Goal: Task Accomplishment & Management: Use online tool/utility

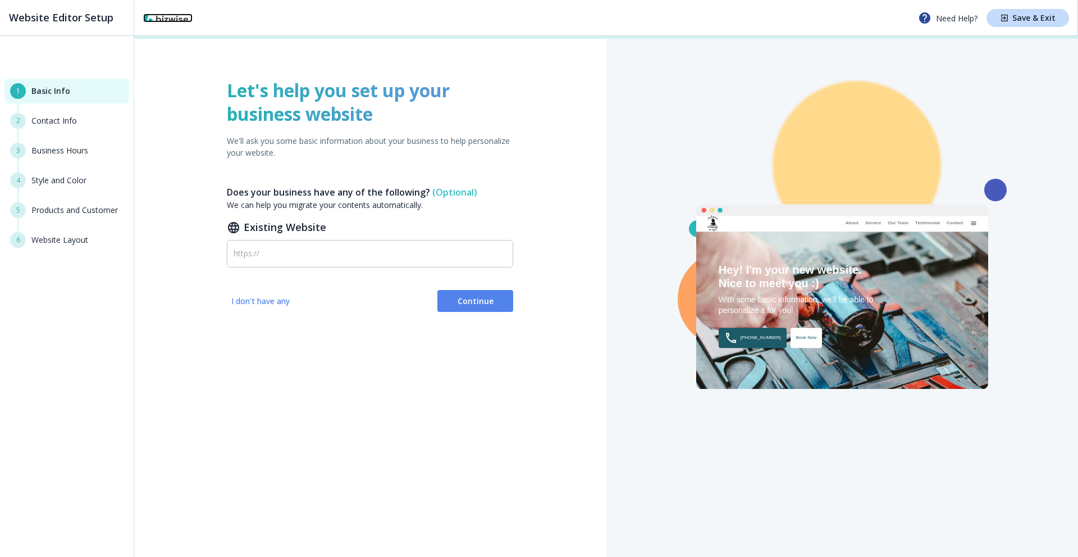
click at [157, 20] on img at bounding box center [165, 17] width 45 height 9
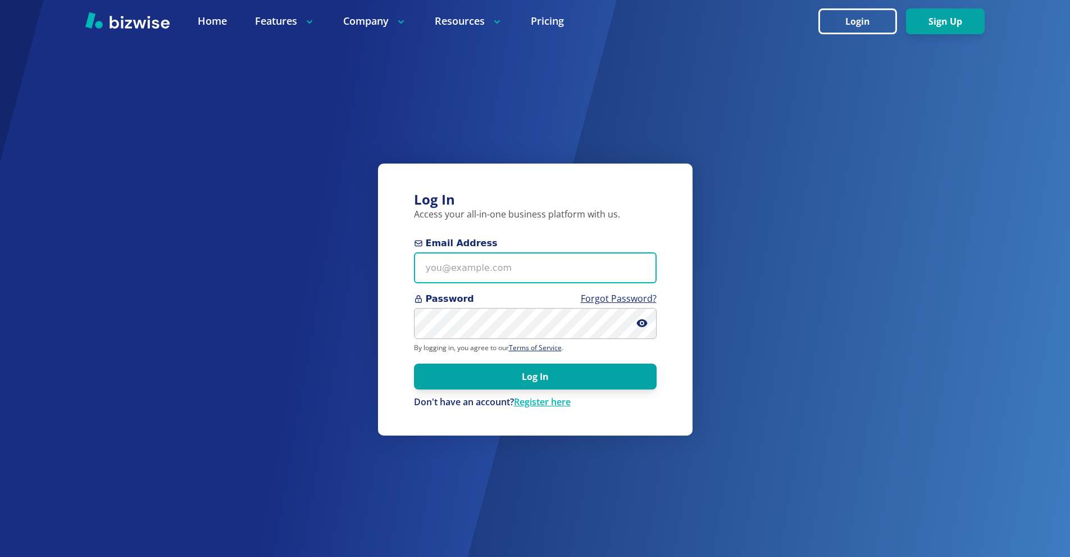
drag, startPoint x: 505, startPoint y: 271, endPoint x: 494, endPoint y: 262, distance: 14.8
click at [504, 271] on input "Email Address" at bounding box center [535, 267] width 243 height 31
paste input "[EMAIL_ADDRESS][DOMAIN_NAME]"
type input "[EMAIL_ADDRESS][DOMAIN_NAME]"
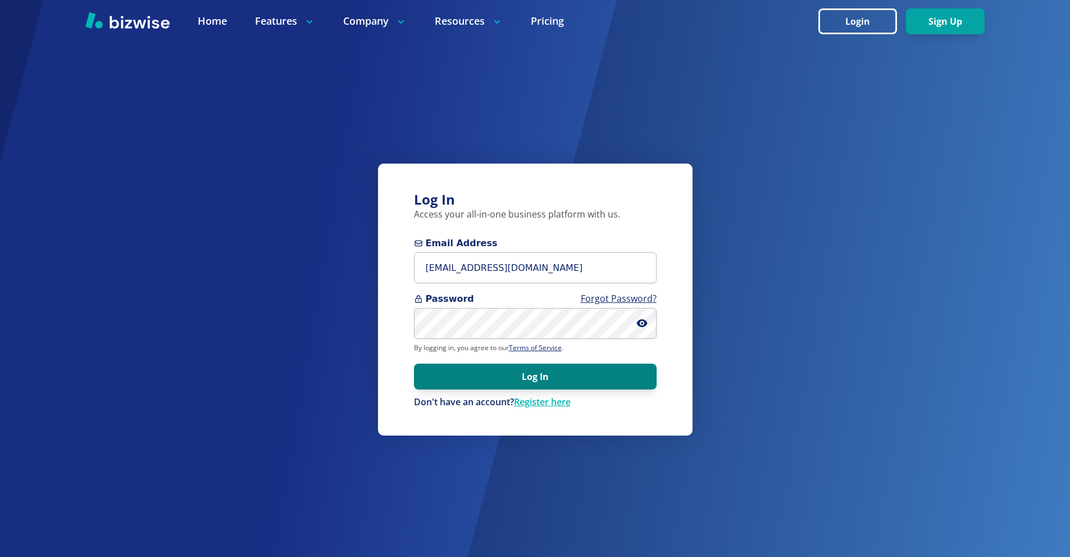
click at [625, 384] on button "Log In" at bounding box center [535, 376] width 243 height 26
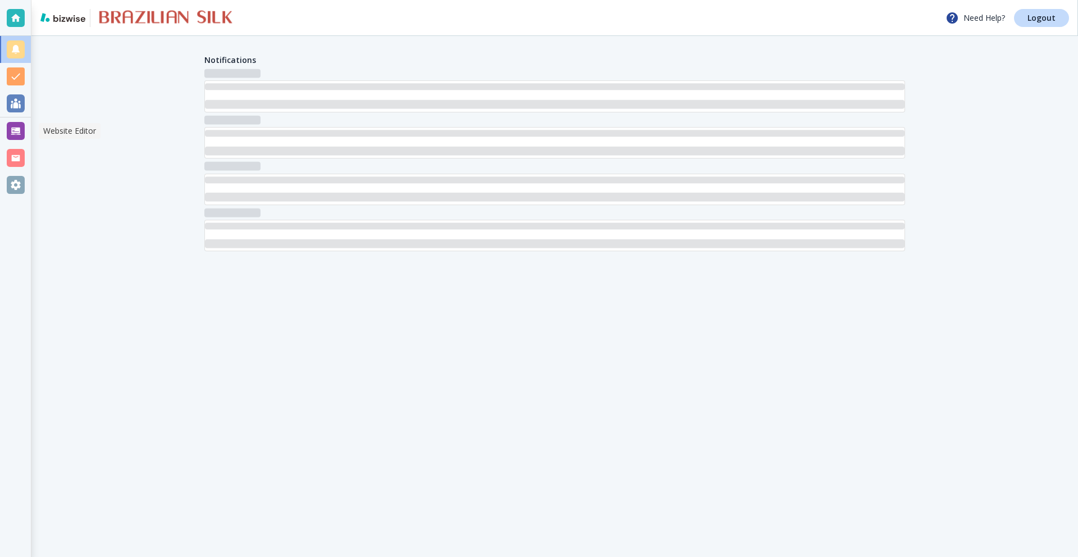
click at [14, 130] on div at bounding box center [16, 131] width 18 height 18
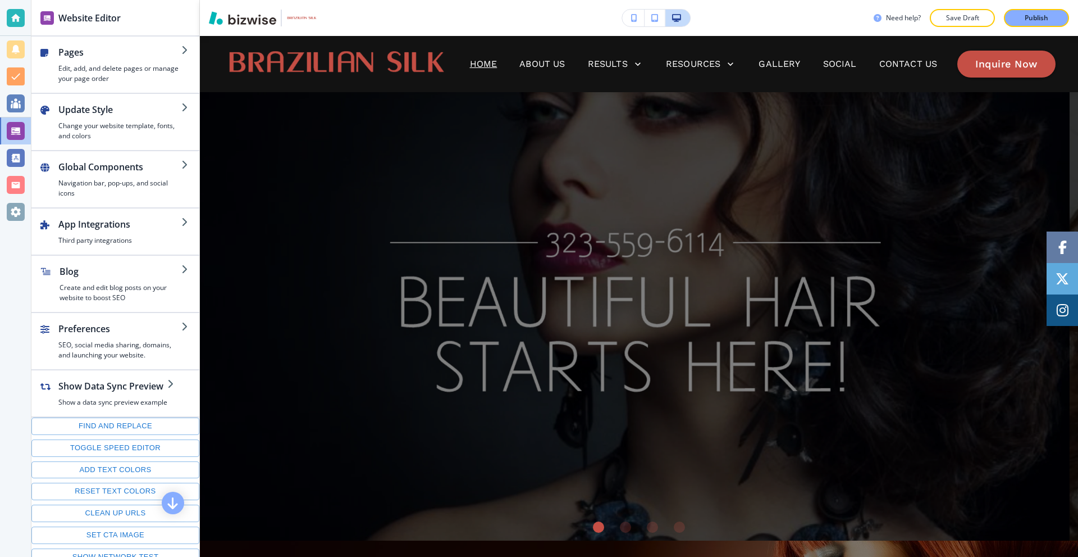
click at [631, 15] on icon "button" at bounding box center [634, 18] width 6 height 8
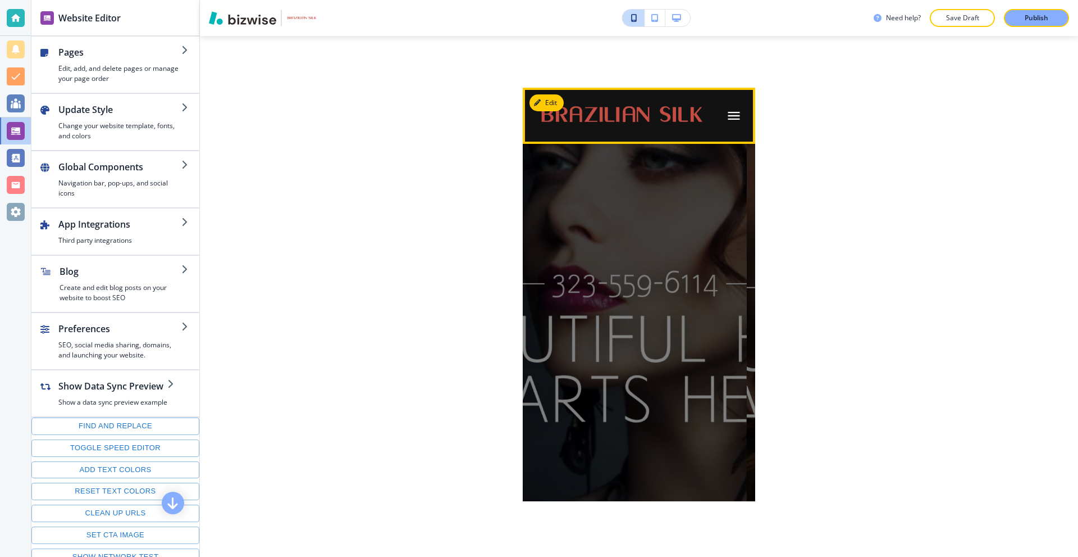
click at [734, 111] on header at bounding box center [639, 116] width 233 height 56
click at [729, 113] on icon "button" at bounding box center [734, 116] width 12 height 8
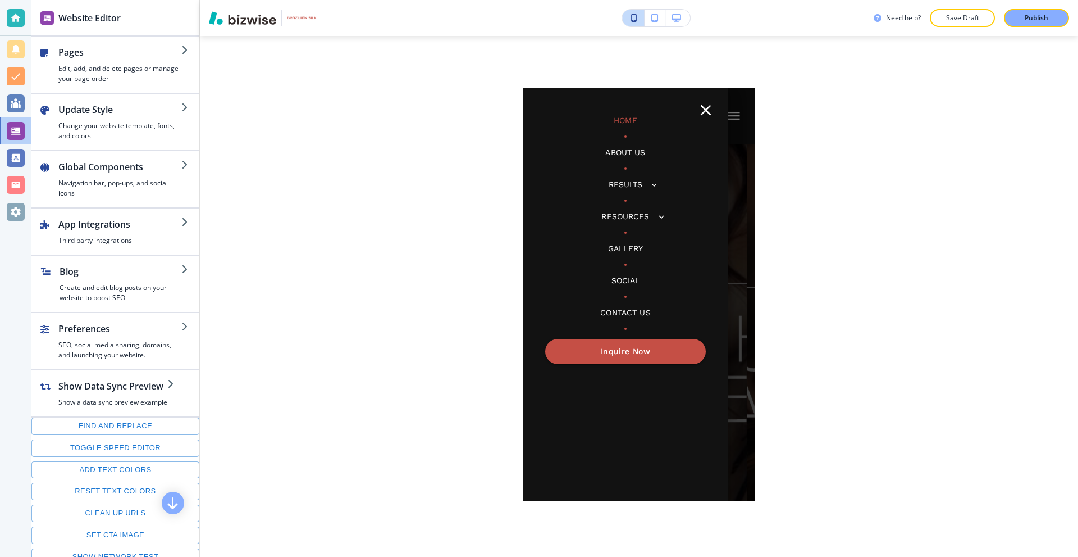
click at [632, 218] on p "Resources" at bounding box center [626, 217] width 48 height 12
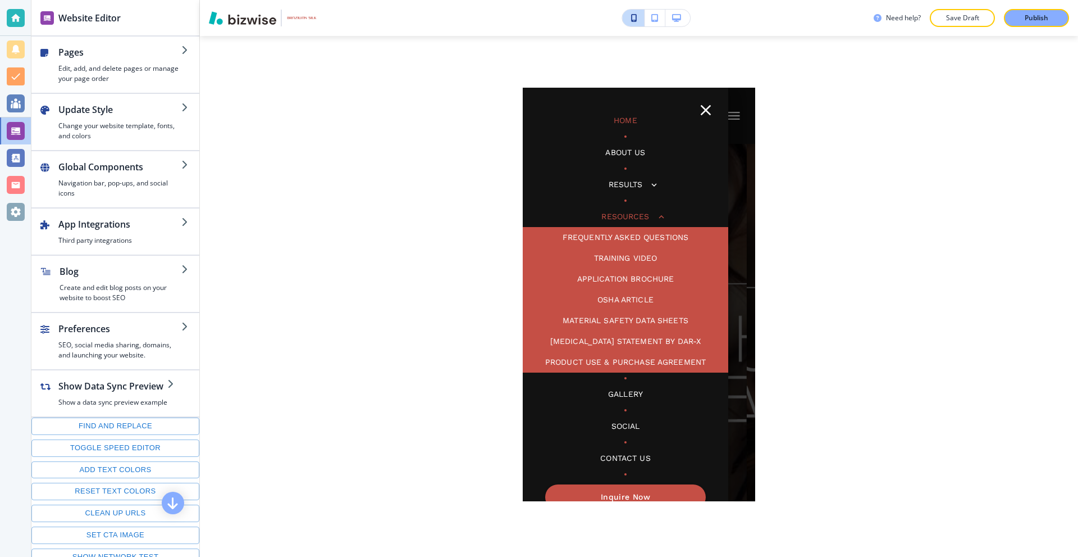
click at [624, 256] on p "Training Video" at bounding box center [625, 258] width 63 height 12
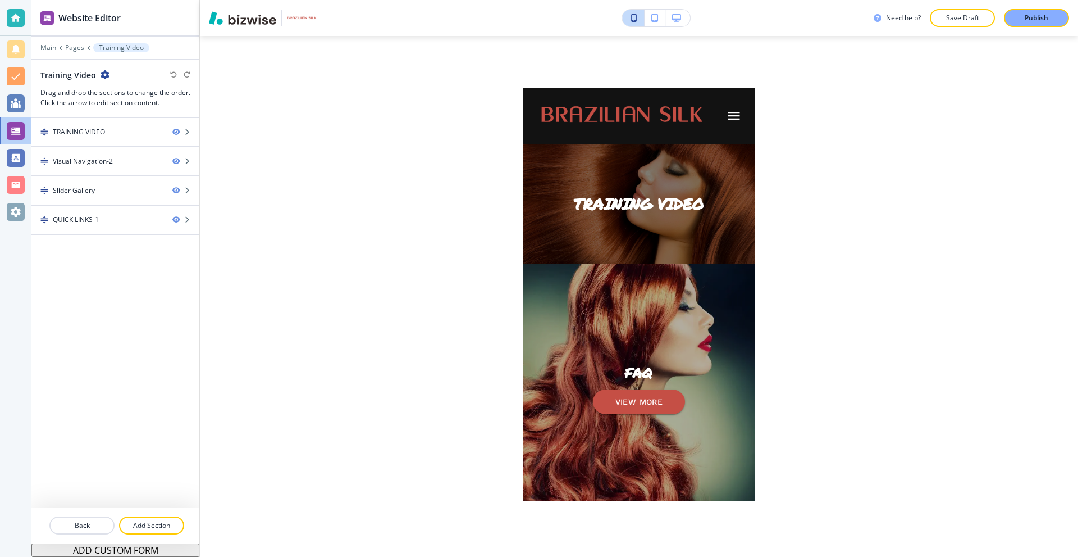
click at [674, 15] on icon "button" at bounding box center [676, 18] width 9 height 8
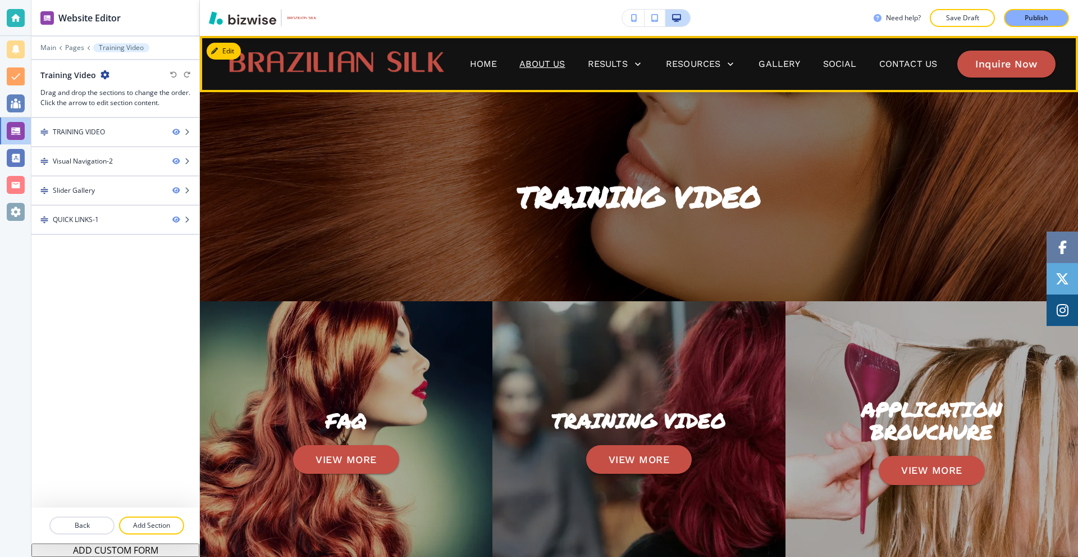
click at [531, 62] on p "About Us" at bounding box center [542, 63] width 45 height 13
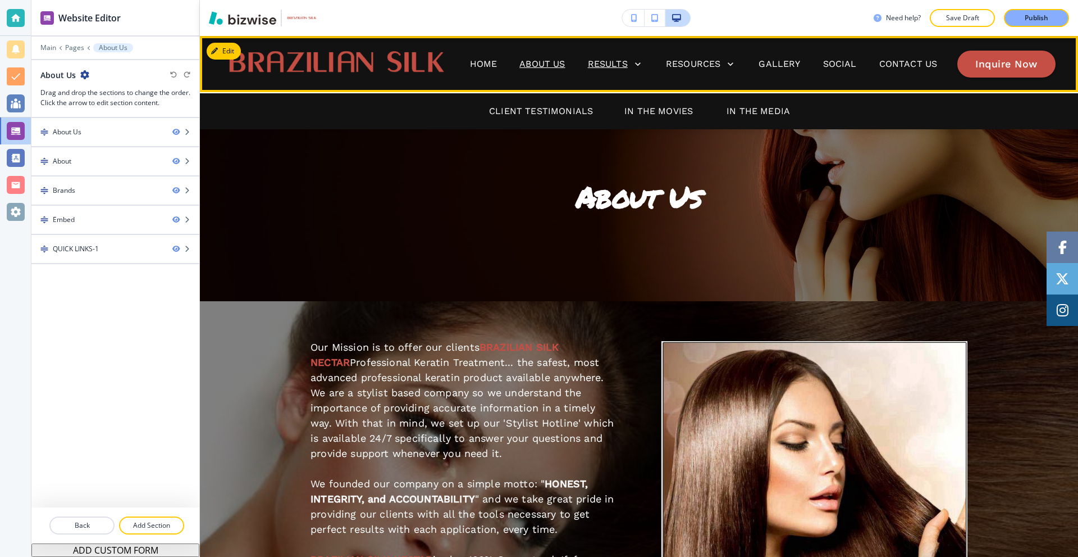
click at [600, 58] on p "Results" at bounding box center [608, 63] width 40 height 13
drag, startPoint x: 568, startPoint y: 102, endPoint x: 554, endPoint y: 113, distance: 18.4
click at [563, 106] on div "Client Testimonials In The Movies In The Media" at bounding box center [639, 110] width 878 height 37
click at [554, 113] on p "Client Testimonials" at bounding box center [541, 110] width 104 height 13
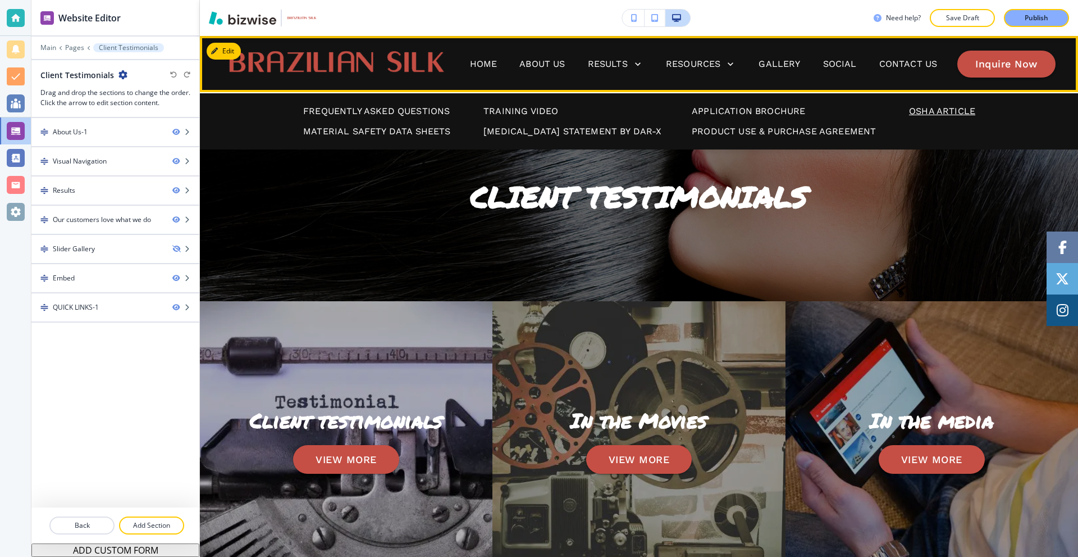
click at [922, 112] on p "OSHA Article" at bounding box center [942, 110] width 66 height 13
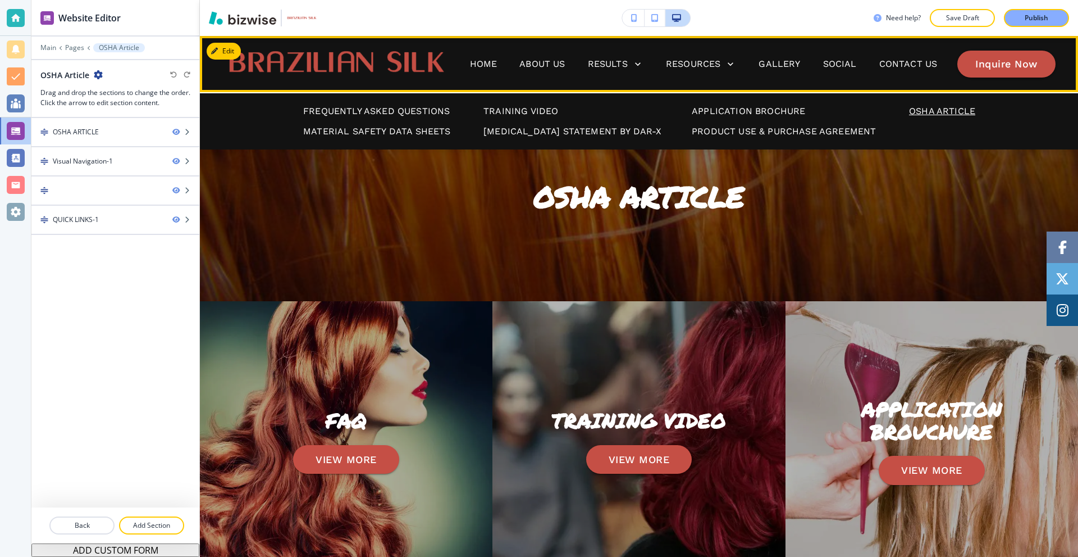
click at [544, 104] on div "Frequently Asked Questions Training Video Application Brochure OSHA Article Mat…" at bounding box center [639, 120] width 878 height 57
click at [540, 106] on p "Training Video" at bounding box center [521, 110] width 75 height 13
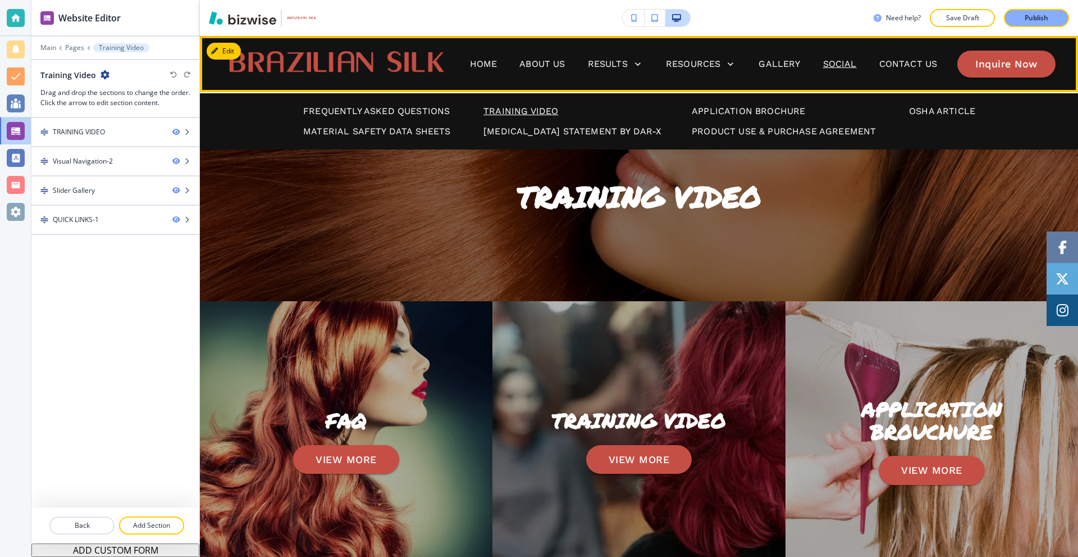
click at [824, 62] on p "Social" at bounding box center [840, 63] width 34 height 13
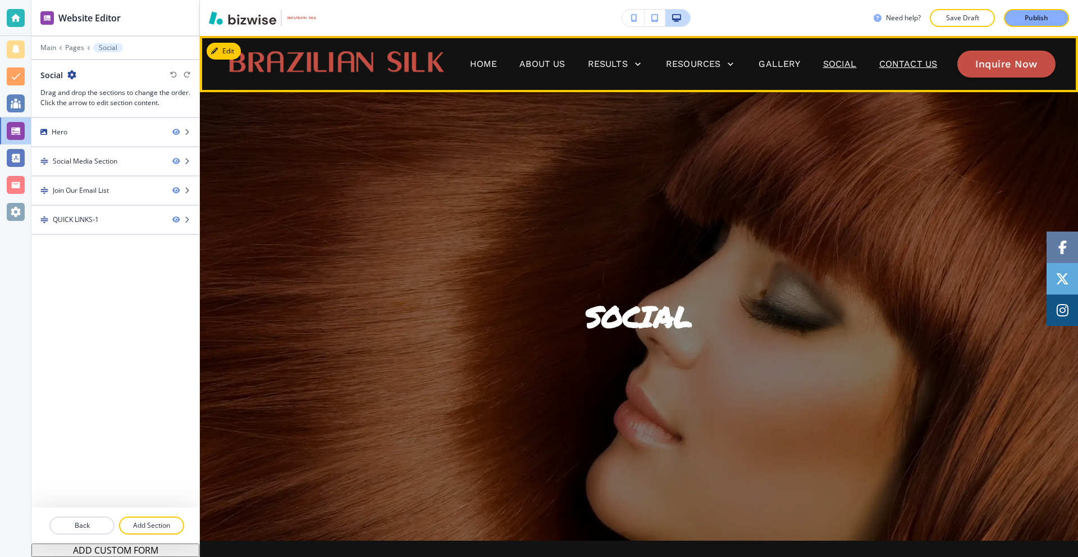
click at [895, 62] on p "Contact Us" at bounding box center [909, 63] width 58 height 13
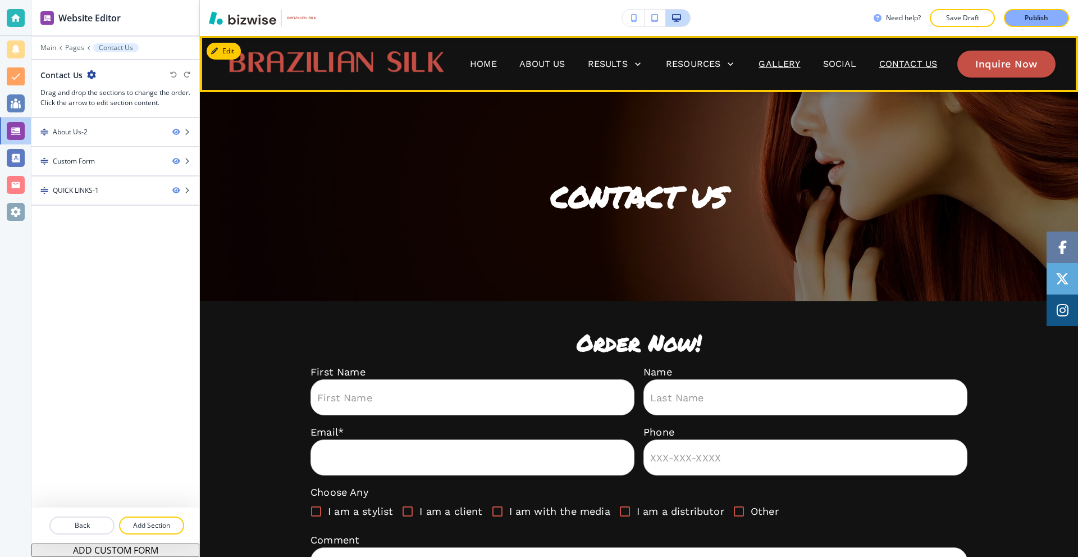
click at [766, 64] on p "Gallery" at bounding box center [780, 63] width 42 height 13
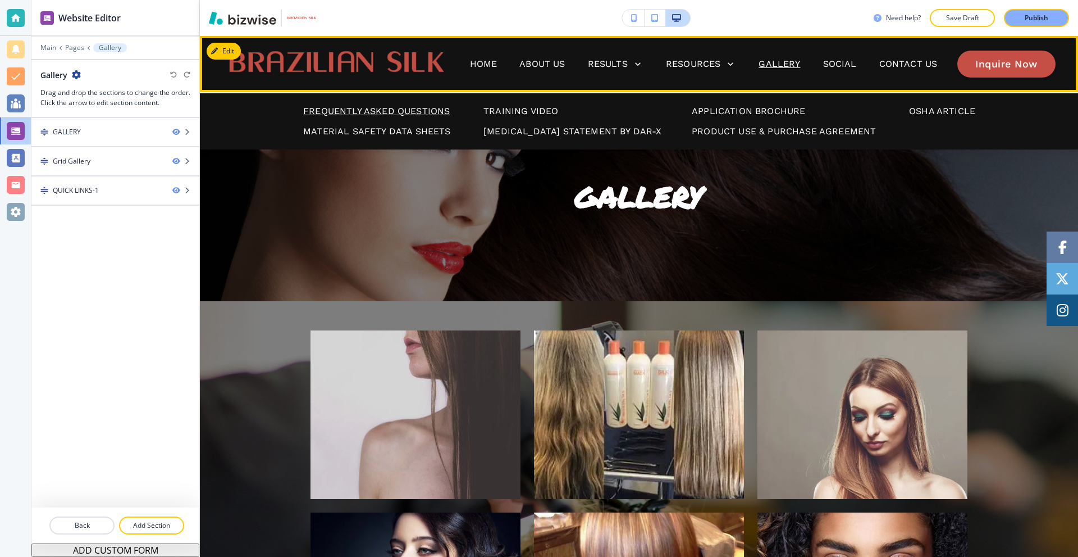
click at [413, 116] on p "Frequently Asked Questions" at bounding box center [376, 110] width 147 height 13
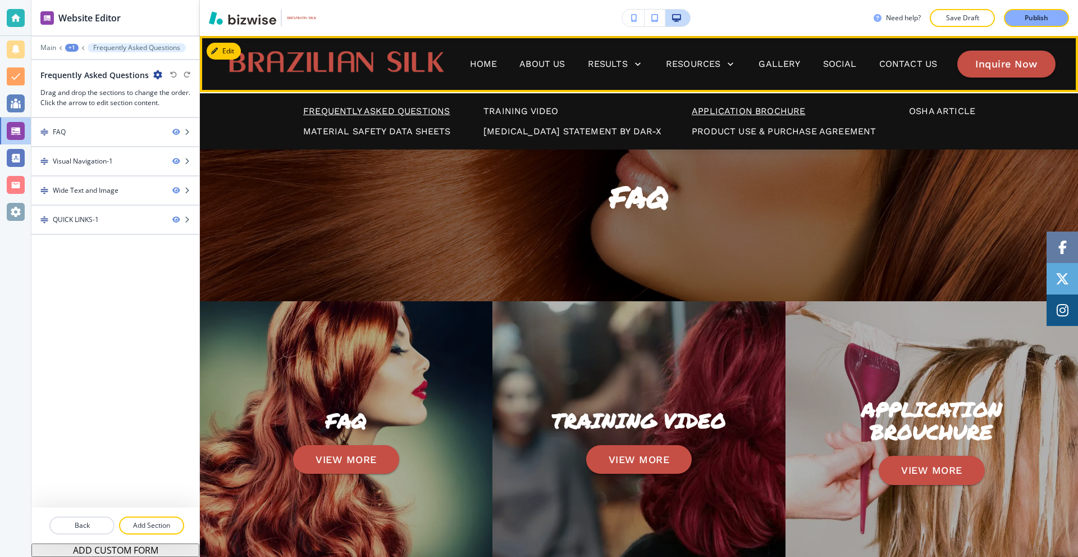
click at [712, 108] on p "Application Brochure" at bounding box center [748, 110] width 113 height 13
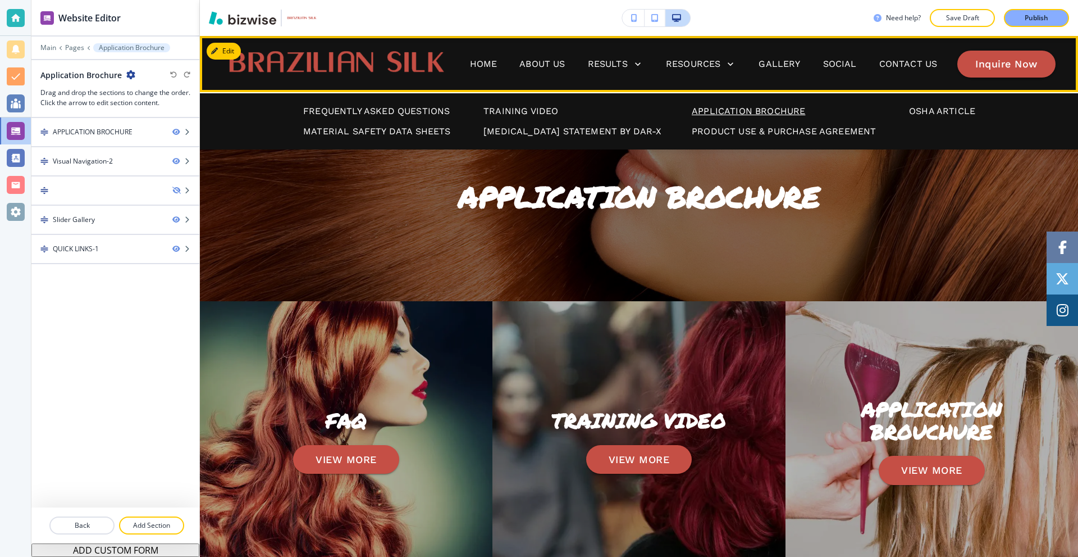
click at [712, 108] on p "Application Brochure" at bounding box center [748, 110] width 113 height 13
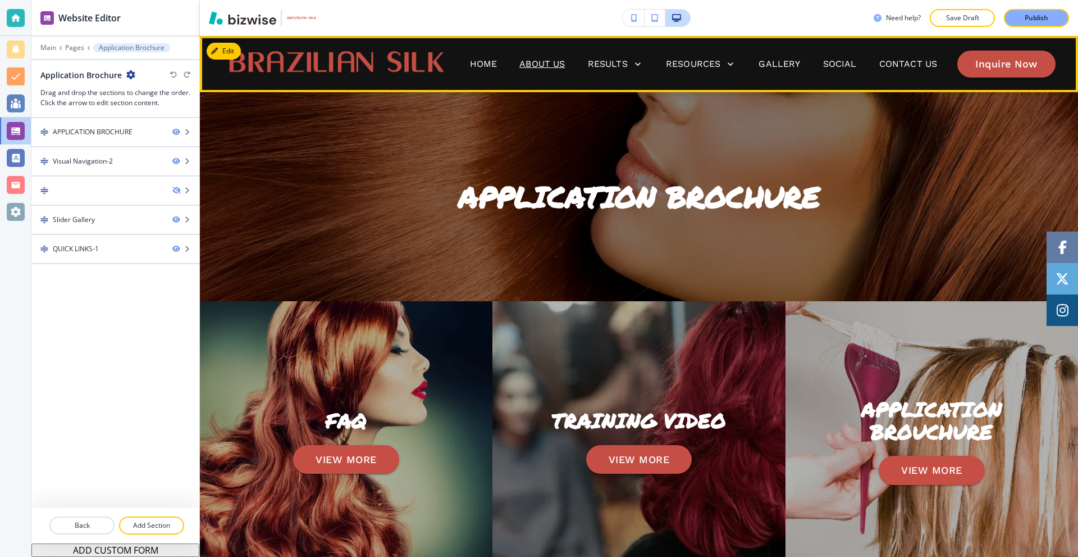
click at [527, 63] on p "About Us" at bounding box center [542, 63] width 45 height 13
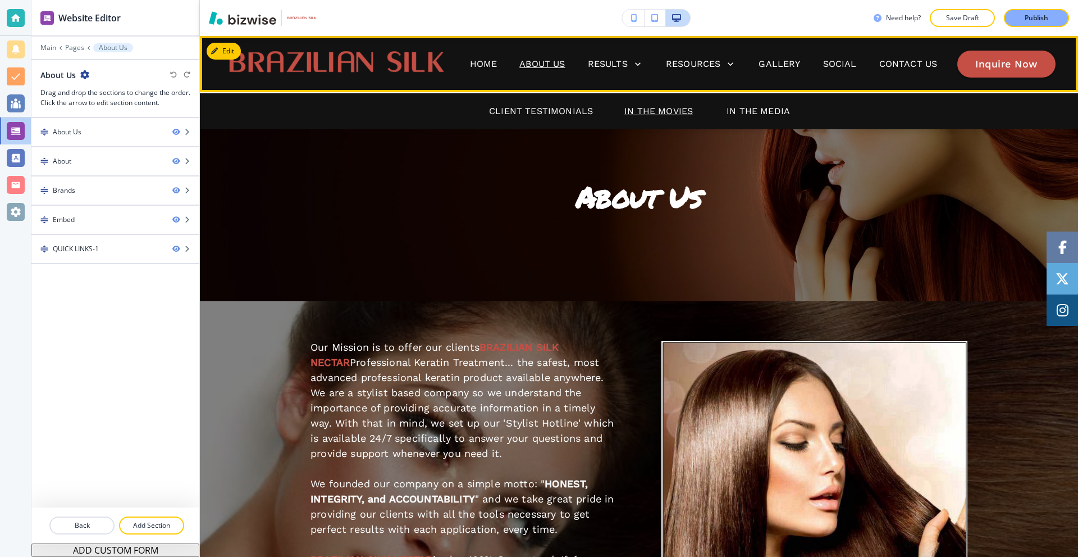
click at [676, 109] on p "In The Movies" at bounding box center [659, 110] width 69 height 13
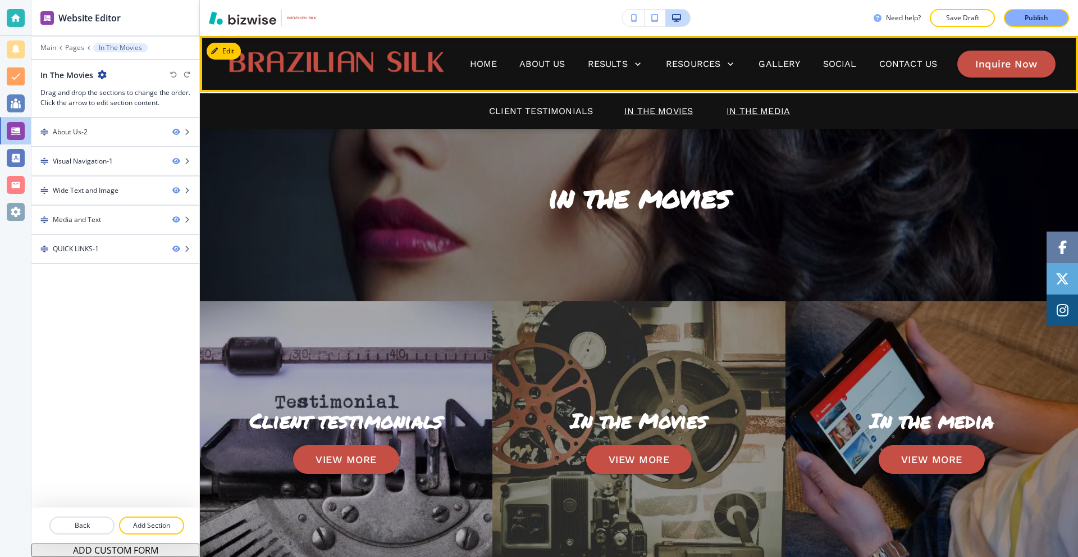
click at [732, 107] on p "In The Media" at bounding box center [758, 110] width 63 height 13
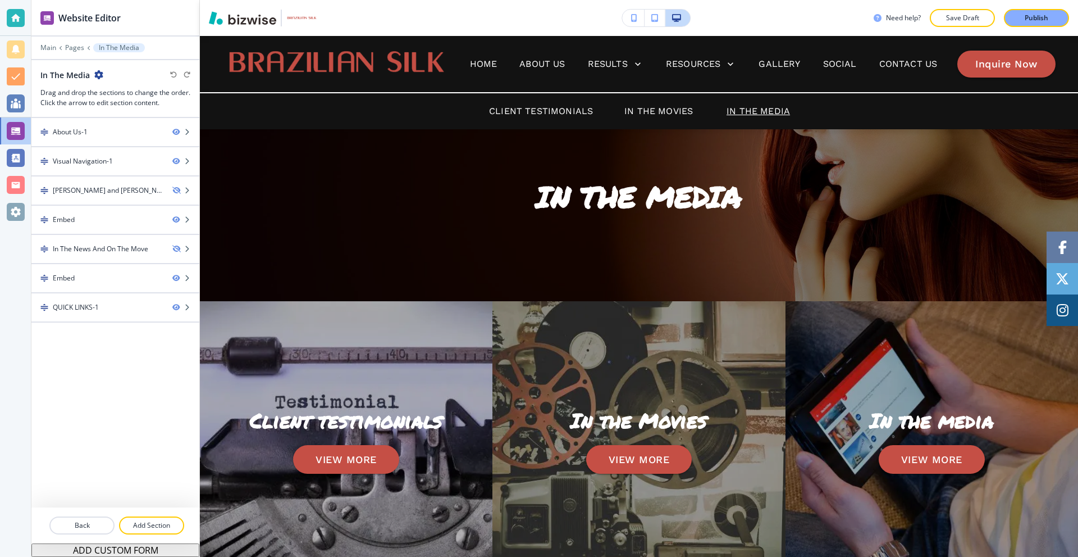
click at [632, 12] on button "button" at bounding box center [633, 18] width 22 height 17
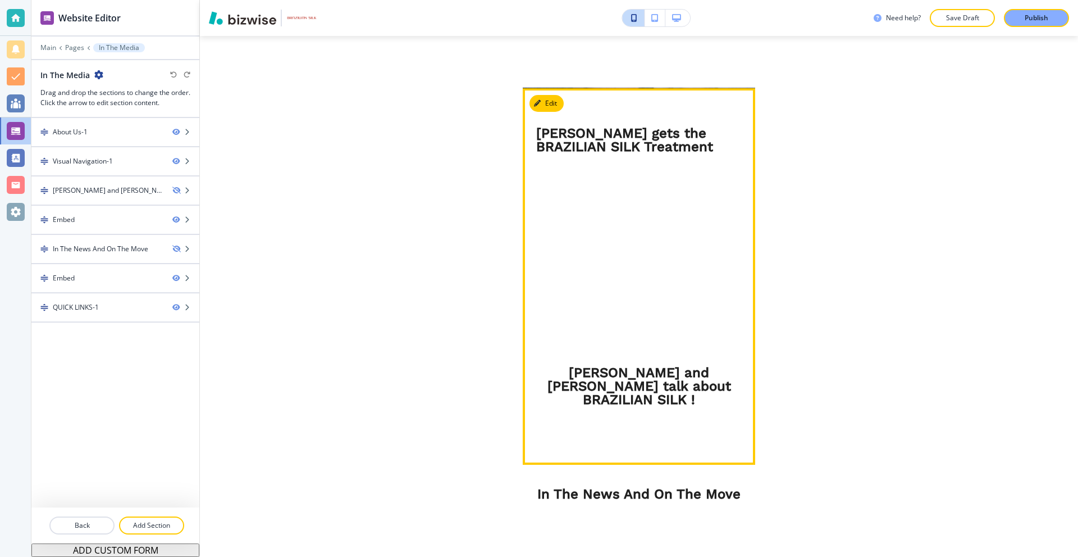
scroll to position [899, 0]
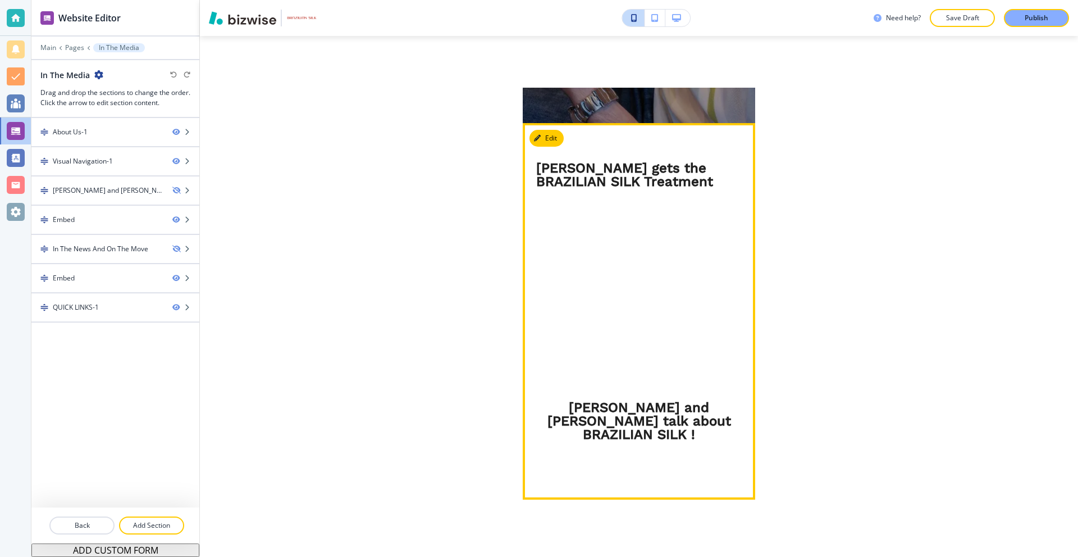
click at [719, 181] on div "[PERSON_NAME] gets the BRAZILIAN SILK Treatment" at bounding box center [648, 264] width 225 height 224
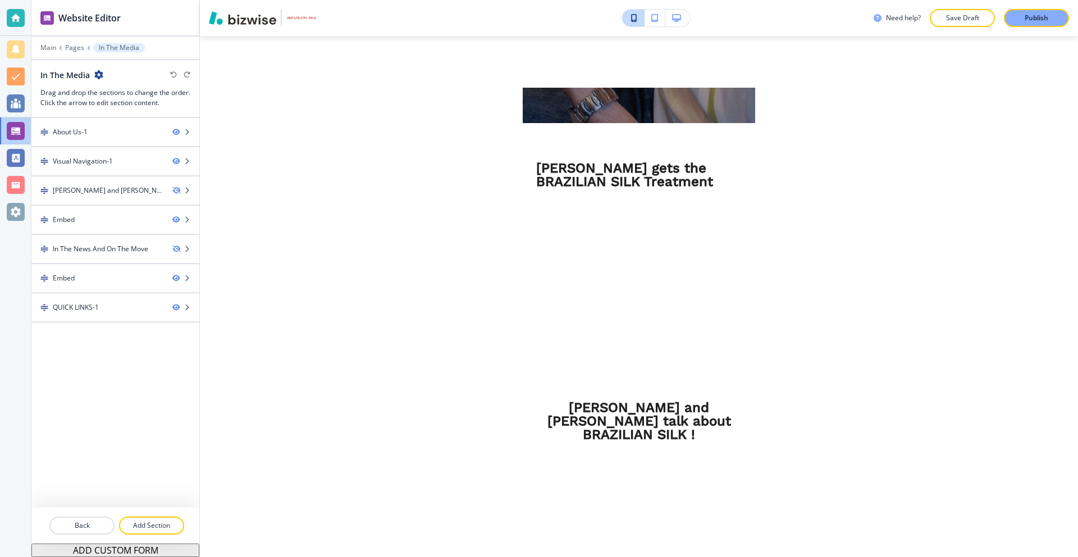
click at [651, 17] on icon "button" at bounding box center [654, 18] width 7 height 8
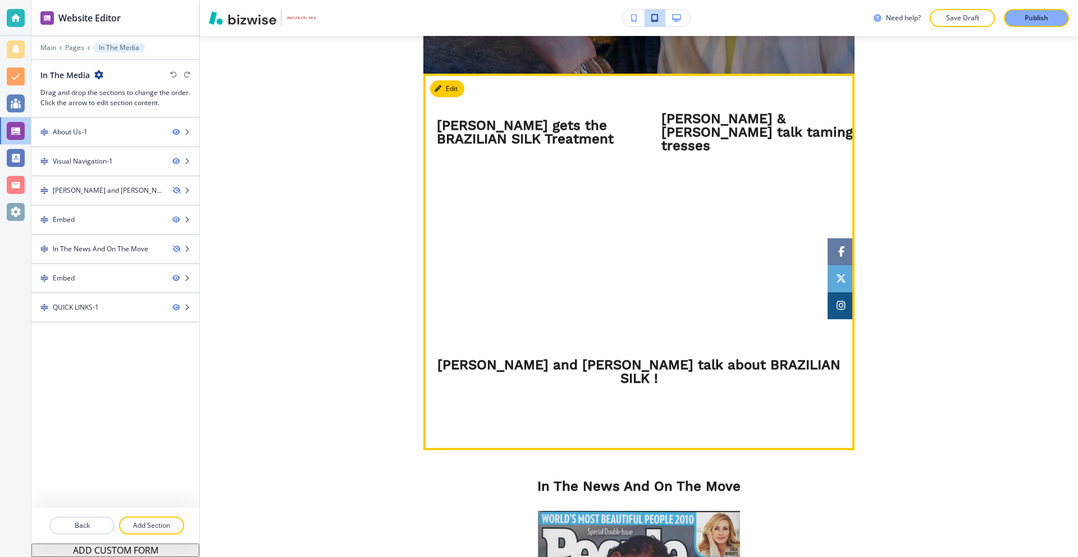
scroll to position [640, 0]
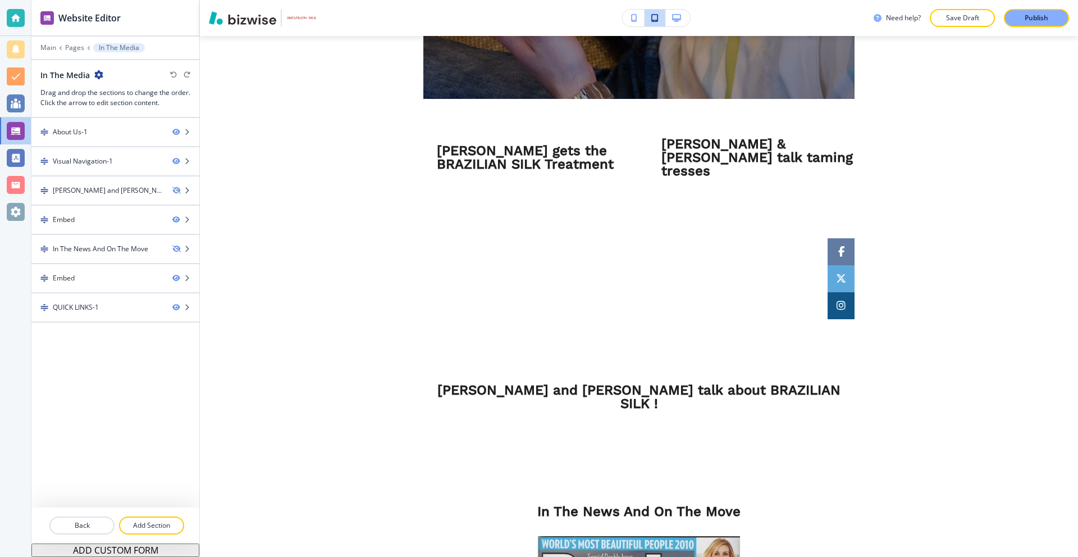
click at [634, 16] on icon "button" at bounding box center [634, 18] width 6 height 8
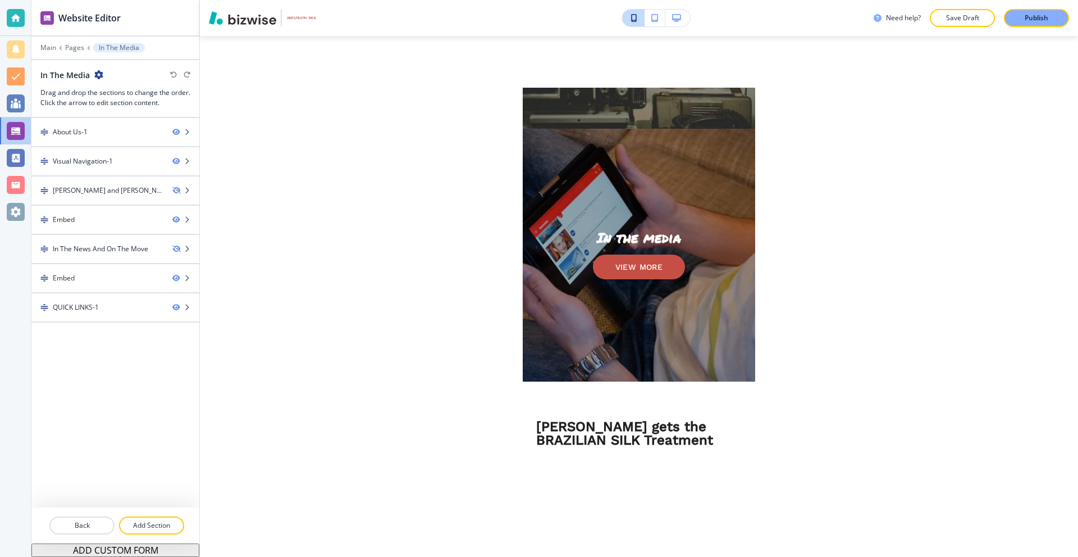
scroll to position [618, 0]
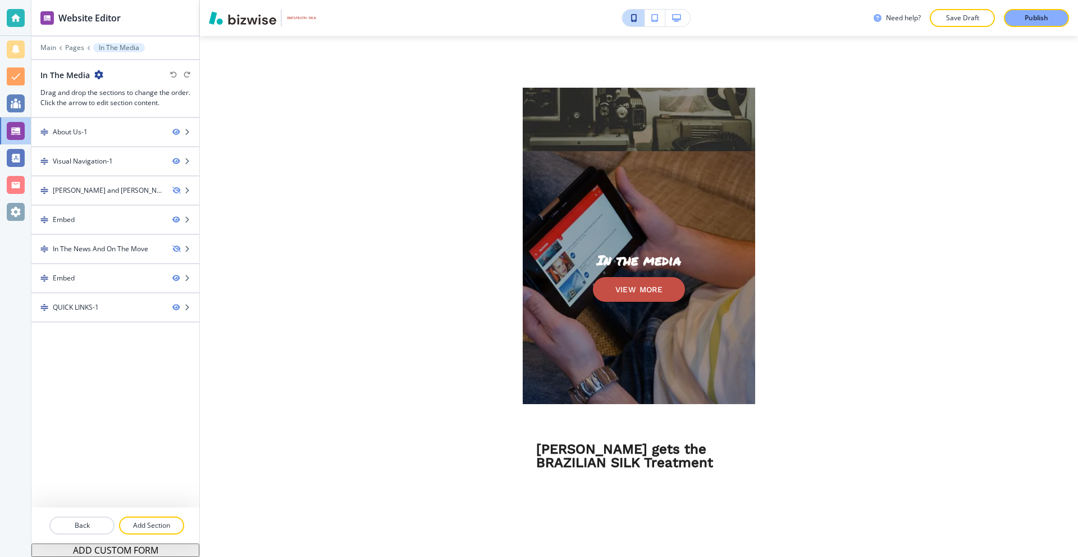
click at [676, 16] on icon "button" at bounding box center [676, 18] width 9 height 8
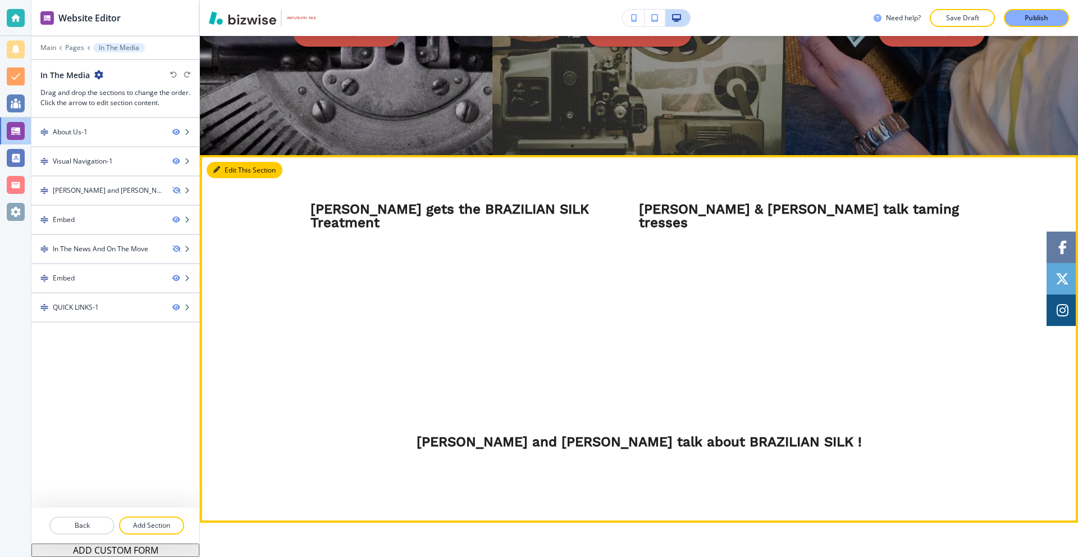
click at [223, 171] on button "Edit This Section" at bounding box center [245, 170] width 76 height 17
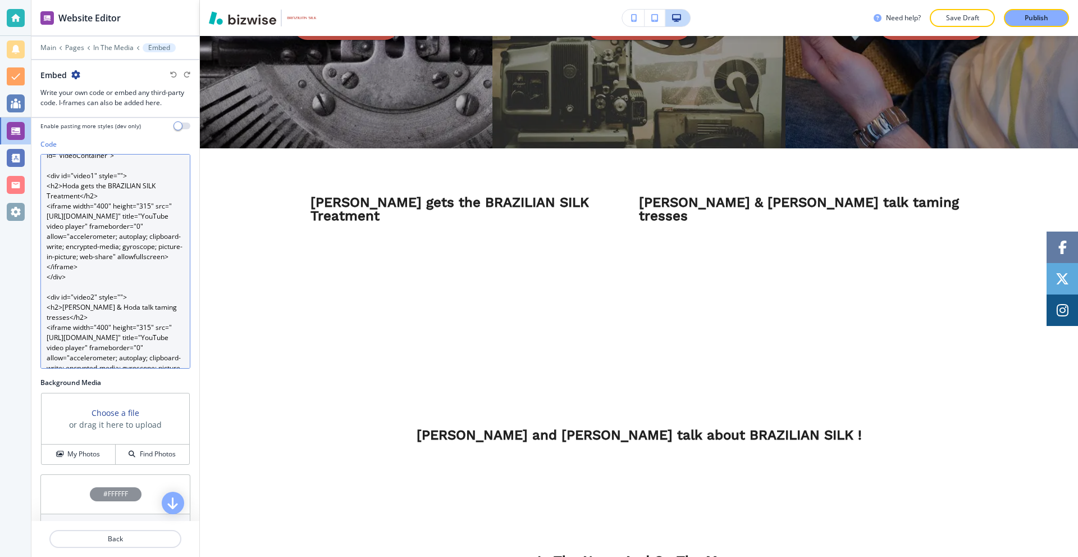
scroll to position [0, 0]
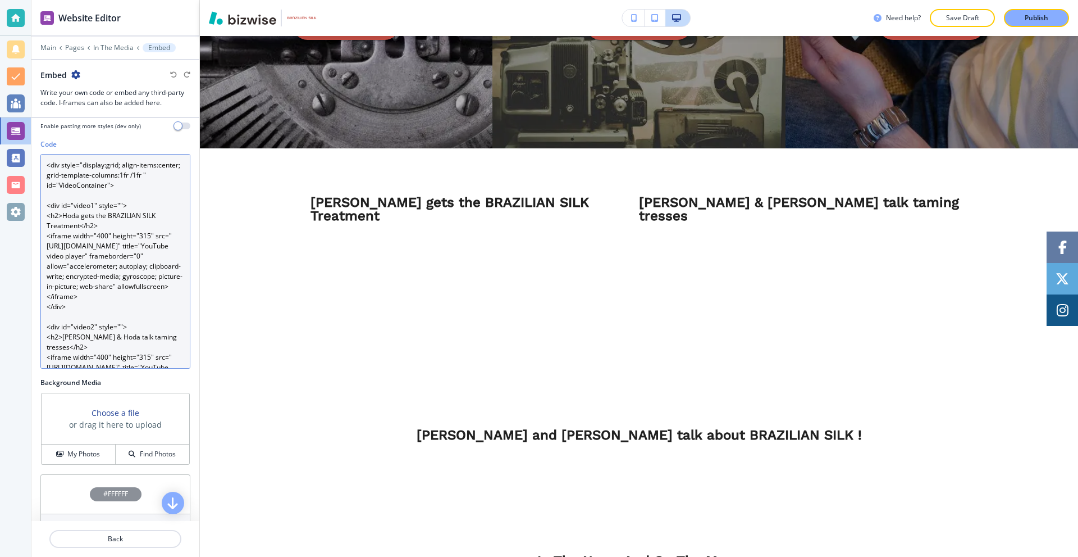
click at [70, 197] on textarea "<div style="display:grid; align-items:center; grid-template-columns:1fr /1fr " …" at bounding box center [115, 261] width 150 height 215
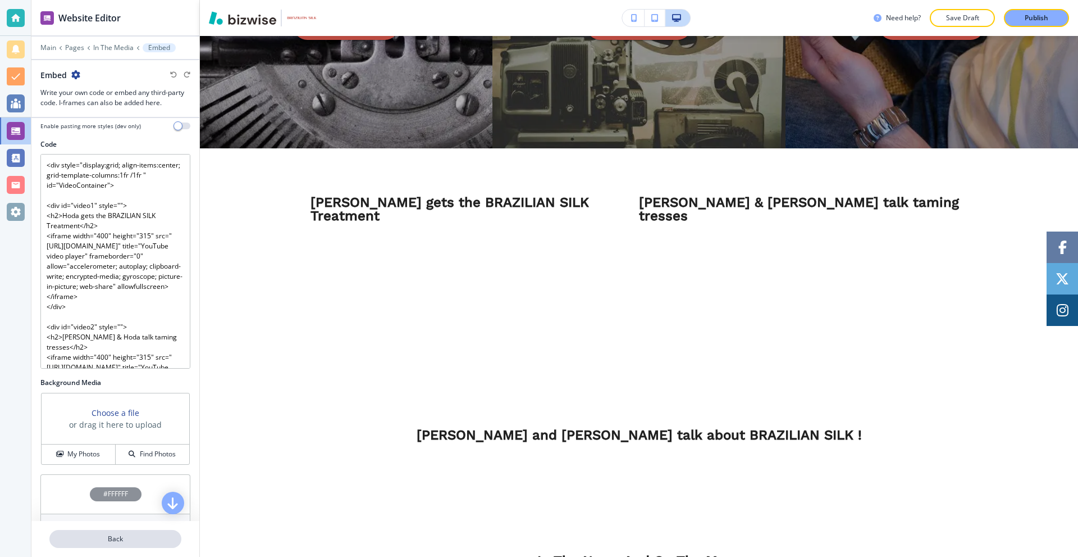
click at [134, 534] on p "Back" at bounding box center [116, 539] width 130 height 10
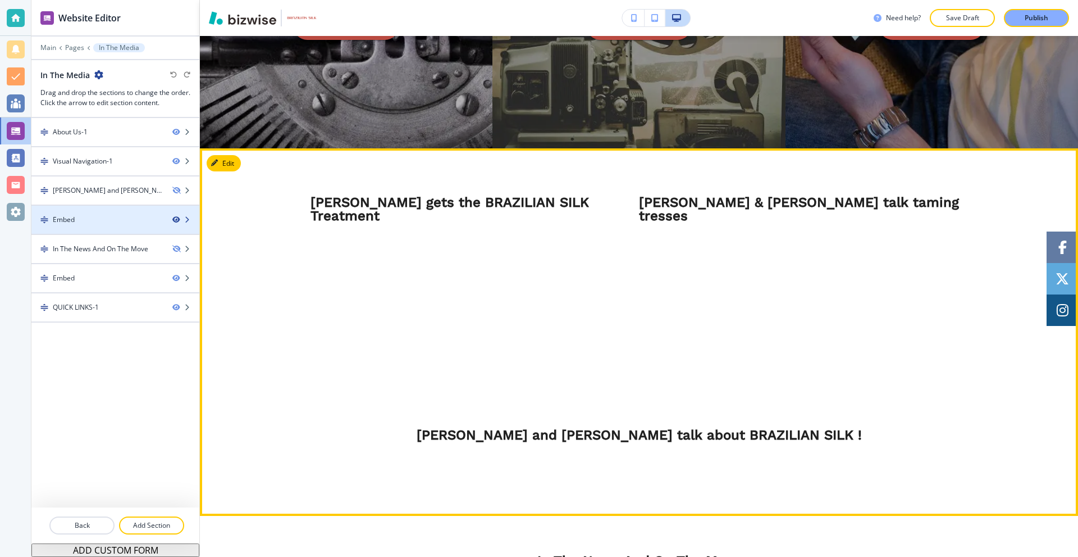
click at [174, 220] on icon "button" at bounding box center [175, 219] width 7 height 7
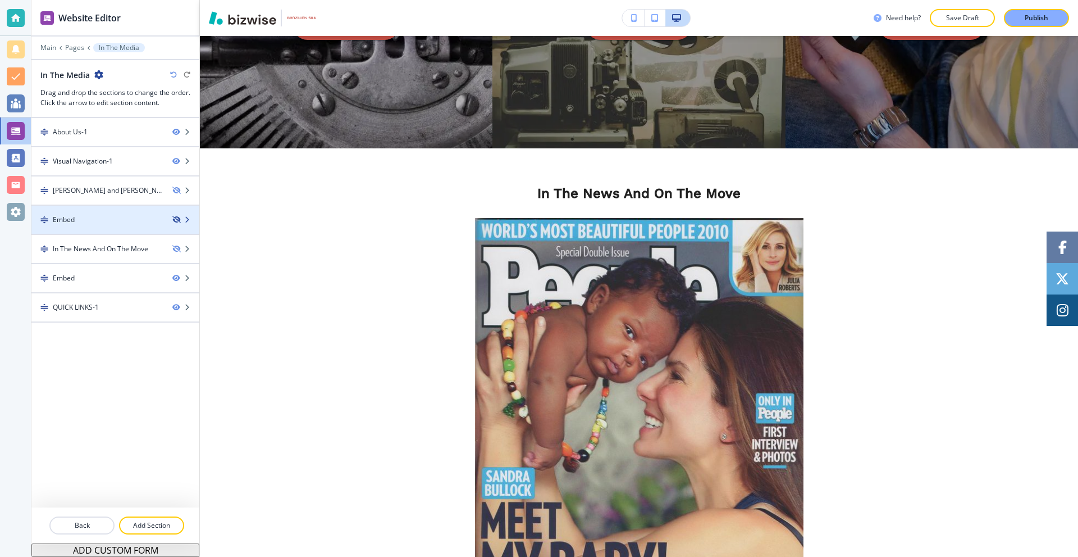
click at [174, 220] on icon "button" at bounding box center [175, 219] width 7 height 7
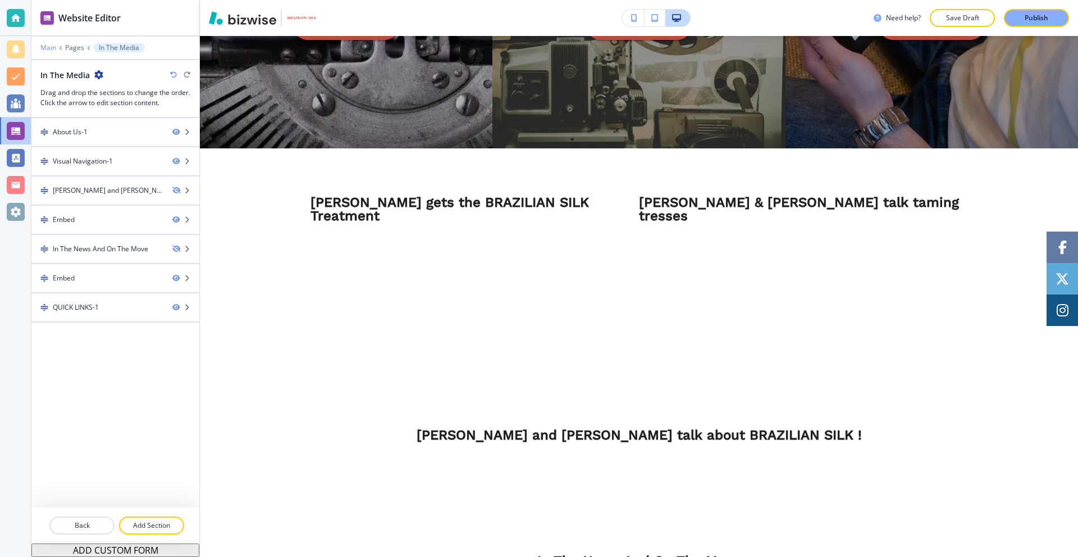
click at [47, 45] on p "Main" at bounding box center [48, 48] width 16 height 8
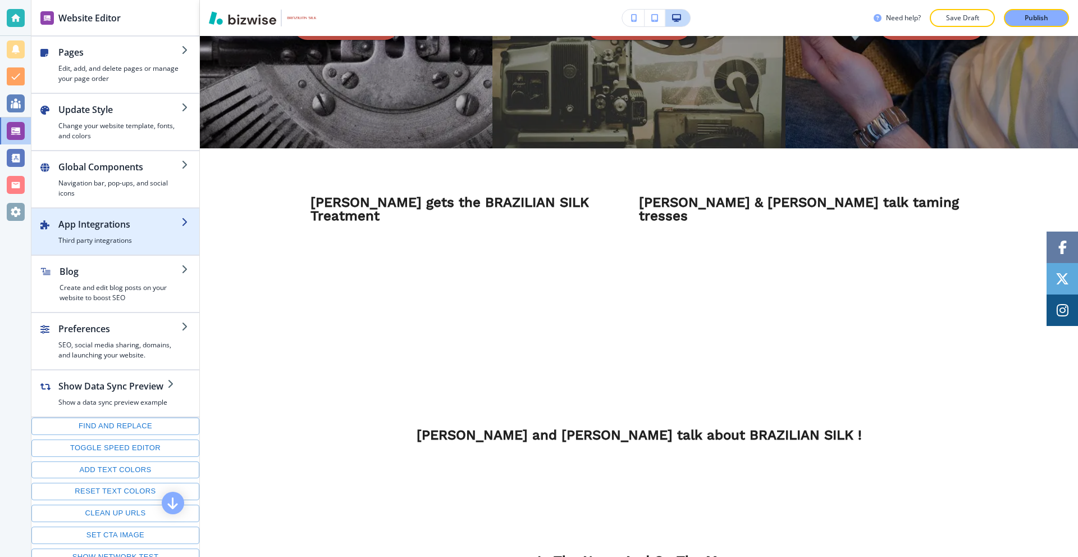
click at [116, 234] on div "button" at bounding box center [119, 233] width 123 height 4
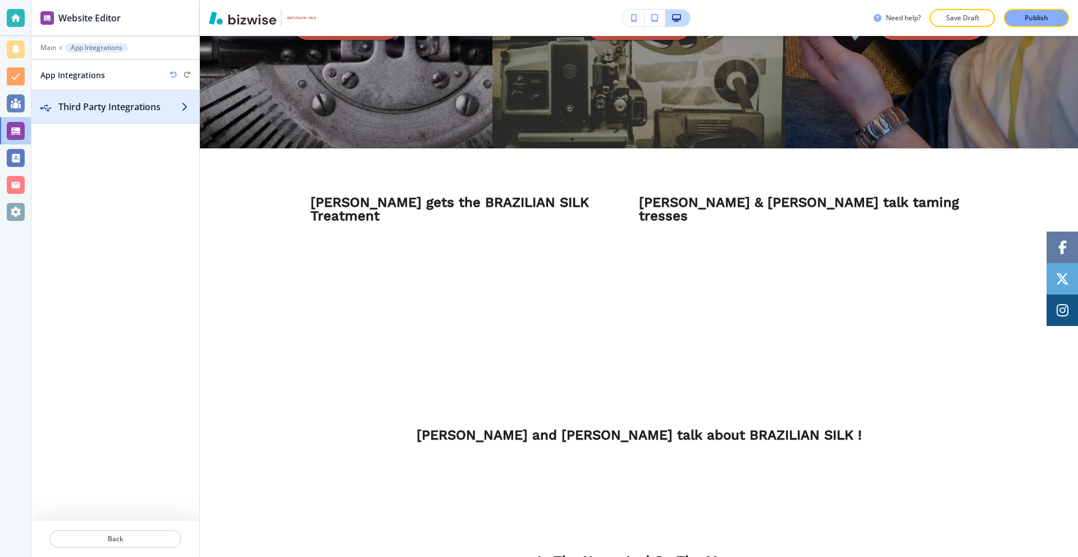
click at [112, 117] on div "button" at bounding box center [115, 117] width 168 height 9
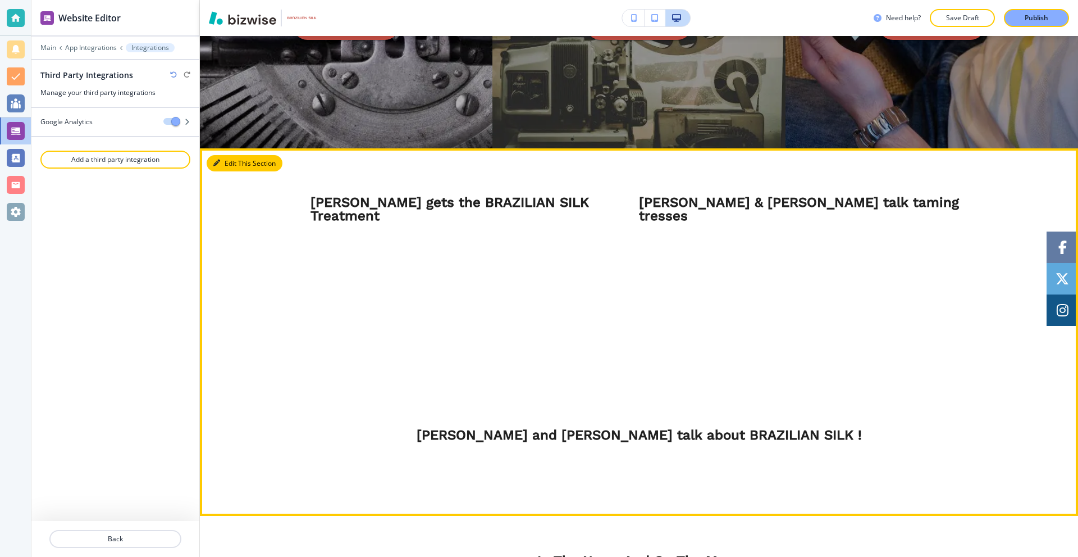
click at [227, 167] on button "Edit This Section" at bounding box center [245, 163] width 76 height 17
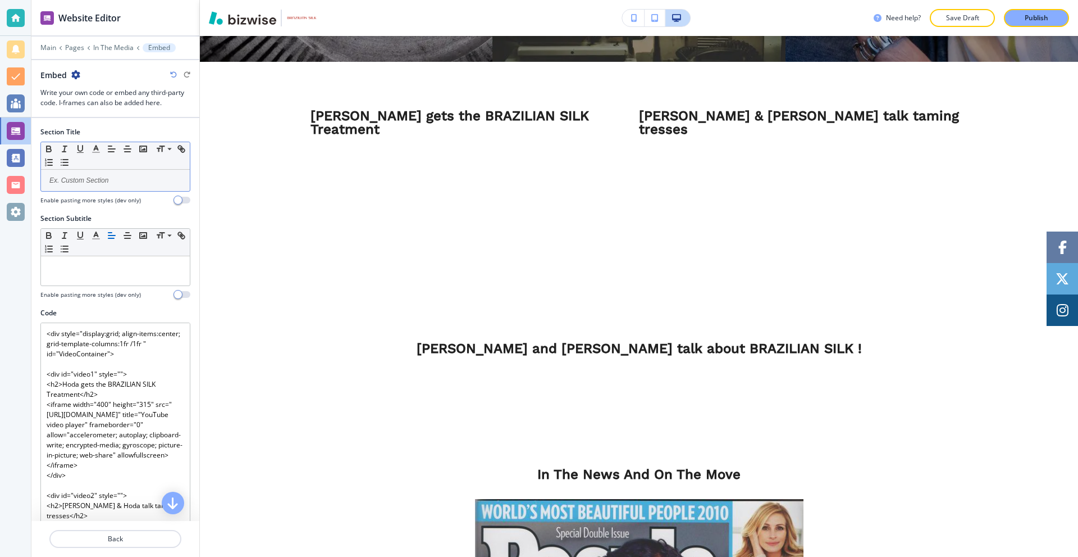
scroll to position [546, 0]
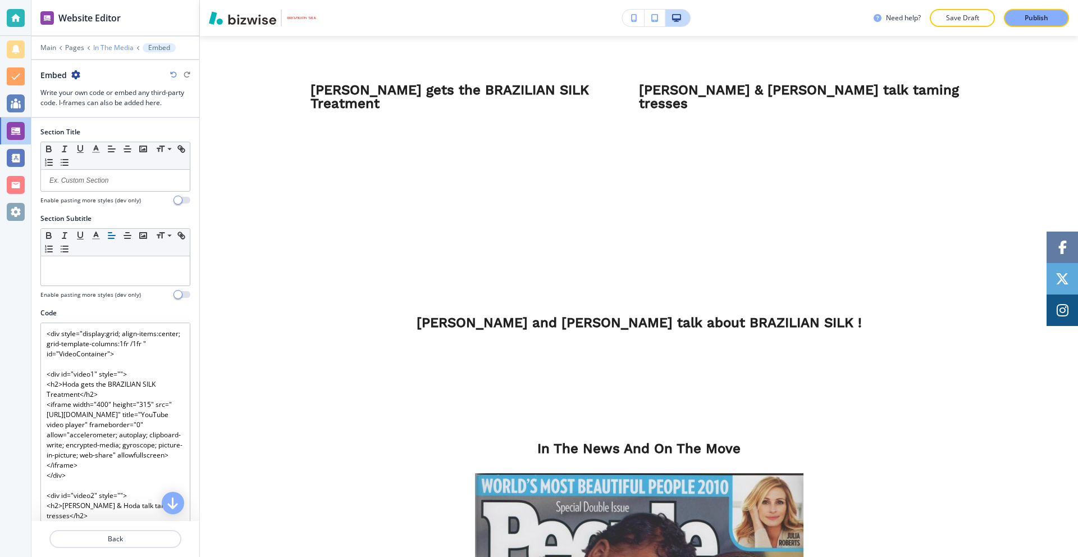
click at [110, 46] on p "In The Media" at bounding box center [113, 48] width 40 height 8
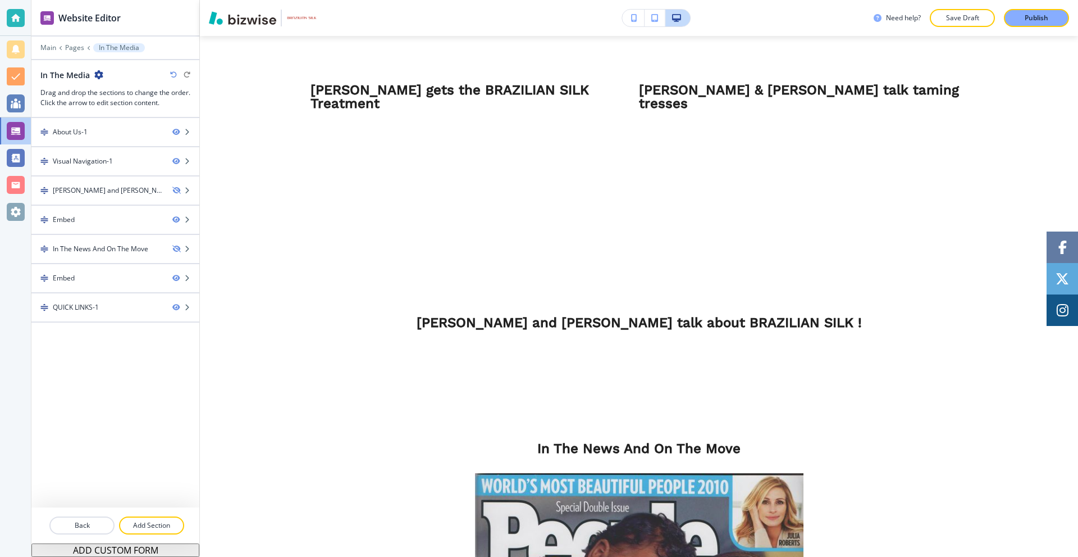
click at [145, 514] on div at bounding box center [115, 511] width 168 height 9
click at [143, 531] on button "Add Section" at bounding box center [151, 525] width 65 height 18
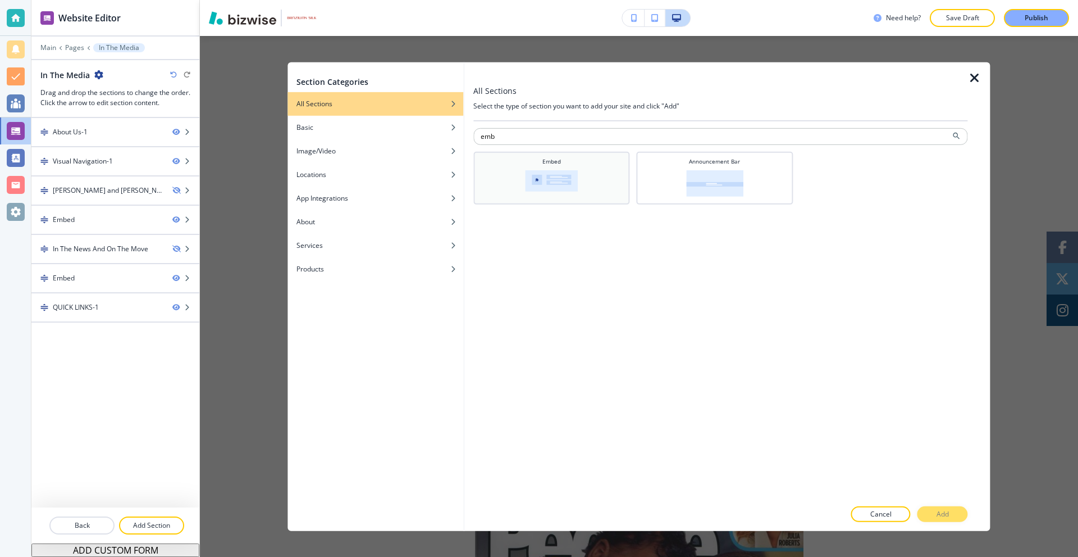
type input "emb"
click at [553, 172] on img at bounding box center [551, 180] width 53 height 21
click at [940, 509] on p "Add" at bounding box center [943, 514] width 12 height 10
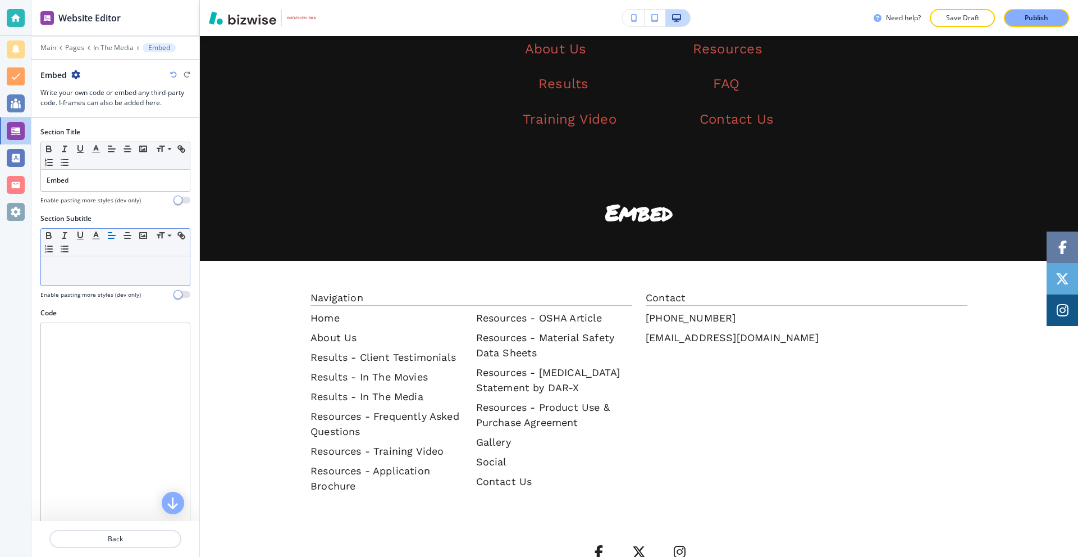
scroll to position [1592, 0]
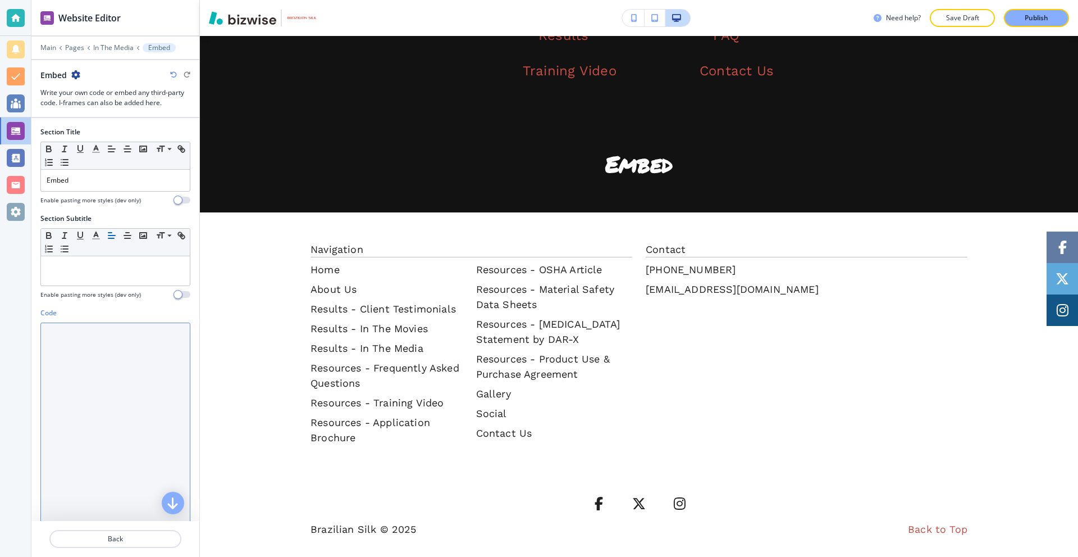
click at [118, 358] on textarea "Code" at bounding box center [115, 429] width 150 height 215
paste textarea "<div style="display:grid; align-items:center; grid-template-columns:1fr /1fr " …"
type textarea "<div style="display:grid; align-items:center; grid-template-columns:1fr /1fr " …"
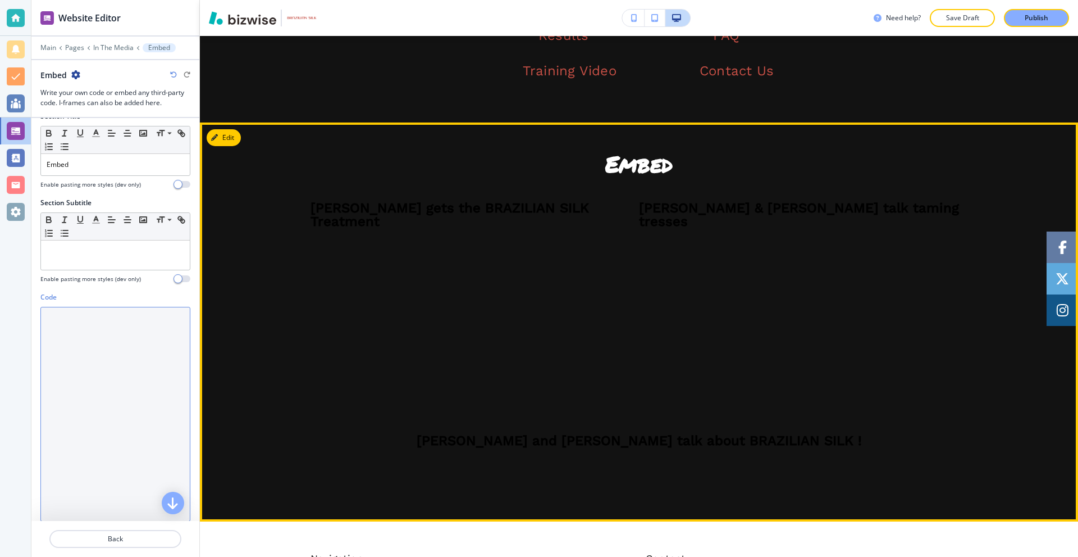
scroll to position [0, 0]
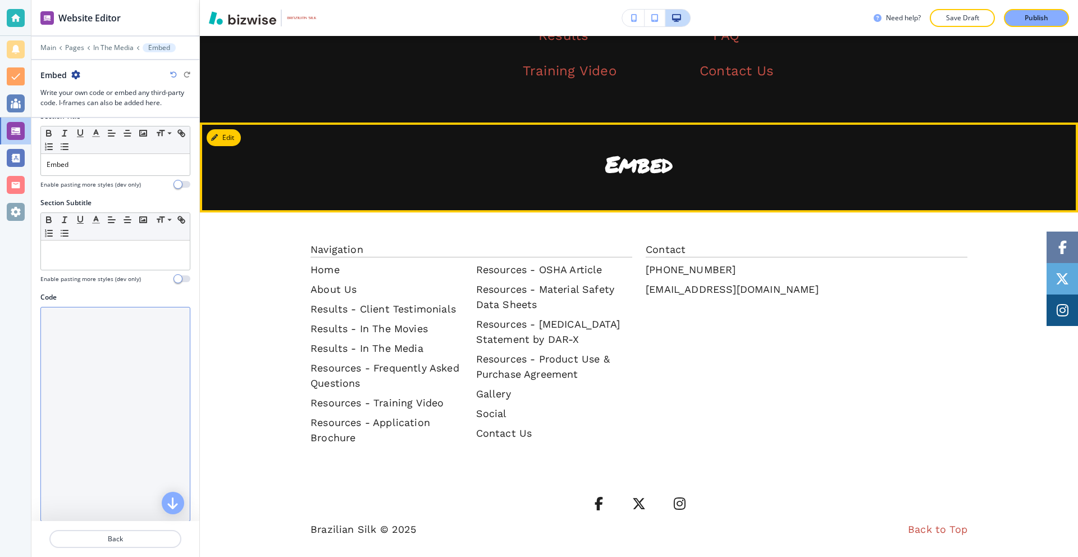
click at [88, 355] on textarea "Code" at bounding box center [115, 414] width 150 height 215
paste textarea "<div id="video1" style=""> <h2>Hoda gets the BRAZILIAN SILK Treatment</h2> <ifr…"
type textarea "<div id="video1" style=""> <h2>Hoda gets the BRAZILIAN SILK Treatment</h2> <ifr…"
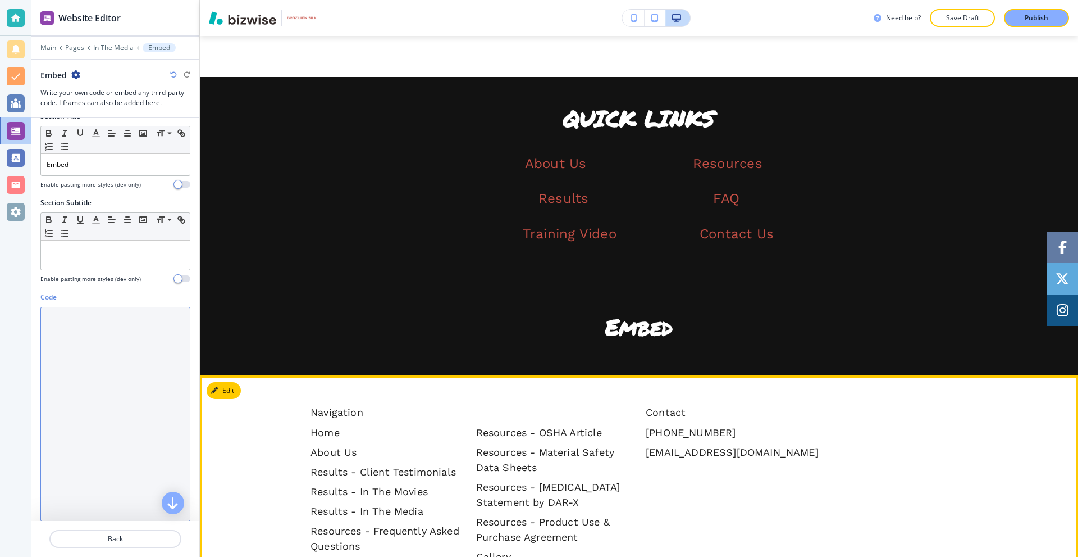
scroll to position [1368, 0]
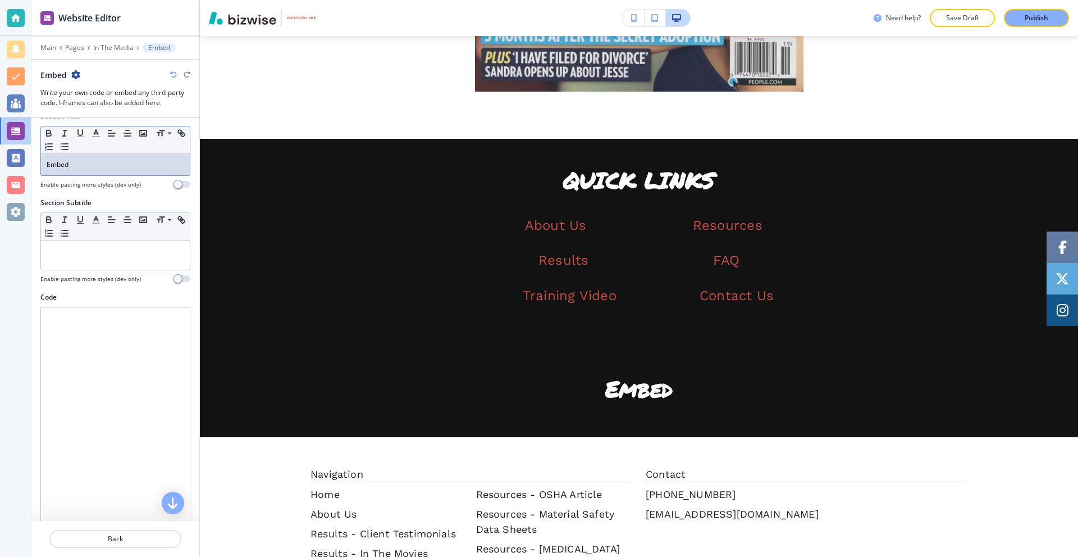
drag, startPoint x: 124, startPoint y: 170, endPoint x: 39, endPoint y: 170, distance: 85.4
click at [39, 170] on div "Section Title Small Normal Large Huge Embed Enable pasting more styles (dev onl…" at bounding box center [115, 154] width 168 height 86
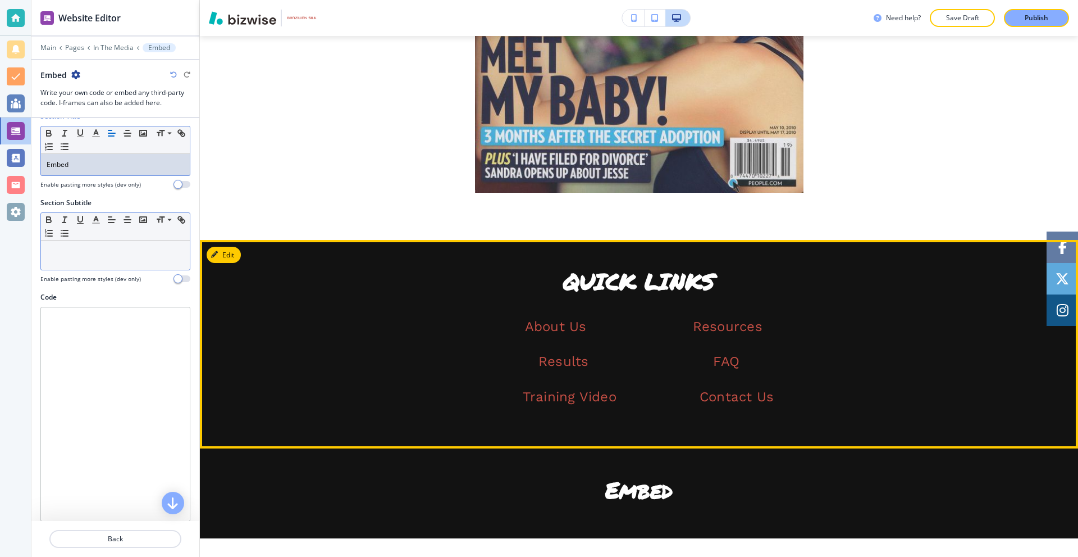
scroll to position [1311, 0]
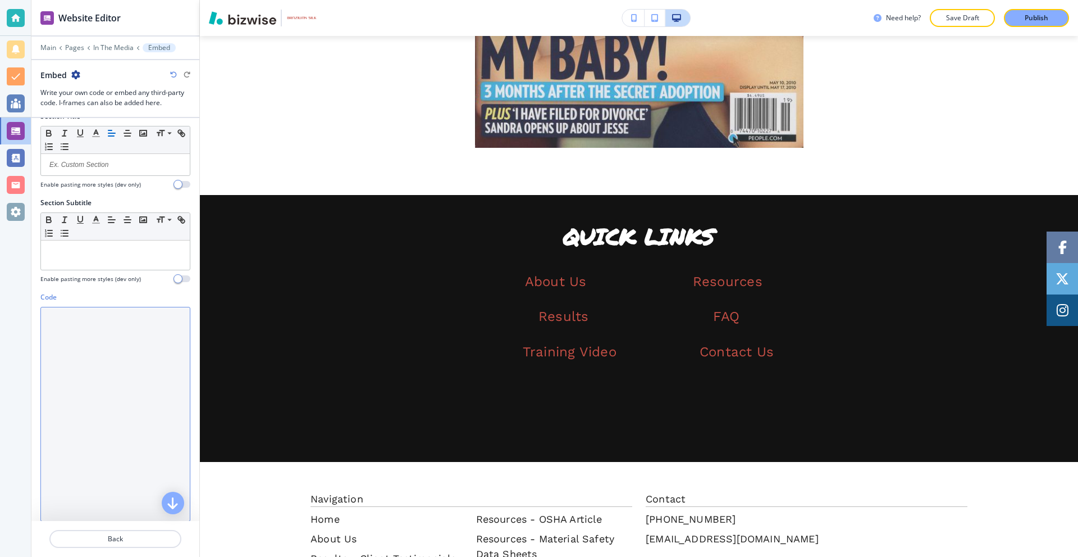
click at [80, 348] on textarea "Code" at bounding box center [115, 414] width 150 height 215
paste textarea "<div id="video1" style=""> <h2>Hoda gets the BRAZILIAN SILK Treatment</h2> <ifr…"
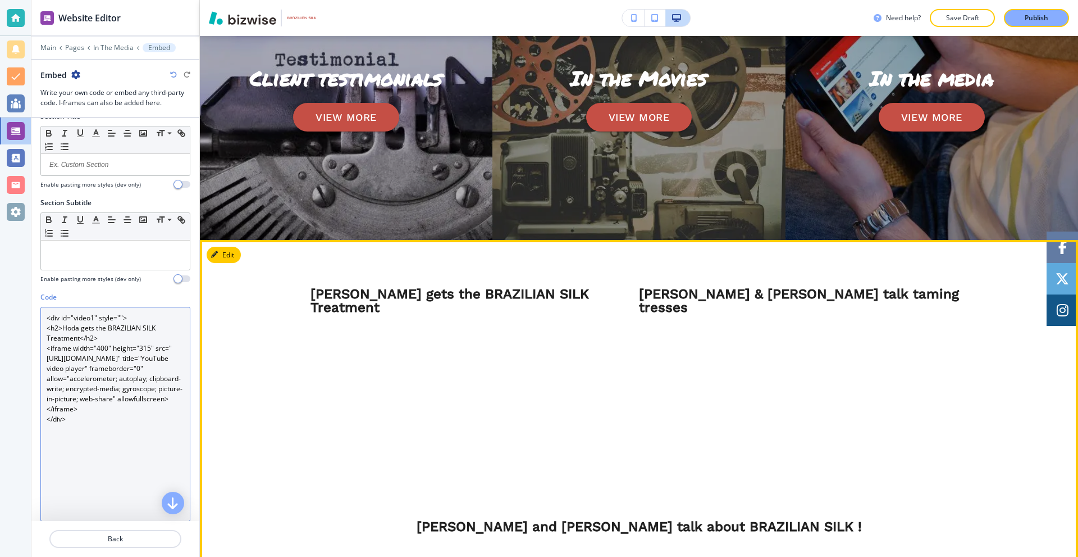
scroll to position [357, 0]
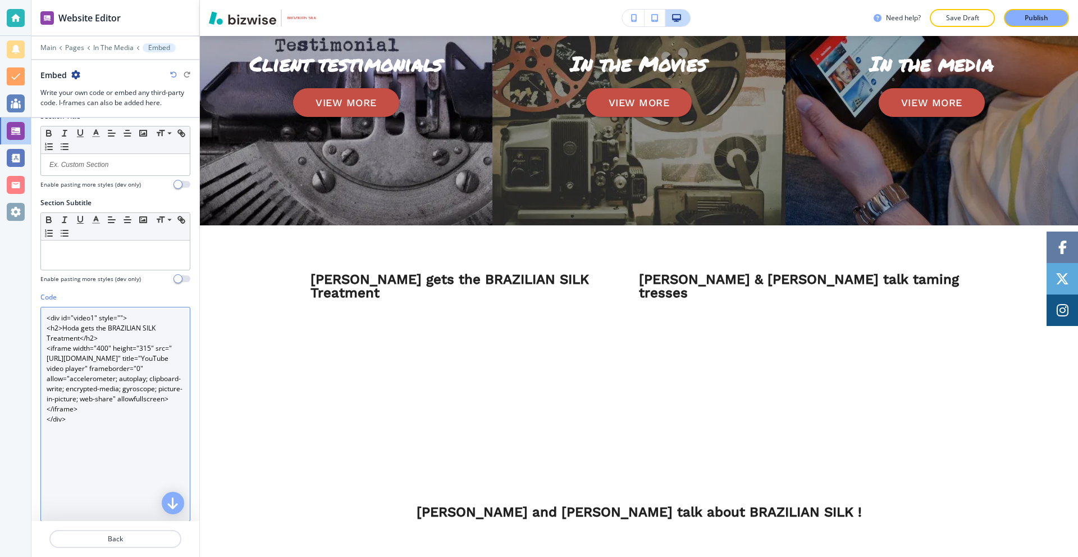
type textarea "<div id="video1" style=""> <h2>Hoda gets the BRAZILIAN SILK Treatment</h2> <ifr…"
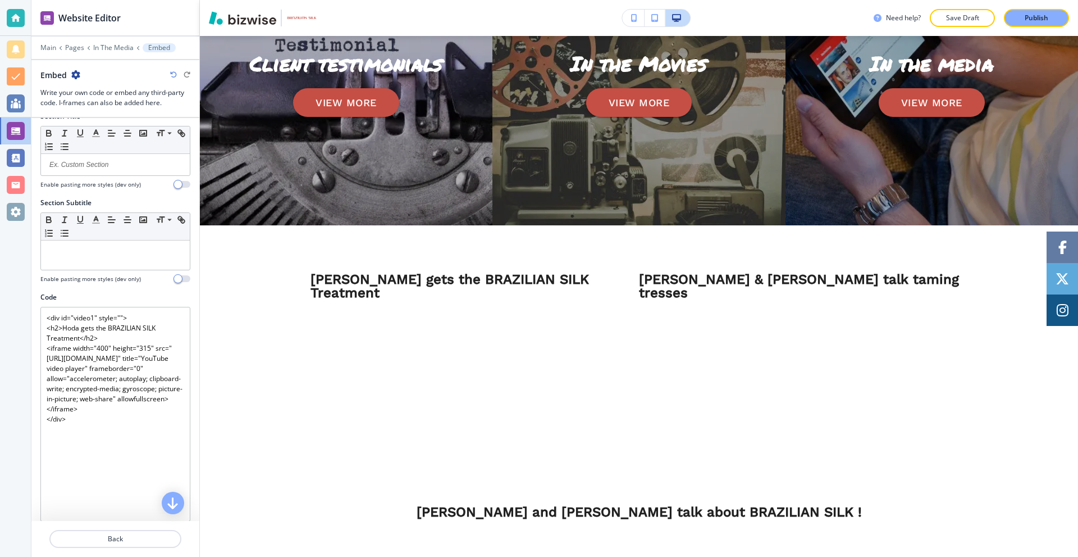
click at [78, 74] on icon "button" at bounding box center [75, 74] width 9 height 9
click at [99, 136] on p "Delete Section" at bounding box center [107, 134] width 57 height 10
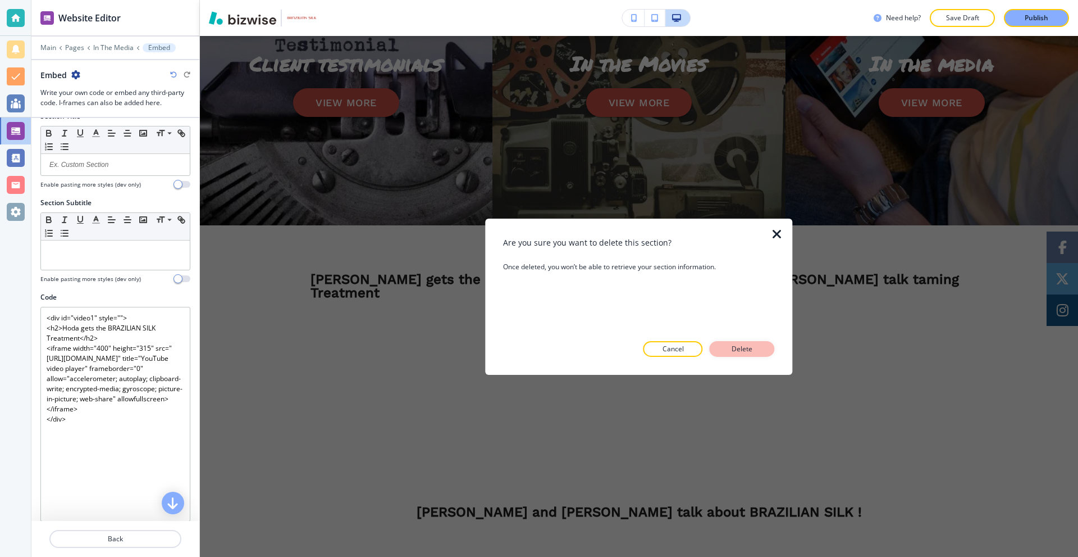
click at [757, 353] on button "Delete" at bounding box center [742, 349] width 65 height 16
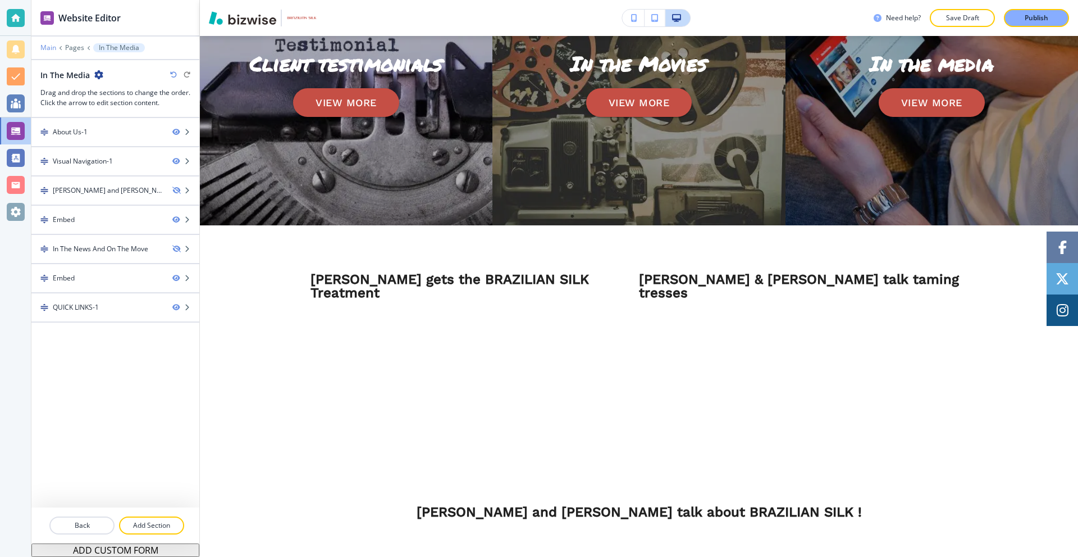
click at [43, 46] on p "Main" at bounding box center [48, 48] width 16 height 8
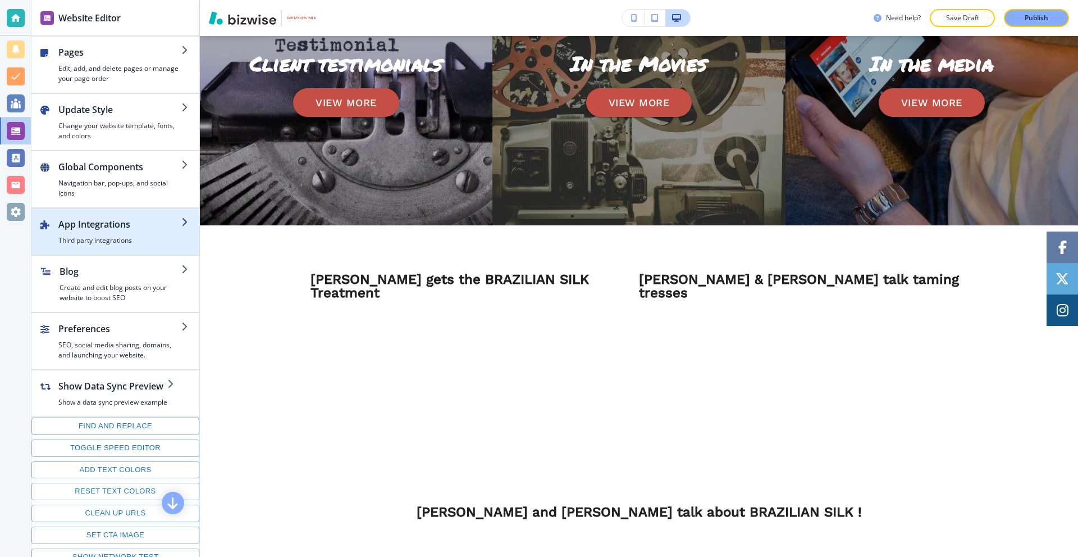
click at [127, 237] on h4 "Third party integrations" at bounding box center [119, 240] width 123 height 10
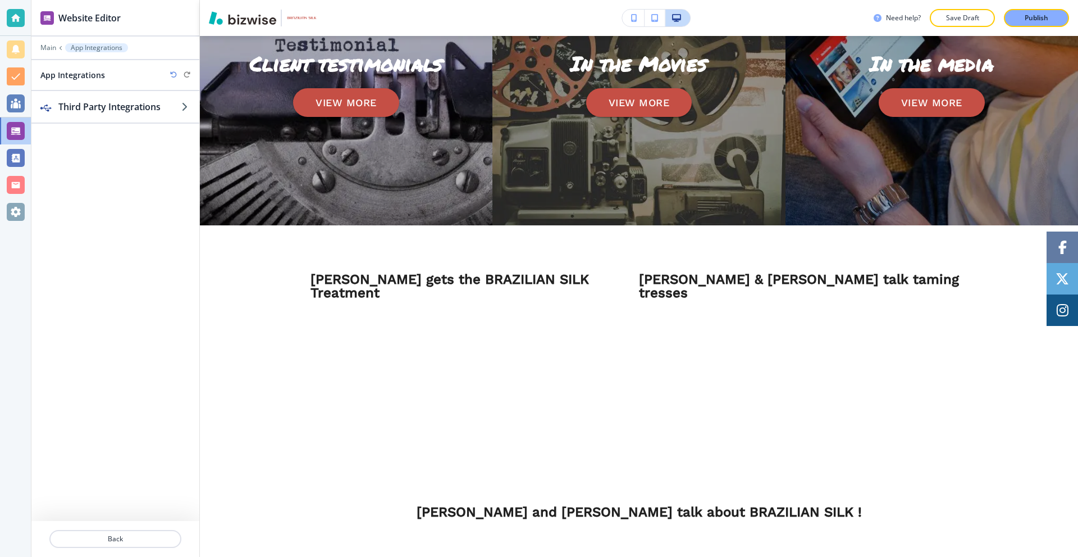
click at [106, 125] on div "Third Party Integrations" at bounding box center [115, 306] width 168 height 430
click at [105, 120] on div "button" at bounding box center [115, 117] width 168 height 9
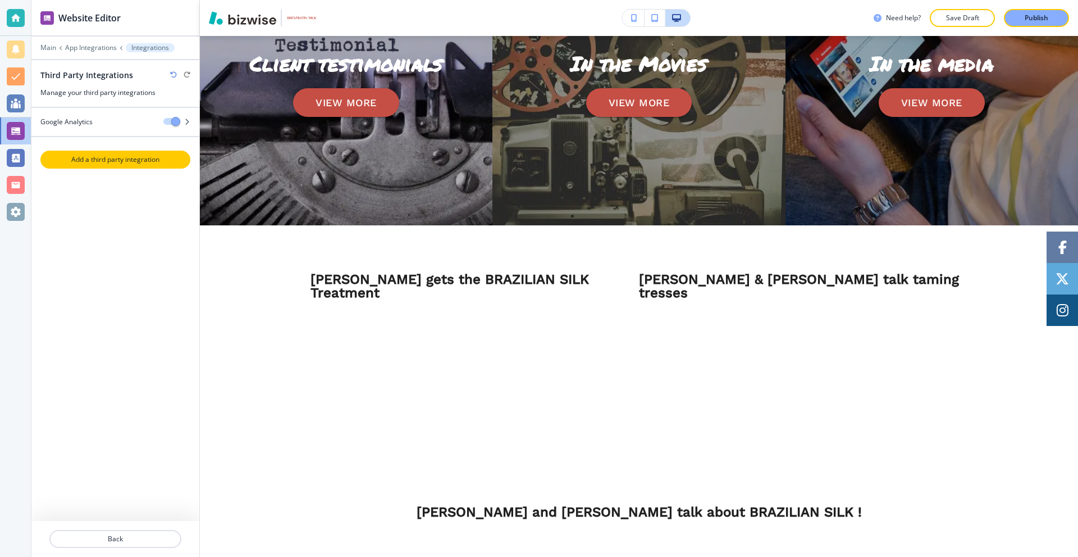
click at [127, 158] on p "Add a third party integration" at bounding box center [116, 159] width 148 height 10
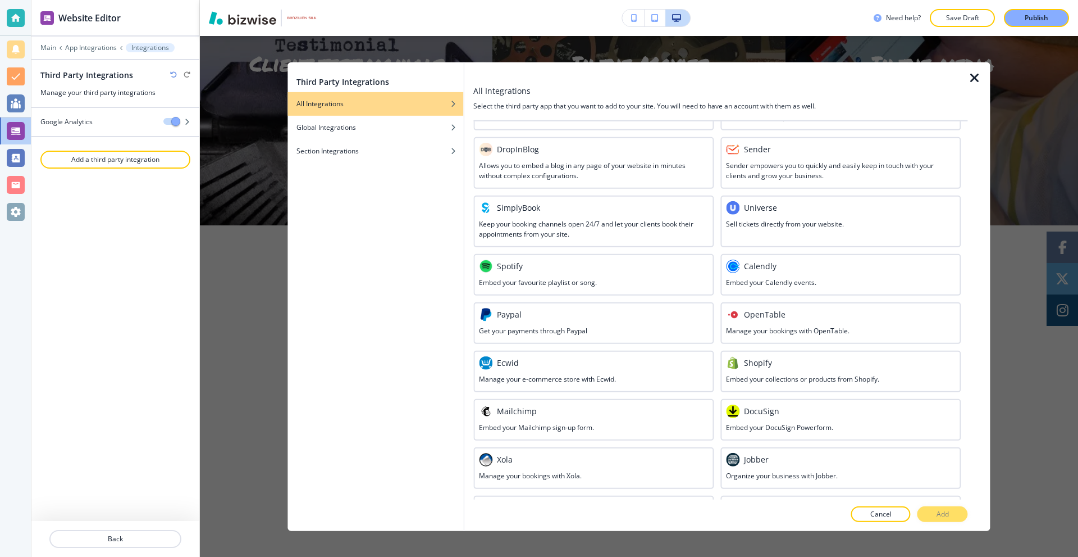
scroll to position [403, 0]
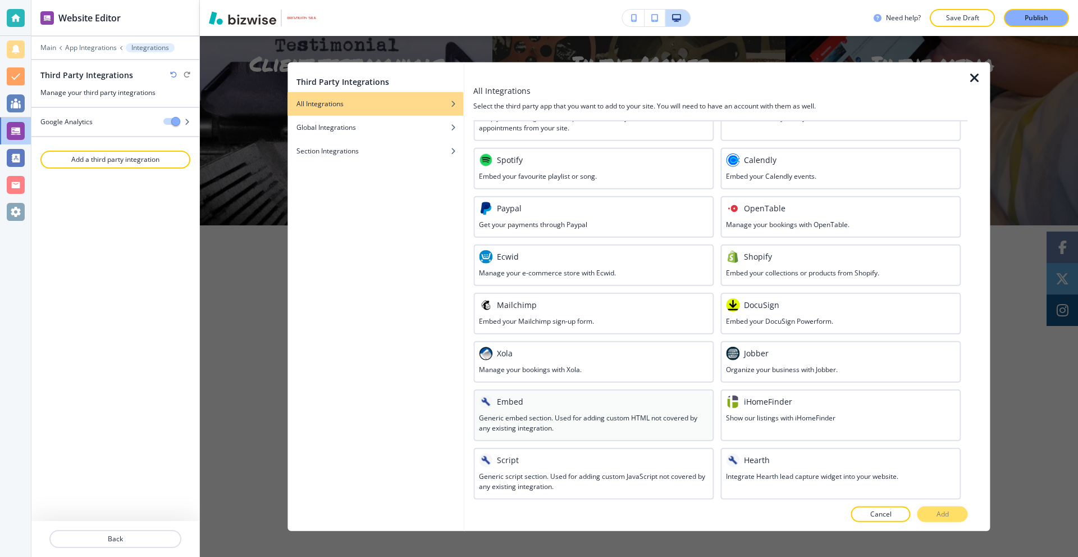
click at [585, 413] on h3 "Generic embed section. Used for adding custom HTML not covered by any existing …" at bounding box center [593, 422] width 229 height 20
click at [937, 513] on p "Add" at bounding box center [943, 514] width 12 height 10
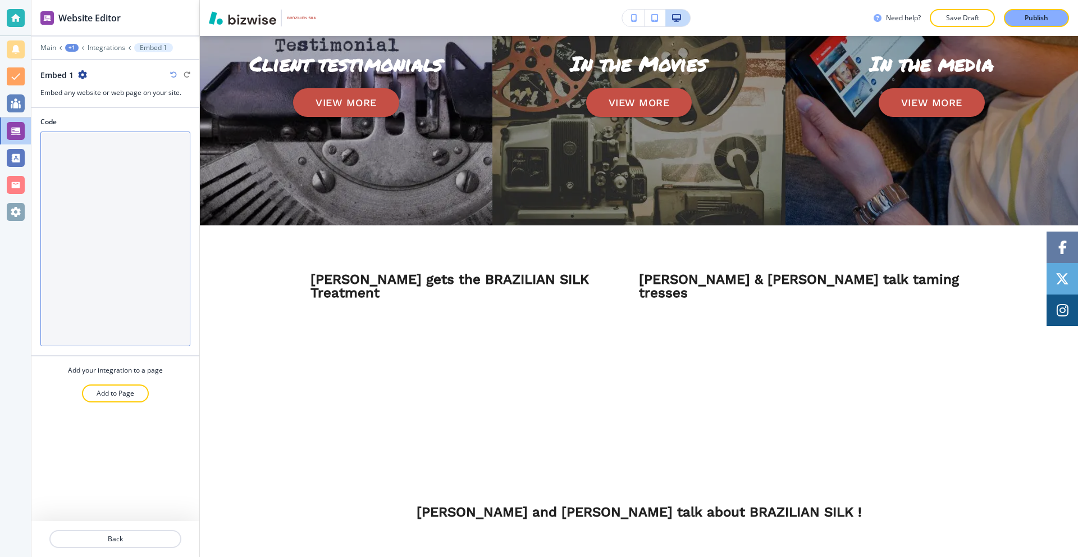
click at [74, 170] on textarea "Code" at bounding box center [115, 238] width 150 height 215
paste textarea "<div id="video1" style=""> <h2>Hoda gets the BRAZILIAN SILK Treatment</h2> <ifr…"
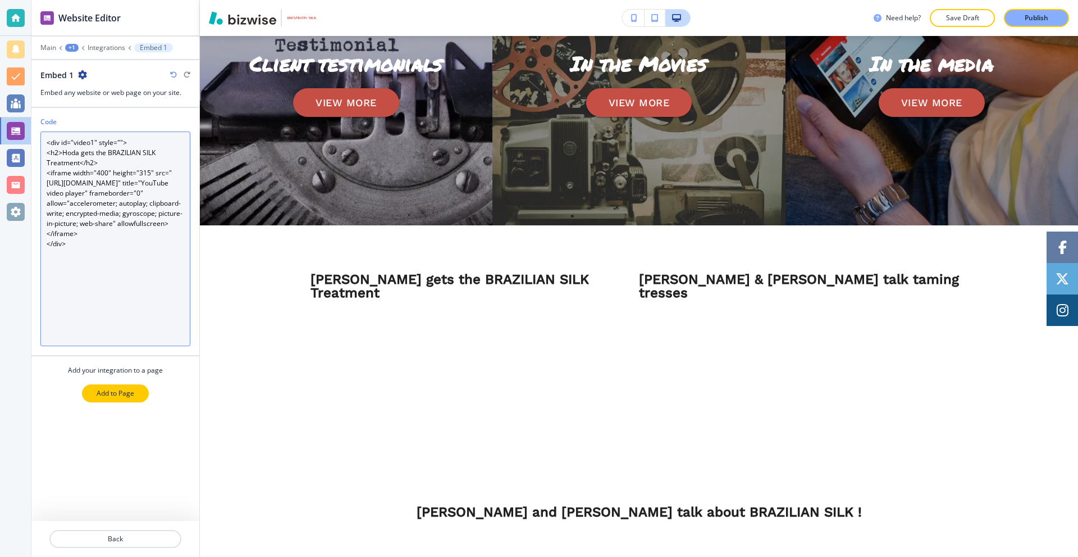
type textarea "<div id="video1" style=""> <h2>Hoda gets the BRAZILIAN SILK Treatment</h2> <ifr…"
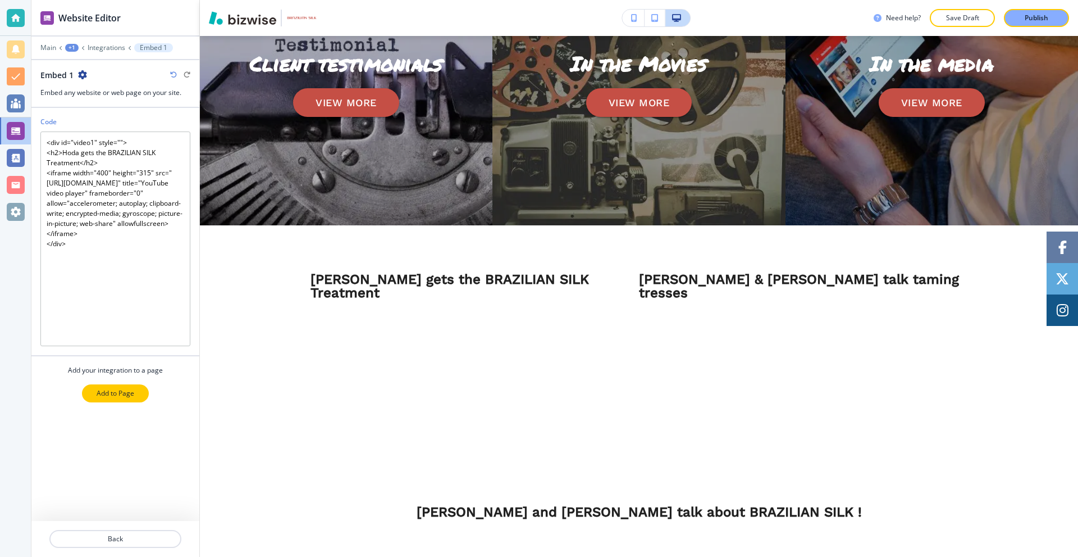
click at [125, 397] on p "Add to Page" at bounding box center [116, 393] width 38 height 10
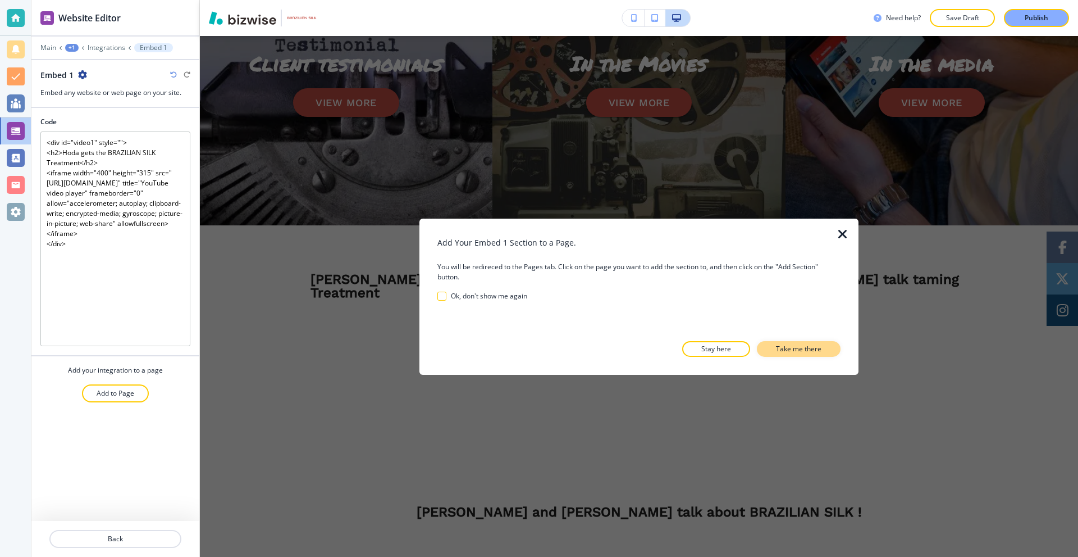
click at [816, 348] on p "Take me there" at bounding box center [798, 349] width 45 height 10
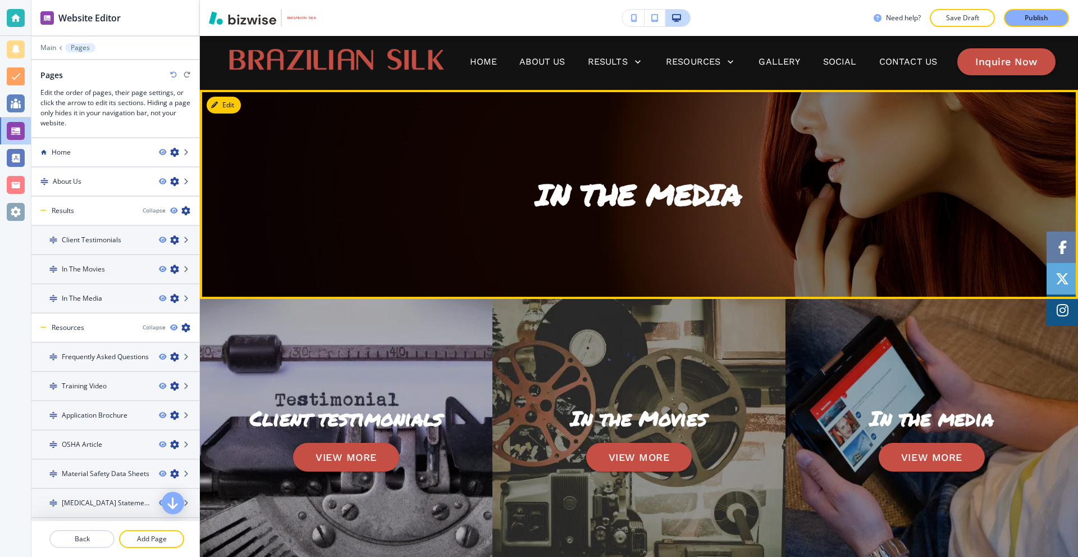
scroll to position [0, 0]
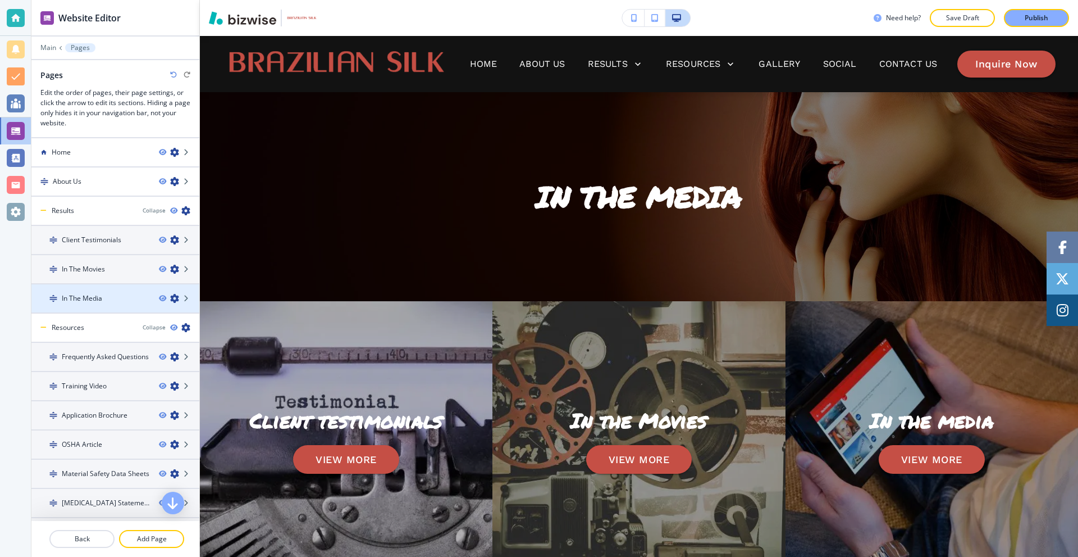
click at [94, 300] on h4 "In The Media" at bounding box center [82, 298] width 40 height 10
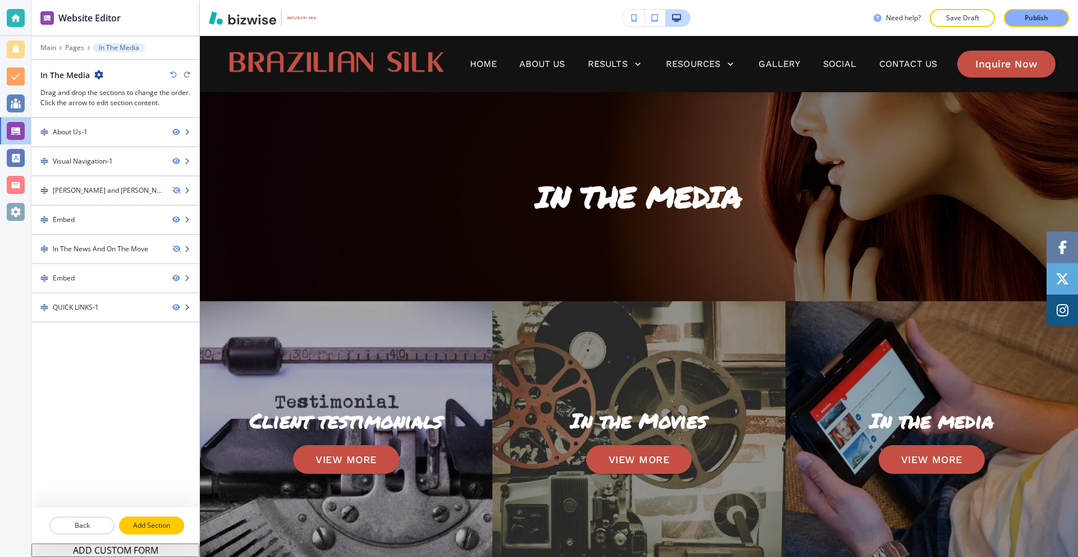
click at [154, 520] on button "Add Section" at bounding box center [151, 525] width 65 height 18
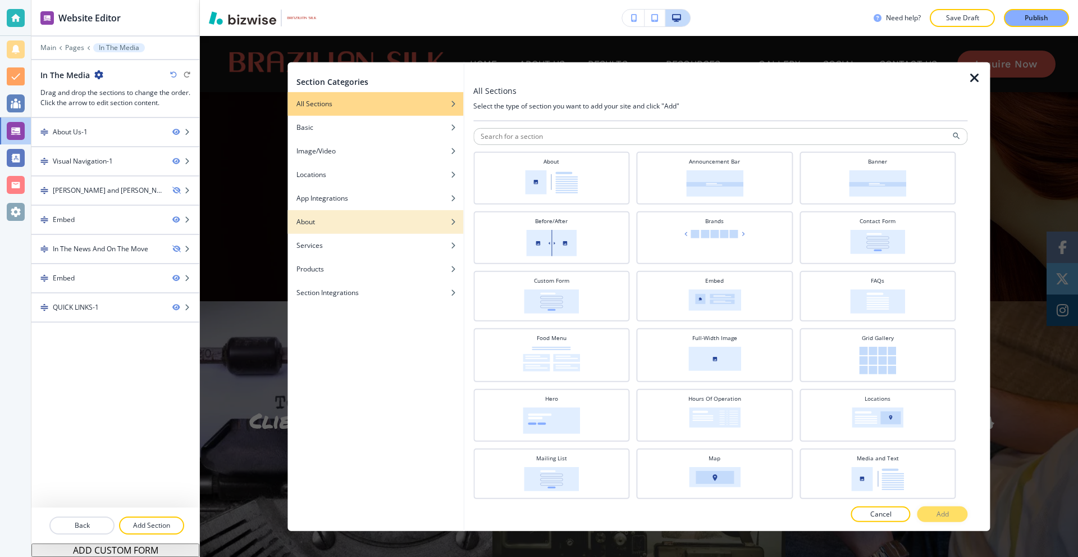
click at [336, 227] on div "button" at bounding box center [376, 229] width 176 height 7
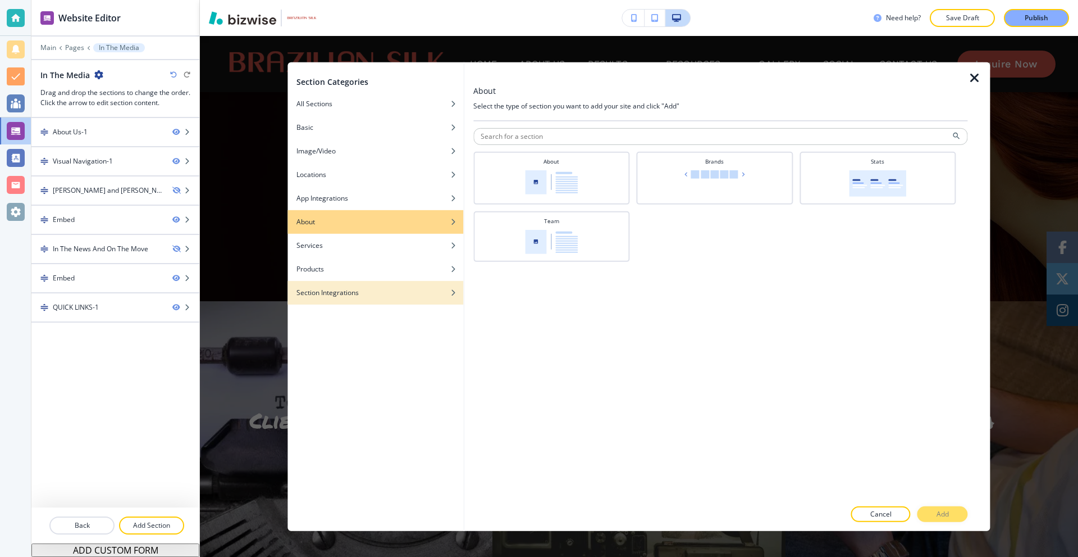
click at [342, 281] on div "button" at bounding box center [376, 283] width 176 height 7
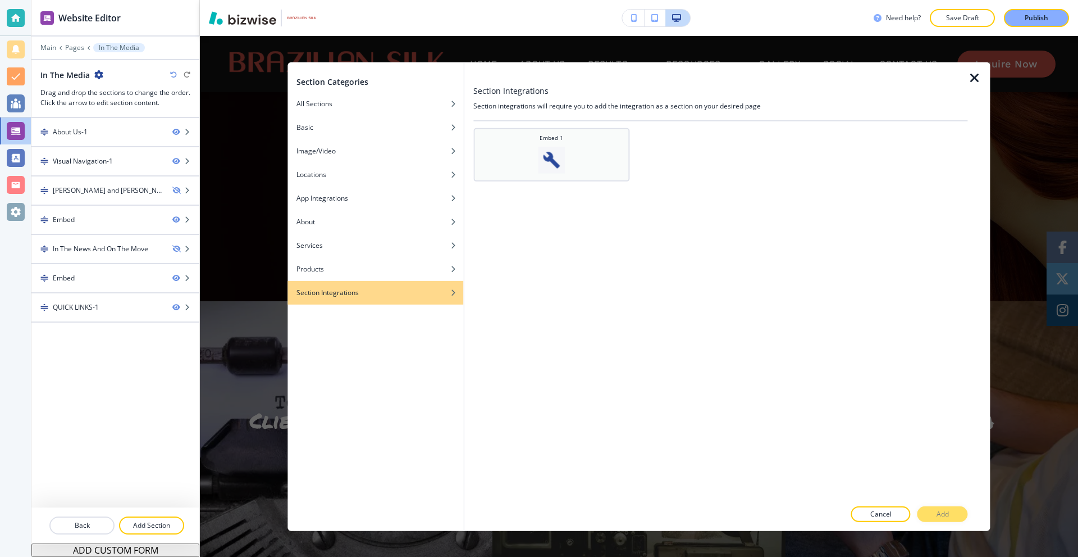
click at [561, 155] on img at bounding box center [551, 159] width 27 height 27
click at [939, 513] on p "Add" at bounding box center [943, 514] width 12 height 10
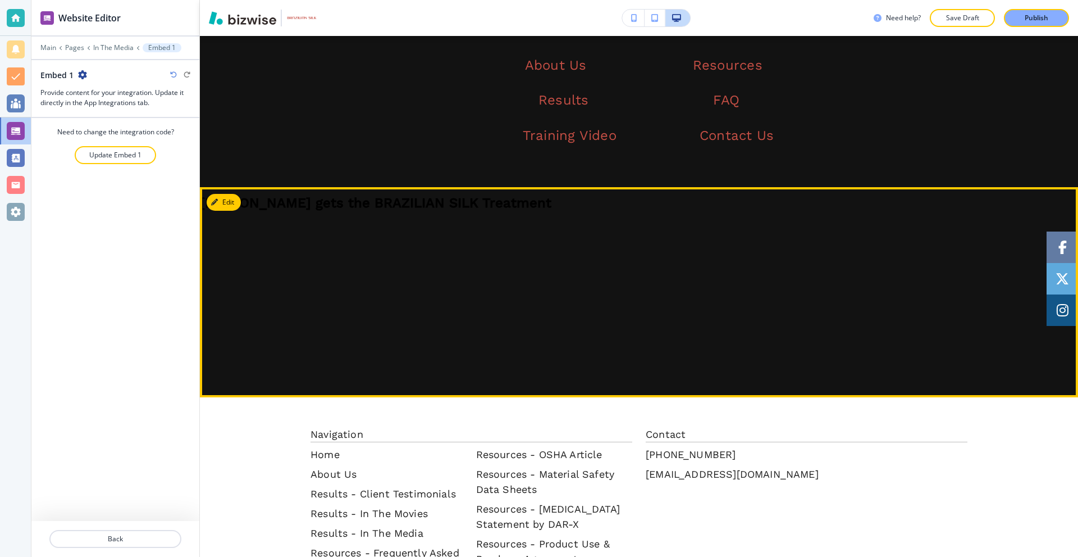
scroll to position [1497, 0]
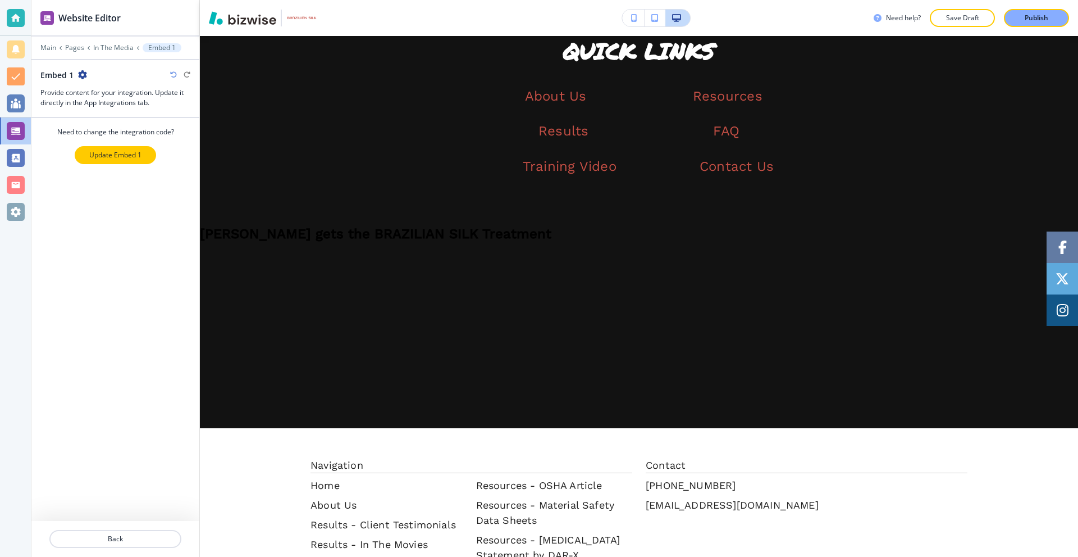
click at [99, 148] on button "Update Embed 1" at bounding box center [115, 155] width 81 height 18
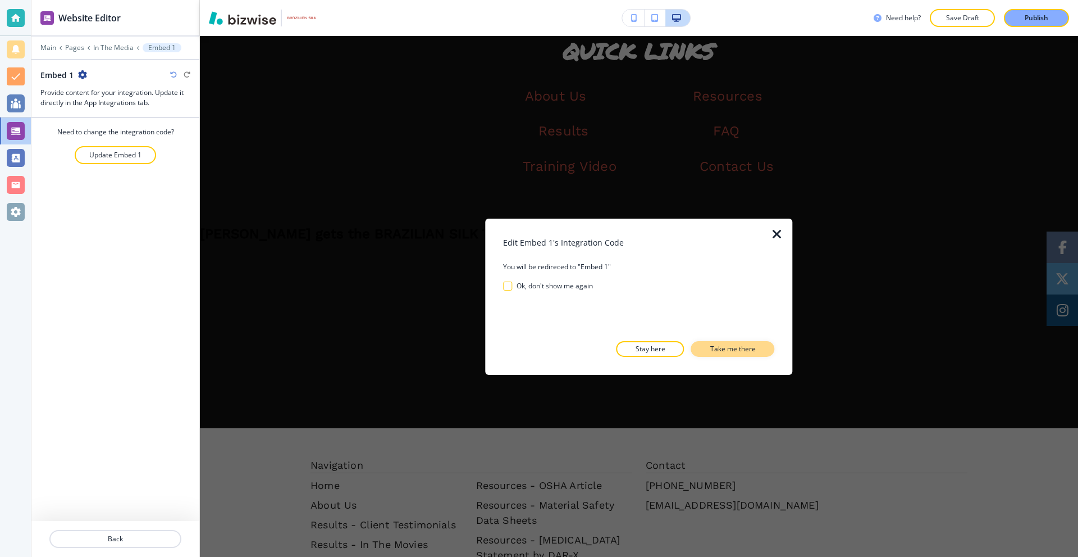
click at [731, 350] on p "Take me there" at bounding box center [732, 349] width 45 height 10
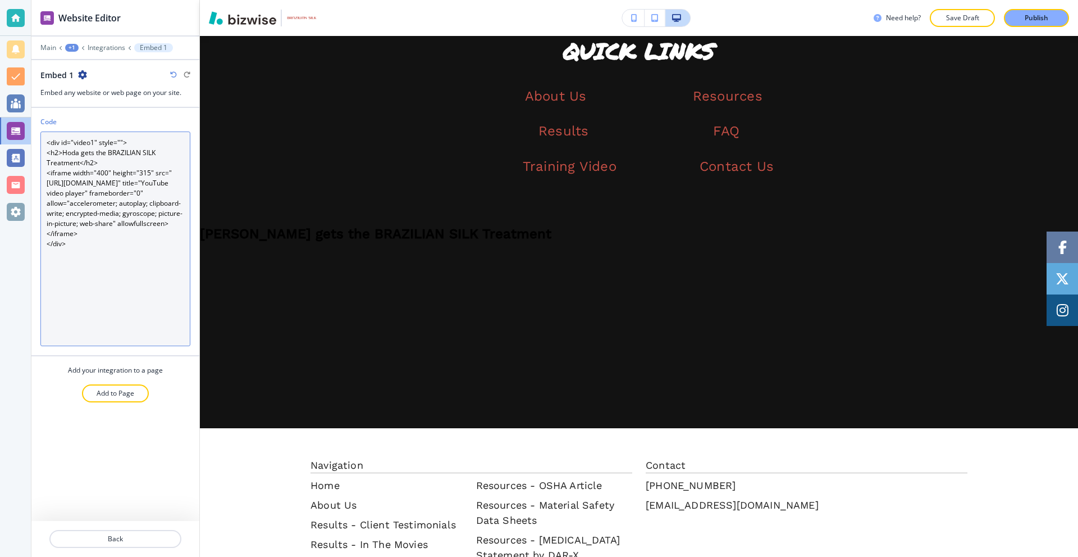
click at [98, 167] on textarea "<div id="video1" style=""> <h2>Hoda gets the BRAZILIAN SILK Treatment</h2> <ifr…" at bounding box center [115, 238] width 150 height 215
paste textarea "text-align:center; background-color:white; color:black; padding:20px;"> <h2>Hod…"
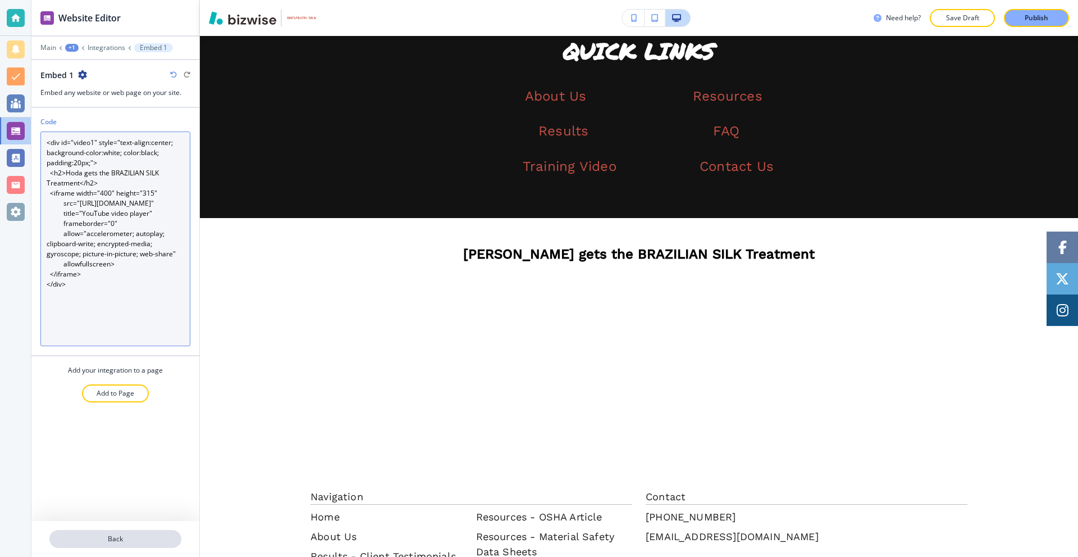
type textarea "<div id="video1" style="text-align:center; background-color:white; color:black;…"
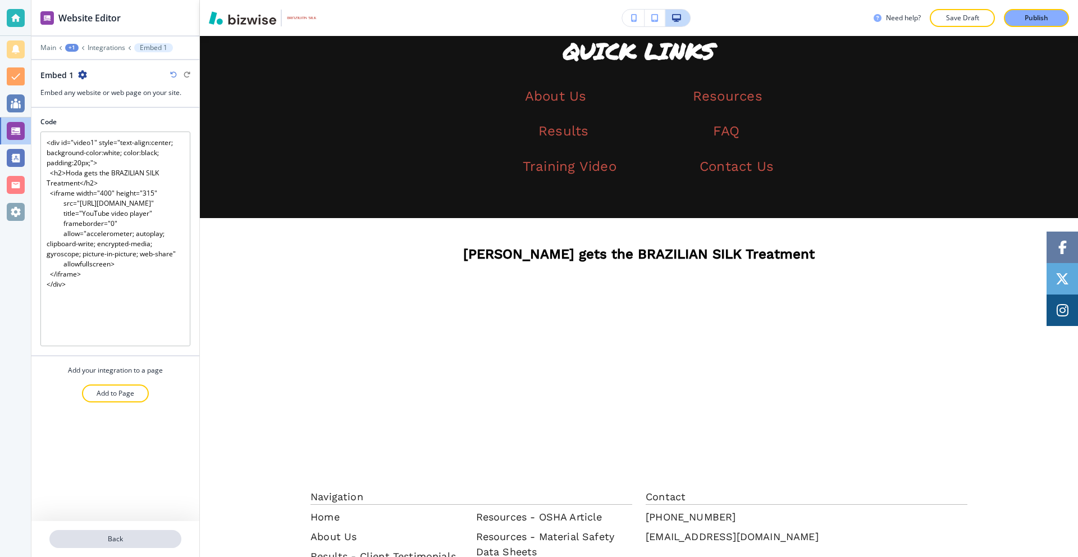
click at [107, 535] on p "Back" at bounding box center [116, 539] width 130 height 10
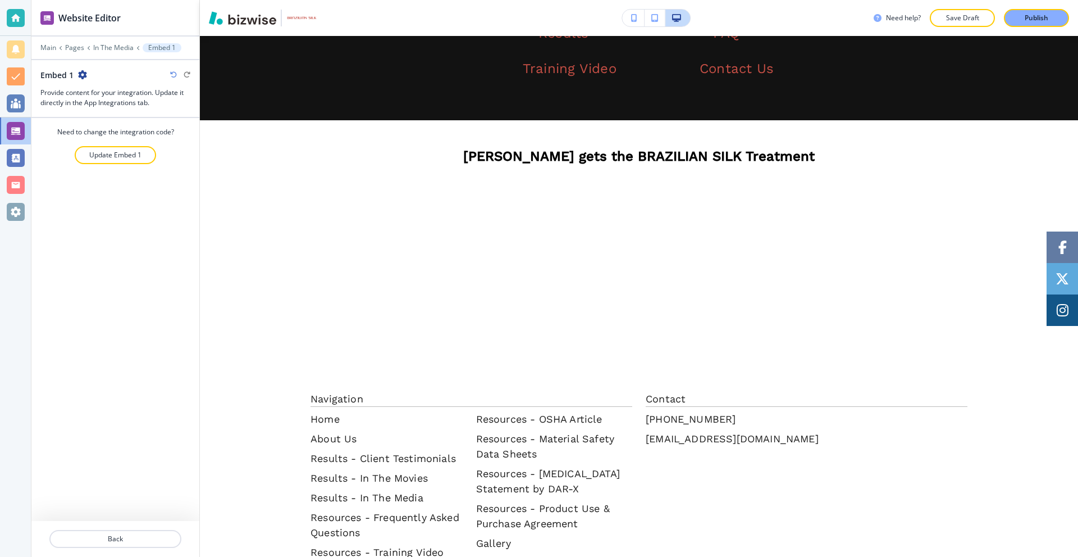
scroll to position [1665, 0]
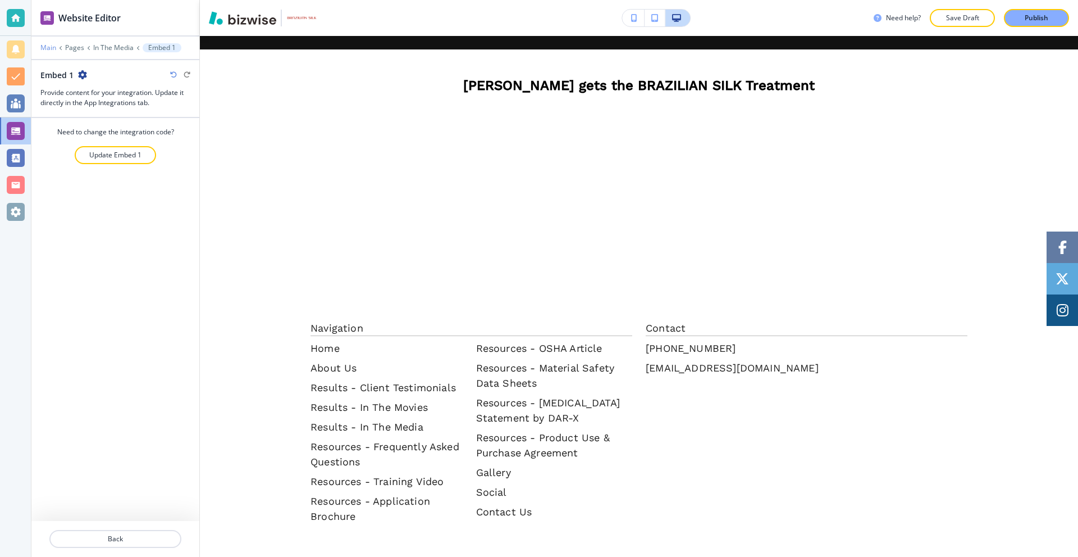
click at [49, 47] on p "Main" at bounding box center [48, 48] width 16 height 8
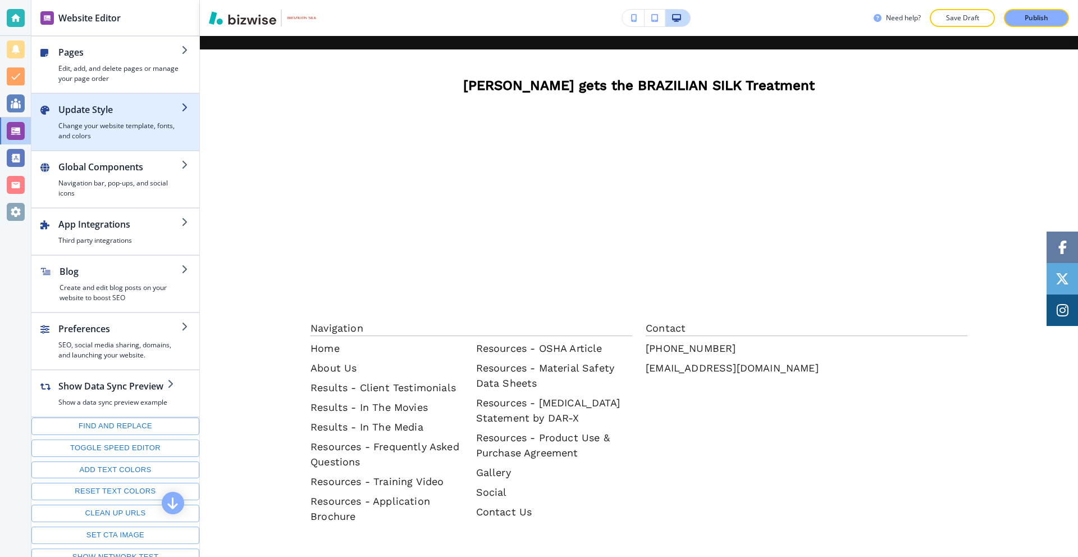
click at [112, 128] on h4 "Change your website template, fonts, and colors" at bounding box center [119, 131] width 123 height 20
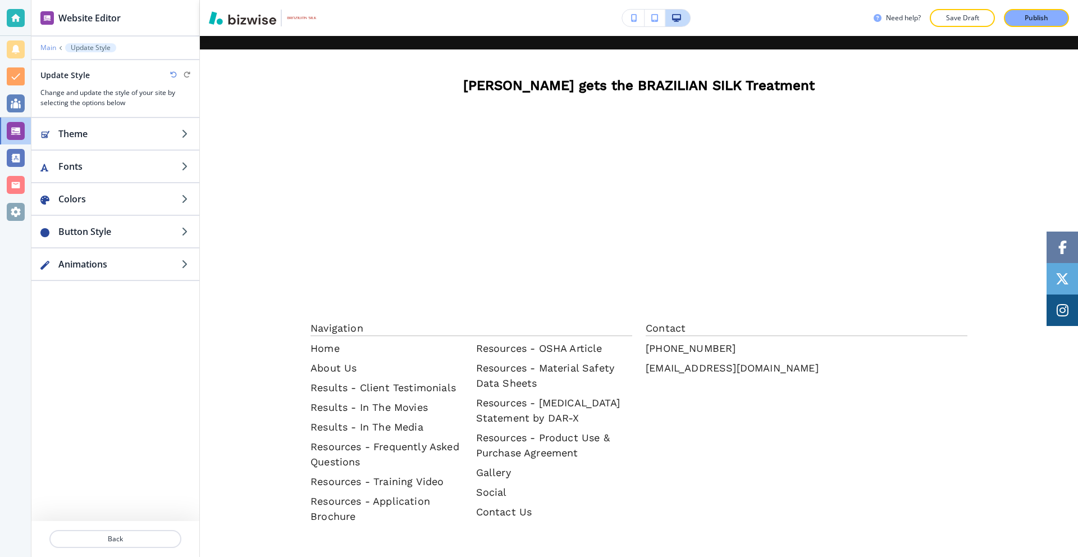
click at [46, 48] on p "Main" at bounding box center [48, 48] width 16 height 8
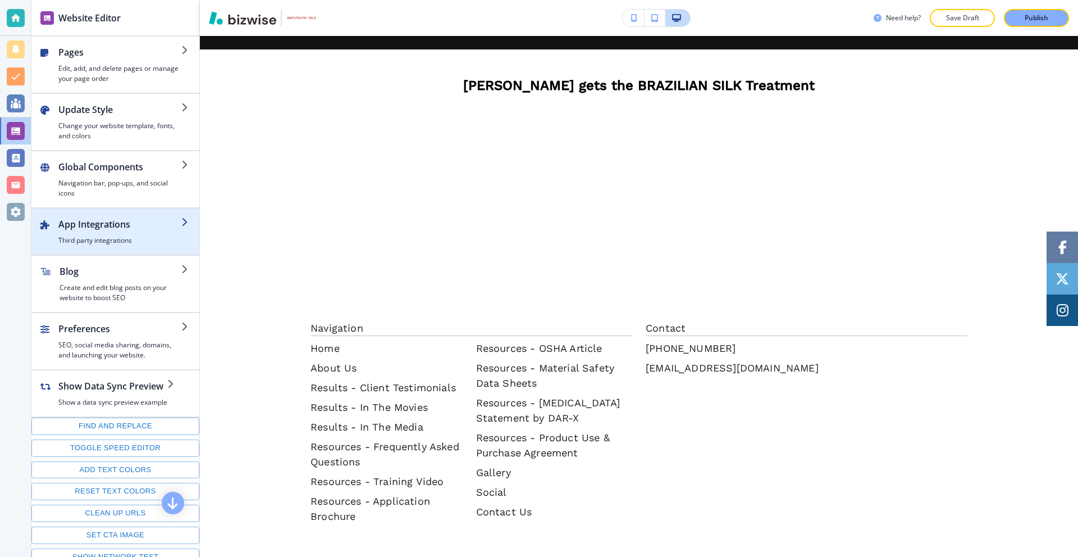
click at [115, 234] on div "button" at bounding box center [119, 233] width 123 height 4
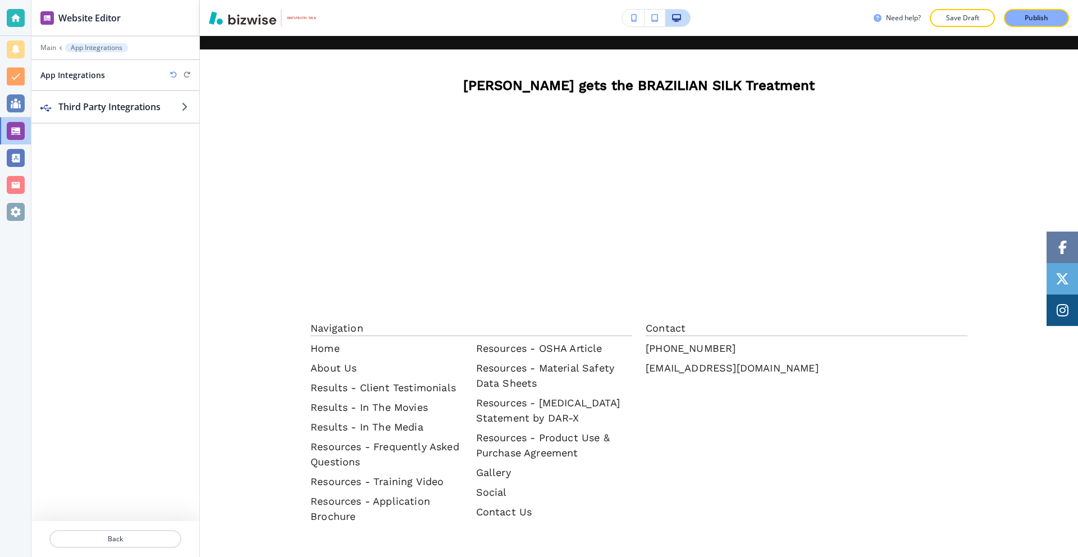
drag, startPoint x: 114, startPoint y: 533, endPoint x: 109, endPoint y: 275, distance: 257.8
click at [108, 286] on div "Website Editor Main App Integrations App Integrations Third Party Integrations …" at bounding box center [115, 278] width 168 height 557
click at [112, 120] on div "button" at bounding box center [115, 117] width 168 height 9
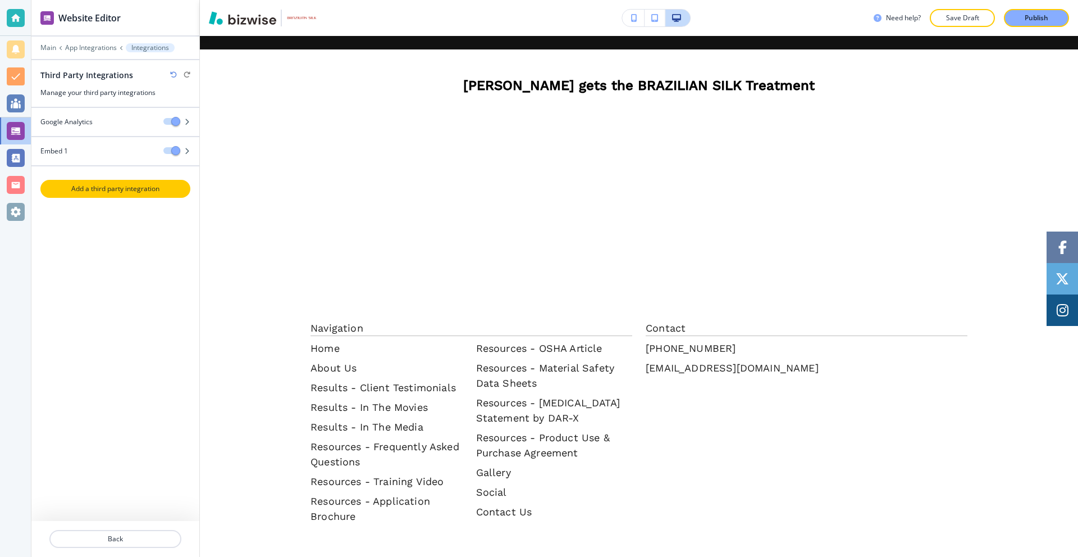
click at [139, 188] on p "Add a third party integration" at bounding box center [116, 189] width 148 height 10
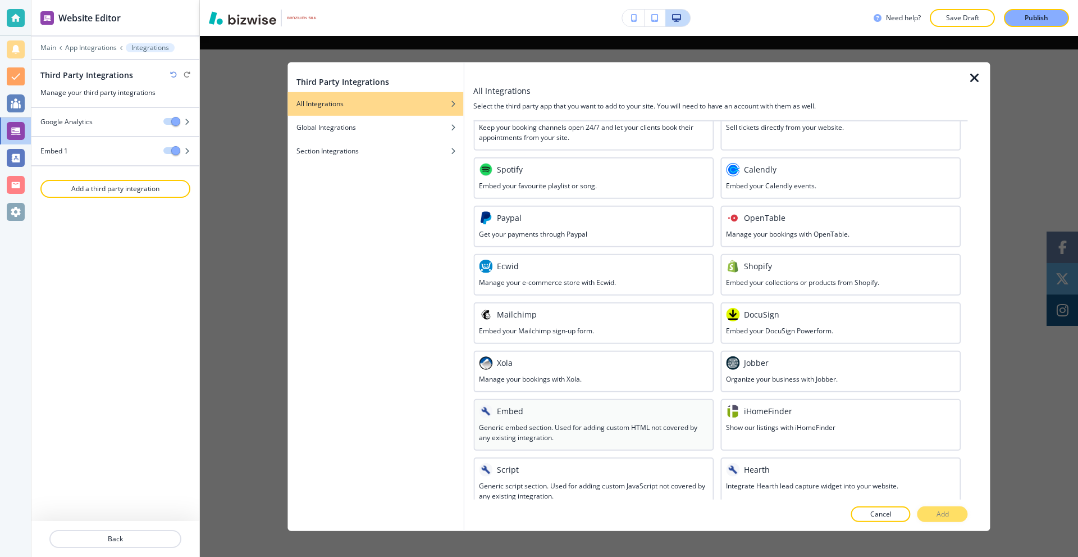
scroll to position [403, 0]
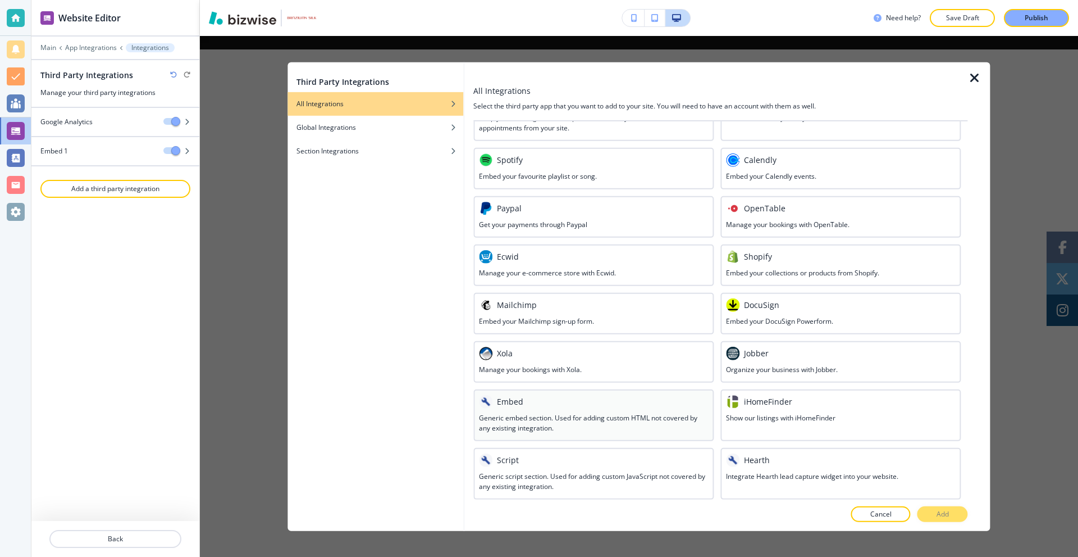
click at [550, 403] on div "Embed" at bounding box center [593, 400] width 229 height 13
click at [944, 512] on p "Add" at bounding box center [943, 514] width 12 height 10
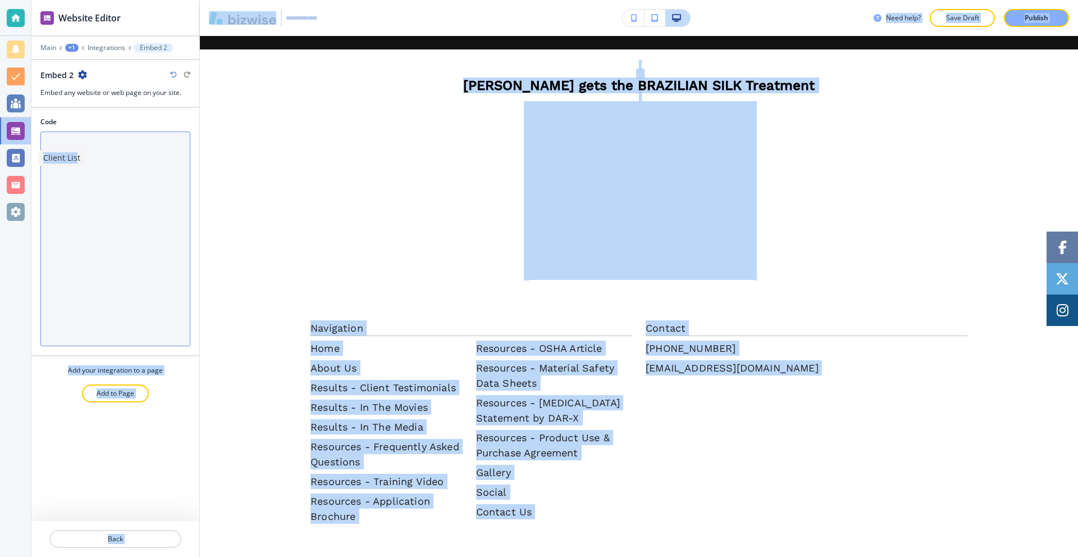
click at [89, 0] on body "Website Editor Main +1 Integrations Embed 2 Embed 2 Embed any website or web pa…" at bounding box center [539, 0] width 1078 height 0
click at [136, 168] on textarea "Code" at bounding box center [115, 238] width 150 height 215
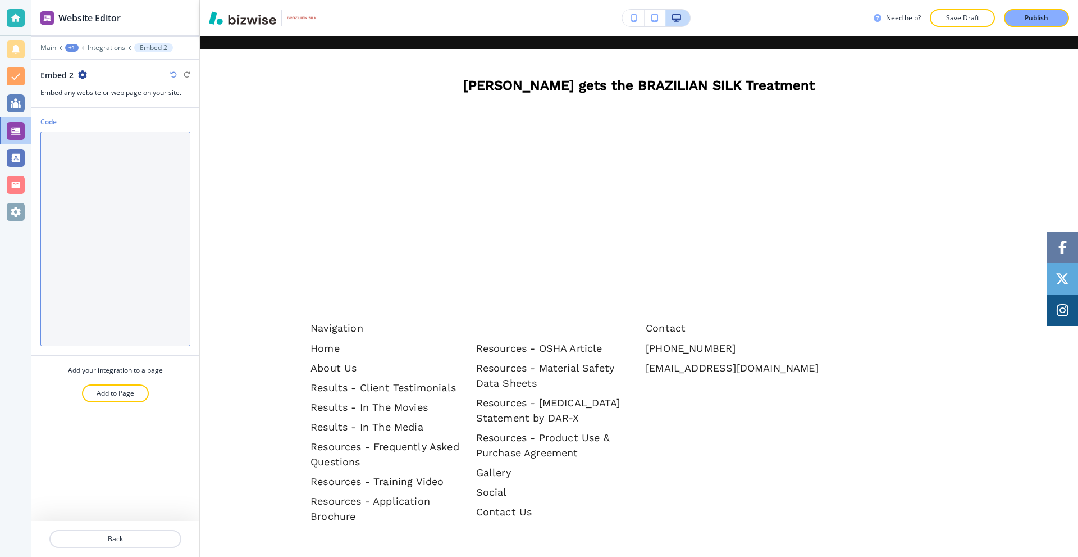
paste textarea "<div id="video2" style="text-align:center; background-color:white; color:black;…"
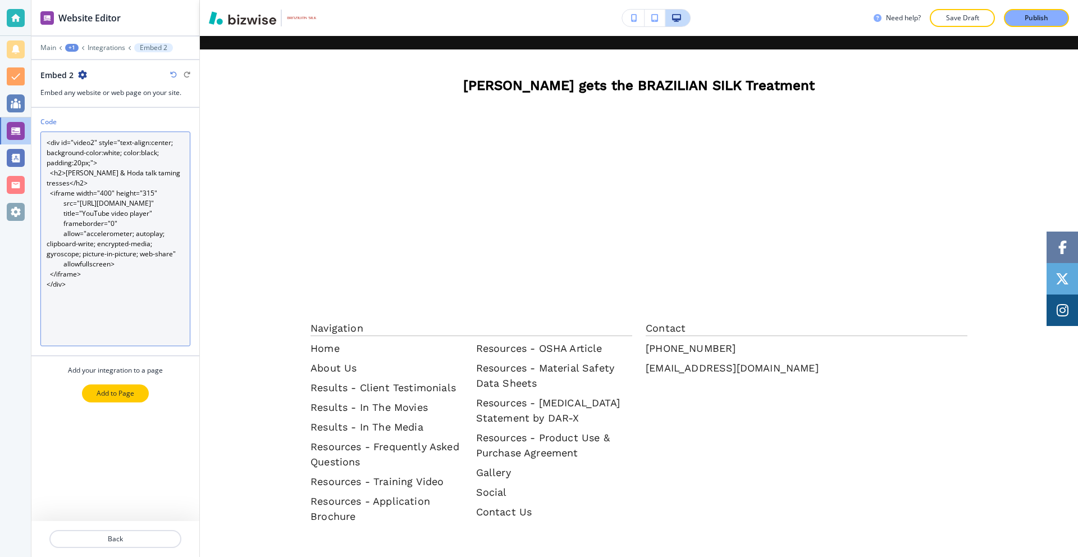
type textarea "<div id="video2" style="text-align:center; background-color:white; color:black;…"
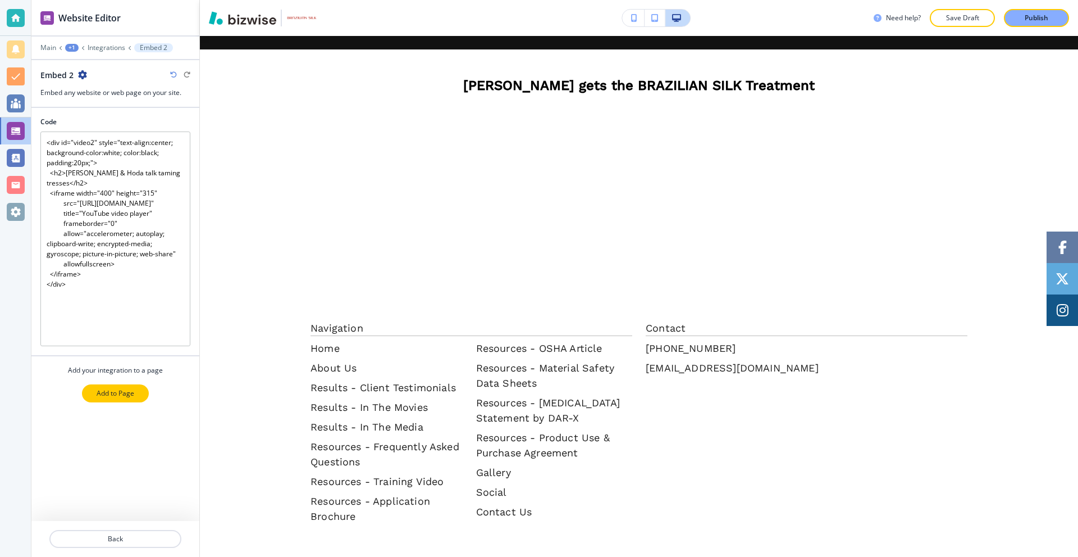
click at [129, 390] on p "Add to Page" at bounding box center [116, 393] width 38 height 10
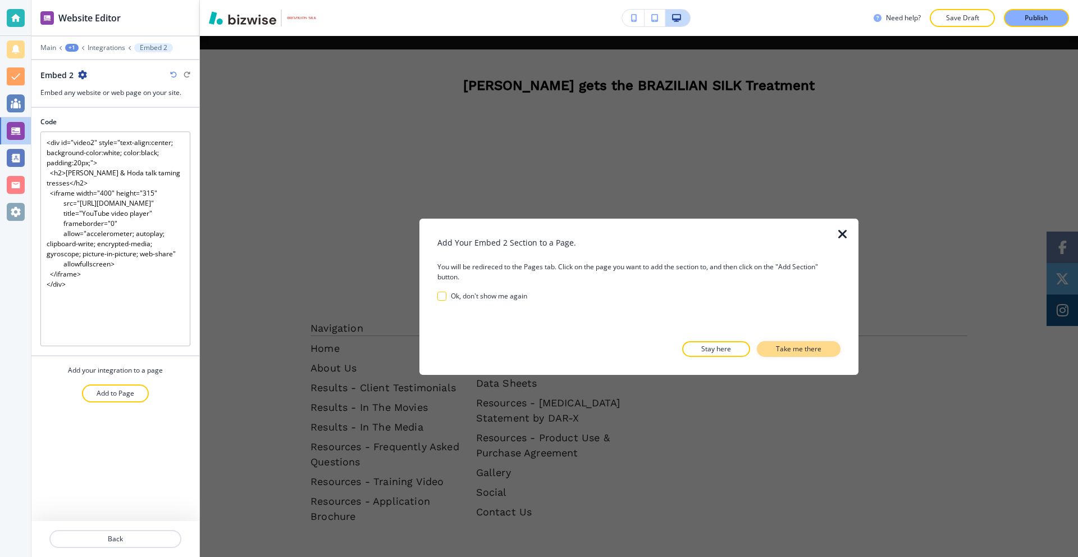
drag, startPoint x: 783, startPoint y: 347, endPoint x: 772, endPoint y: 344, distance: 11.6
click at [782, 347] on p "Take me there" at bounding box center [798, 349] width 45 height 10
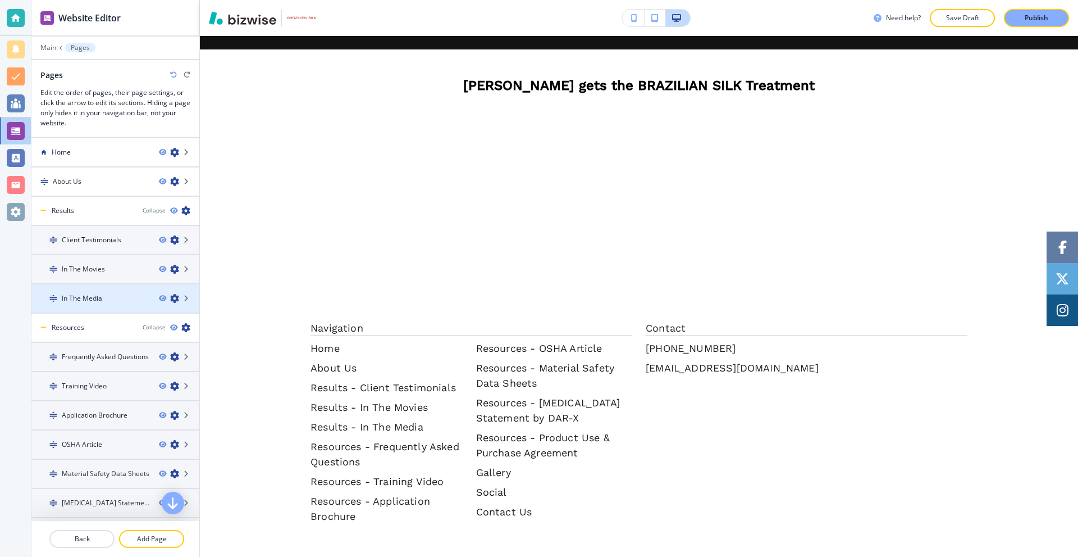
click at [99, 304] on div at bounding box center [115, 307] width 168 height 9
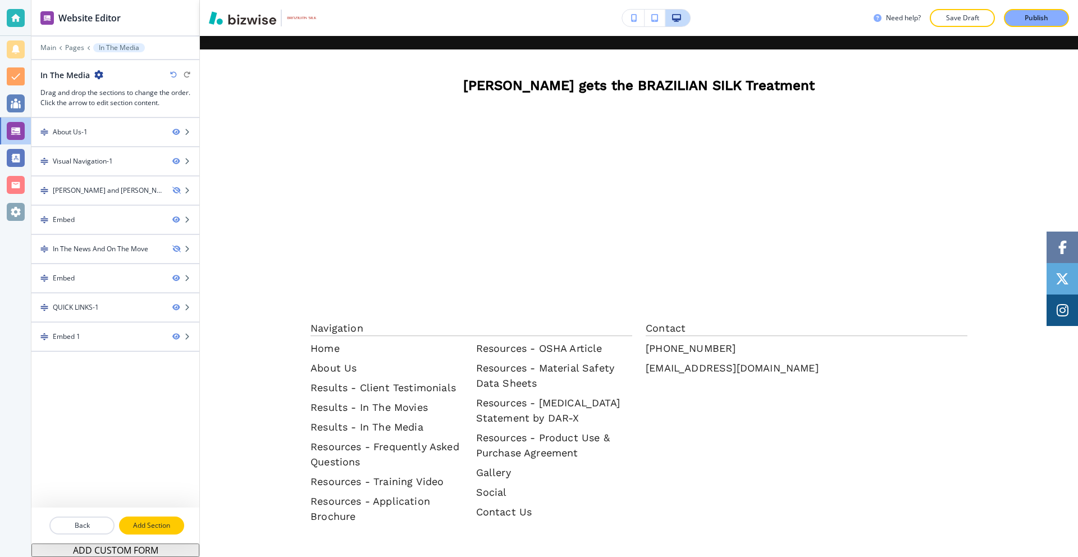
click at [144, 530] on p "Add Section" at bounding box center [151, 525] width 63 height 10
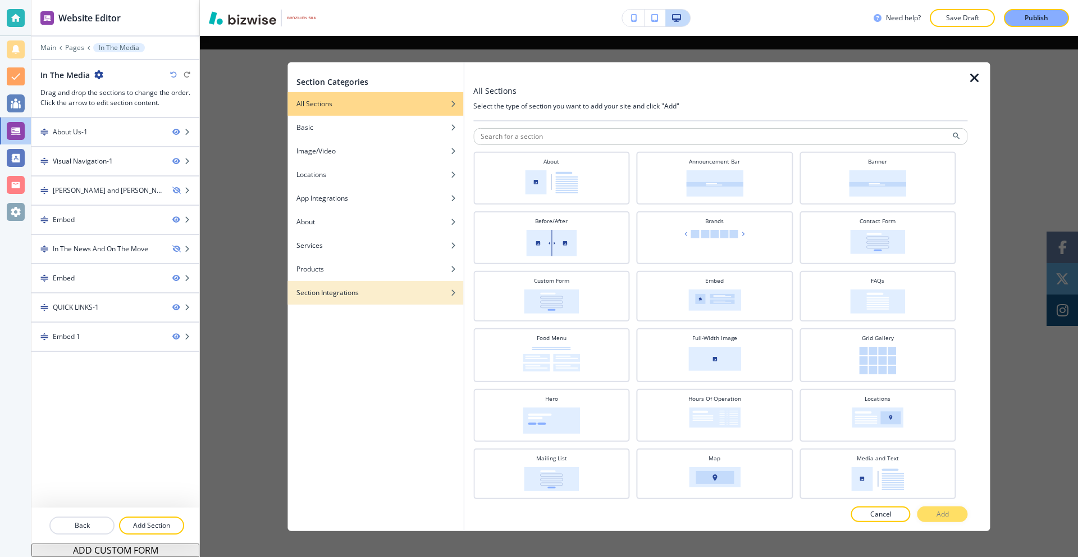
click at [352, 297] on h4 "Section Integrations" at bounding box center [328, 292] width 62 height 10
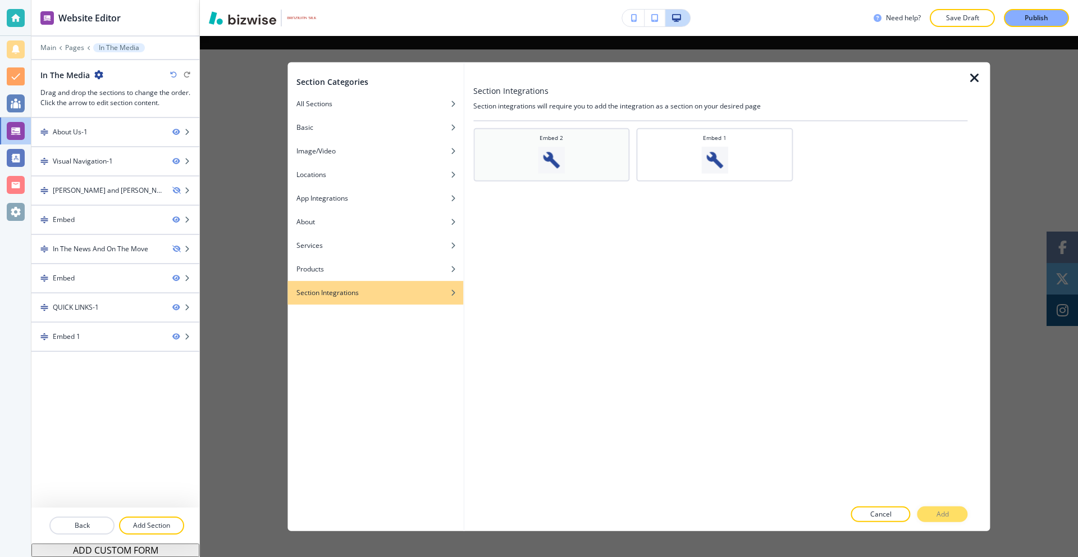
click at [552, 160] on img at bounding box center [551, 159] width 27 height 27
click at [940, 512] on p "Add" at bounding box center [943, 514] width 12 height 10
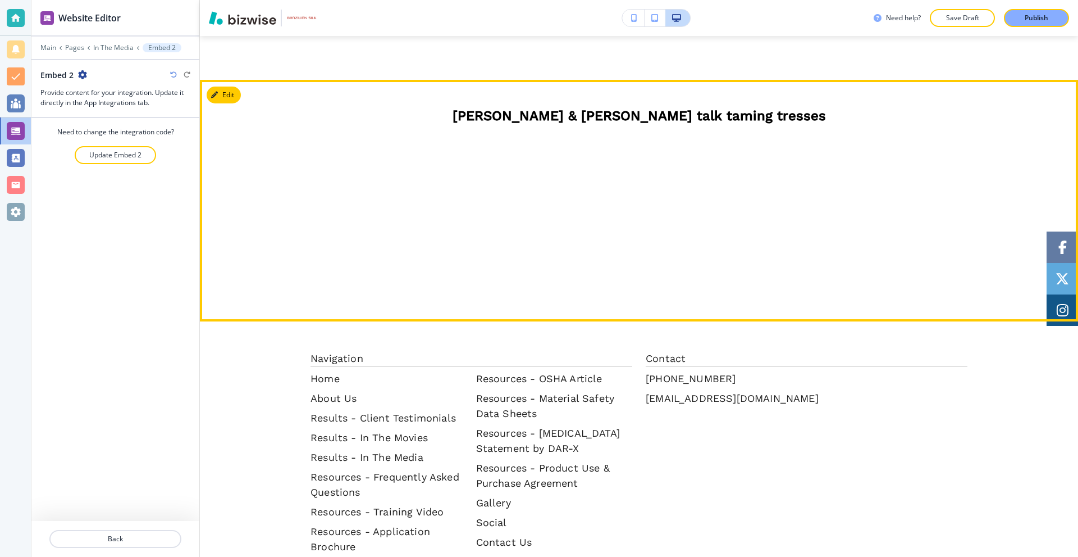
scroll to position [1682, 0]
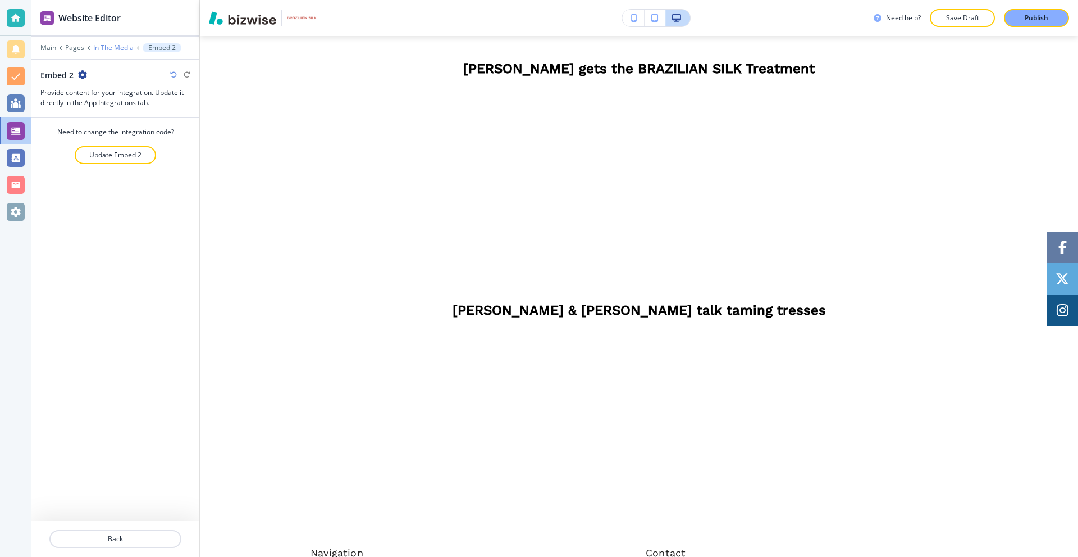
click at [110, 48] on p "In The Media" at bounding box center [113, 48] width 40 height 8
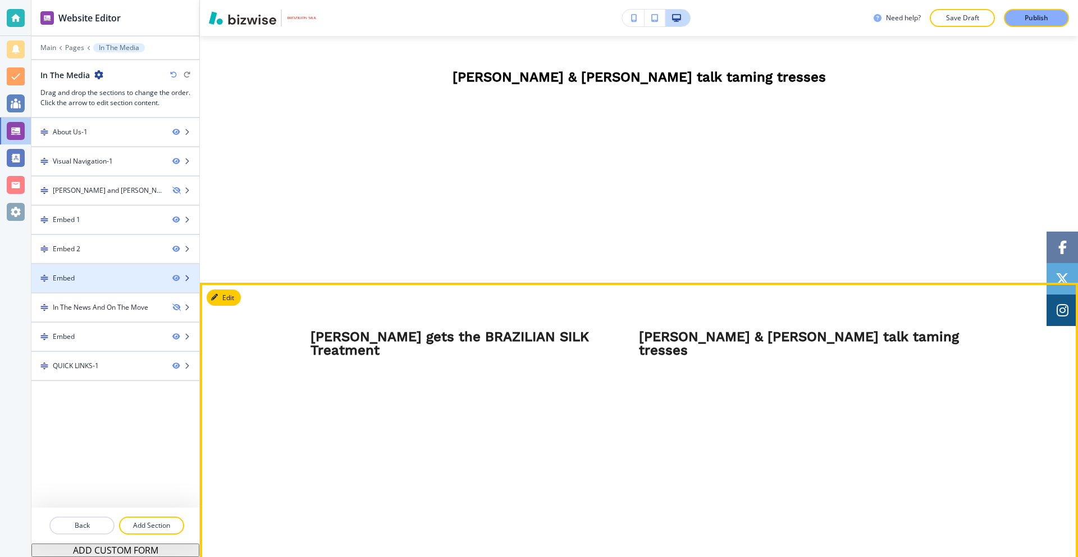
scroll to position [787, 0]
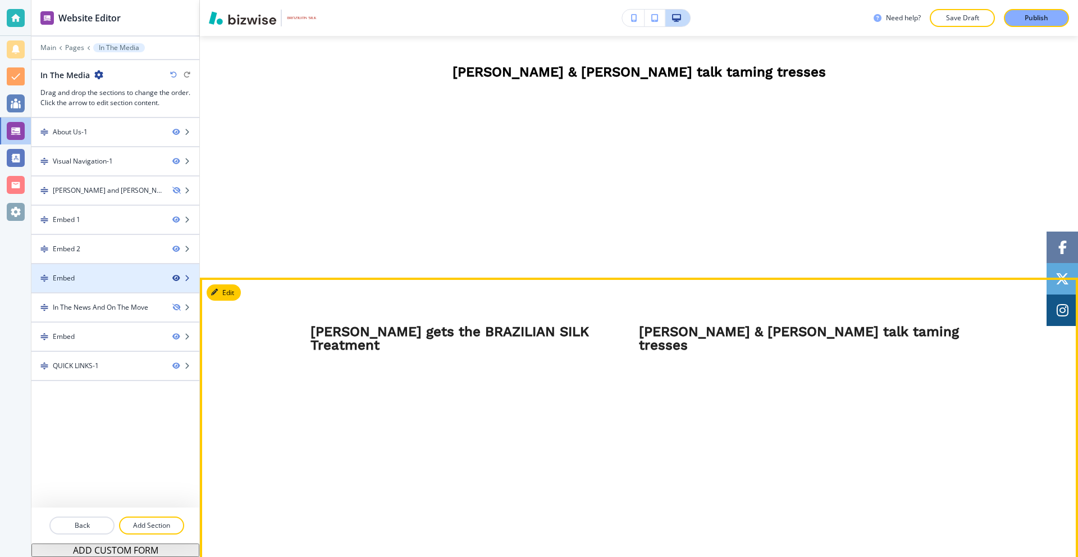
click at [177, 277] on icon "button" at bounding box center [175, 278] width 7 height 7
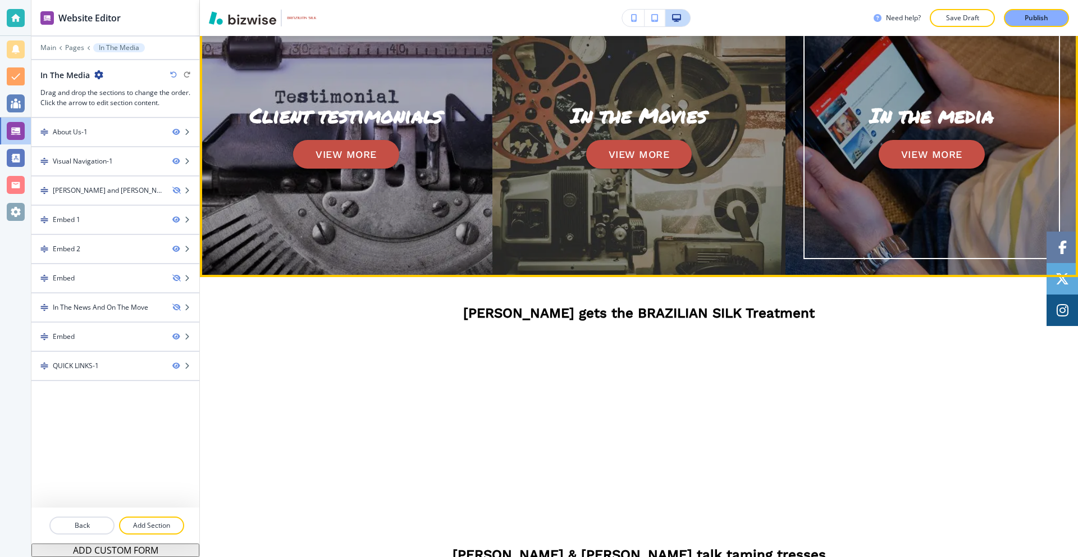
scroll to position [282, 0]
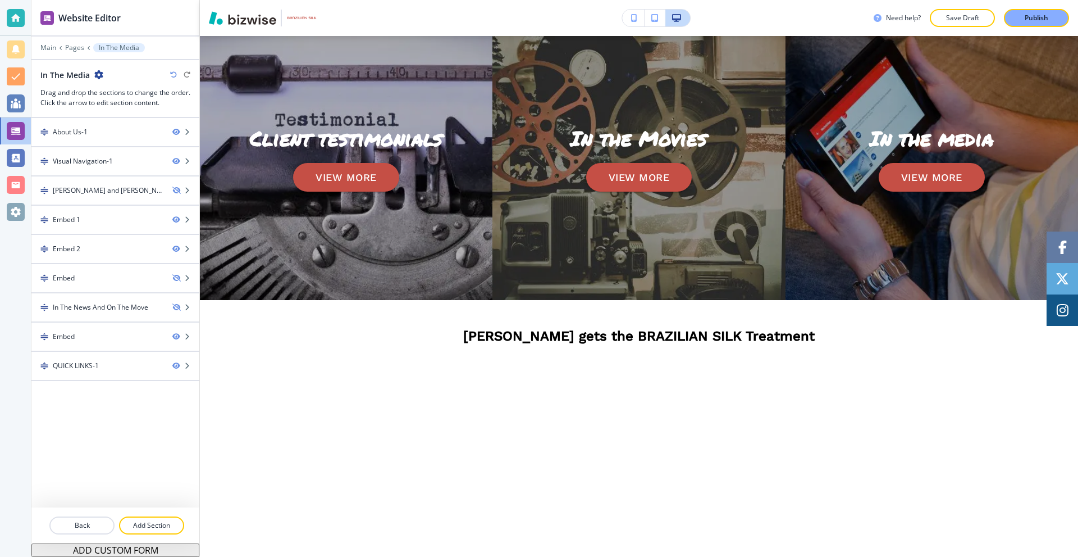
click at [634, 17] on icon "button" at bounding box center [634, 18] width 6 height 8
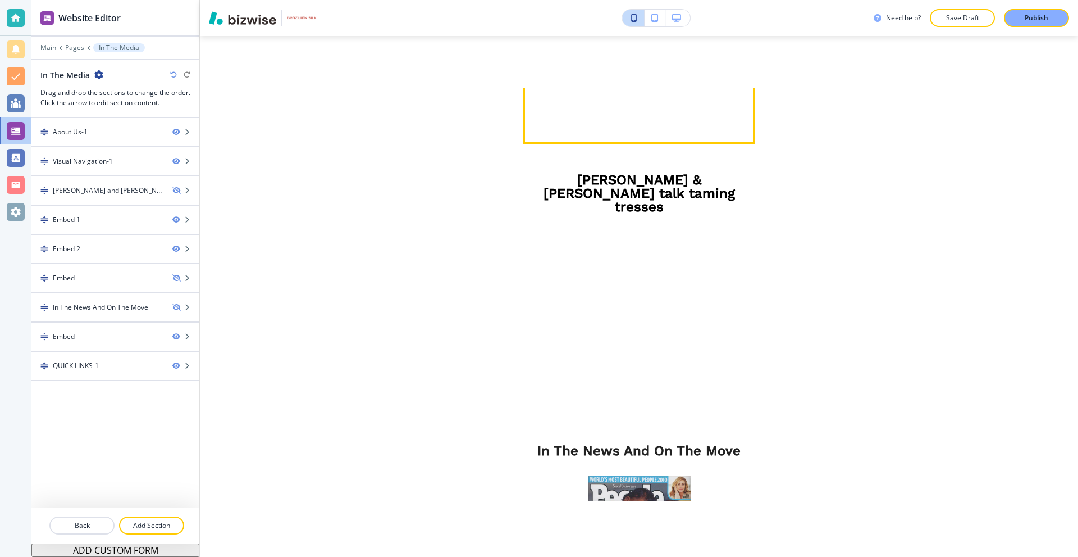
scroll to position [1147, 0]
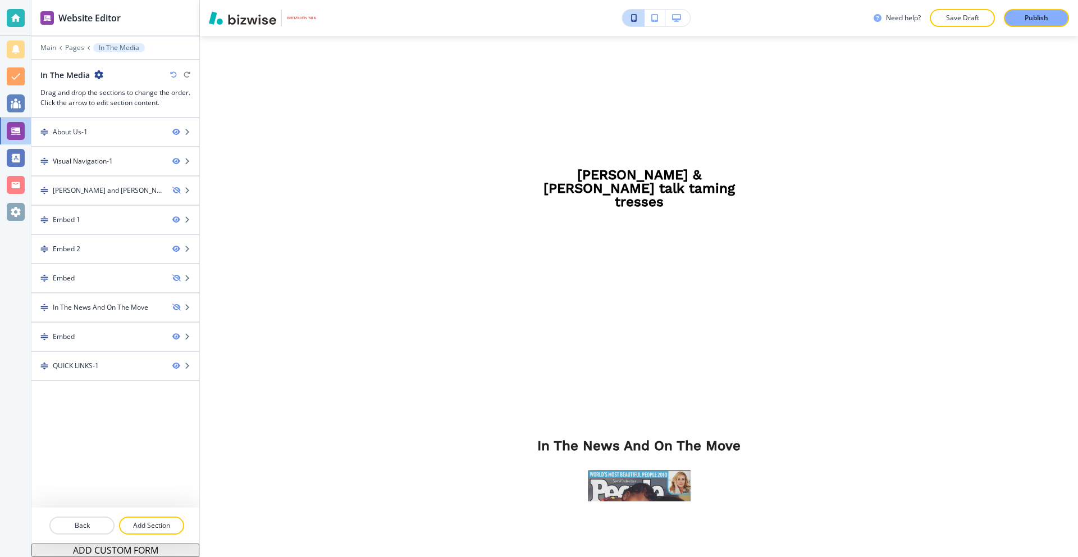
drag, startPoint x: 468, startPoint y: 84, endPoint x: 505, endPoint y: 99, distance: 39.5
click at [508, 103] on div "Need help? Save Draft Publish Edit Edit IN THE MEDIA Edit Client testimonials V…" at bounding box center [639, 278] width 878 height 557
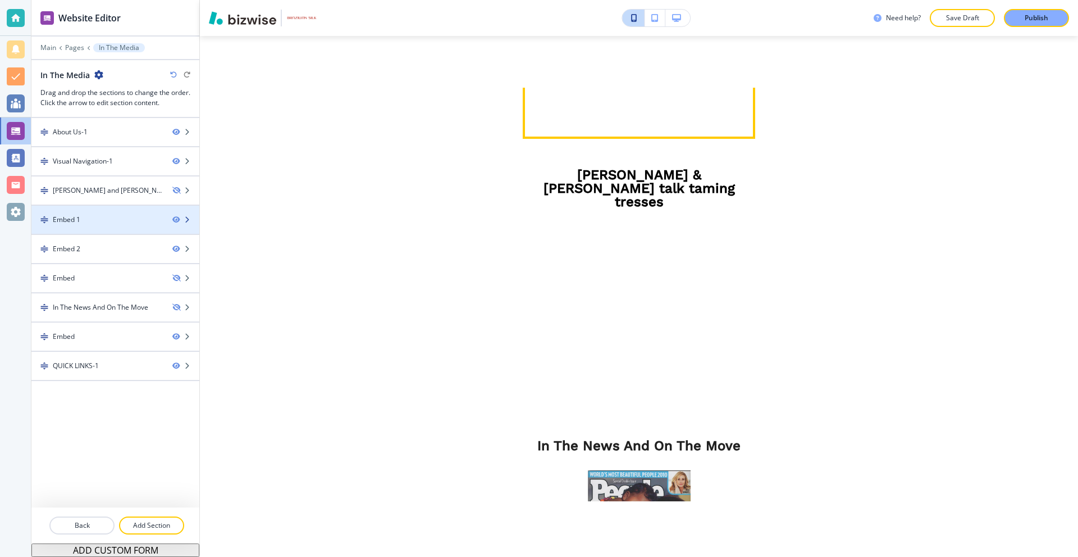
click at [79, 216] on div "Embed 1" at bounding box center [67, 220] width 28 height 10
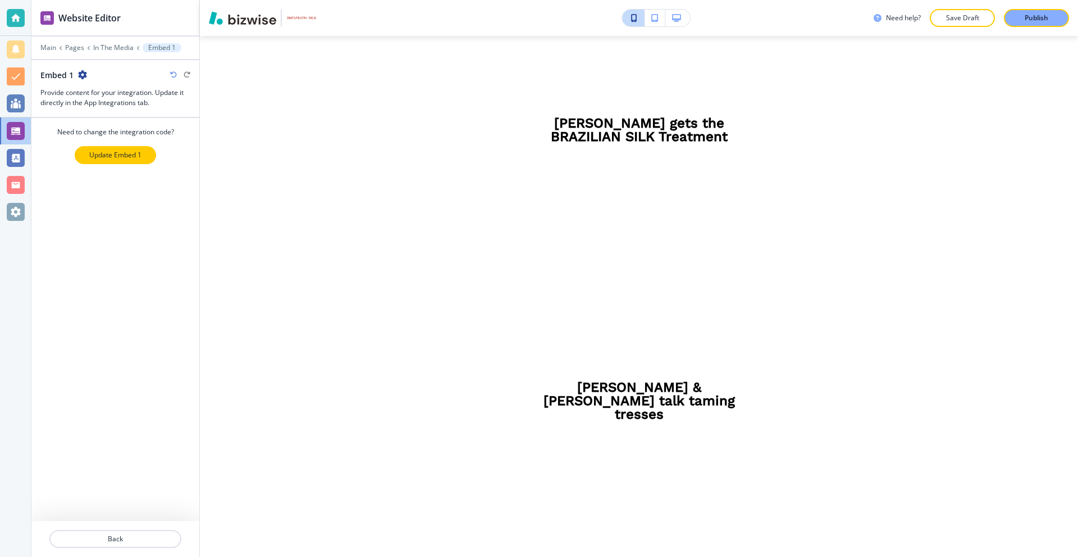
scroll to position [933, 0]
click at [134, 147] on button "Update Embed 1" at bounding box center [115, 155] width 81 height 18
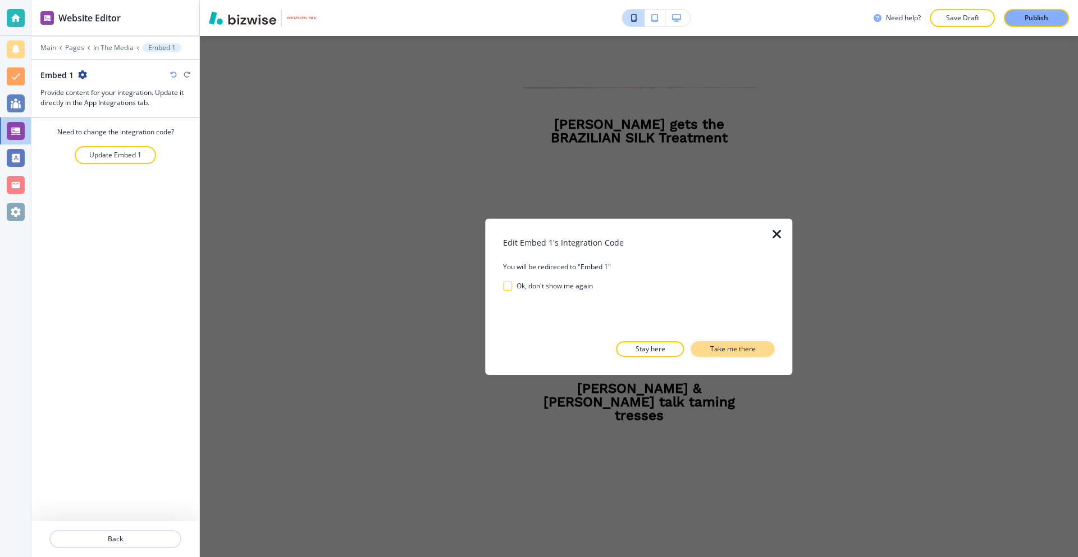
click at [749, 344] on p "Take me there" at bounding box center [732, 349] width 45 height 10
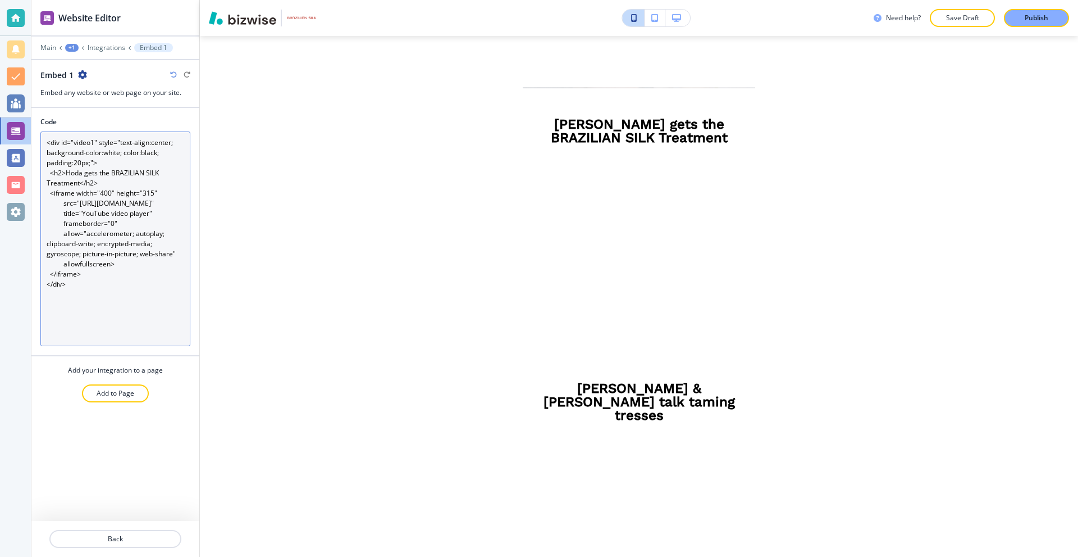
click at [132, 222] on textarea "<div id="video1" style="text-align:center; background-color:white; color:black;…" at bounding box center [115, 238] width 150 height 215
paste textarea "style> .video-container { position: relative; width: 100%; max-width: 600px; /*…"
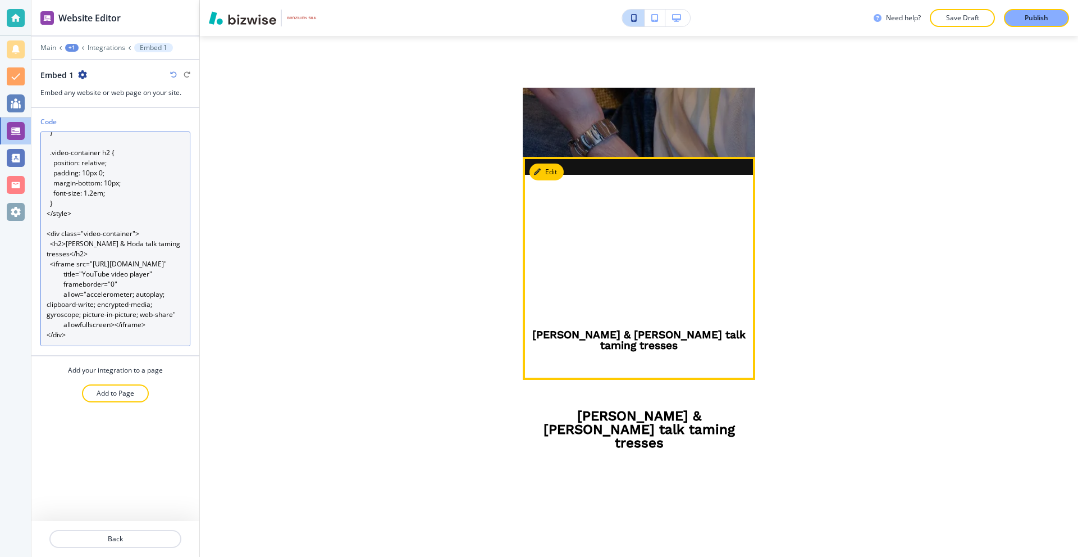
scroll to position [821, 0]
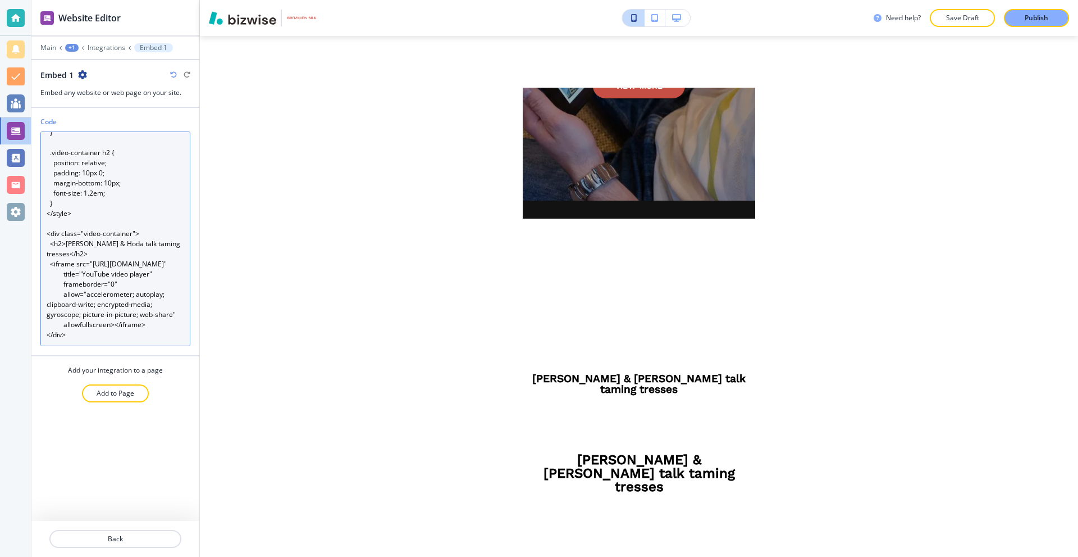
type textarea "<style> .video-container { position: relative; width: 100%; max-width: 600px; /…"
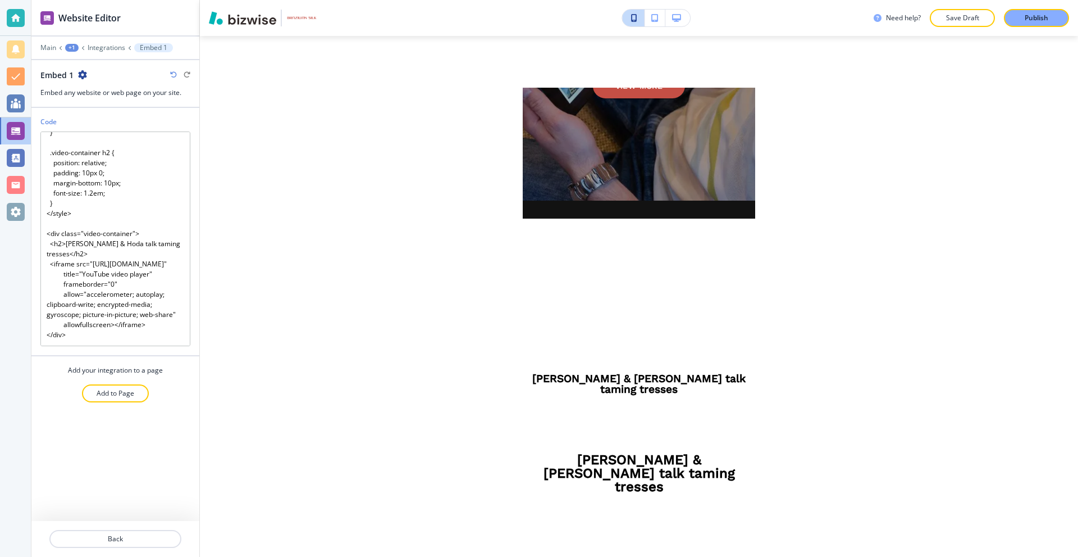
click at [676, 17] on icon "button" at bounding box center [676, 18] width 9 height 8
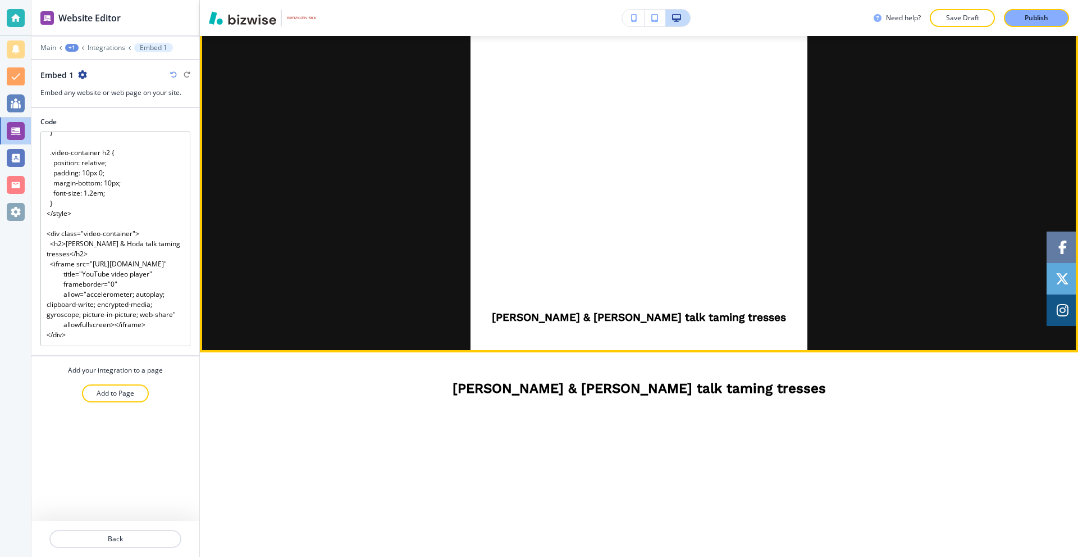
scroll to position [799, 0]
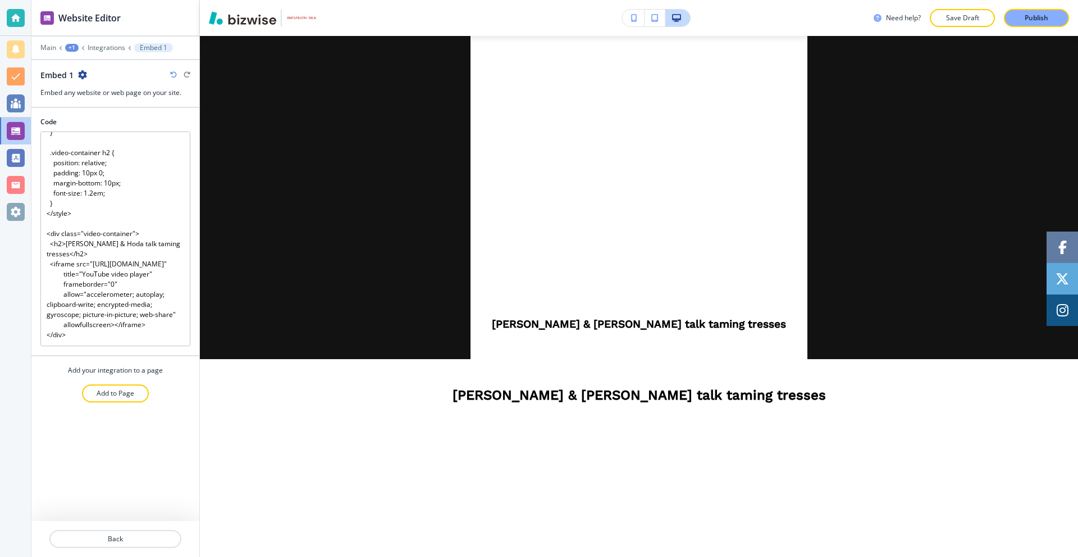
click at [632, 21] on icon "button" at bounding box center [634, 18] width 6 height 8
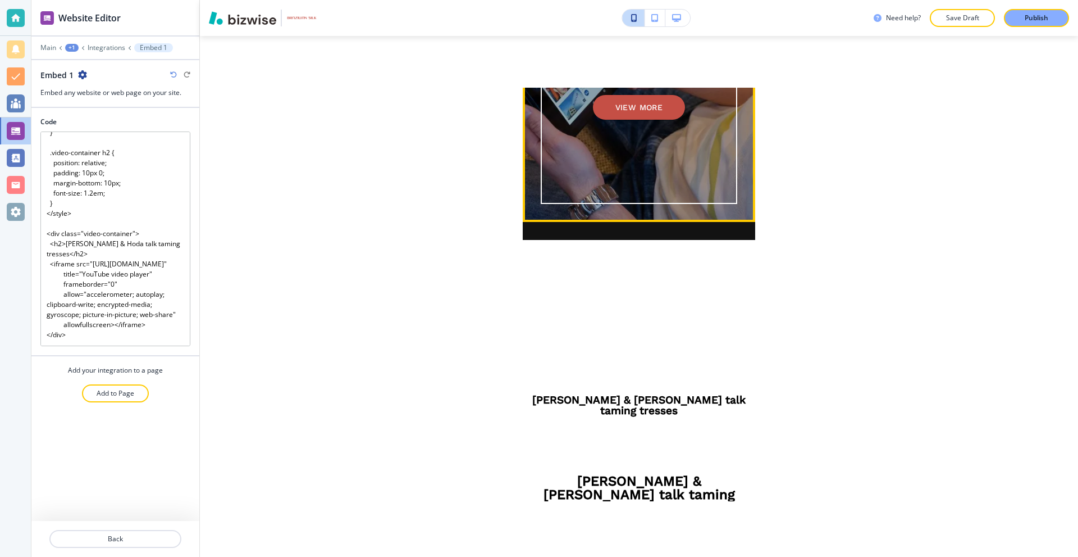
scroll to position [793, 0]
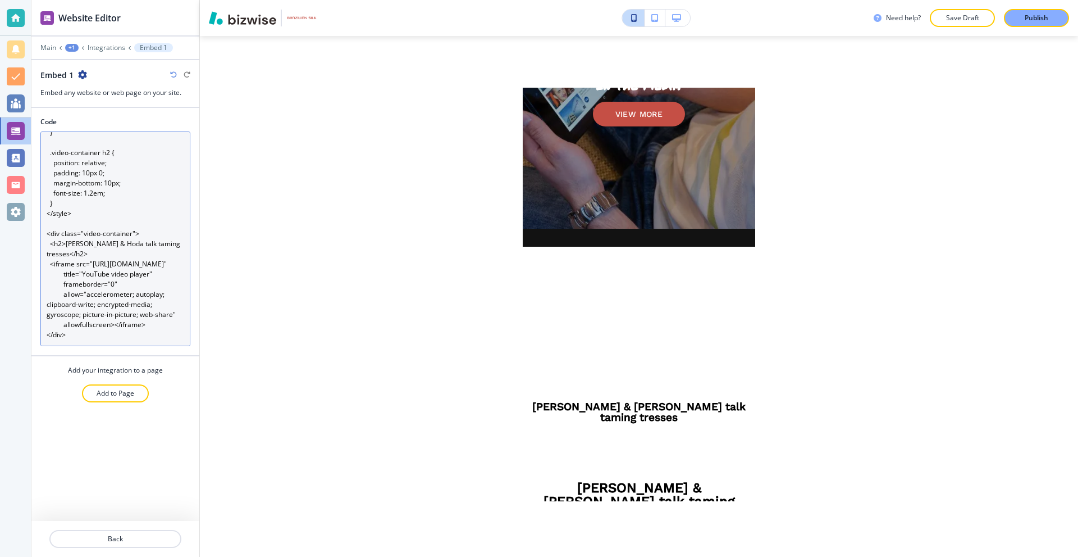
click at [104, 284] on textarea "<style> .video-container { position: relative; width: 100%; max-width: 600px; /…" at bounding box center [115, 238] width 150 height 215
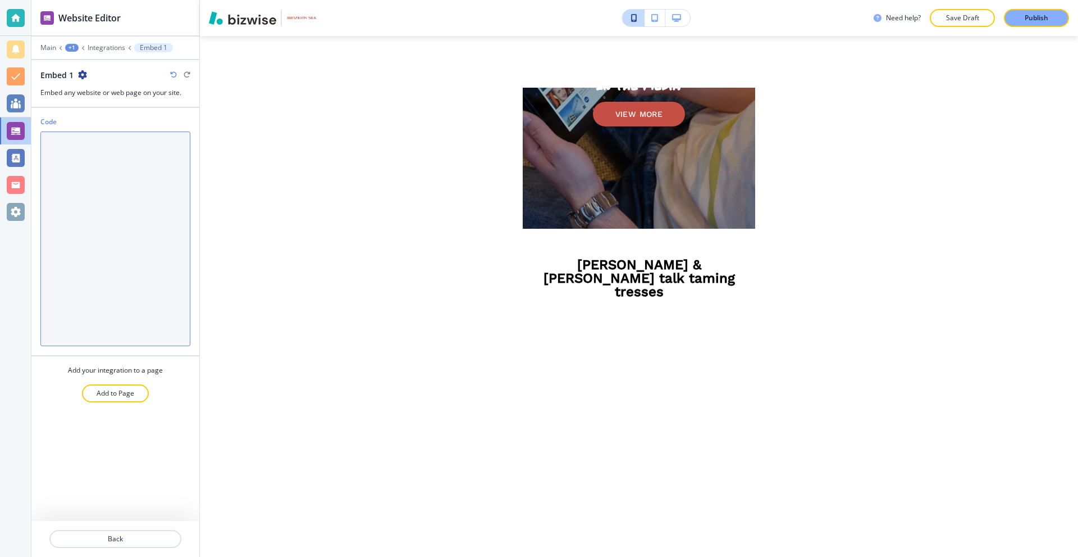
scroll to position [0, 0]
paste textarea "<style> .video-container { position: relative; width: 100%; max-width: 600px; /…"
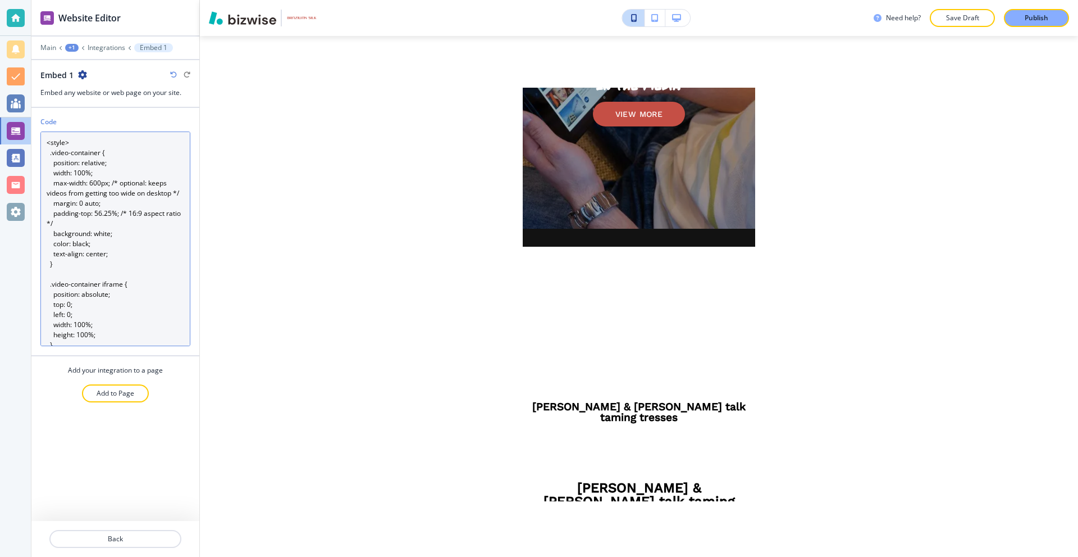
scroll to position [247, 0]
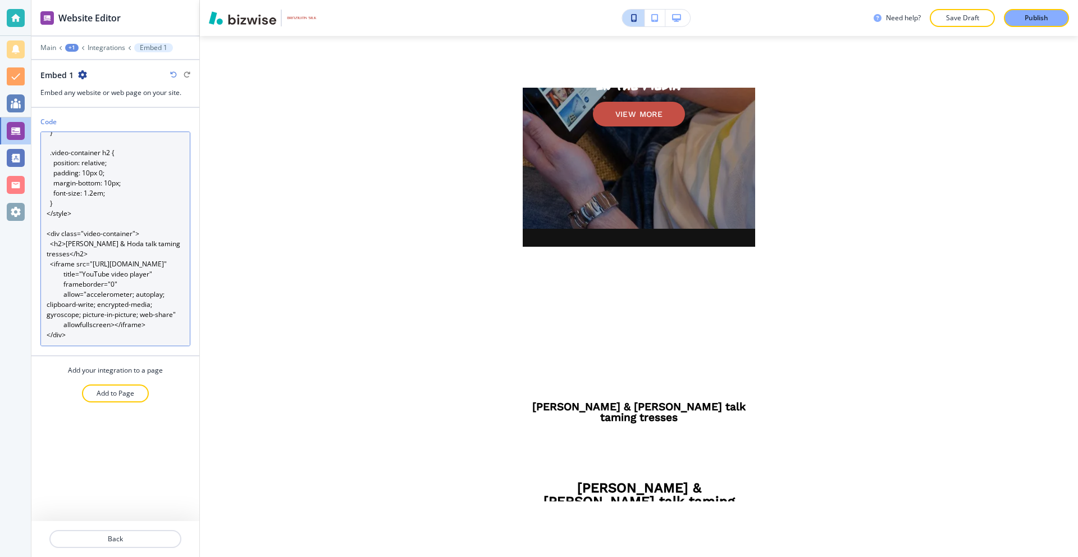
click at [106, 188] on textarea "<style> .video-container { position: relative; width: 100%; max-width: 600px; /…" at bounding box center [115, 238] width 150 height 215
paste textarea "20px auto; padding-top: 56.25%; /* 16:9 aspect ratio */ background: white; colo…"
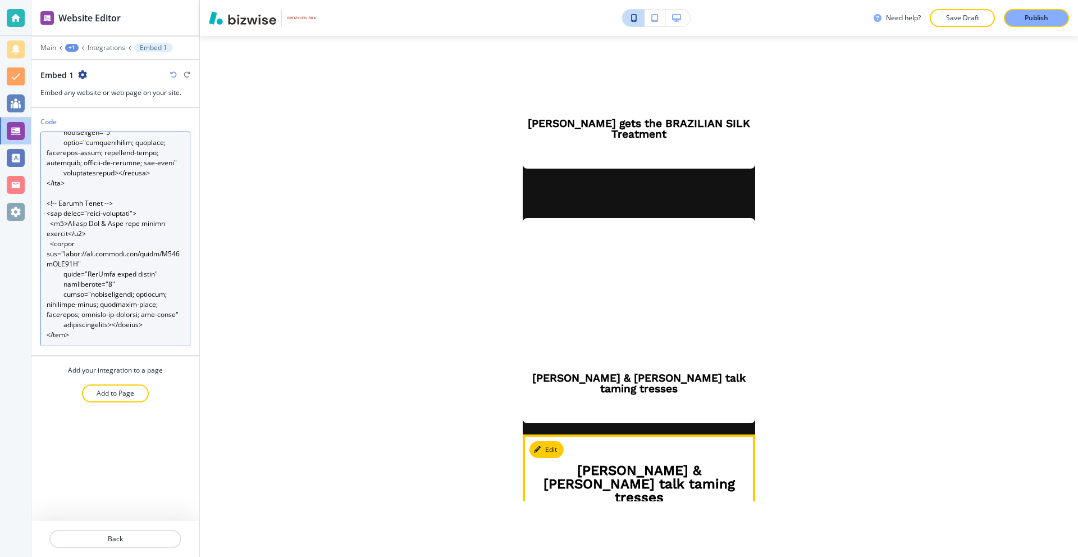
scroll to position [1074, 0]
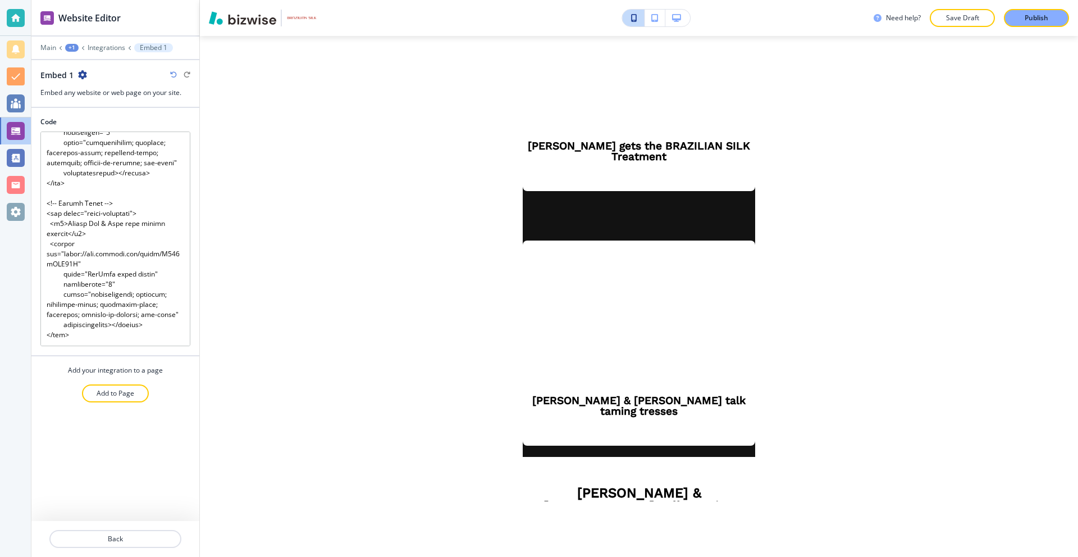
click at [675, 20] on icon "button" at bounding box center [676, 18] width 9 height 8
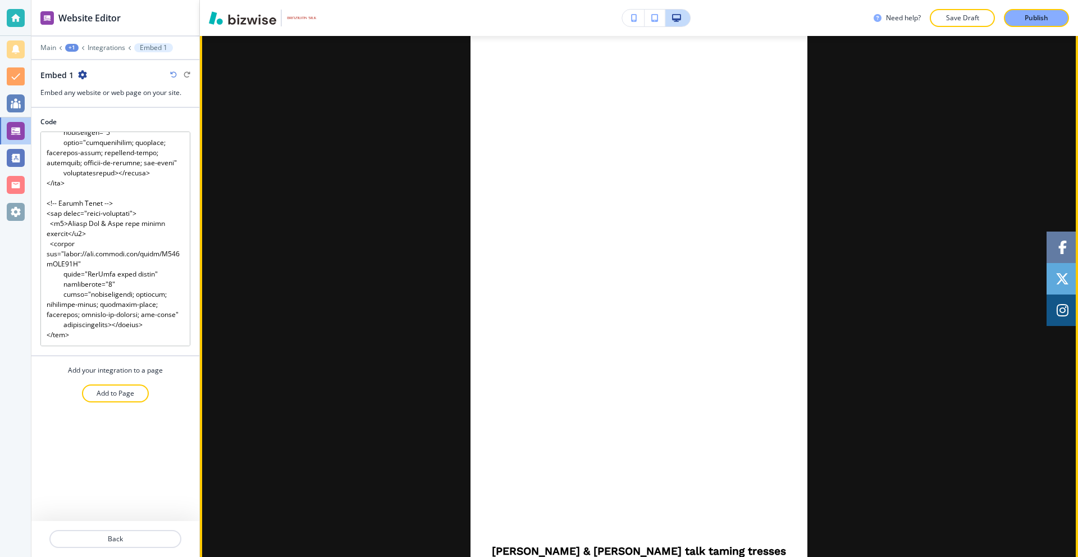
scroll to position [799, 0]
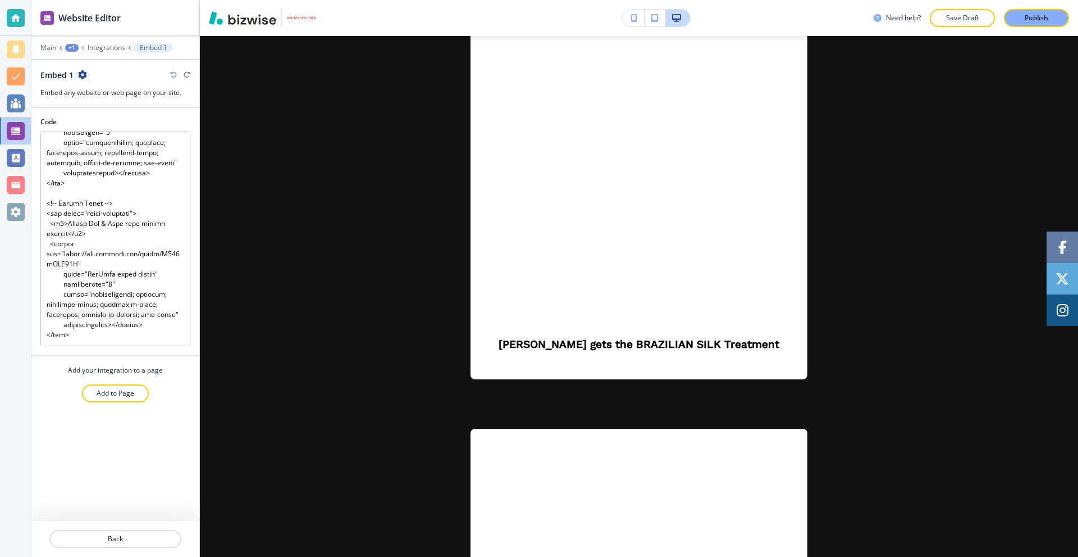
click at [640, 17] on button "button" at bounding box center [633, 18] width 22 height 17
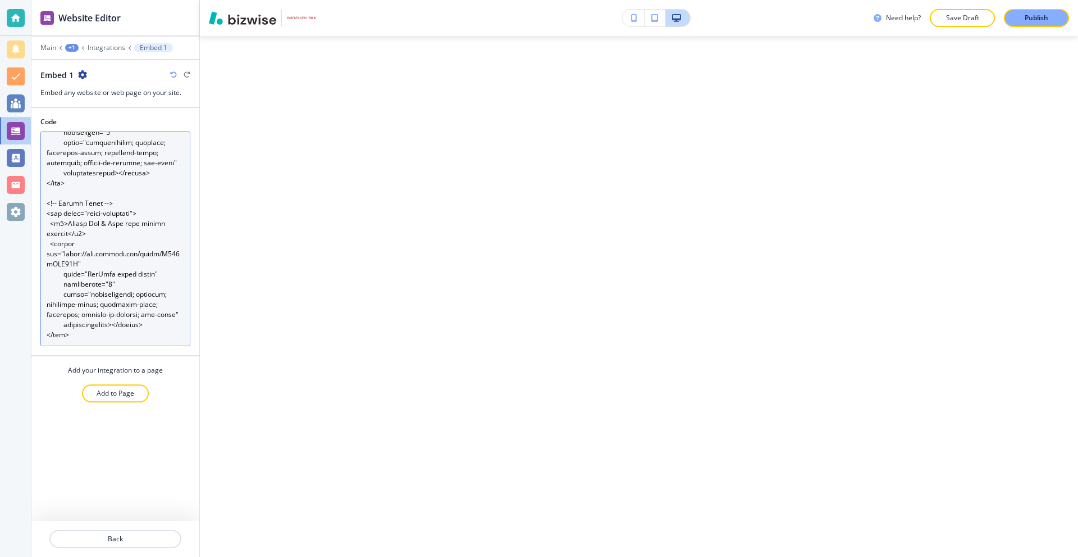
click at [154, 218] on textarea "Code" at bounding box center [115, 238] width 150 height 215
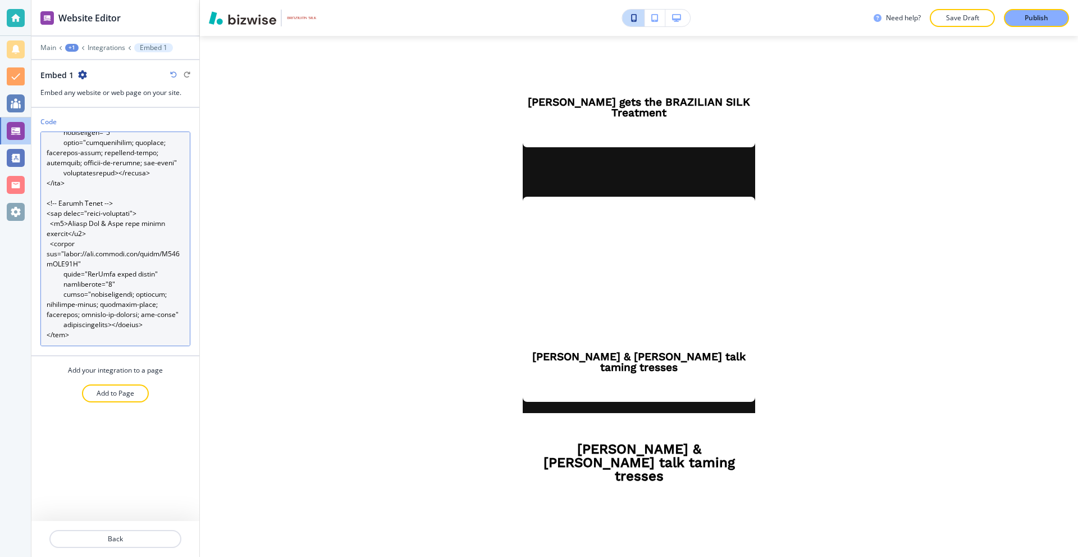
scroll to position [1186, 0]
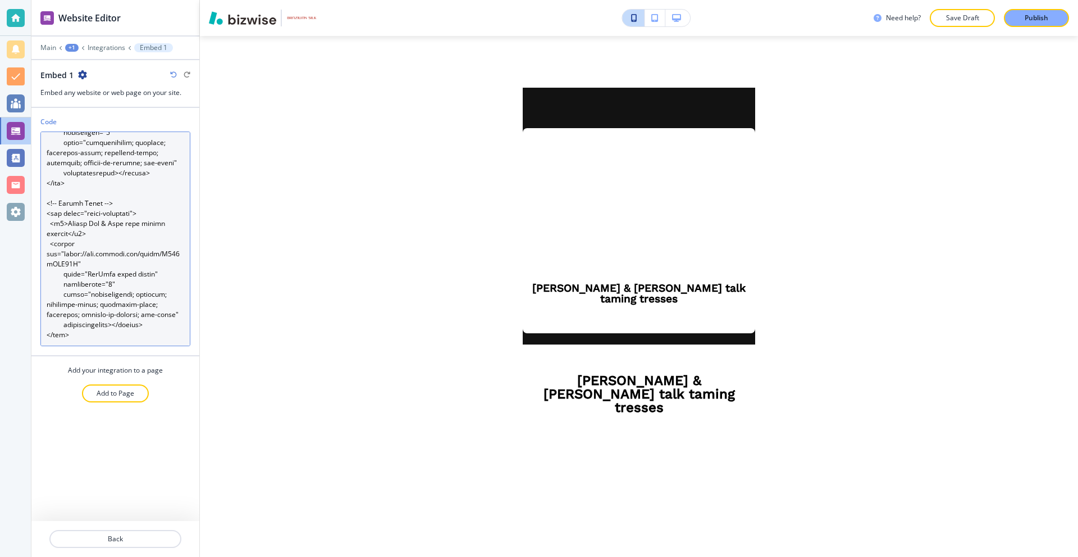
click at [132, 202] on textarea "Code" at bounding box center [115, 238] width 150 height 215
paste textarea "/* Shared look */ .video-section { background: white; color: black; text-align:…"
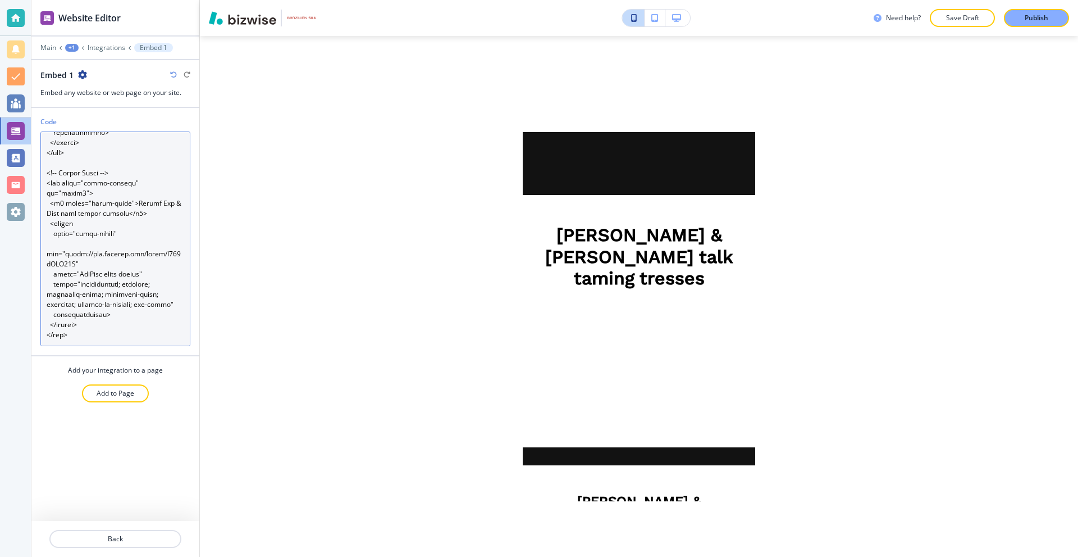
type textarea "<style> /* Shared look */ .video-section { background: white; color: black; tex…"
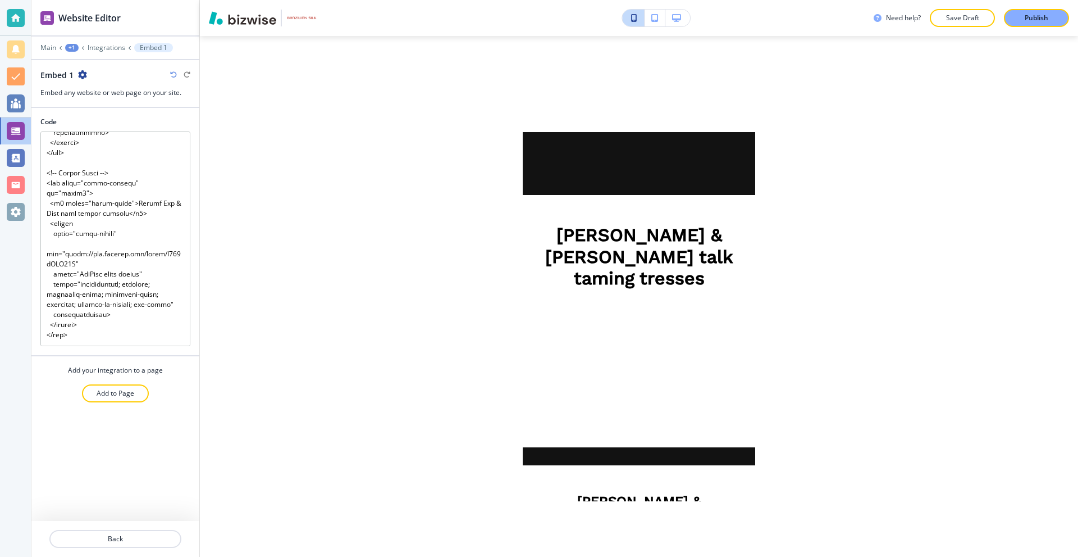
click at [682, 21] on button "button" at bounding box center [678, 18] width 25 height 17
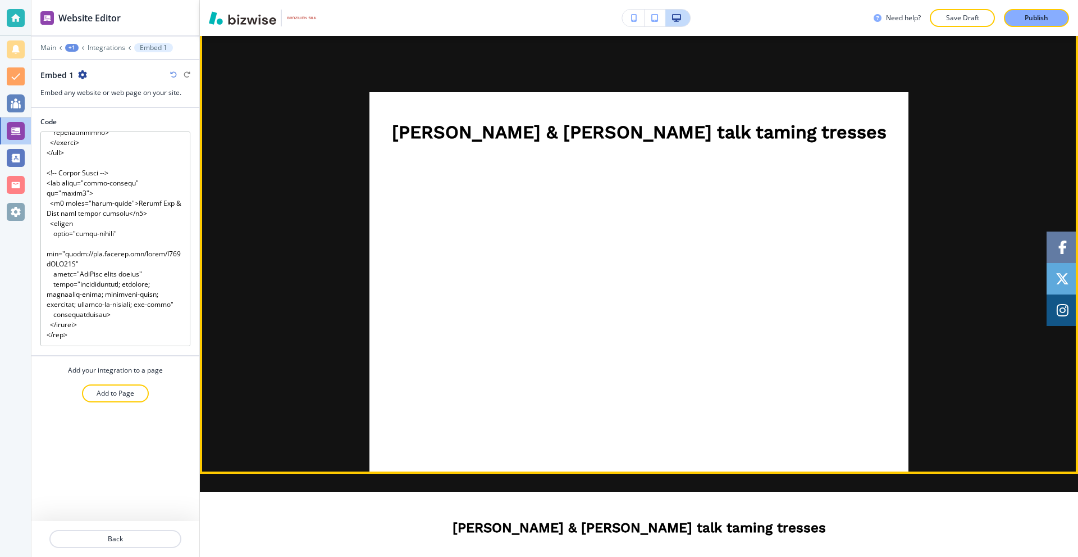
scroll to position [1248, 0]
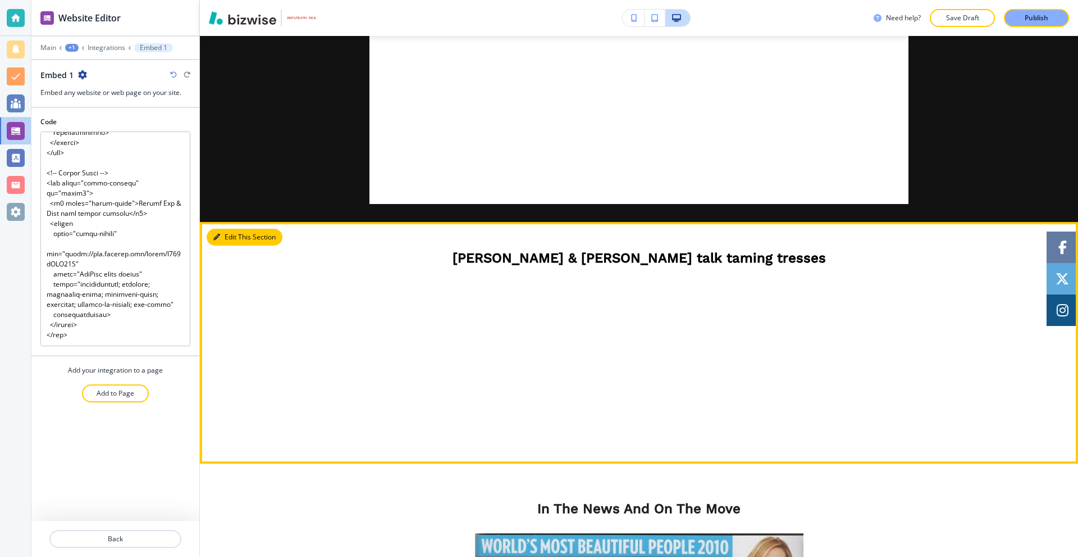
click at [225, 240] on button "Edit This Section" at bounding box center [245, 237] width 76 height 17
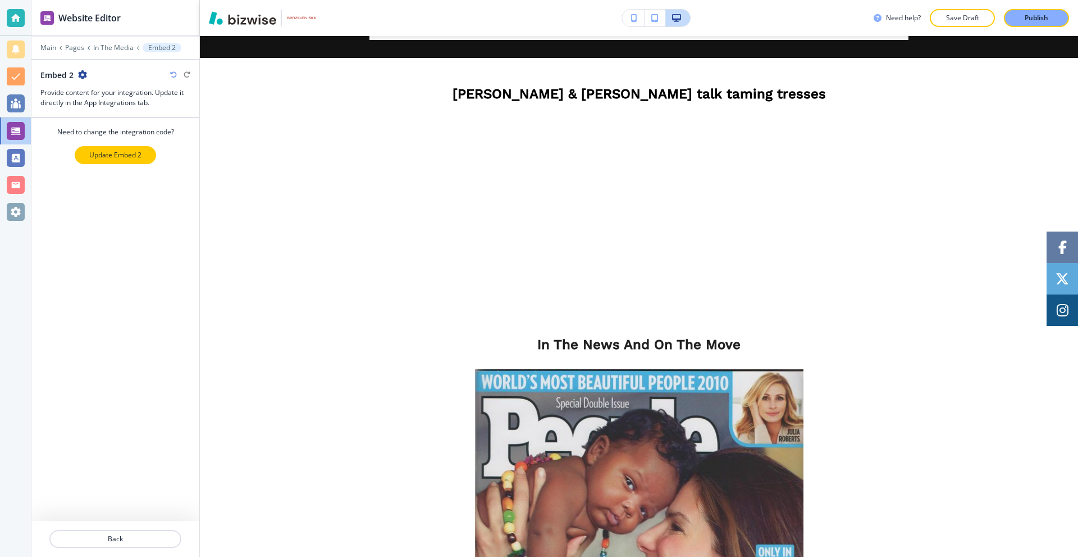
scroll to position [1434, 0]
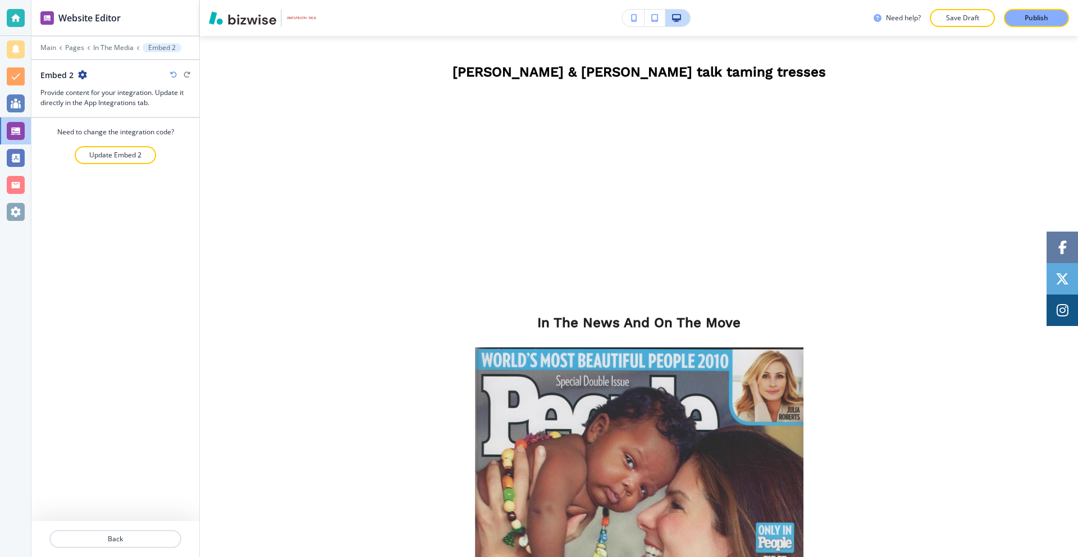
click at [80, 72] on icon "button" at bounding box center [82, 74] width 9 height 9
click at [107, 130] on p "Delete Section" at bounding box center [113, 134] width 57 height 10
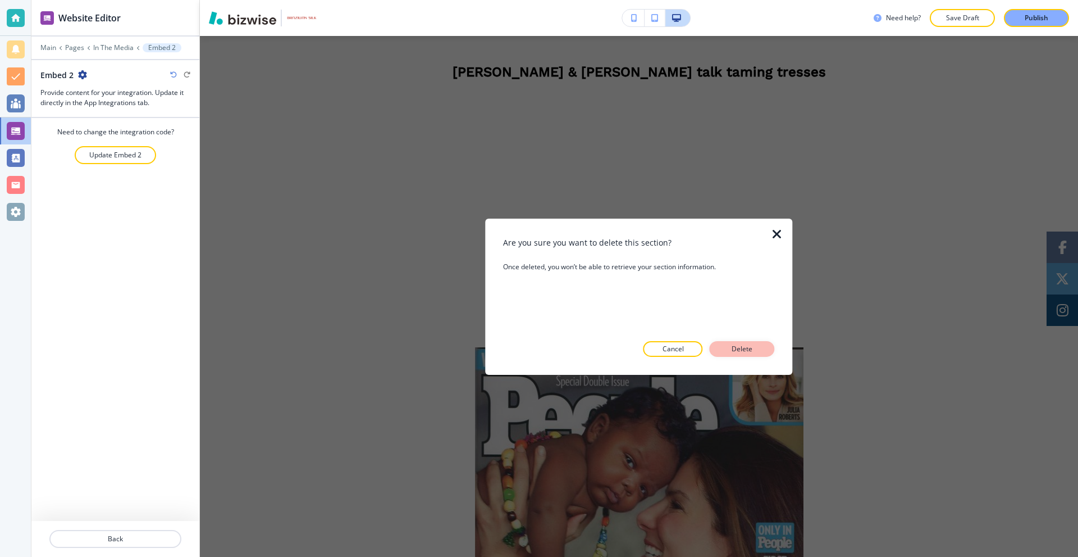
click at [743, 345] on p "Delete" at bounding box center [742, 349] width 27 height 10
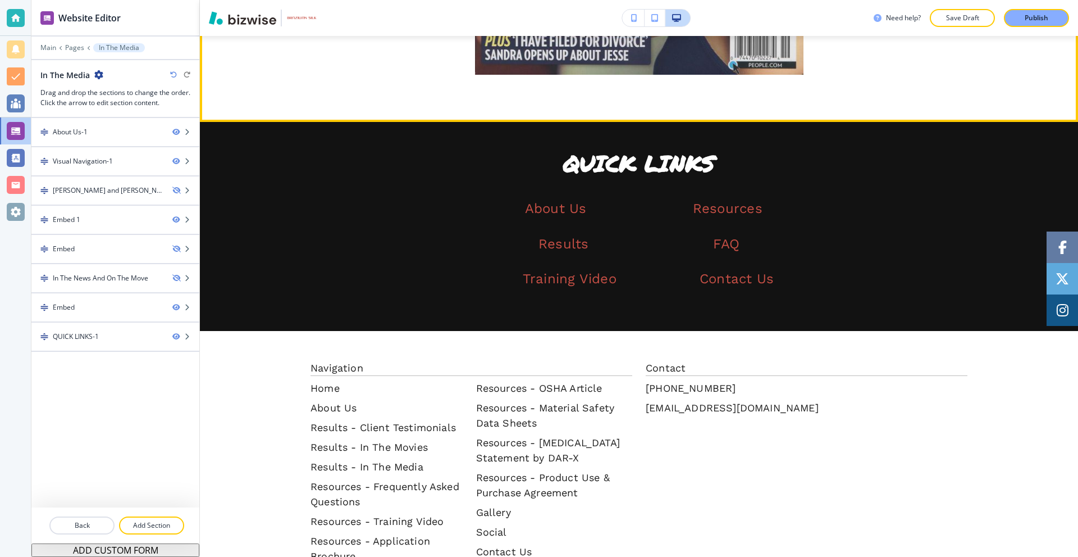
scroll to position [1910, 0]
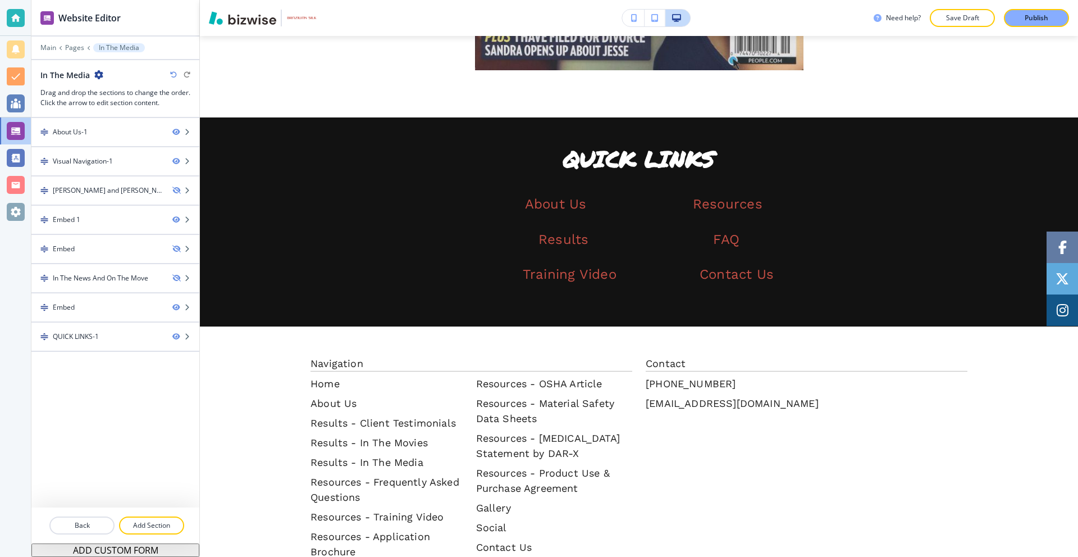
click at [627, 16] on button "button" at bounding box center [633, 18] width 22 height 17
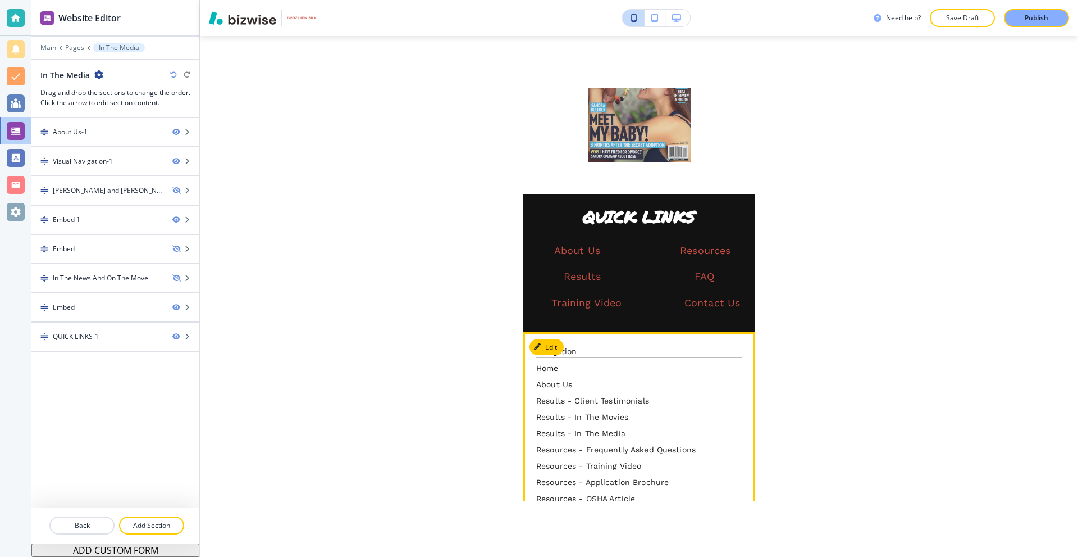
scroll to position [1668, 0]
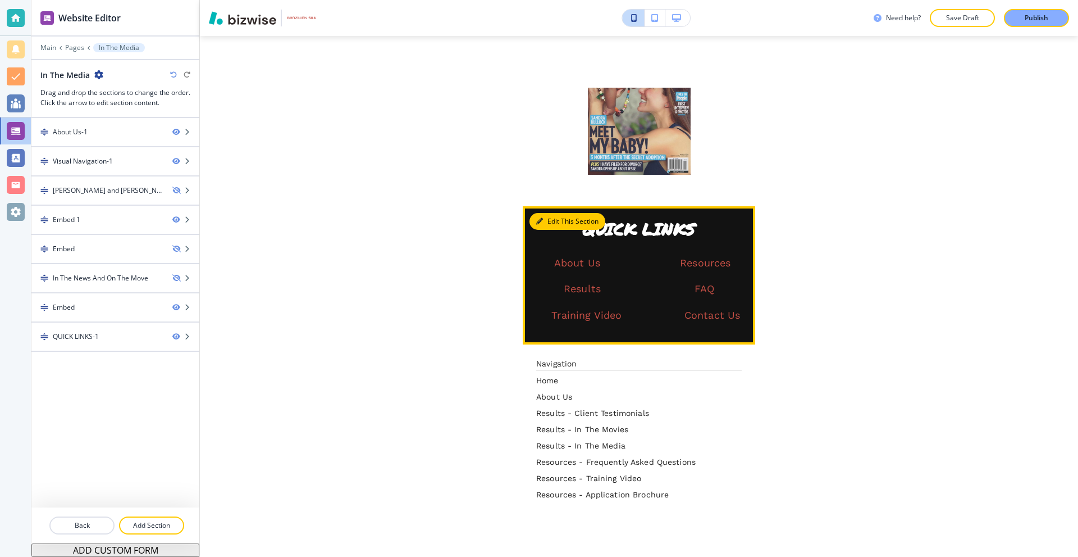
click at [544, 213] on button "Edit This Section" at bounding box center [568, 221] width 76 height 17
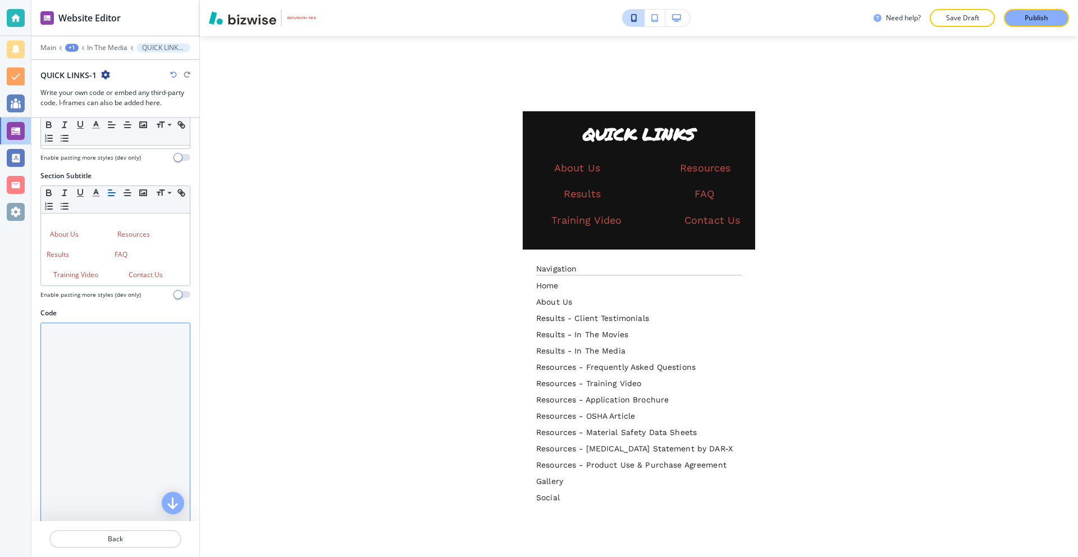
scroll to position [0, 0]
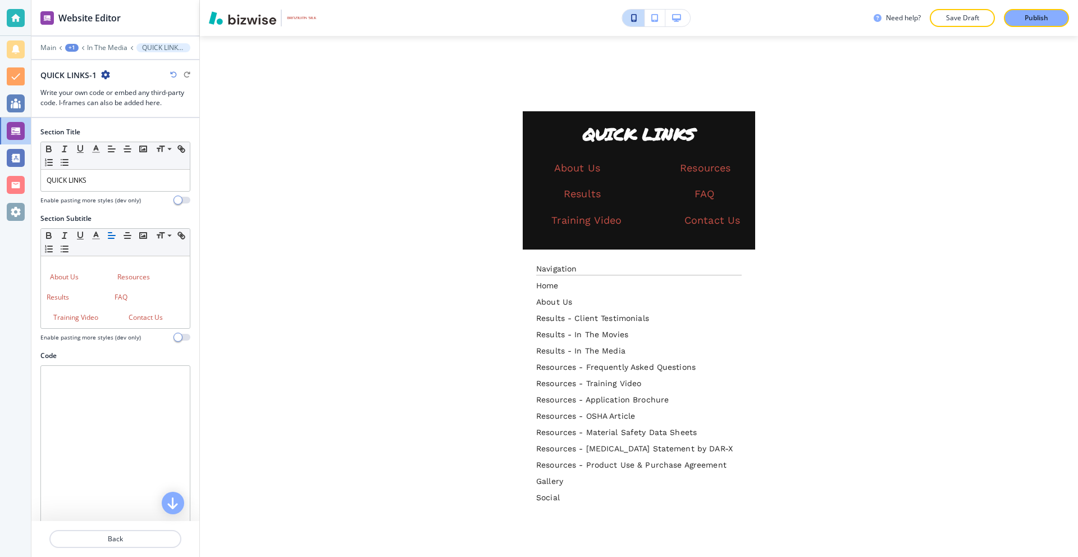
click at [670, 19] on button "button" at bounding box center [678, 18] width 25 height 17
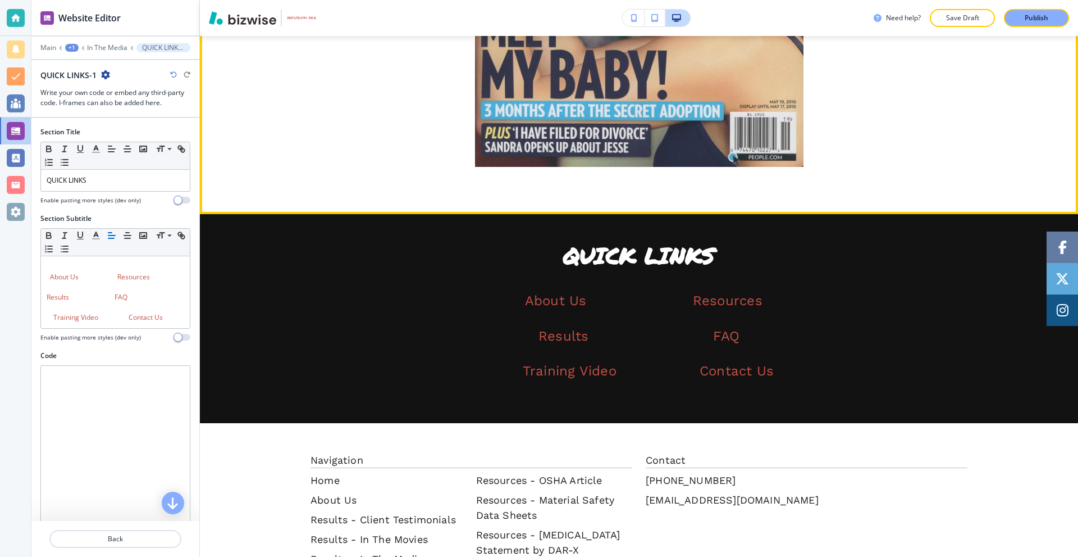
scroll to position [1825, 0]
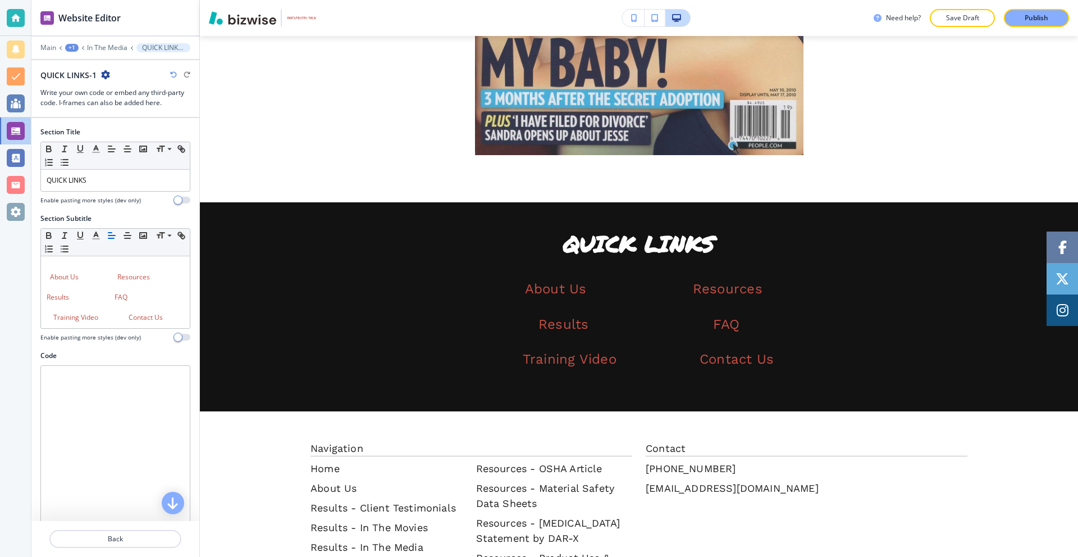
click at [107, 75] on icon "button" at bounding box center [105, 74] width 9 height 9
click at [101, 48] on p "In The Media" at bounding box center [107, 48] width 40 height 8
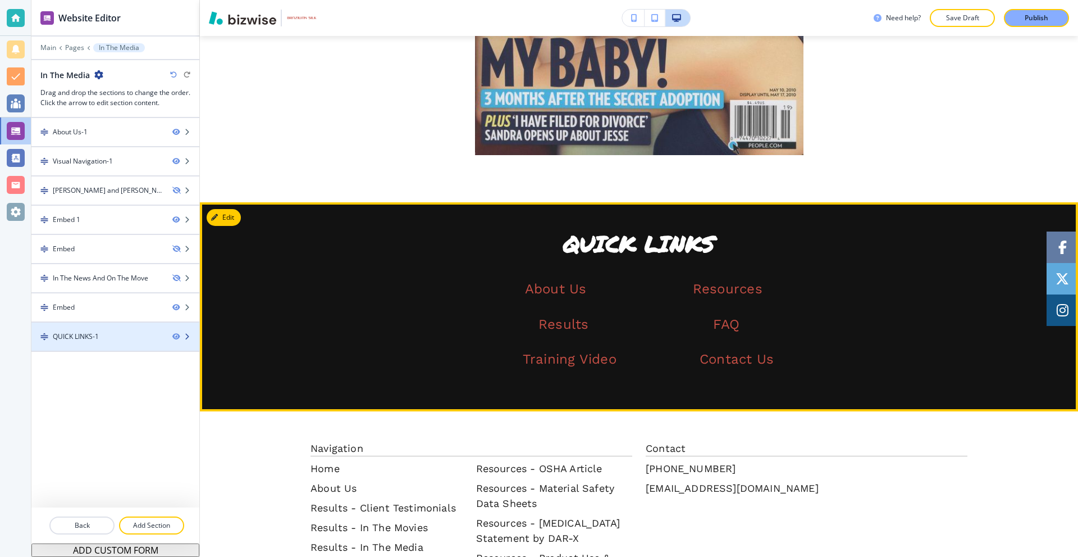
click at [98, 335] on div "QUICK LINKS-1" at bounding box center [76, 336] width 46 height 10
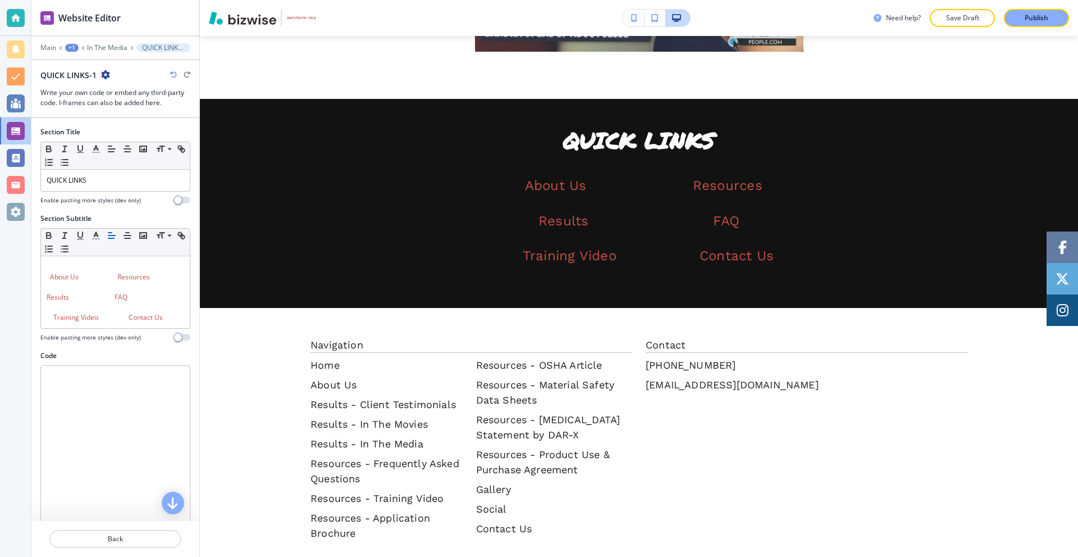
scroll to position [1991, 0]
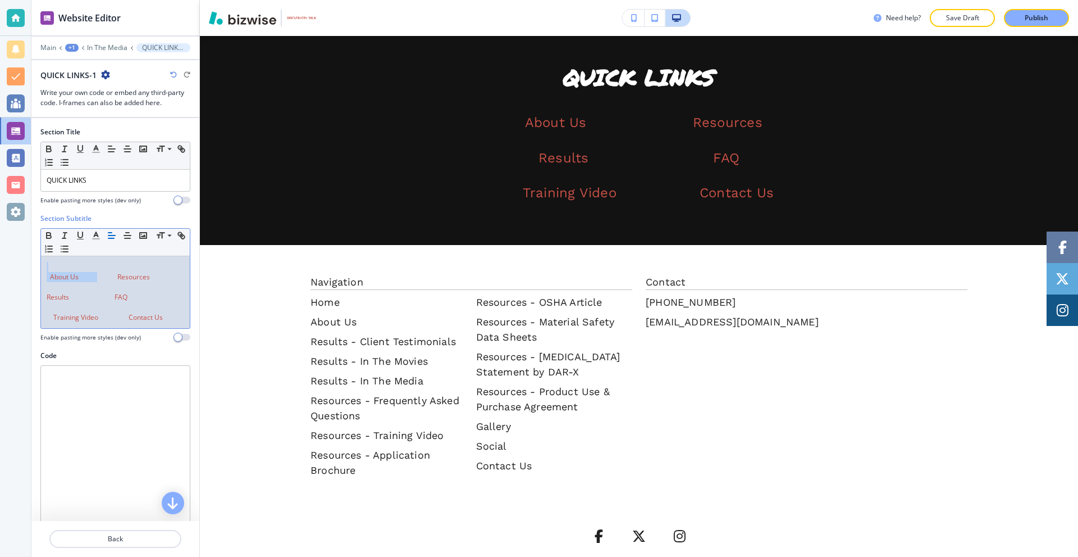
drag, startPoint x: 99, startPoint y: 276, endPoint x: 35, endPoint y: 271, distance: 64.2
click at [35, 271] on div "Section Subtitle Small Normal Large Huge About Us Resources Results FAQ Trainin…" at bounding box center [115, 281] width 168 height 137
click at [61, 262] on p at bounding box center [116, 267] width 138 height 10
drag, startPoint x: 83, startPoint y: 277, endPoint x: 43, endPoint y: 278, distance: 39.3
click at [43, 278] on div "About Us Resources Results FAQ Training Video Contact Us" at bounding box center [115, 292] width 149 height 72
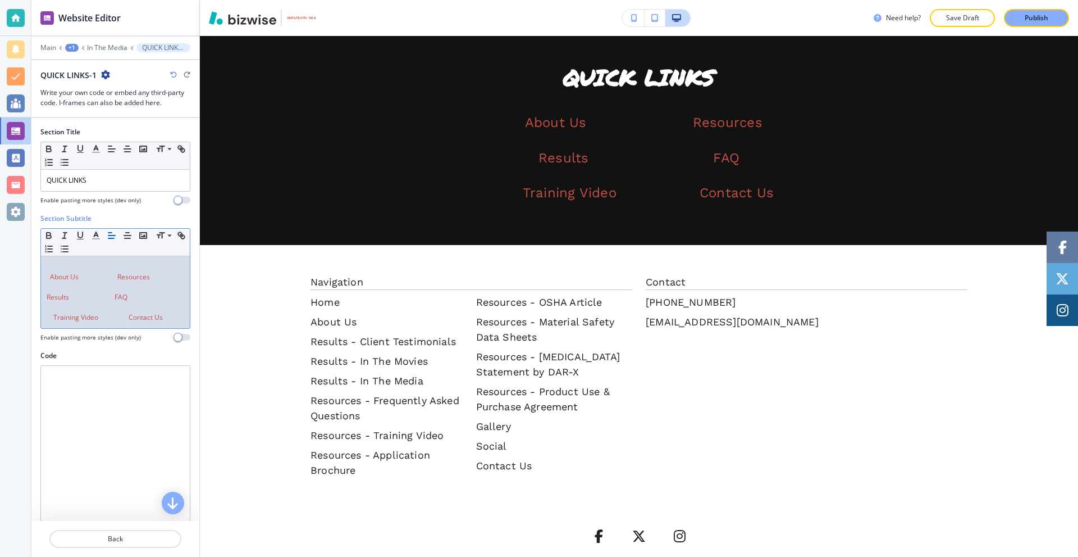
click at [87, 266] on p at bounding box center [116, 267] width 138 height 10
click at [92, 233] on icon "button" at bounding box center [96, 235] width 10 height 10
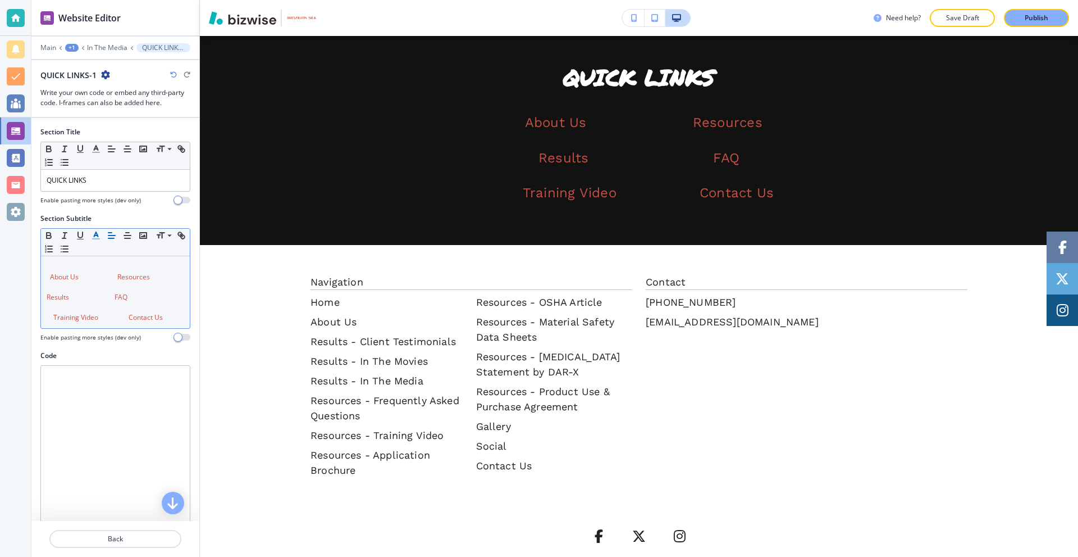
click at [93, 233] on icon "button" at bounding box center [96, 235] width 10 height 10
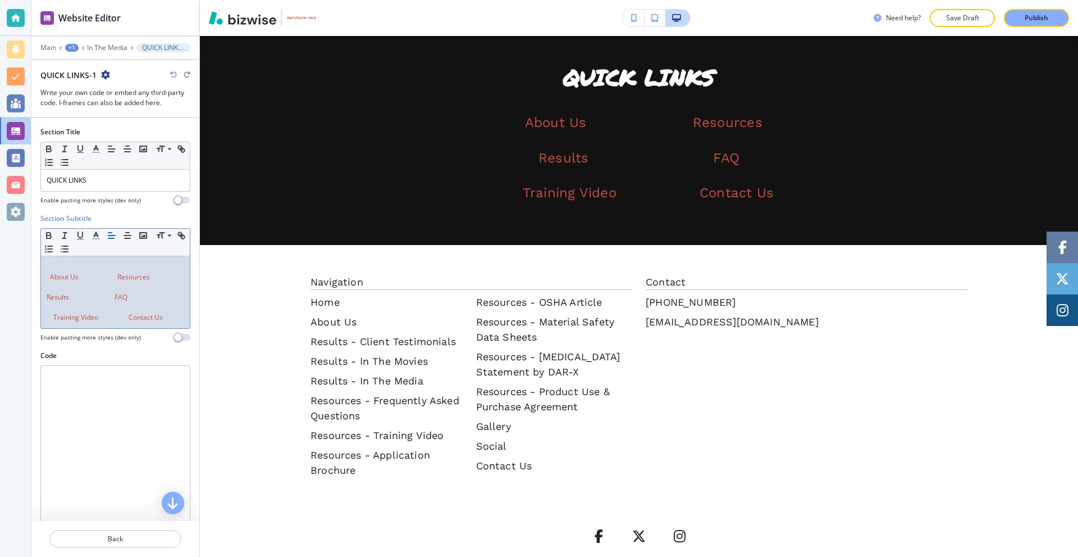
click at [79, 267] on p "﻿" at bounding box center [116, 267] width 138 height 10
click at [65, 277] on link "About Us" at bounding box center [64, 277] width 29 height 10
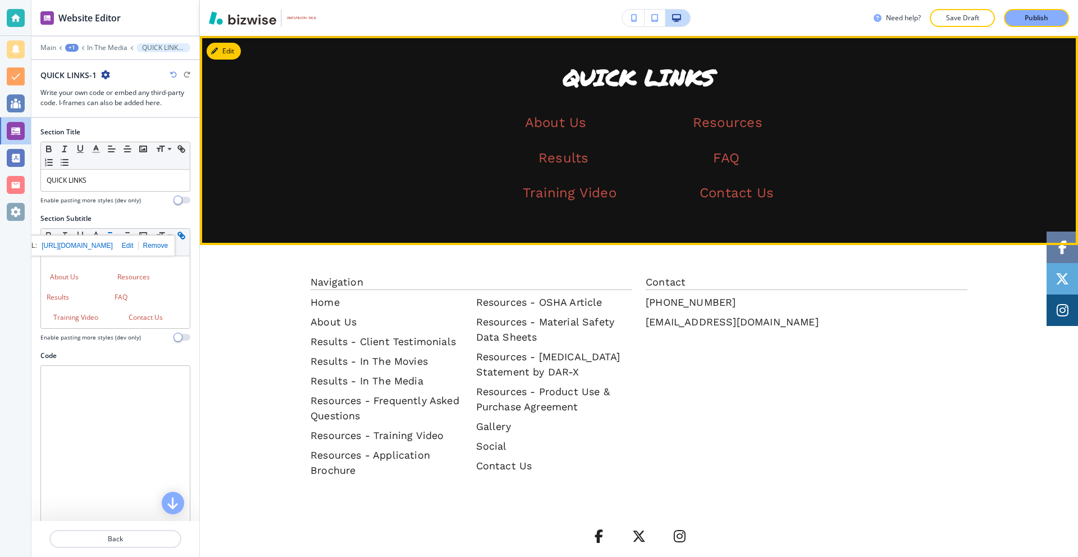
click at [548, 125] on link "About Us" at bounding box center [556, 123] width 62 height 16
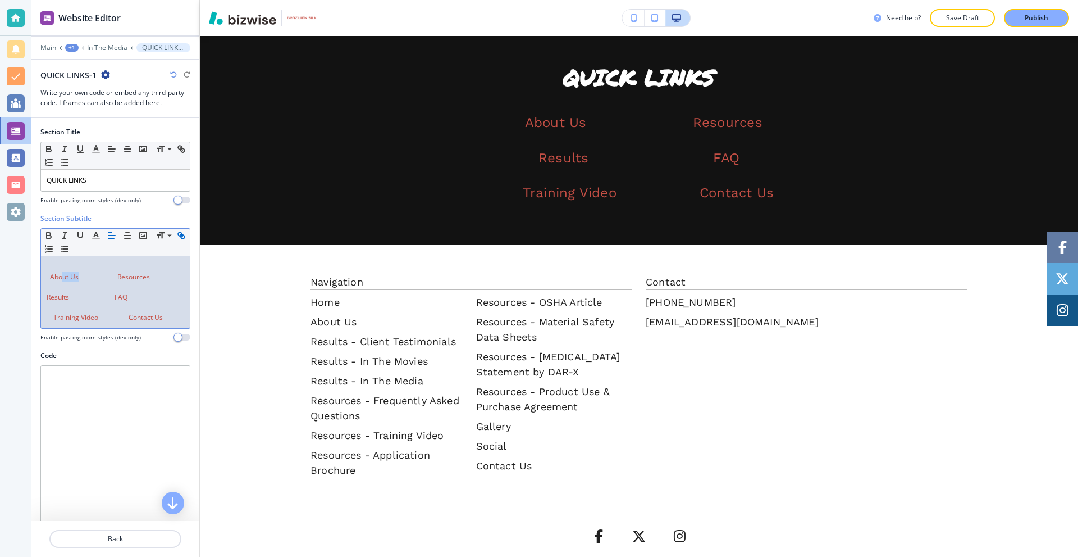
drag, startPoint x: 78, startPoint y: 278, endPoint x: 58, endPoint y: 277, distance: 20.2
click at [62, 277] on link "About Us" at bounding box center [64, 277] width 29 height 10
click at [49, 277] on p "About Us Resources" at bounding box center [116, 277] width 138 height 10
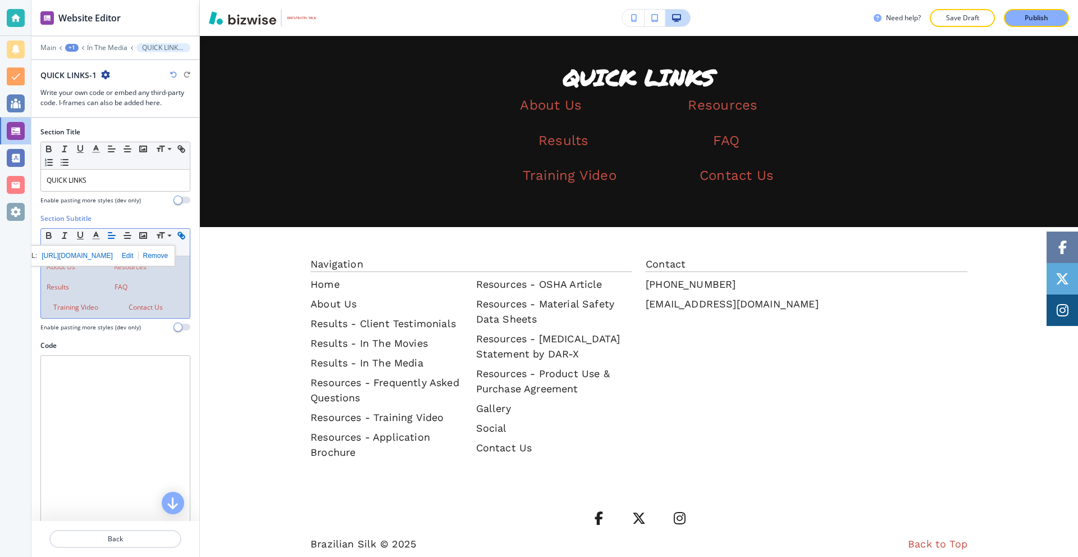
click at [79, 304] on link "Training Video" at bounding box center [75, 307] width 45 height 10
click at [53, 309] on p "Training Video Contact Us" at bounding box center [116, 307] width 138 height 10
click at [114, 262] on link at bounding box center [94, 267] width 39 height 10
click at [114, 266] on link at bounding box center [94, 267] width 39 height 10
drag, startPoint x: 115, startPoint y: 267, endPoint x: 76, endPoint y: 271, distance: 38.4
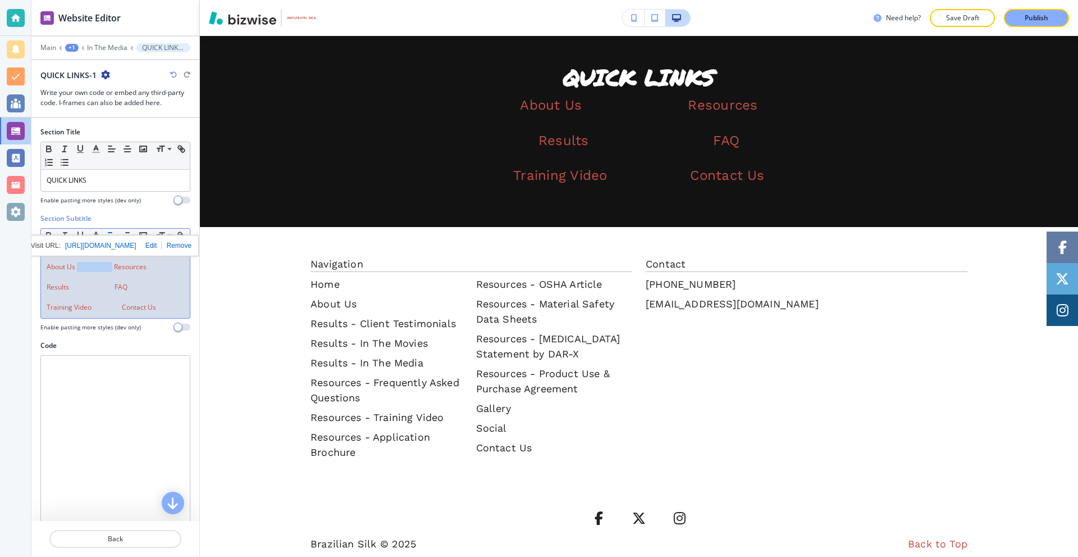
click at [76, 271] on link at bounding box center [94, 267] width 39 height 10
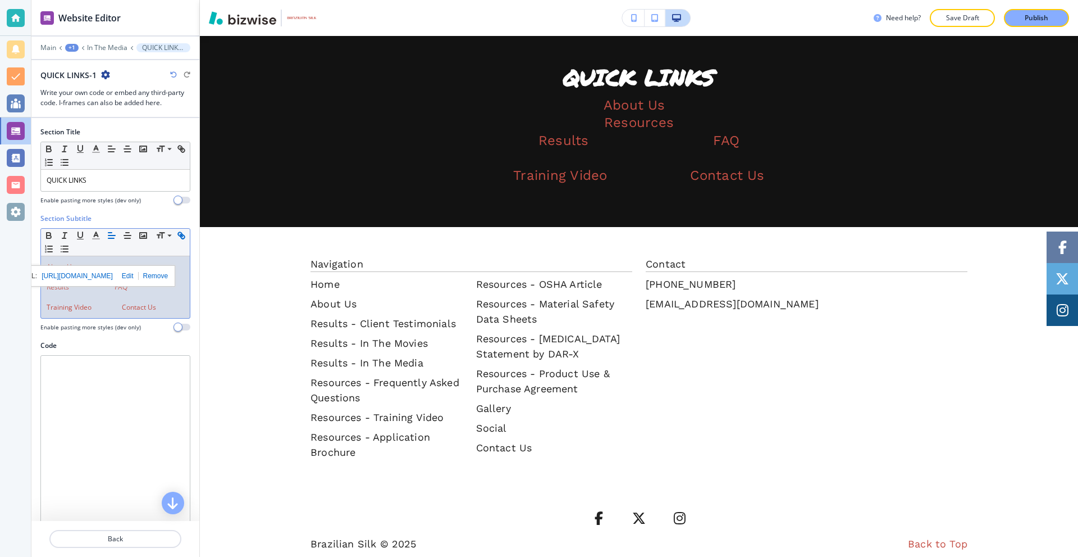
click at [104, 304] on link at bounding box center [107, 307] width 30 height 10
click at [106, 309] on link at bounding box center [107, 307] width 30 height 10
click at [97, 312] on div "About Us Resources Results FAQ Training Video Contact Us" at bounding box center [115, 287] width 149 height 62
click at [53, 312] on div "About Us Resources Results FAQ Training Video Contact Us" at bounding box center [115, 287] width 149 height 62
click at [47, 315] on div "About Us Resources Results FAQ Training Video Contact Us" at bounding box center [115, 287] width 149 height 62
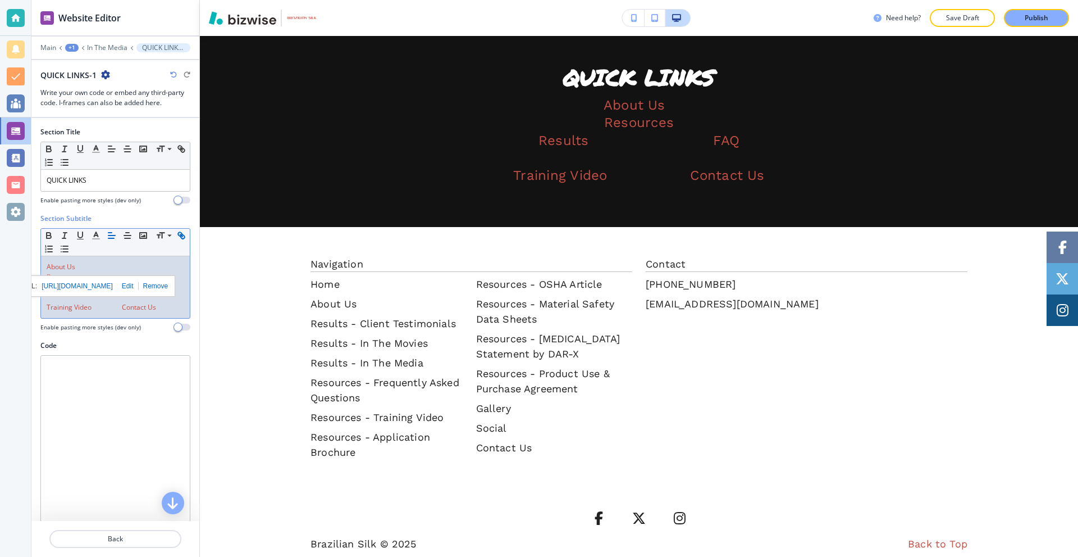
click at [119, 315] on div "About Us Resources Results FAQ Training Video Contact Us" at bounding box center [115, 287] width 149 height 62
click at [131, 346] on div "Code" at bounding box center [115, 345] width 150 height 10
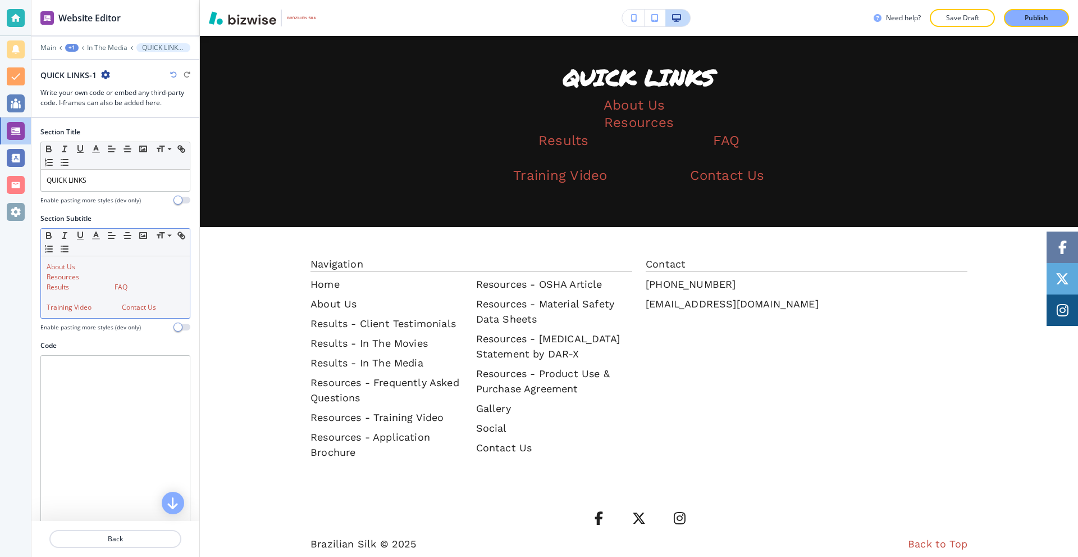
drag, startPoint x: 47, startPoint y: 307, endPoint x: 66, endPoint y: 309, distance: 19.8
click at [47, 308] on link "Training Video" at bounding box center [69, 307] width 45 height 10
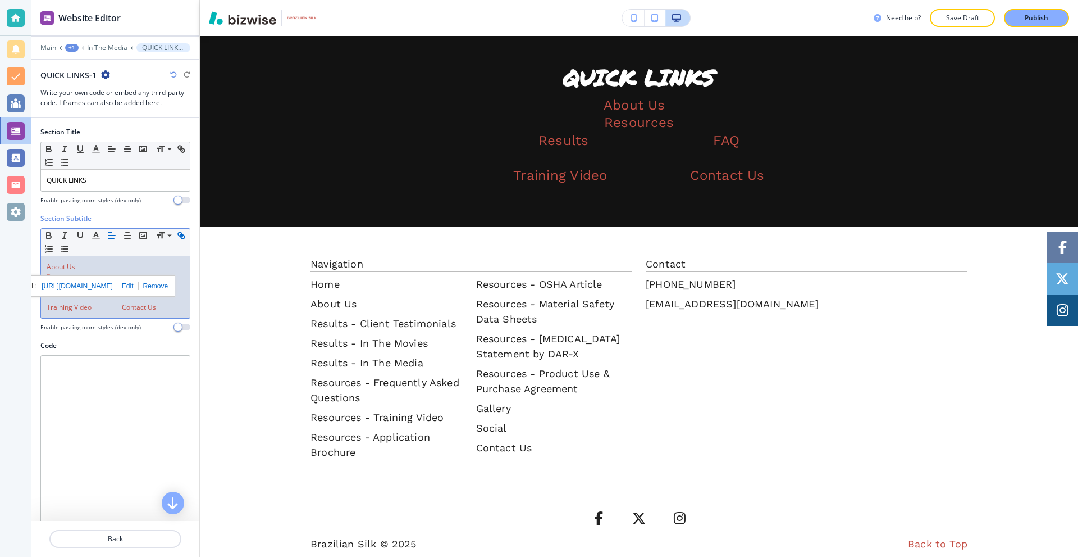
click at [110, 303] on link at bounding box center [107, 307] width 30 height 10
click at [120, 264] on p "About Us" at bounding box center [116, 267] width 138 height 10
click at [115, 287] on link at bounding box center [91, 287] width 45 height 10
click at [115, 289] on link at bounding box center [91, 287] width 45 height 10
click at [119, 289] on link "FAQ" at bounding box center [121, 287] width 13 height 10
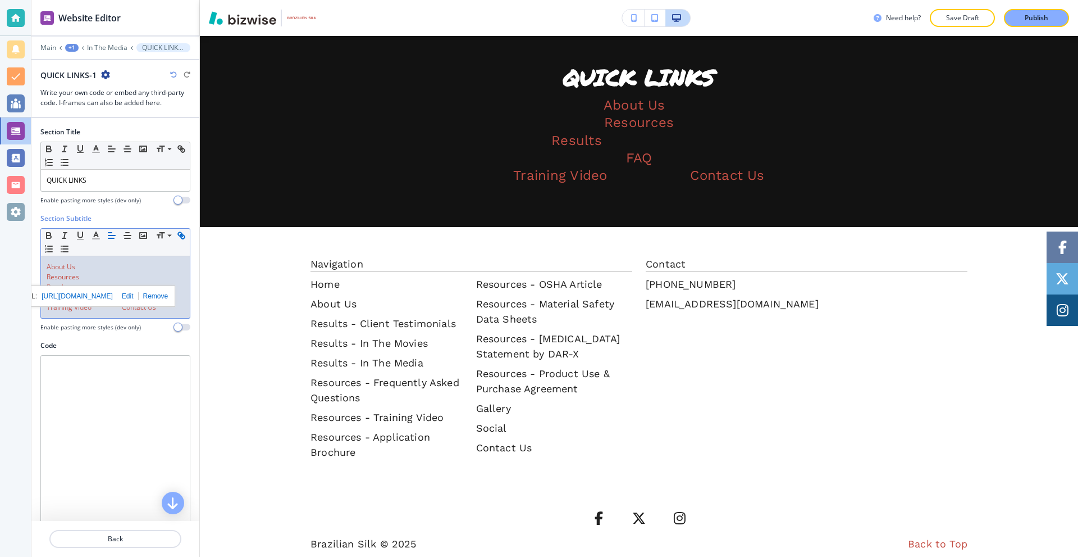
click at [124, 309] on link "Contact Us" at bounding box center [139, 307] width 34 height 10
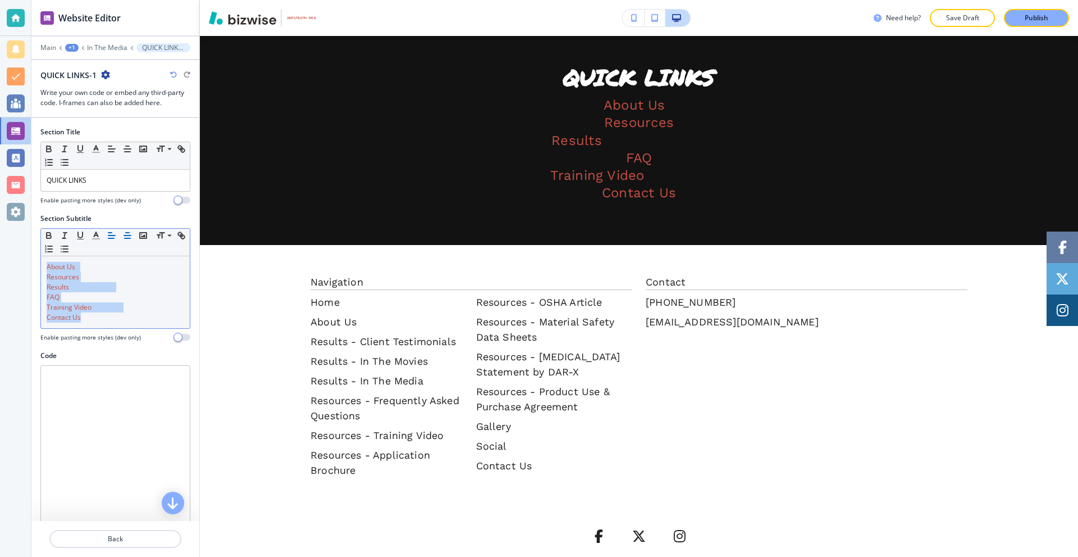
click at [130, 238] on line "button" at bounding box center [128, 238] width 6 height 0
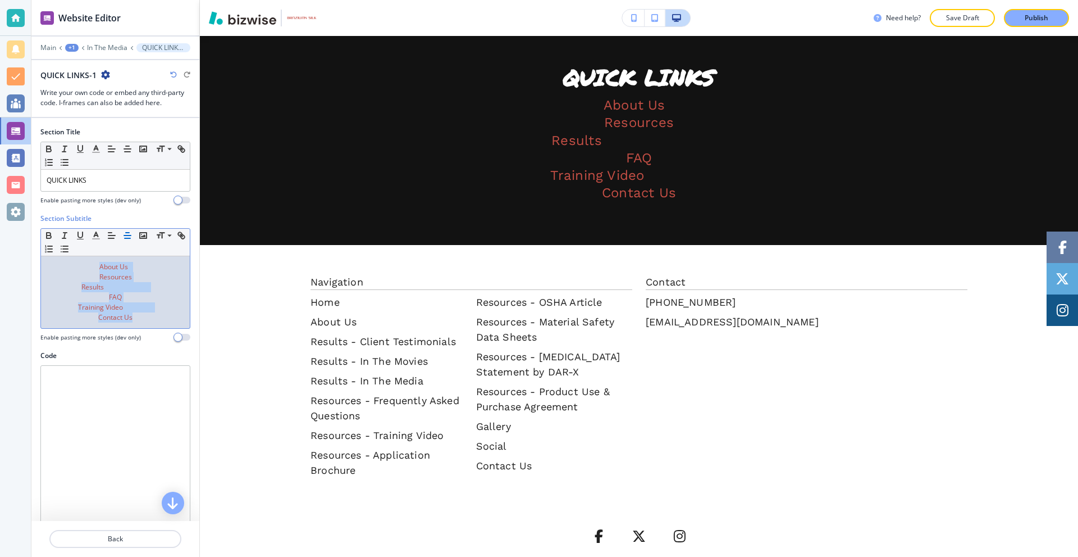
click at [129, 287] on link at bounding box center [126, 287] width 45 height 10
drag, startPoint x: 149, startPoint y: 288, endPoint x: 102, endPoint y: 289, distance: 46.6
click at [102, 289] on p "Results" at bounding box center [116, 287] width 138 height 10
click at [131, 268] on p "About Us" at bounding box center [116, 267] width 138 height 10
drag, startPoint x: 84, startPoint y: 264, endPoint x: 40, endPoint y: 267, distance: 43.9
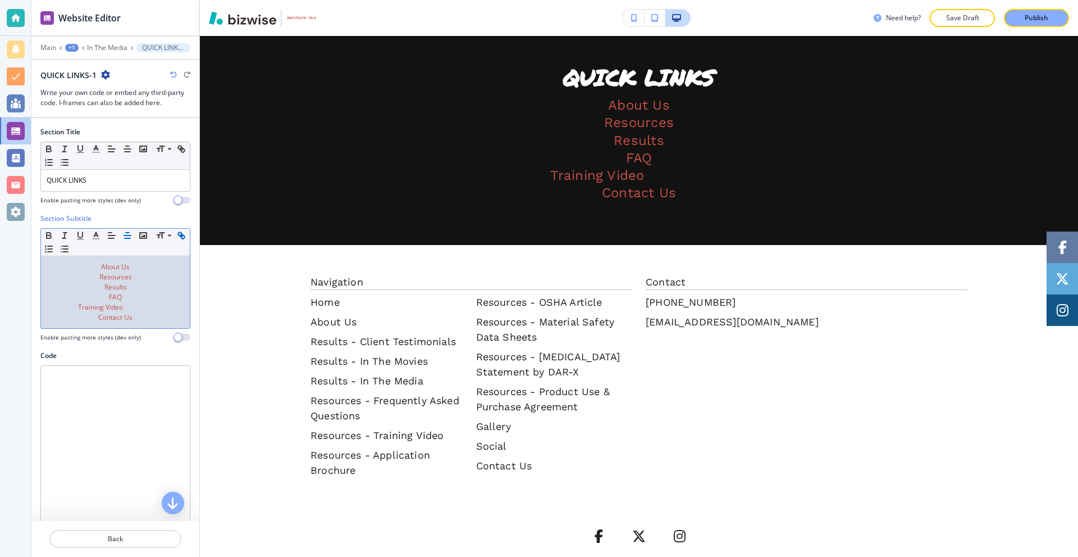
click at [40, 267] on div "Small Normal Large Huge About Us Resources Results FAQ Training Video Contact U…" at bounding box center [115, 278] width 150 height 101
click at [145, 267] on p "About Us" at bounding box center [116, 267] width 138 height 10
click at [163, 267] on p "About Us" at bounding box center [116, 267] width 138 height 10
click at [84, 276] on p "Resources" at bounding box center [116, 277] width 138 height 10
drag, startPoint x: 74, startPoint y: 276, endPoint x: 89, endPoint y: 276, distance: 14.6
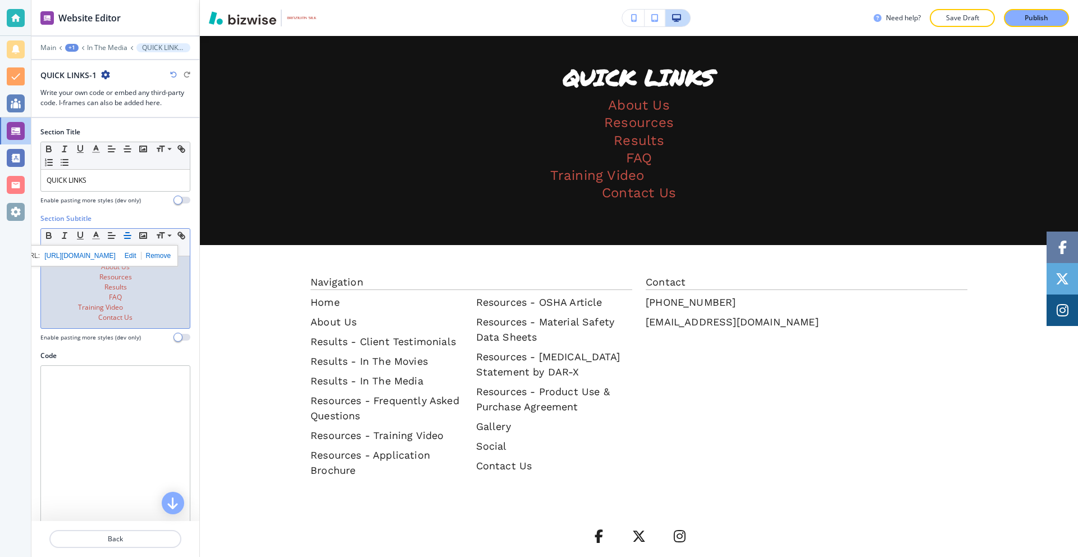
click at [74, 276] on p "Resources" at bounding box center [116, 277] width 138 height 10
click at [148, 277] on p "Resources" at bounding box center [116, 277] width 138 height 10
click at [98, 289] on p "Results" at bounding box center [116, 287] width 138 height 10
click at [144, 289] on p "Results" at bounding box center [116, 287] width 138 height 10
click at [162, 289] on p "Results" at bounding box center [116, 287] width 138 height 10
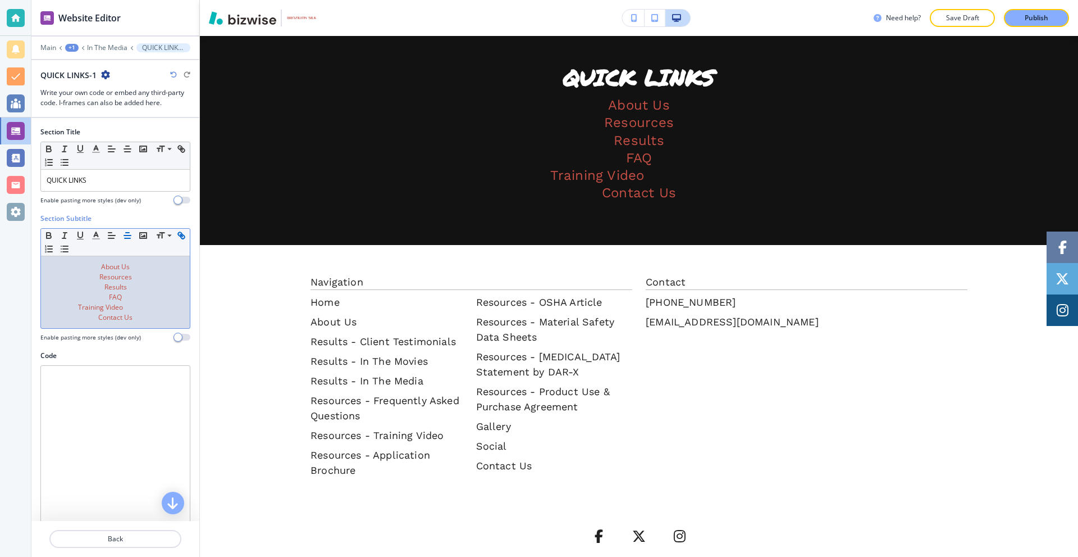
click at [95, 298] on p "FAQ" at bounding box center [116, 297] width 138 height 10
click at [157, 298] on p "FAQ" at bounding box center [116, 297] width 138 height 10
click at [57, 307] on p "Training Video" at bounding box center [116, 307] width 138 height 10
click at [144, 308] on link at bounding box center [138, 307] width 30 height 10
click at [132, 308] on link at bounding box center [138, 307] width 30 height 10
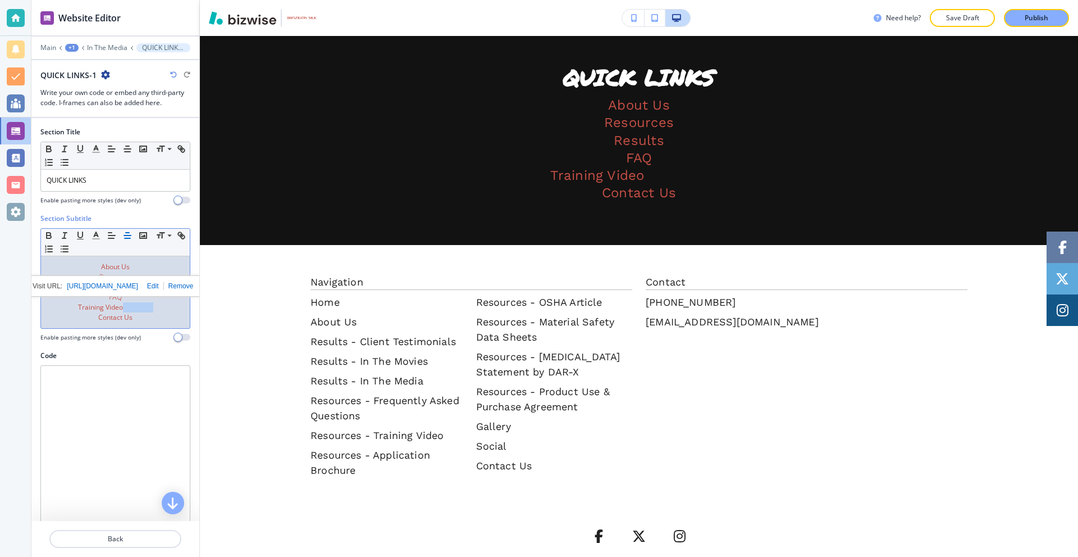
drag, startPoint x: 168, startPoint y: 308, endPoint x: 117, endPoint y: 310, distance: 51.1
click at [117, 310] on p "Training Video" at bounding box center [116, 307] width 138 height 10
click at [149, 317] on p "Contact Us" at bounding box center [116, 317] width 138 height 10
click at [78, 317] on p "Contact Us" at bounding box center [116, 317] width 138 height 10
click at [28, 317] on div at bounding box center [15, 278] width 31 height 557
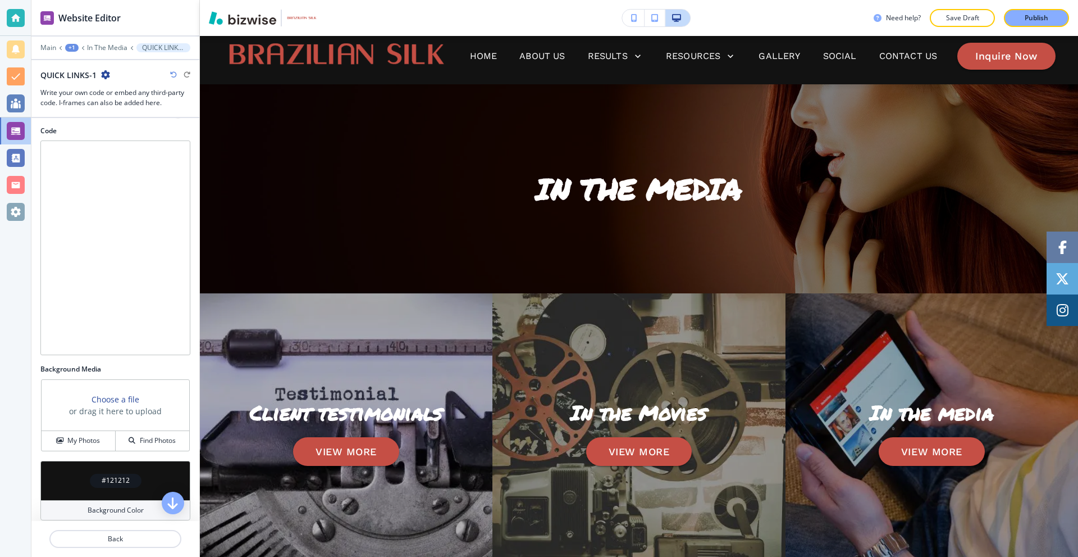
scroll to position [0, 0]
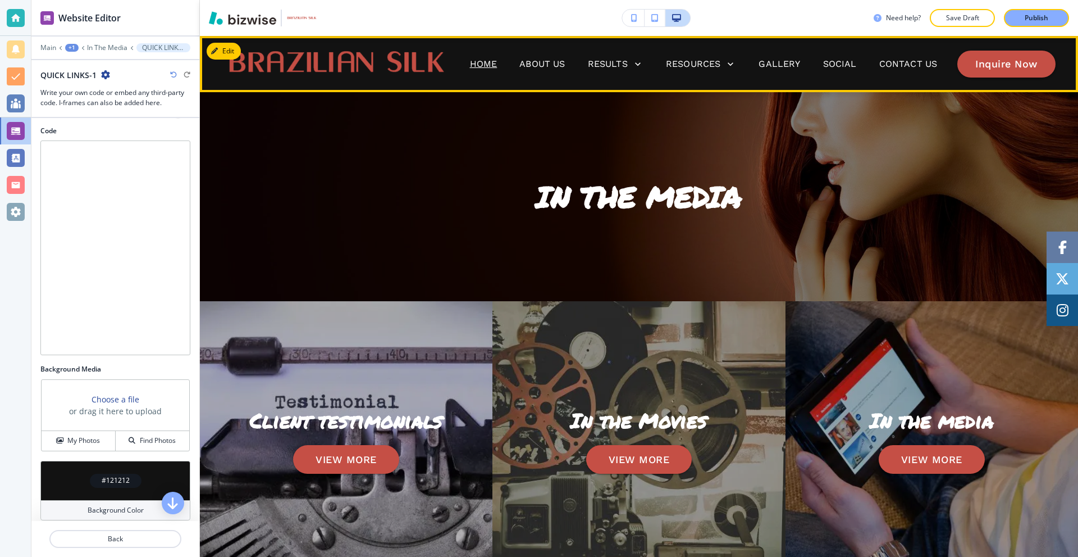
click at [479, 60] on p "Home" at bounding box center [484, 63] width 28 height 13
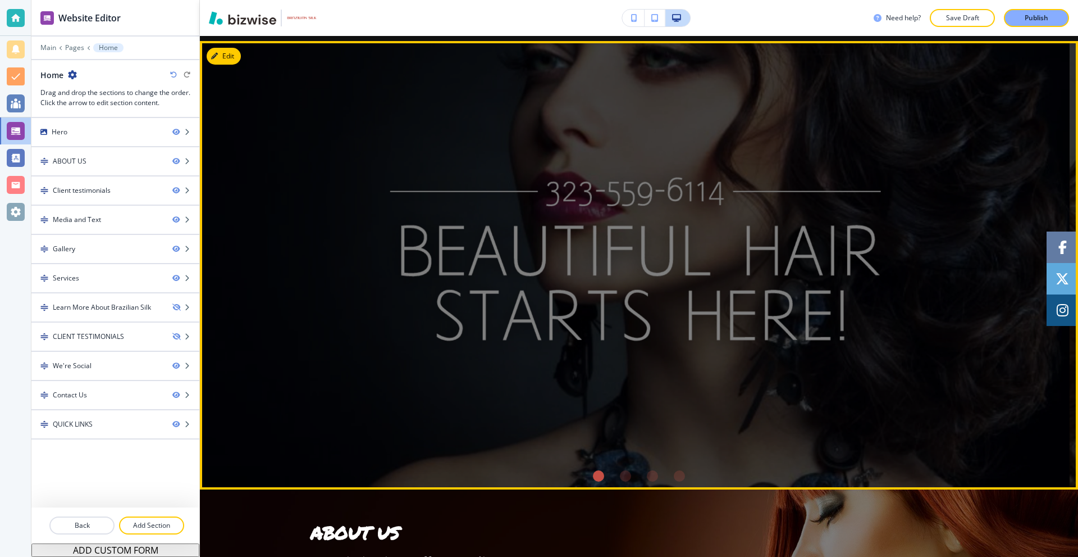
scroll to position [56, 0]
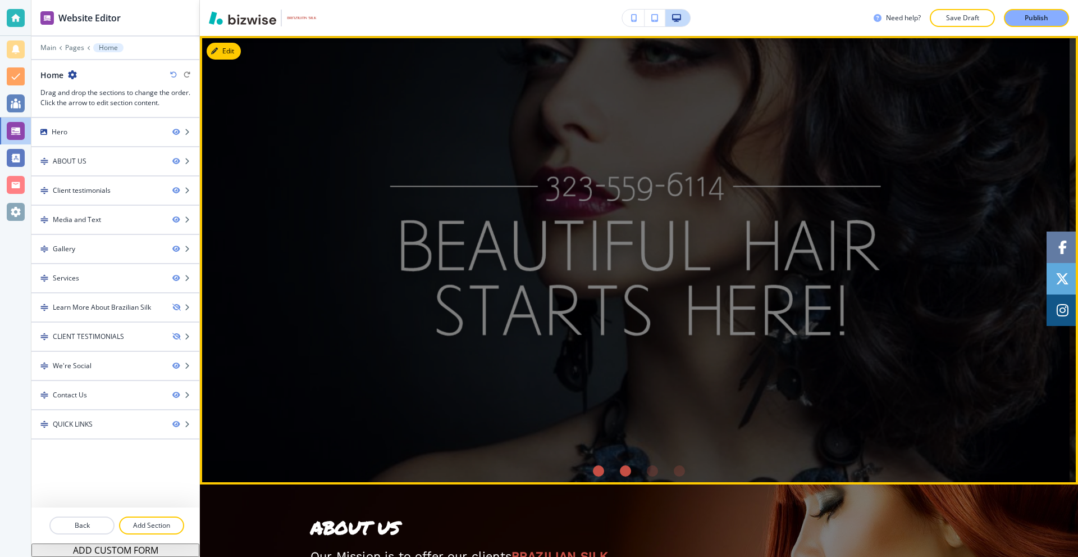
click at [622, 469] on div "Go to slide 2" at bounding box center [625, 470] width 11 height 11
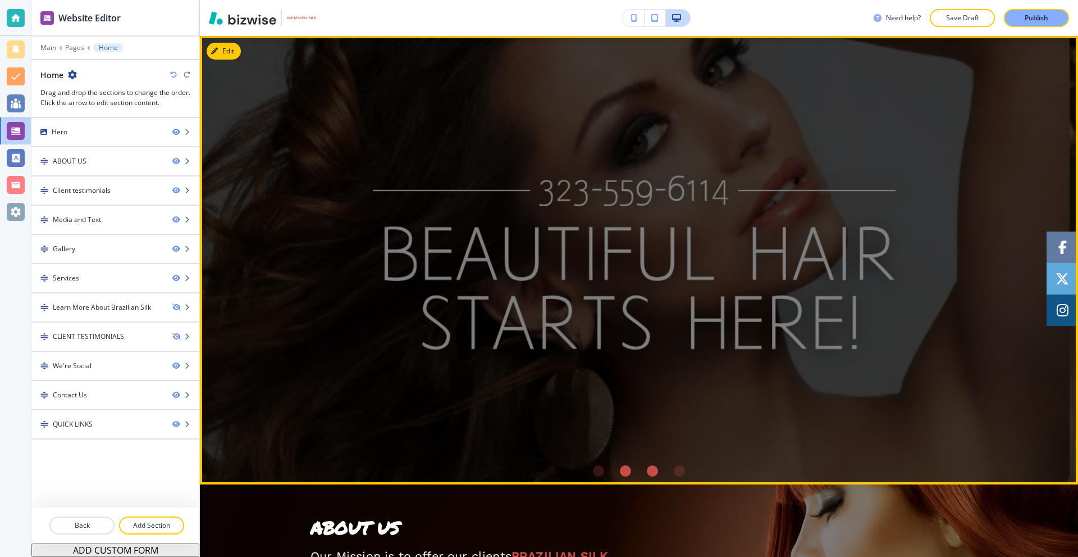
click at [650, 471] on div "Go to slide 3" at bounding box center [652, 470] width 11 height 11
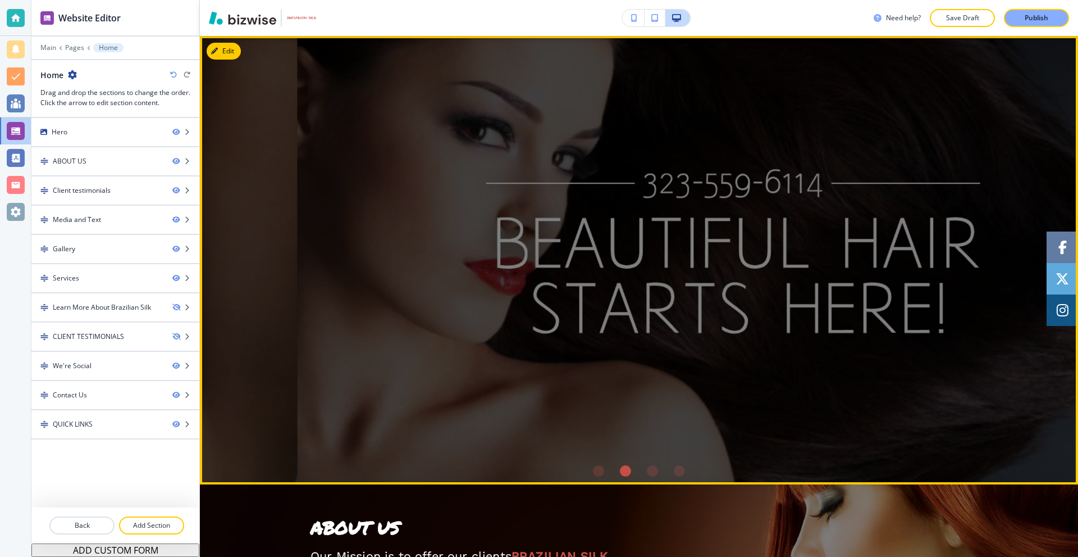
click at [686, 468] on li "Go to slide 4" at bounding box center [679, 470] width 27 height 27
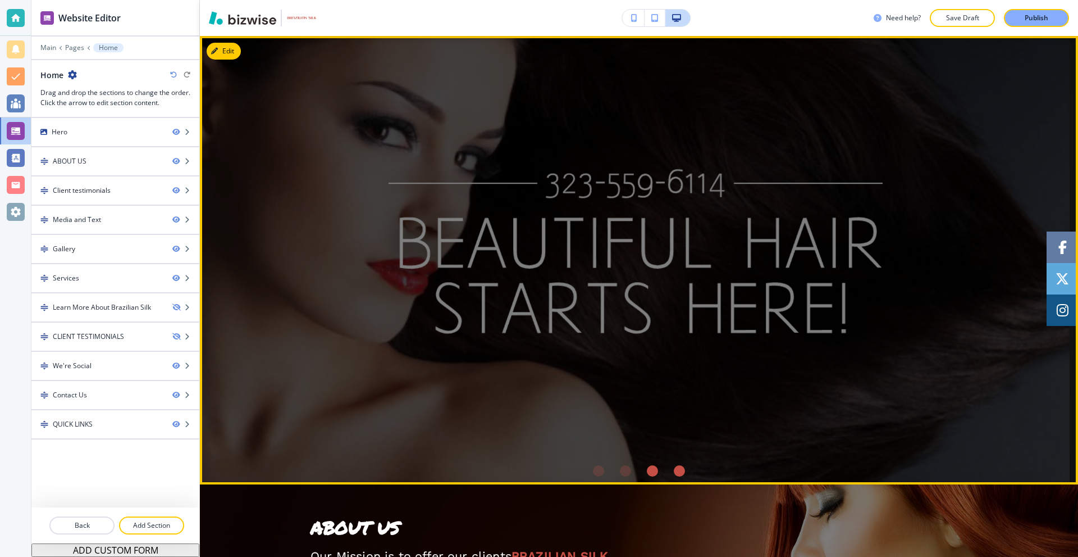
click at [678, 469] on div "Go to slide 4" at bounding box center [679, 470] width 11 height 11
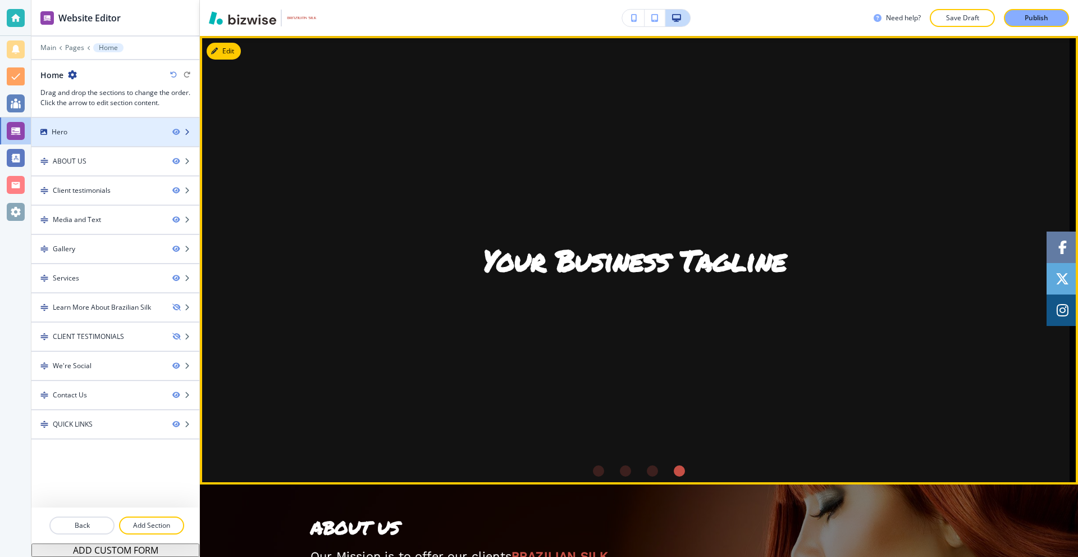
click at [102, 127] on div "Hero" at bounding box center [97, 132] width 132 height 10
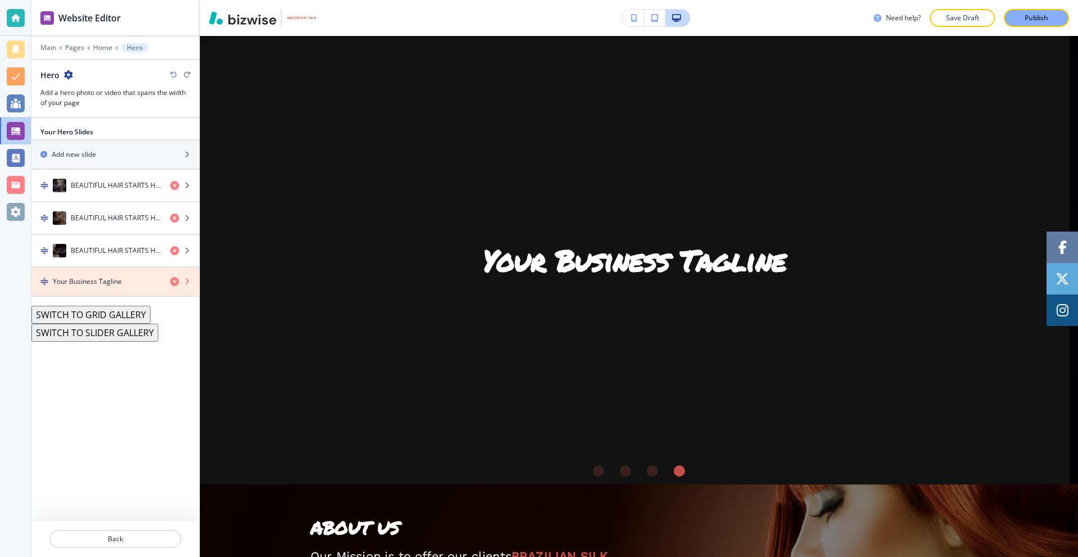
click at [176, 282] on icon "button" at bounding box center [174, 281] width 9 height 9
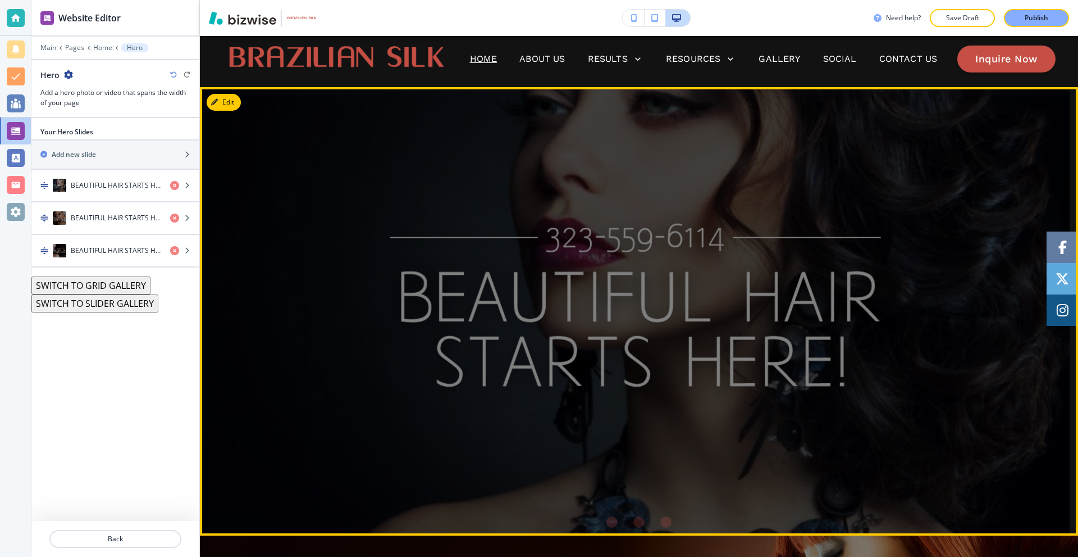
scroll to position [0, 0]
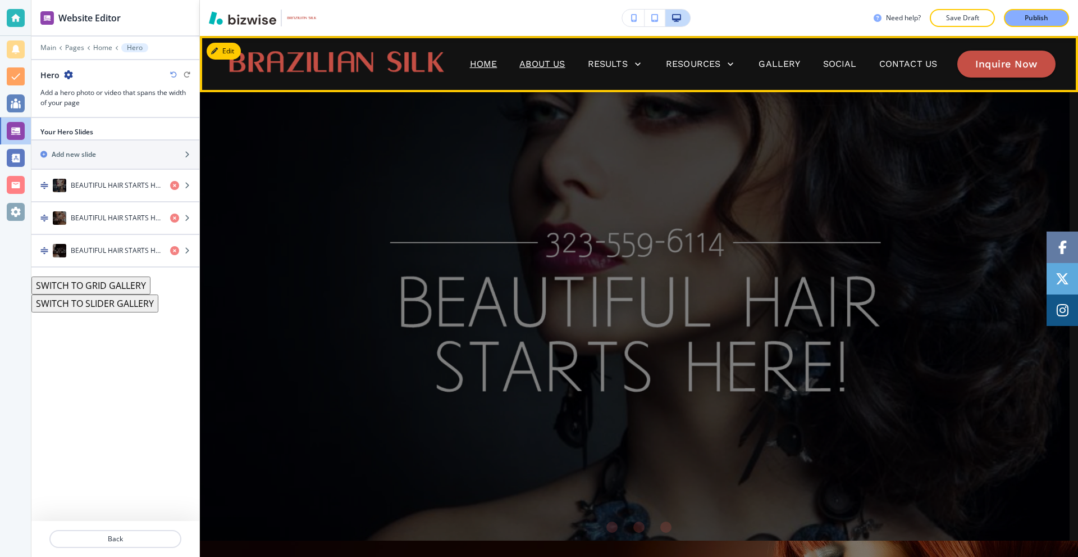
click at [548, 60] on p "About Us" at bounding box center [542, 63] width 45 height 13
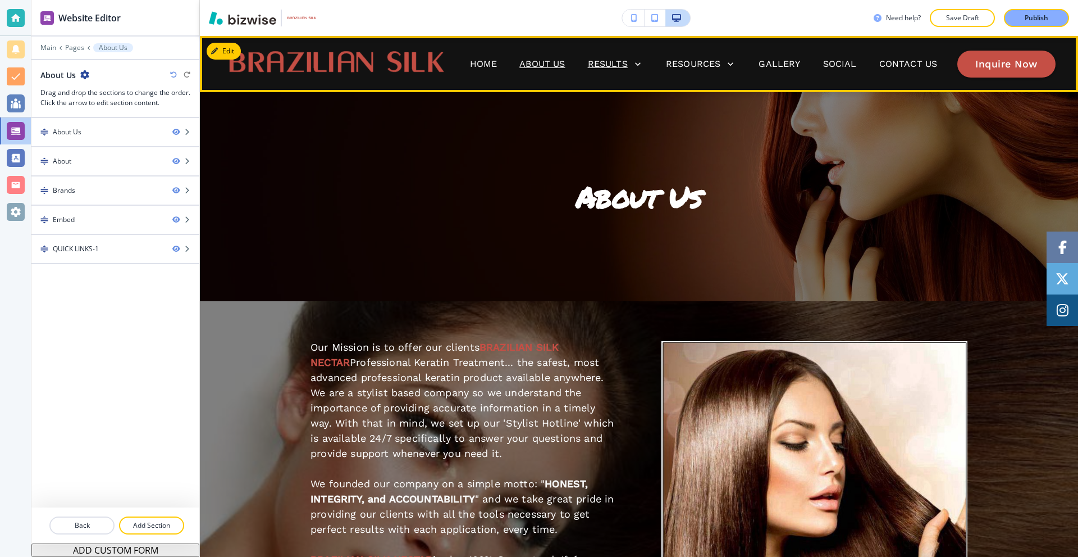
click at [608, 56] on div "Results" at bounding box center [616, 64] width 56 height 16
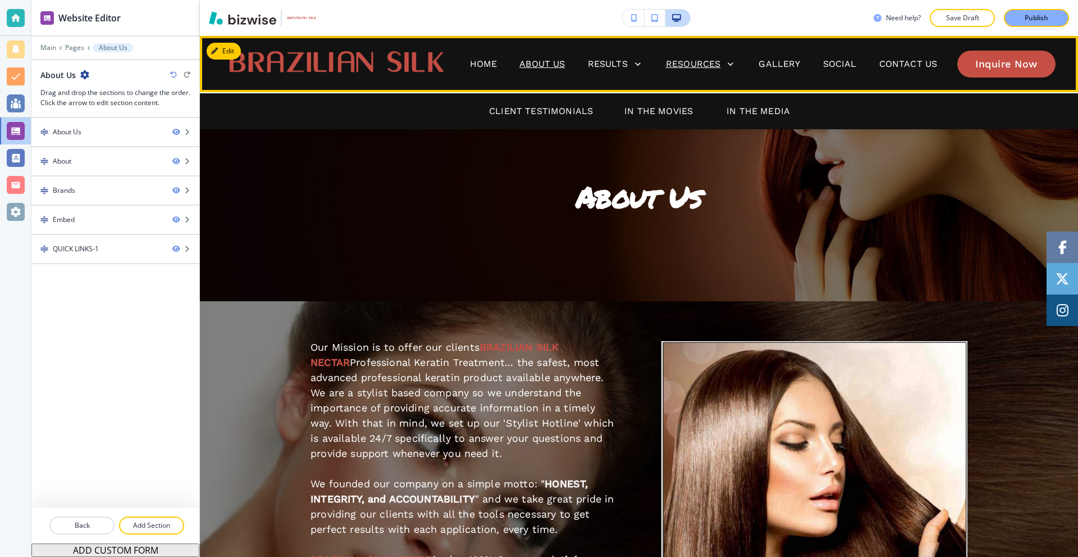
click at [679, 62] on p "Resources" at bounding box center [693, 63] width 55 height 13
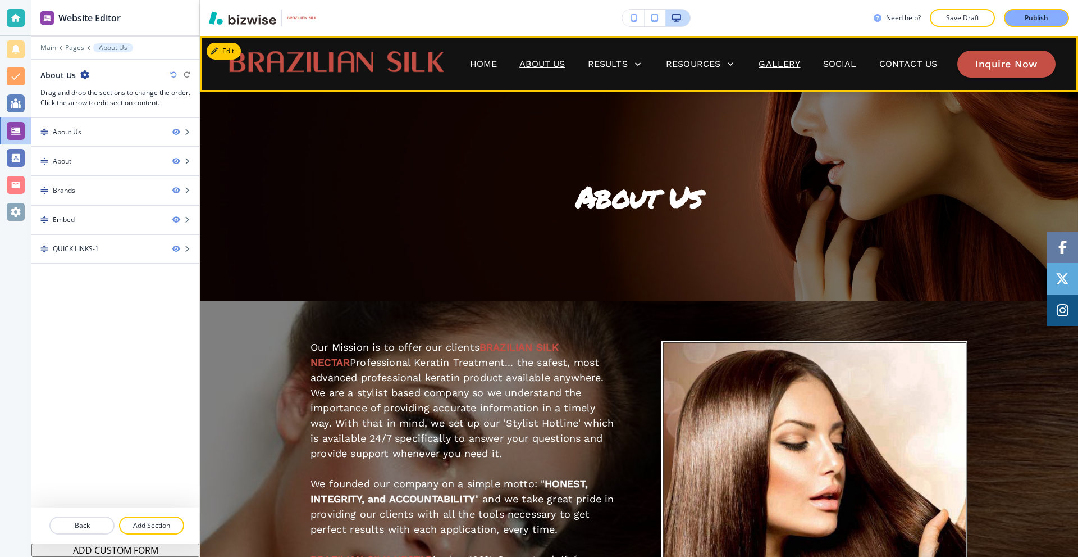
click at [769, 61] on p "Gallery" at bounding box center [780, 63] width 42 height 13
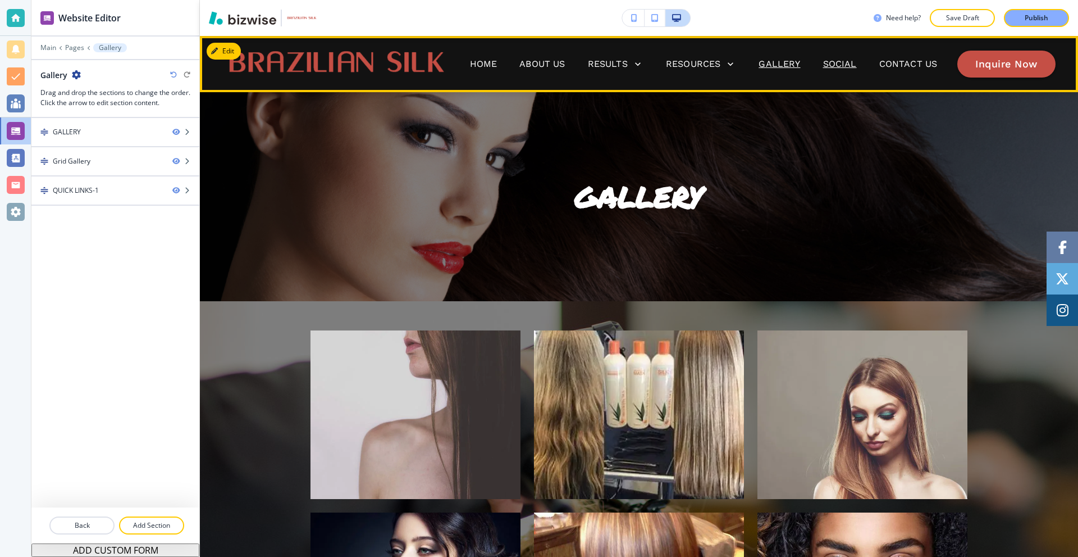
click at [839, 60] on p "Social" at bounding box center [840, 63] width 34 height 13
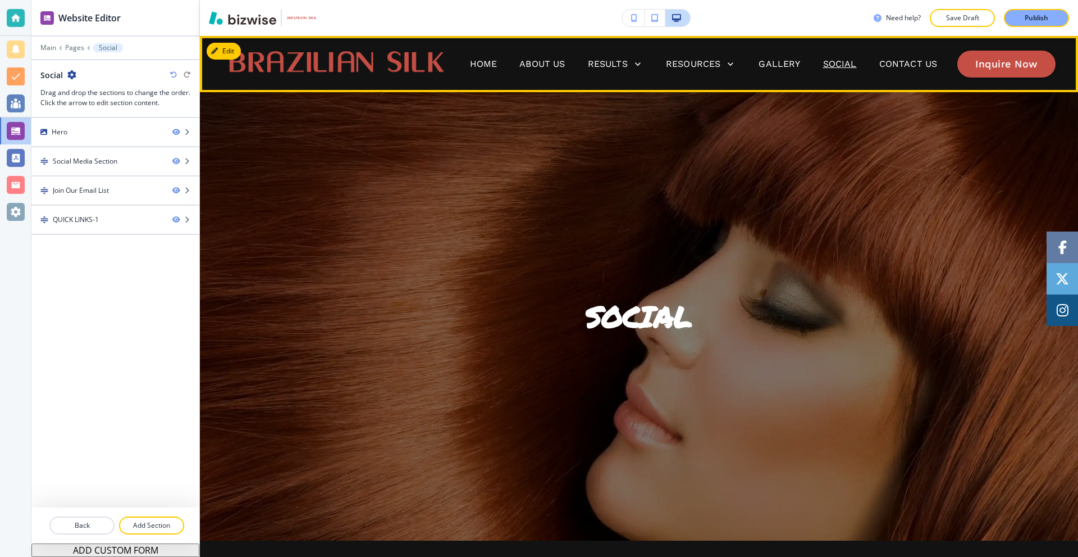
click at [489, 71] on span "Home" at bounding box center [484, 64] width 50 height 45
click at [487, 67] on p "Home" at bounding box center [484, 63] width 28 height 13
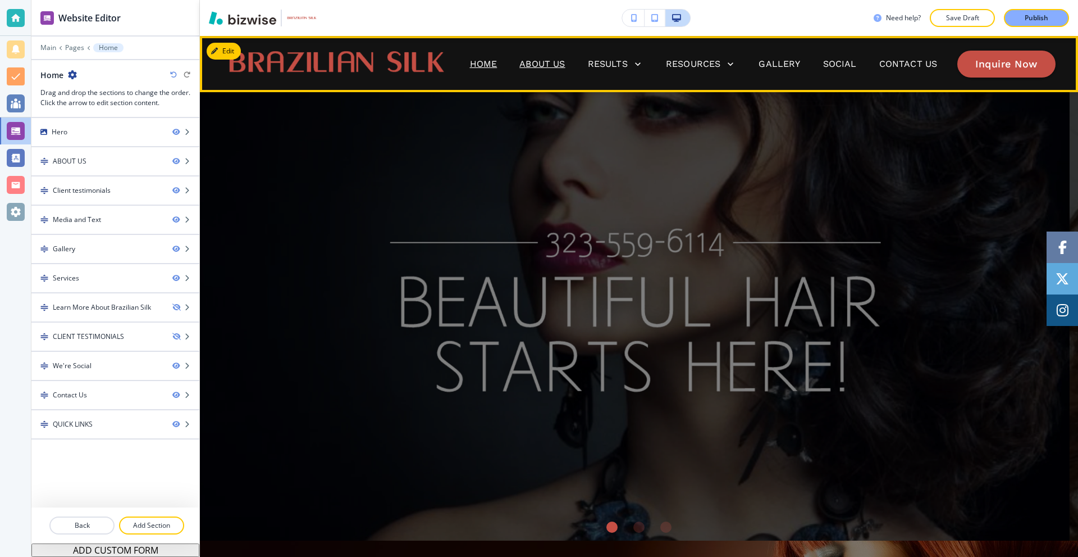
click at [555, 62] on p "About Us" at bounding box center [542, 63] width 45 height 13
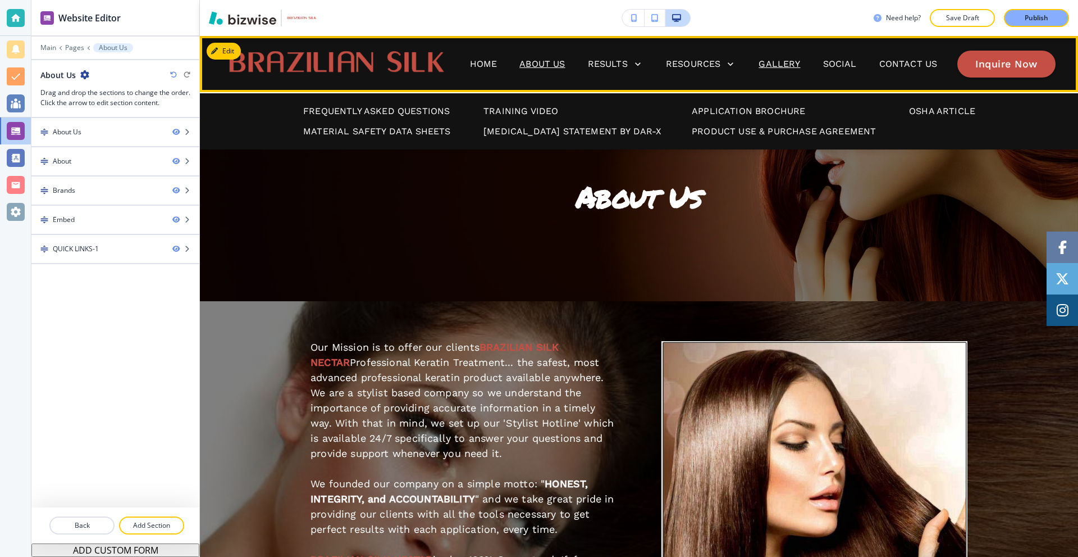
drag, startPoint x: 794, startPoint y: 70, endPoint x: 789, endPoint y: 64, distance: 8.0
click at [794, 70] on div "Gallery" at bounding box center [780, 63] width 64 height 13
click at [788, 63] on p "Gallery" at bounding box center [780, 63] width 42 height 13
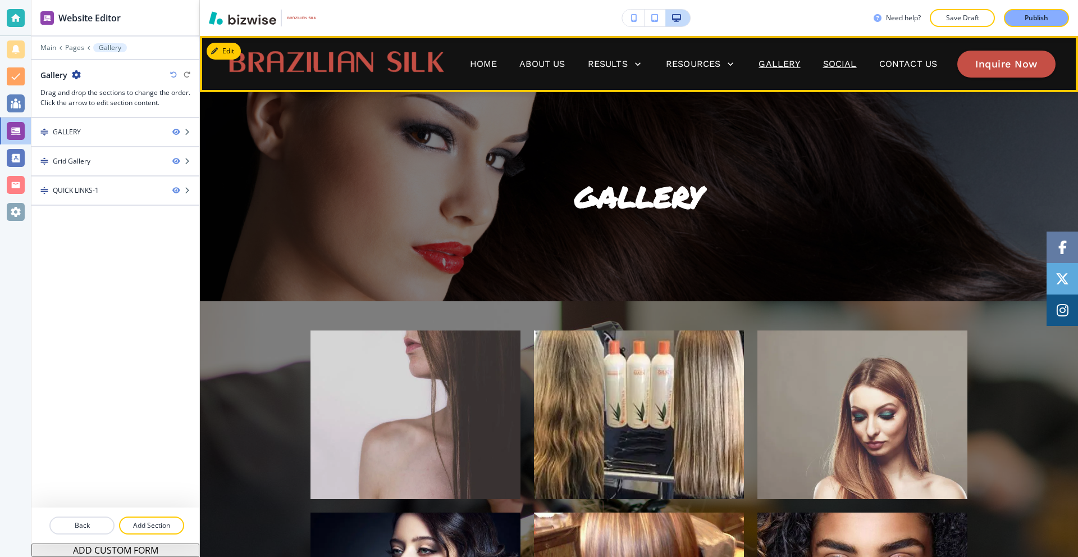
click at [824, 59] on p "Social" at bounding box center [840, 63] width 34 height 13
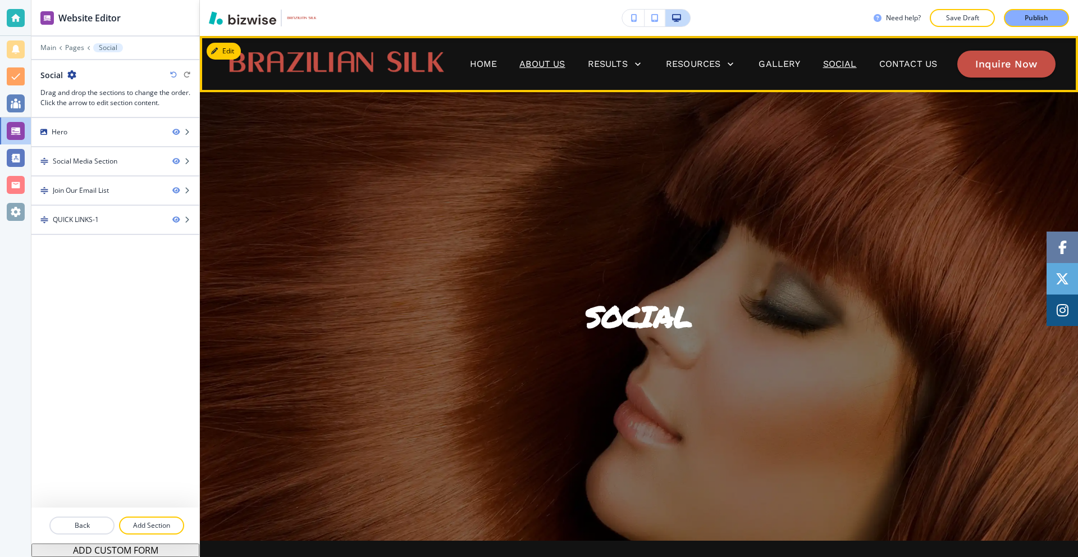
click at [540, 60] on p "About Us" at bounding box center [542, 63] width 45 height 13
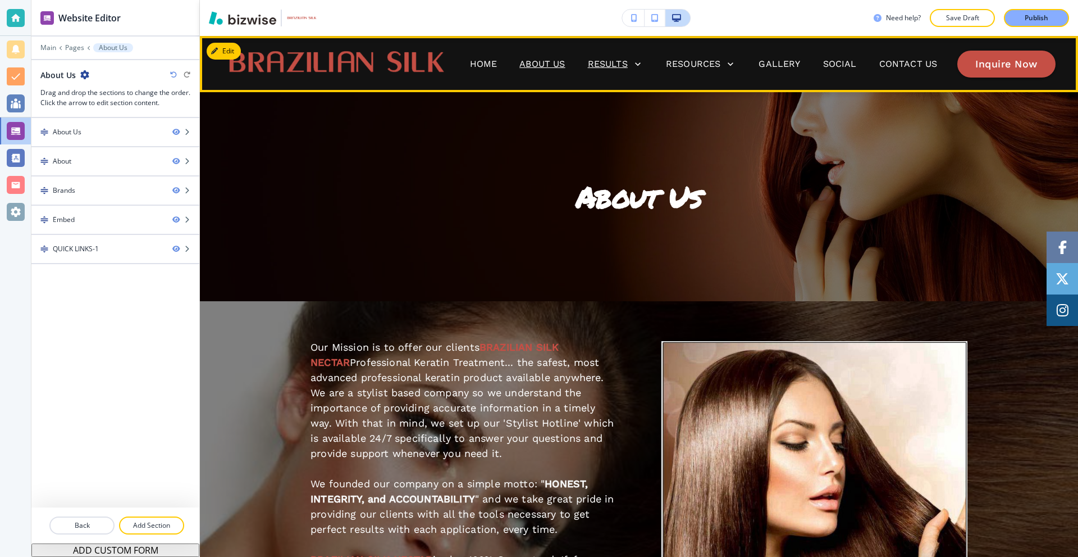
click at [604, 59] on p "Results" at bounding box center [608, 63] width 40 height 13
click at [605, 65] on p "Results" at bounding box center [608, 63] width 40 height 13
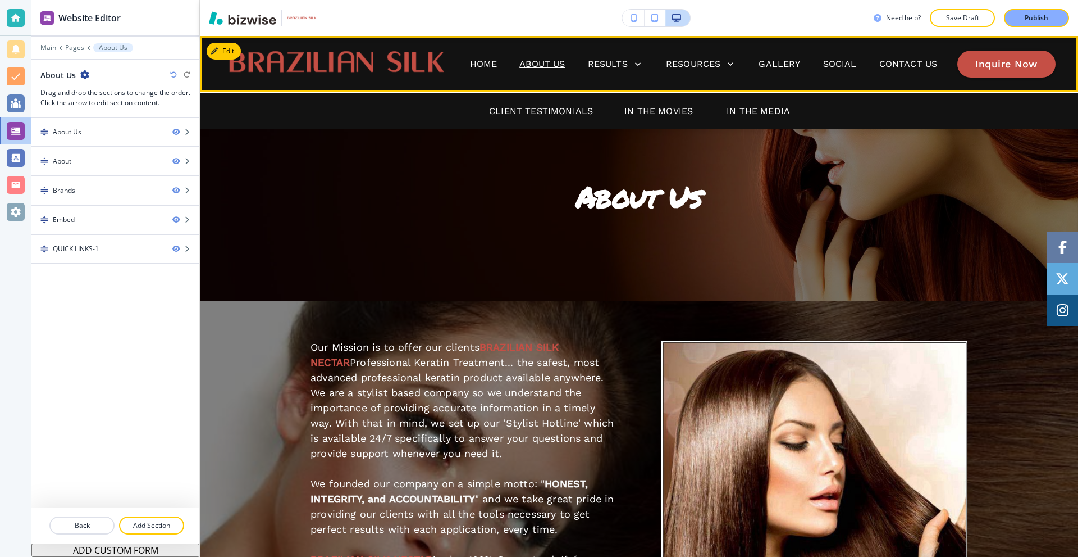
click at [517, 112] on p "Client Testimonials" at bounding box center [541, 110] width 104 height 13
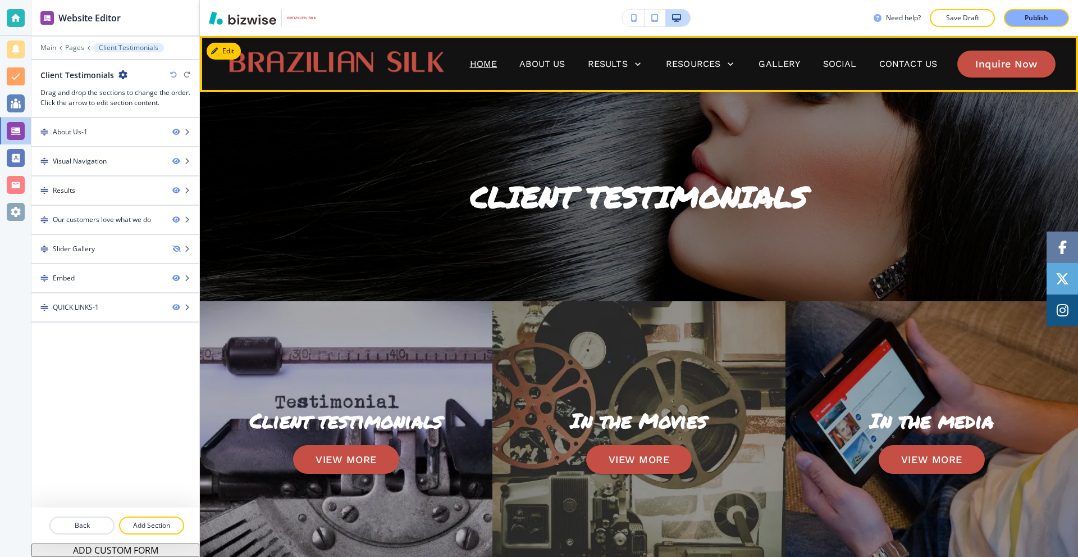
click at [484, 65] on p "Home" at bounding box center [484, 63] width 28 height 13
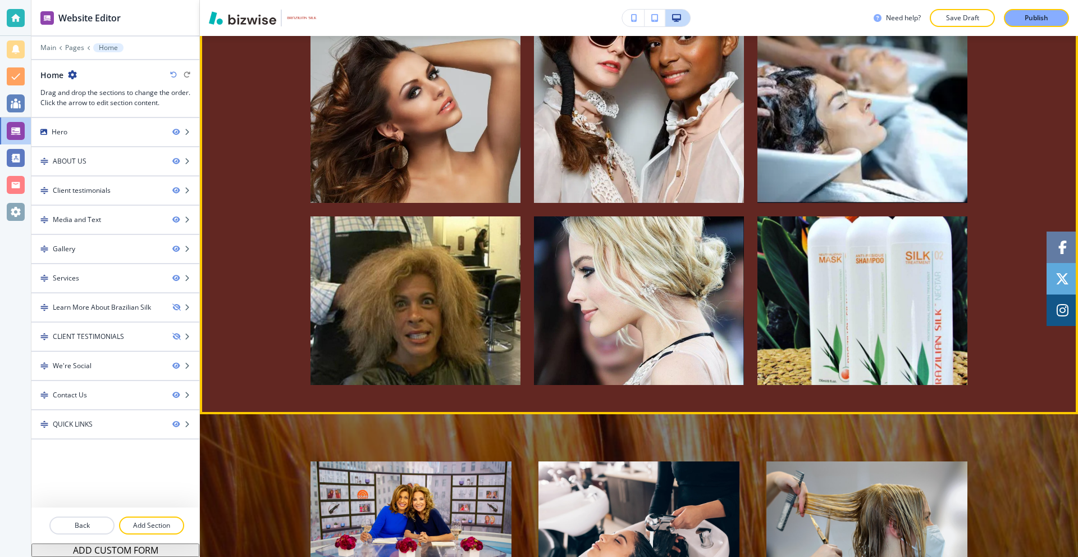
scroll to position [1685, 0]
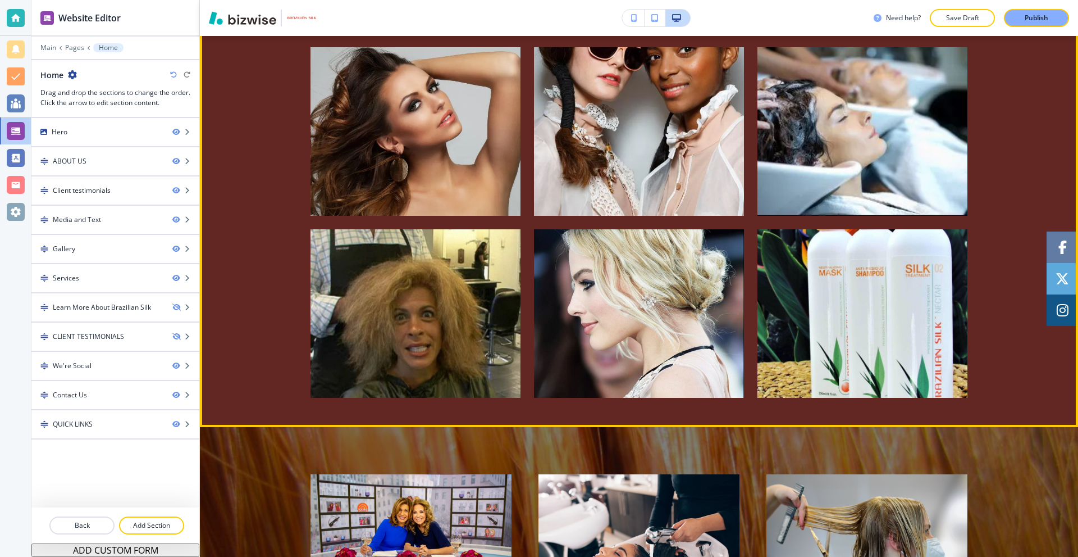
drag, startPoint x: 242, startPoint y: 67, endPoint x: 229, endPoint y: 70, distance: 13.1
click at [241, 67] on div at bounding box center [639, 193] width 878 height 467
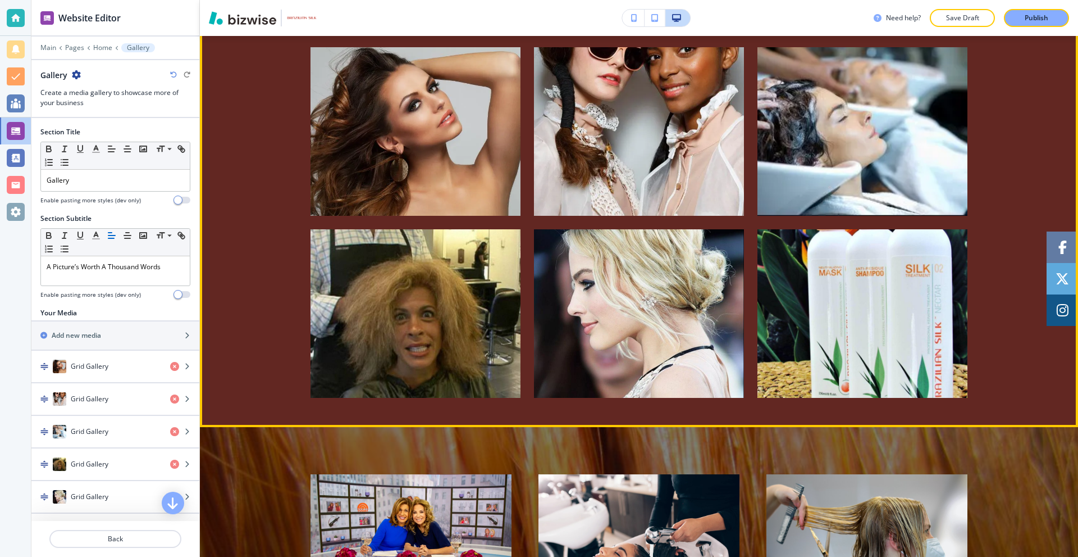
scroll to position [1705, 0]
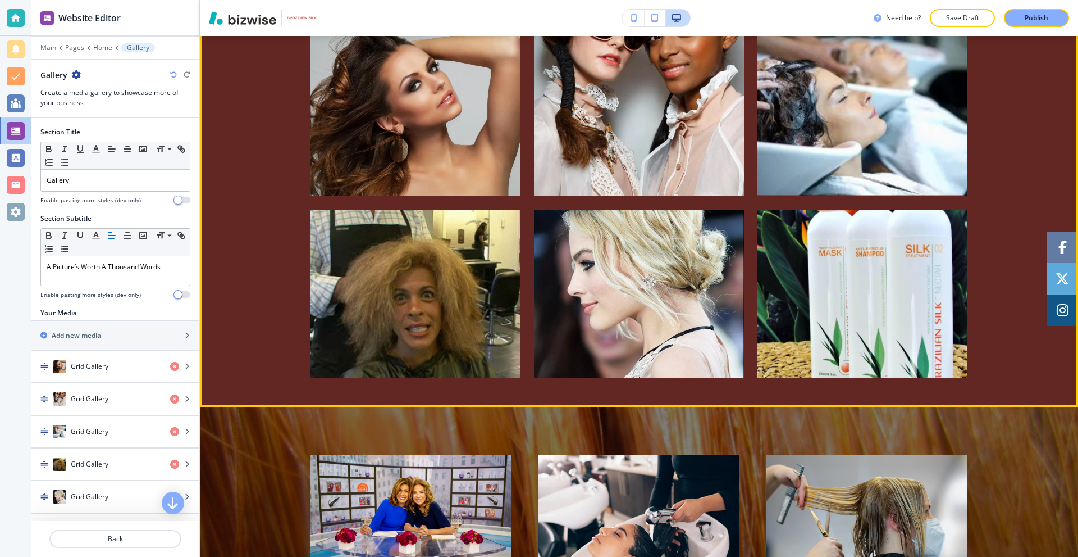
click at [224, 42] on div at bounding box center [639, 173] width 878 height 467
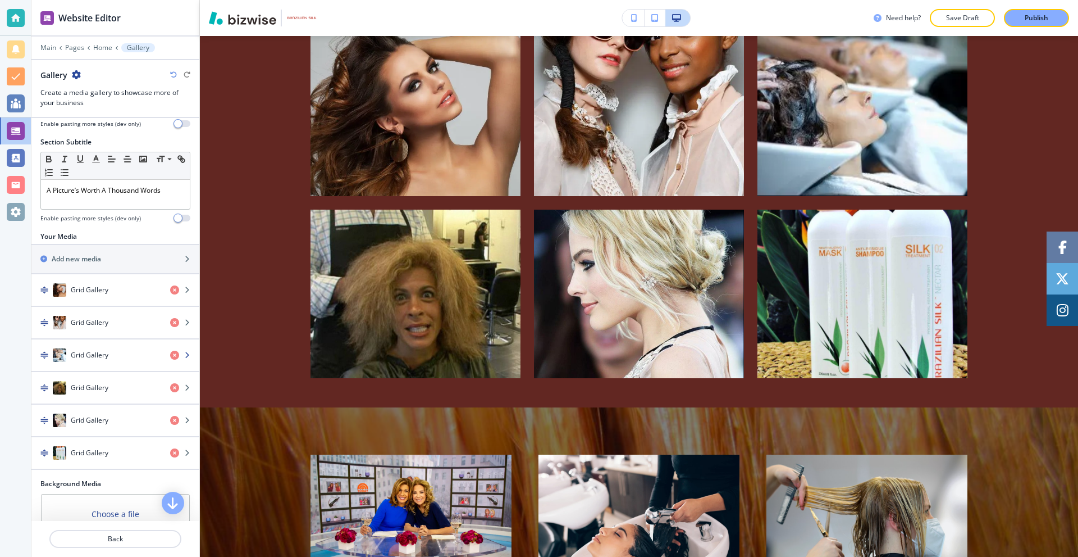
scroll to position [168, 0]
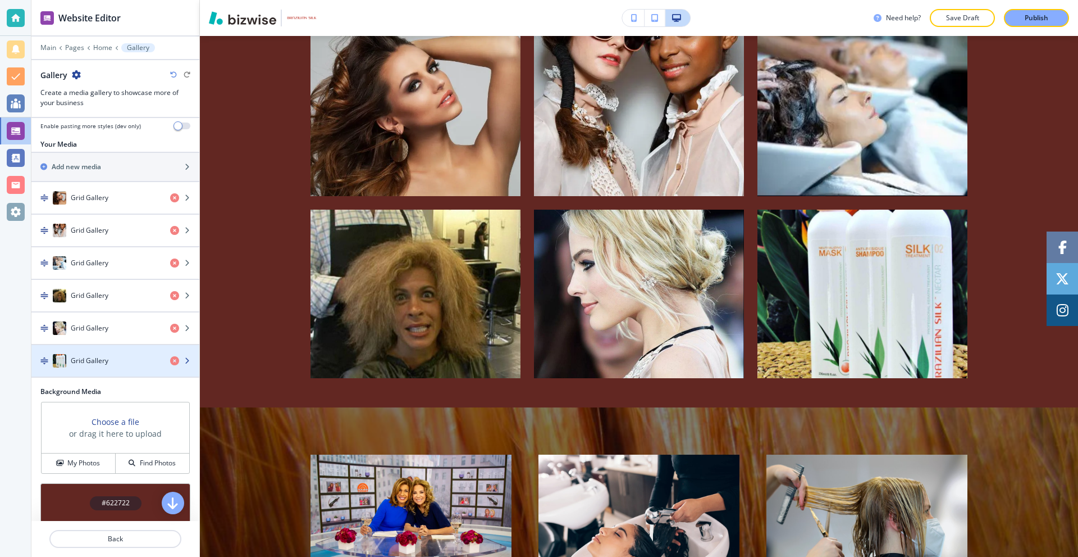
click at [94, 353] on div "button" at bounding box center [115, 349] width 168 height 9
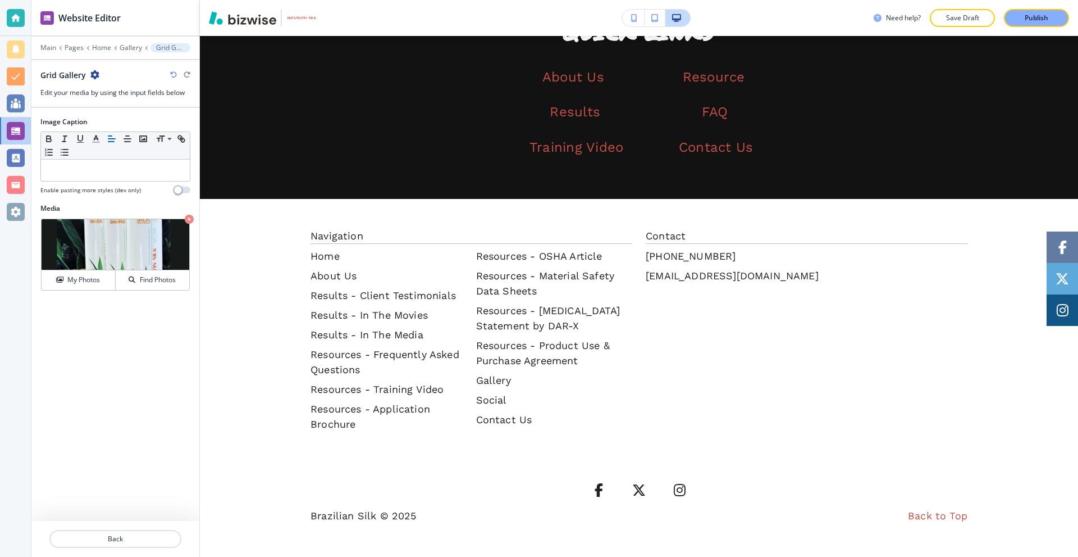
scroll to position [3576, 0]
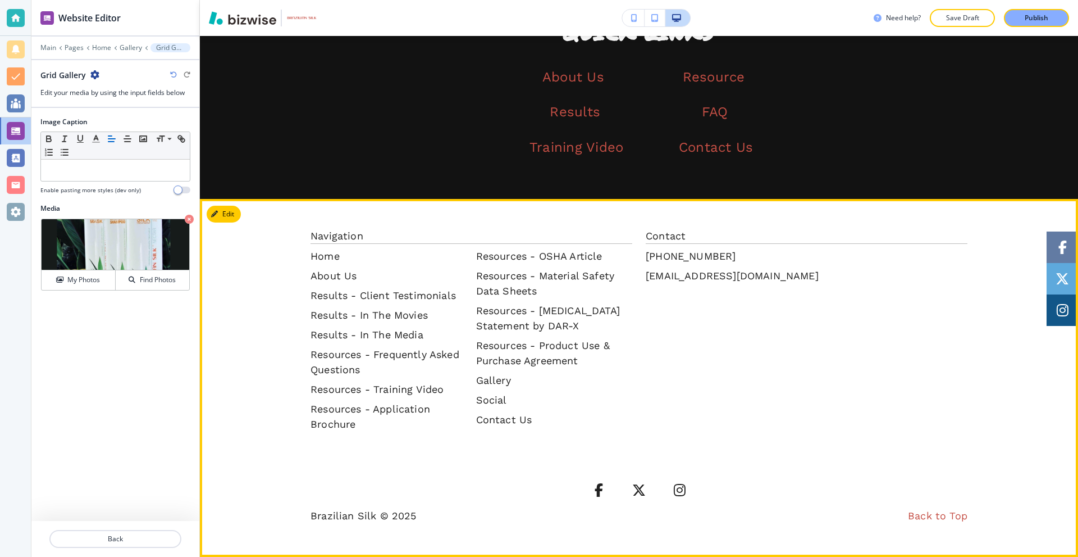
click at [228, 212] on button "Edit" at bounding box center [224, 214] width 34 height 17
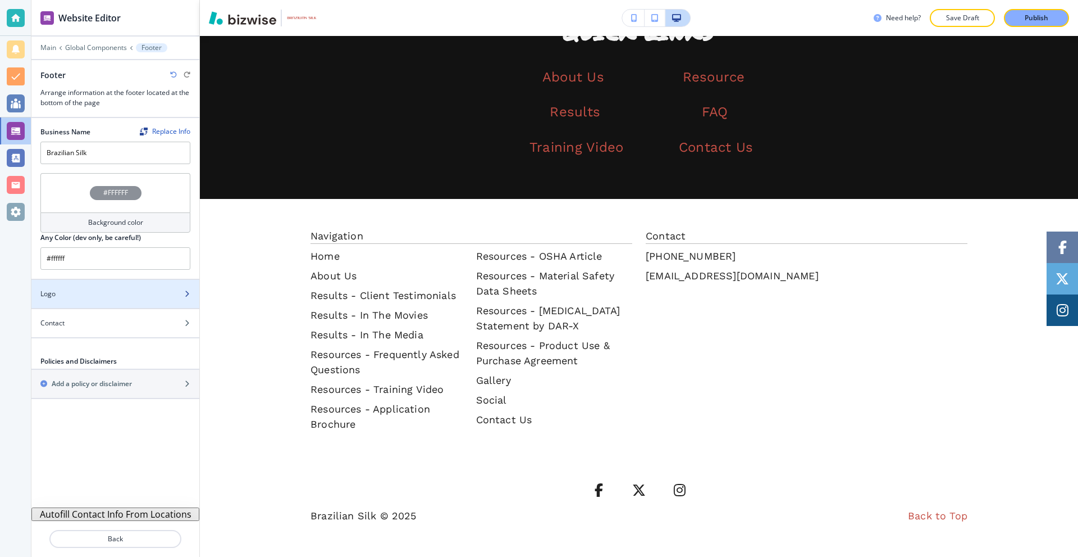
click at [103, 299] on div at bounding box center [115, 303] width 168 height 9
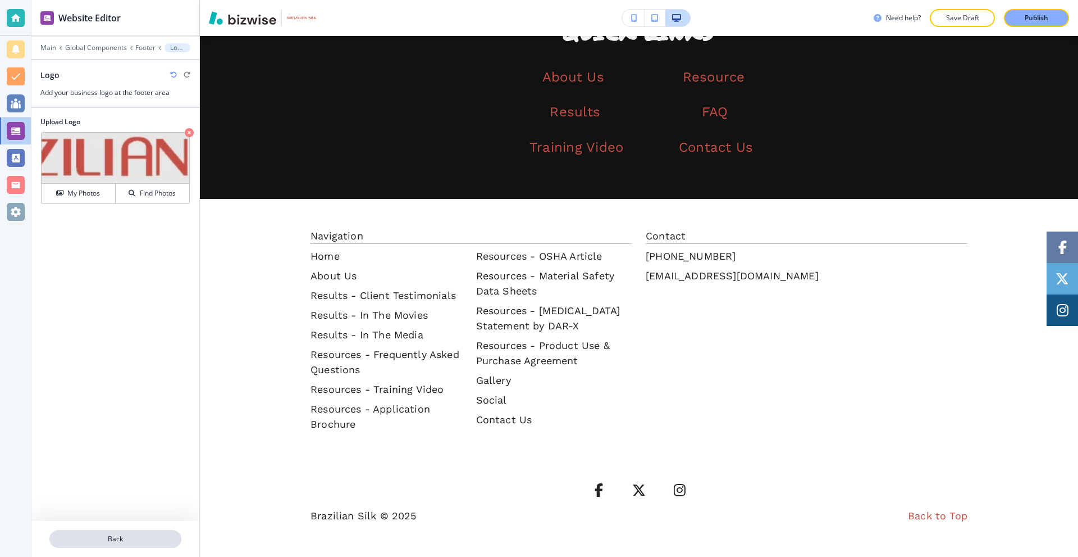
click at [108, 541] on p "Back" at bounding box center [116, 539] width 130 height 10
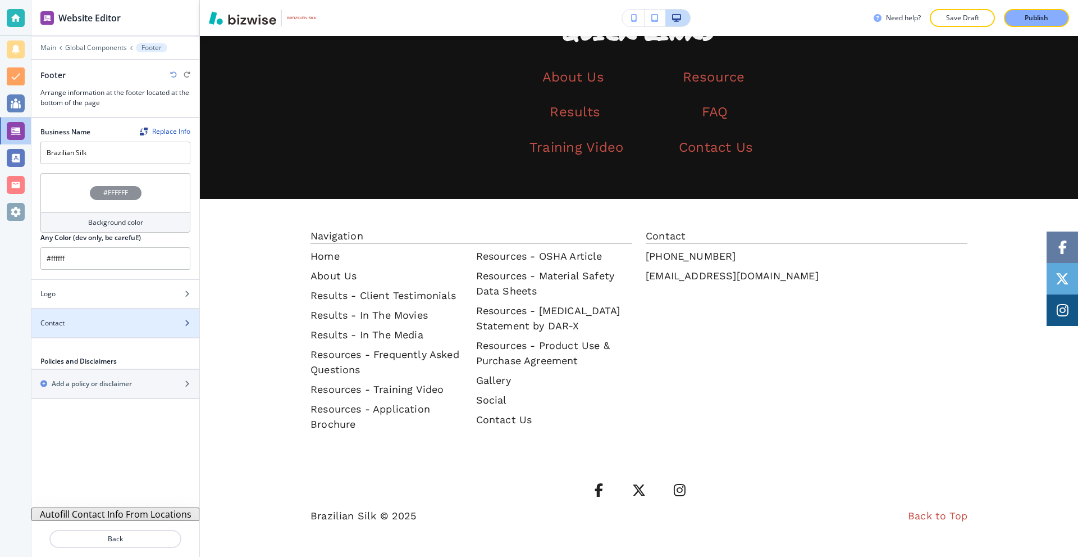
click at [85, 321] on div "Contact" at bounding box center [102, 323] width 143 height 10
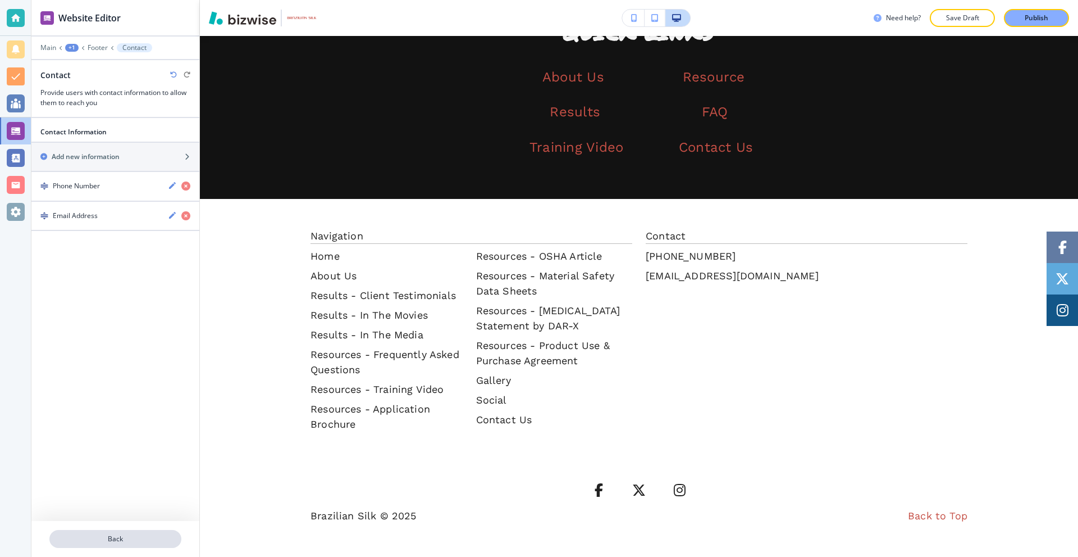
click at [115, 539] on p "Back" at bounding box center [116, 539] width 130 height 10
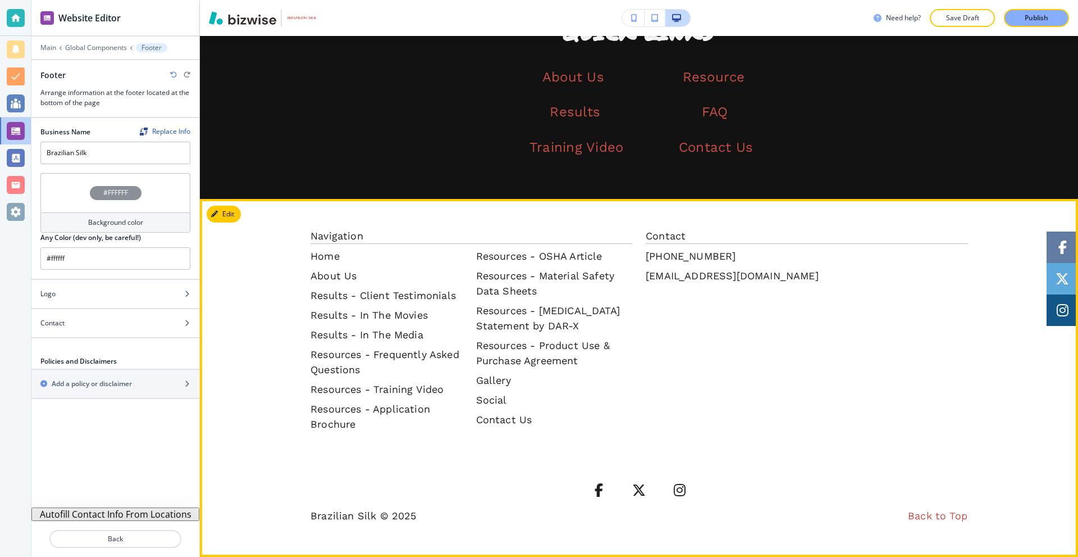
click at [336, 239] on p "Navigation" at bounding box center [472, 235] width 322 height 15
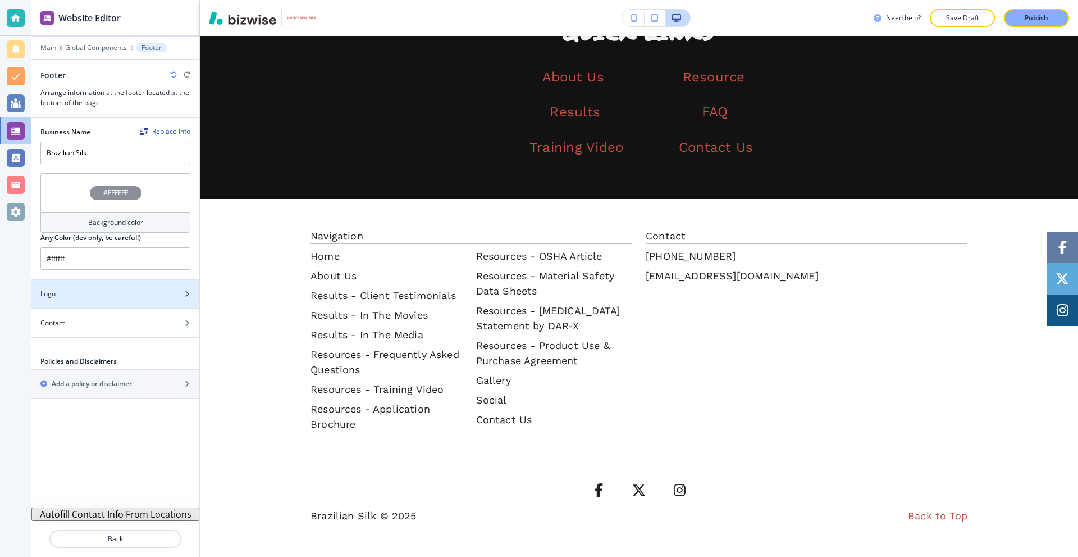
click at [107, 286] on div at bounding box center [115, 284] width 168 height 9
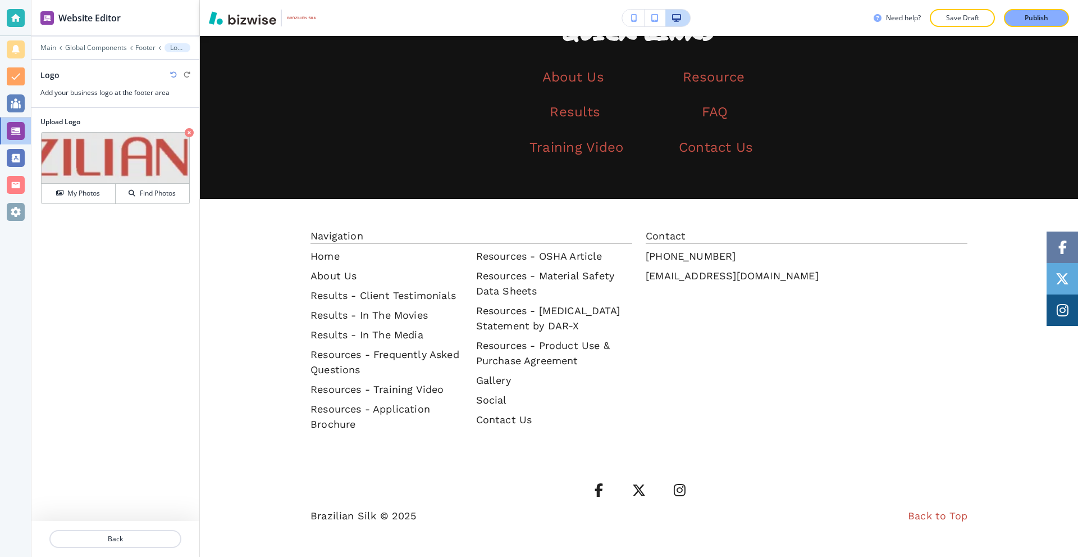
click at [119, 526] on div at bounding box center [115, 525] width 168 height 9
click at [117, 536] on p "Back" at bounding box center [116, 539] width 130 height 10
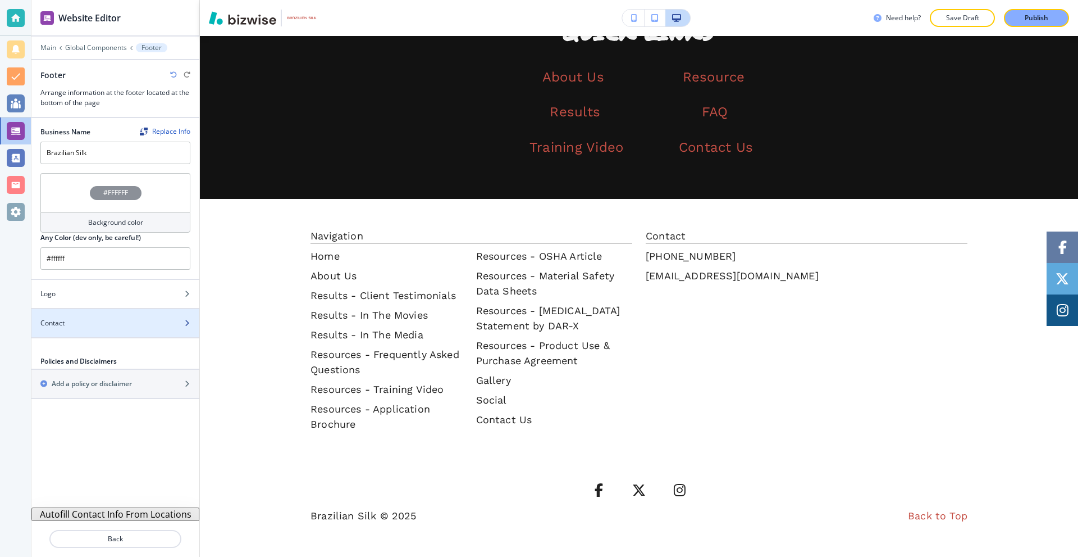
click at [109, 318] on div "Contact" at bounding box center [102, 323] width 143 height 10
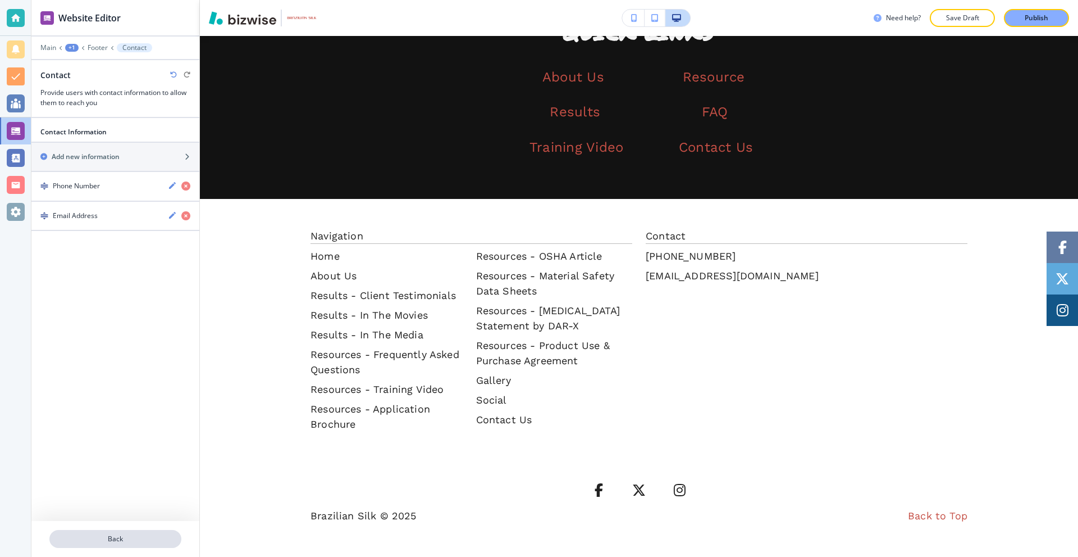
click at [125, 537] on p "Back" at bounding box center [116, 539] width 130 height 10
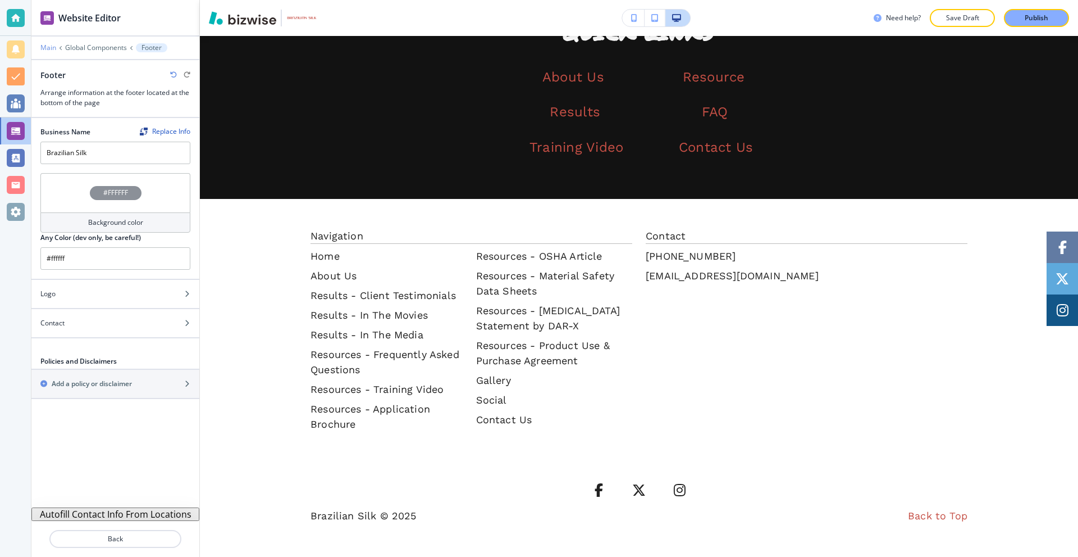
click at [48, 48] on p "Main" at bounding box center [48, 48] width 16 height 8
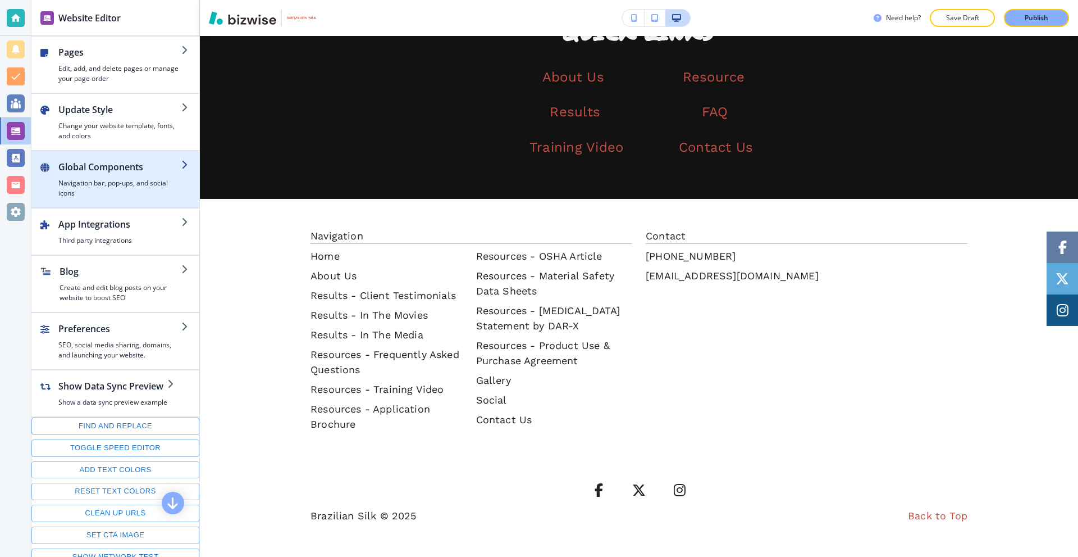
click at [105, 169] on h2 "Global Components" at bounding box center [119, 166] width 123 height 13
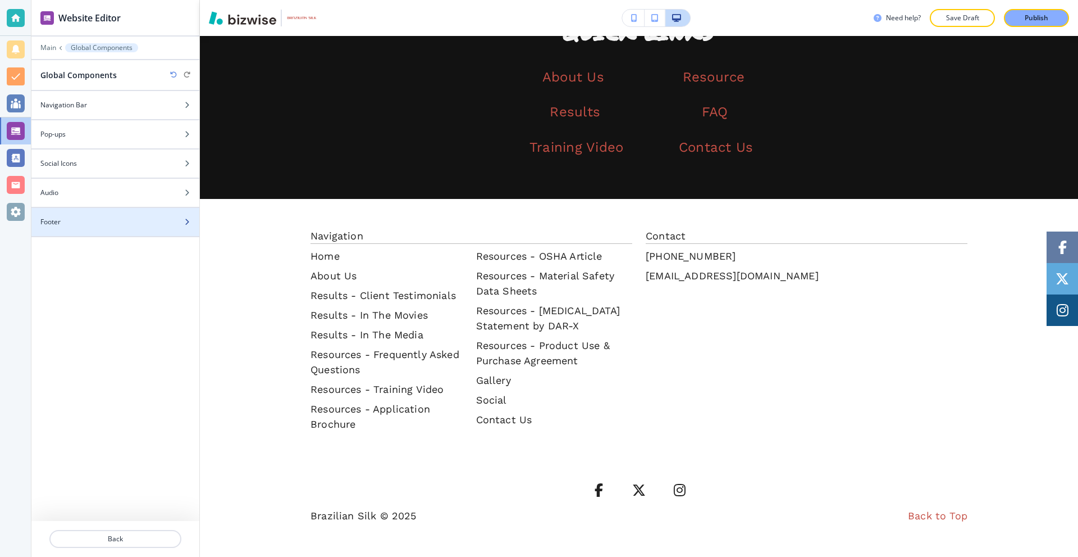
click at [88, 217] on div "Footer" at bounding box center [102, 222] width 143 height 10
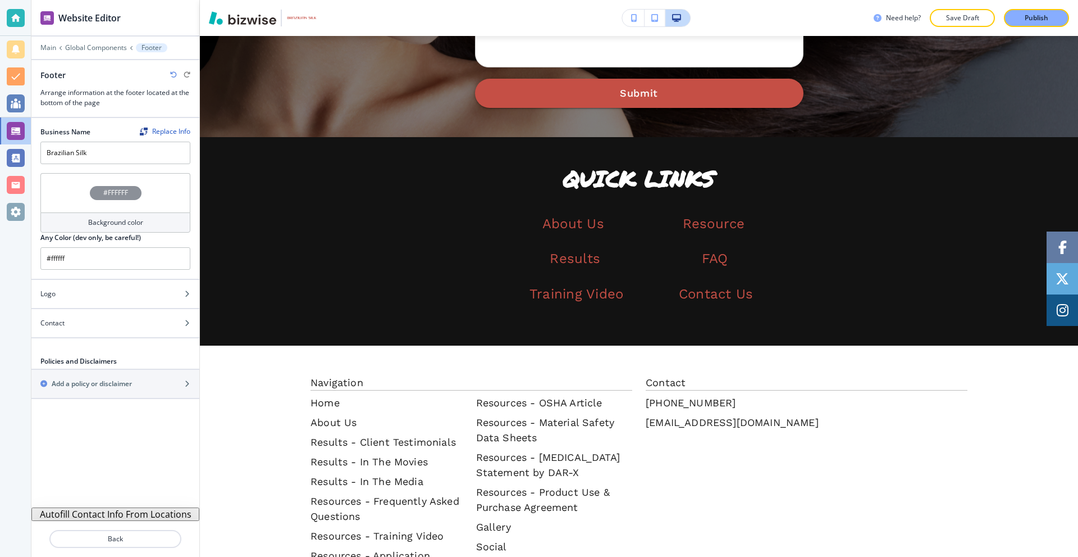
scroll to position [3296, 0]
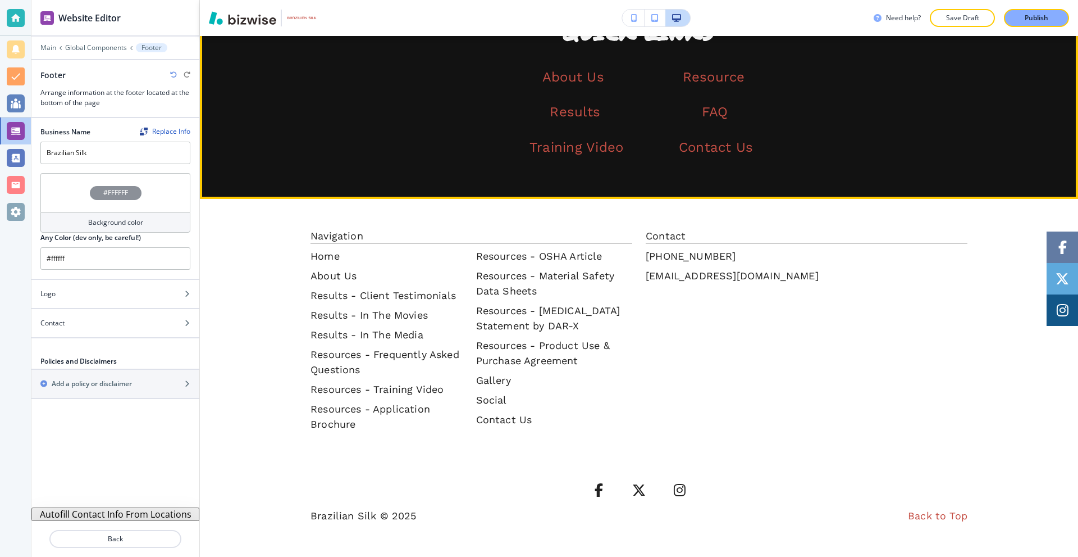
click at [226, 14] on button "Edit This Section" at bounding box center [245, 5] width 76 height 17
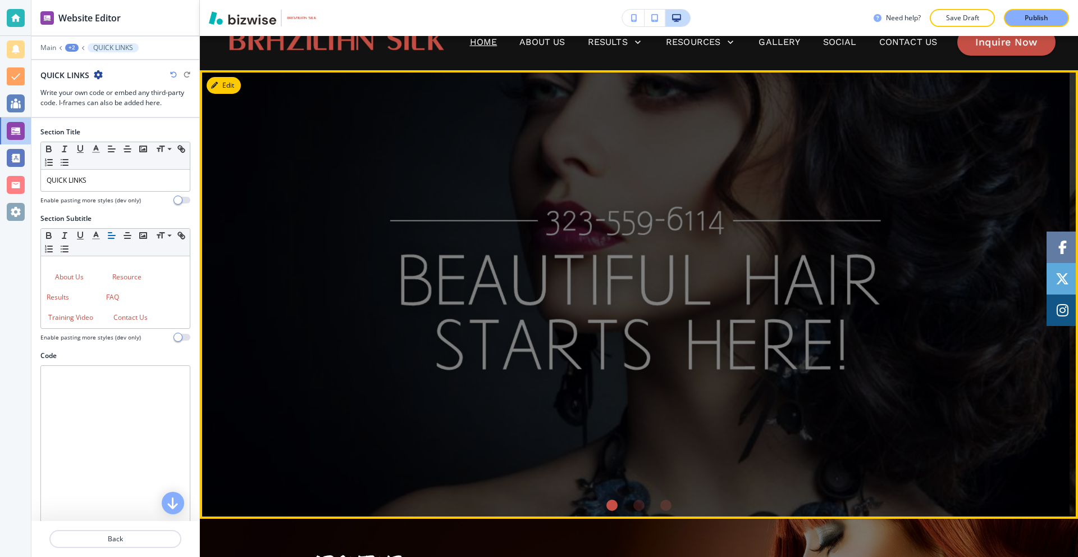
scroll to position [0, 0]
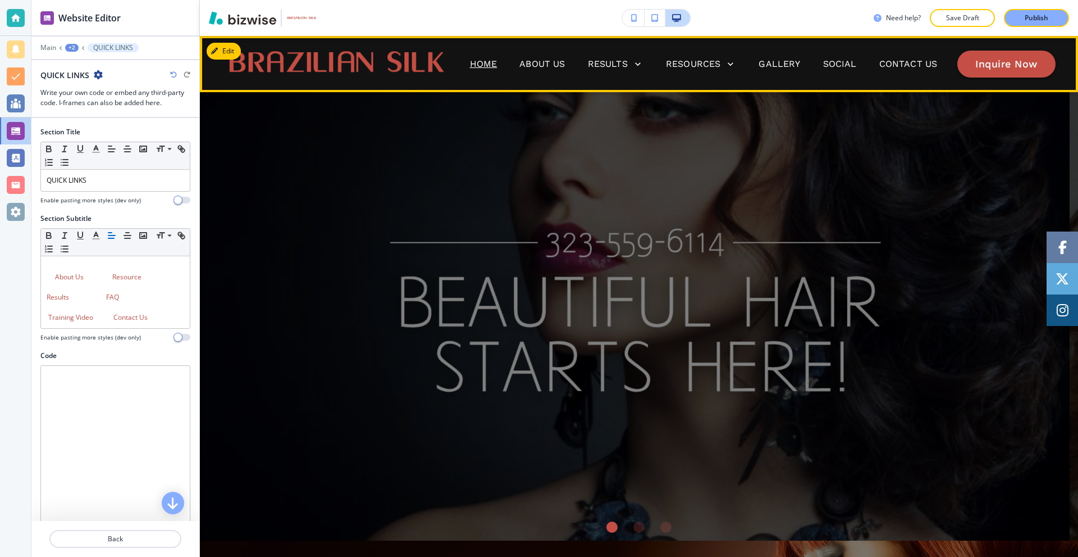
click at [476, 63] on p "Home" at bounding box center [484, 63] width 28 height 13
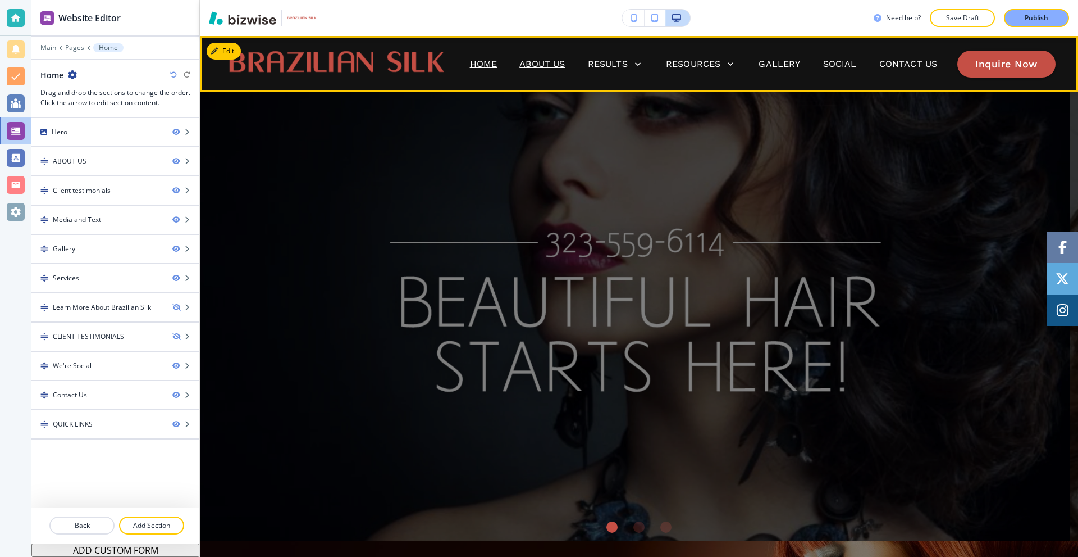
click at [527, 65] on p "About Us" at bounding box center [542, 63] width 45 height 13
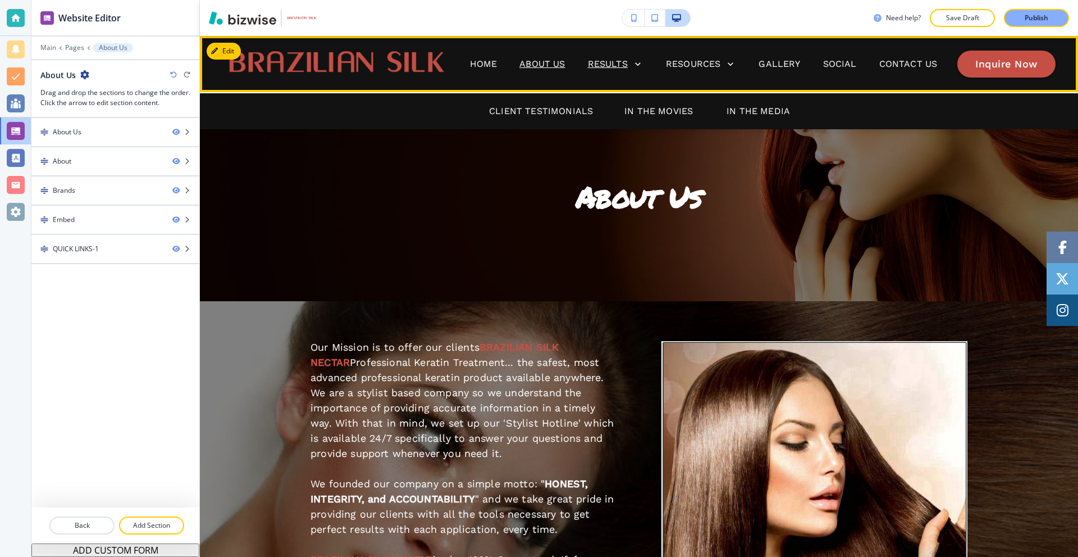
click at [620, 60] on p "Results" at bounding box center [608, 63] width 40 height 13
click at [676, 64] on p "Resources" at bounding box center [693, 63] width 55 height 13
click at [744, 112] on p "In The Media" at bounding box center [758, 110] width 63 height 13
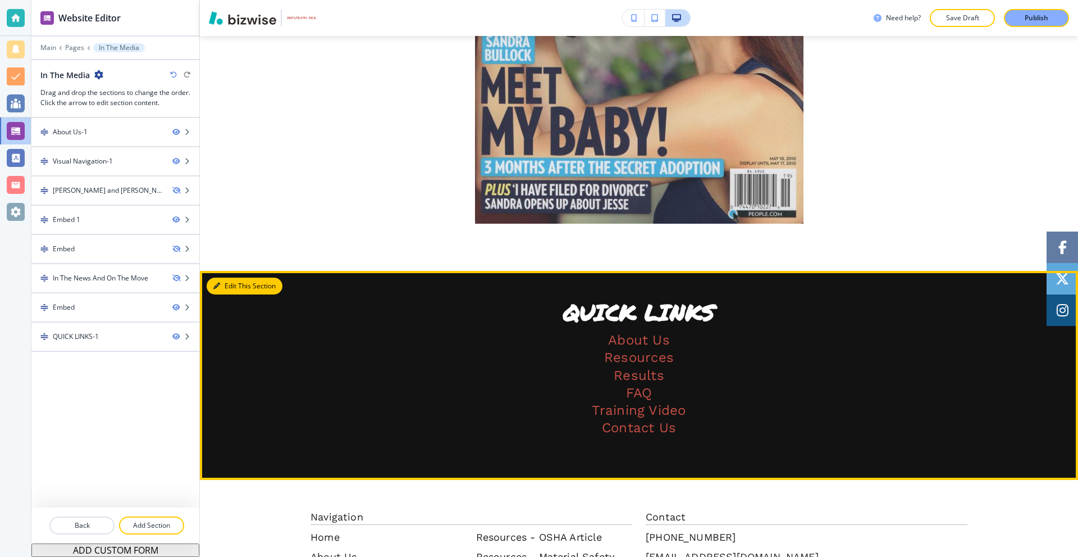
click at [227, 283] on button "Edit This Section" at bounding box center [245, 285] width 76 height 17
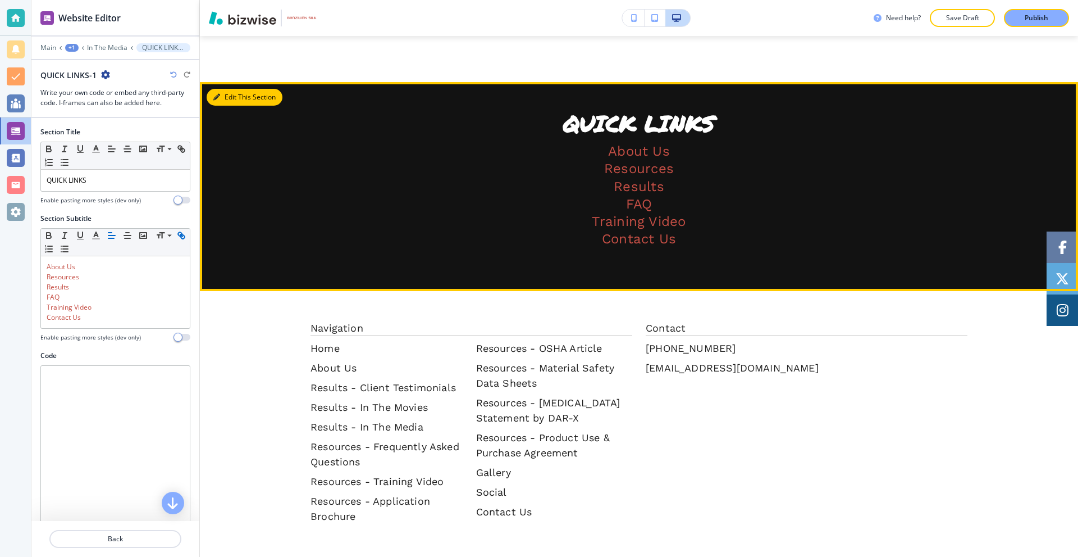
scroll to position [1991, 0]
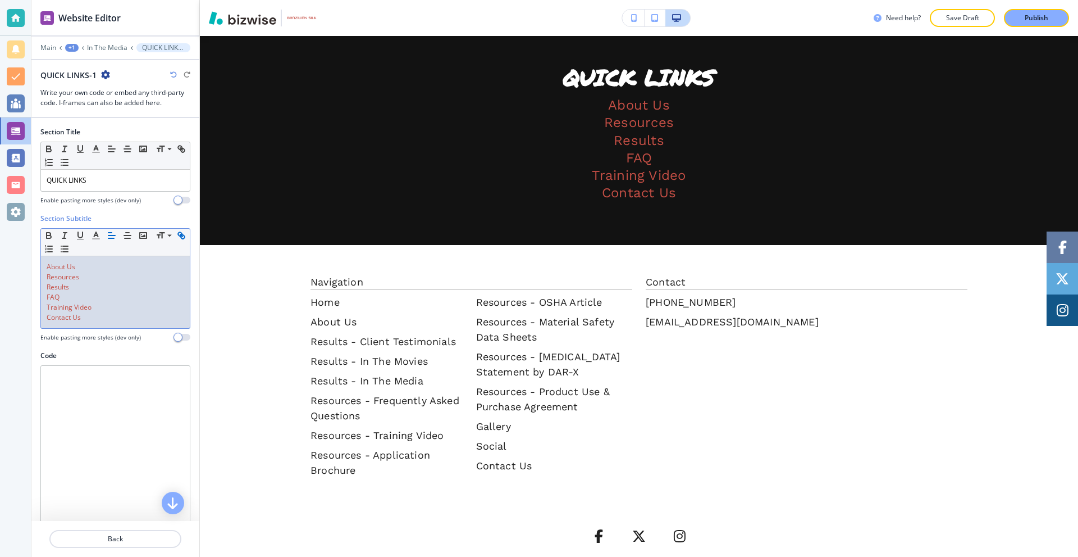
click at [122, 296] on p "FAQ" at bounding box center [116, 297] width 138 height 10
copy div "About Us Resources Results FAQ Training Video Contact Us"
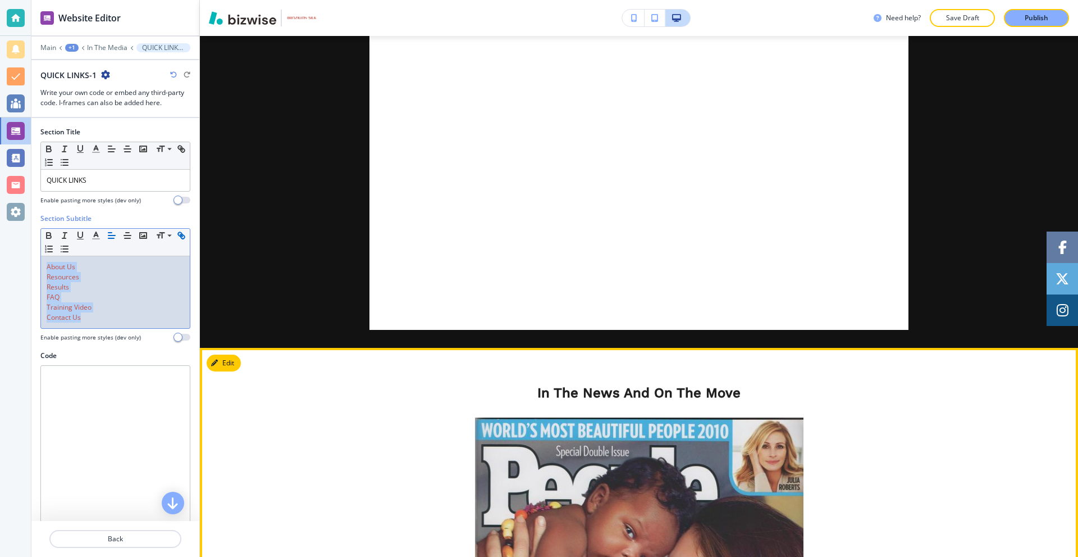
scroll to position [1092, 0]
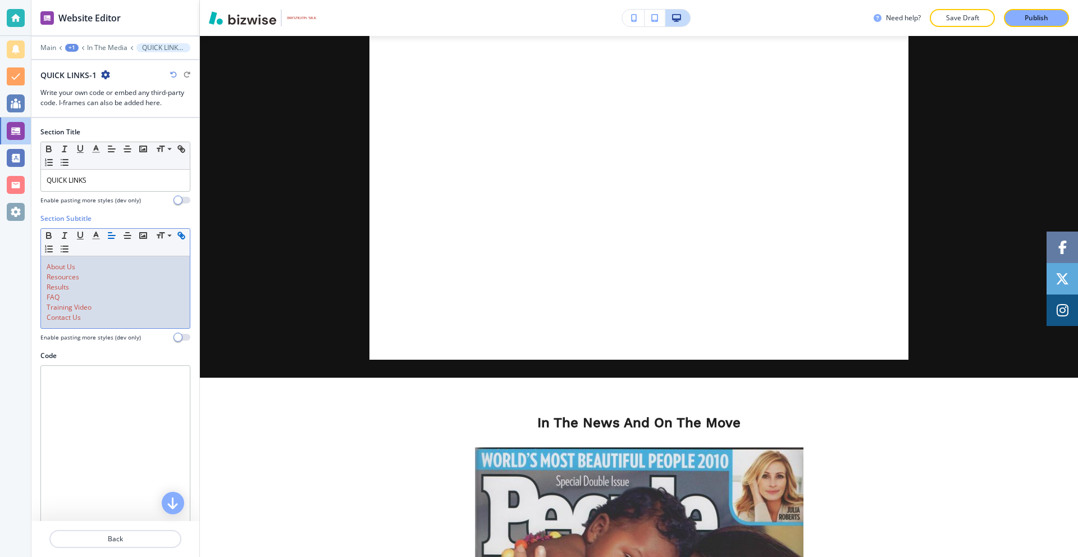
click at [92, 549] on div at bounding box center [115, 552] width 168 height 9
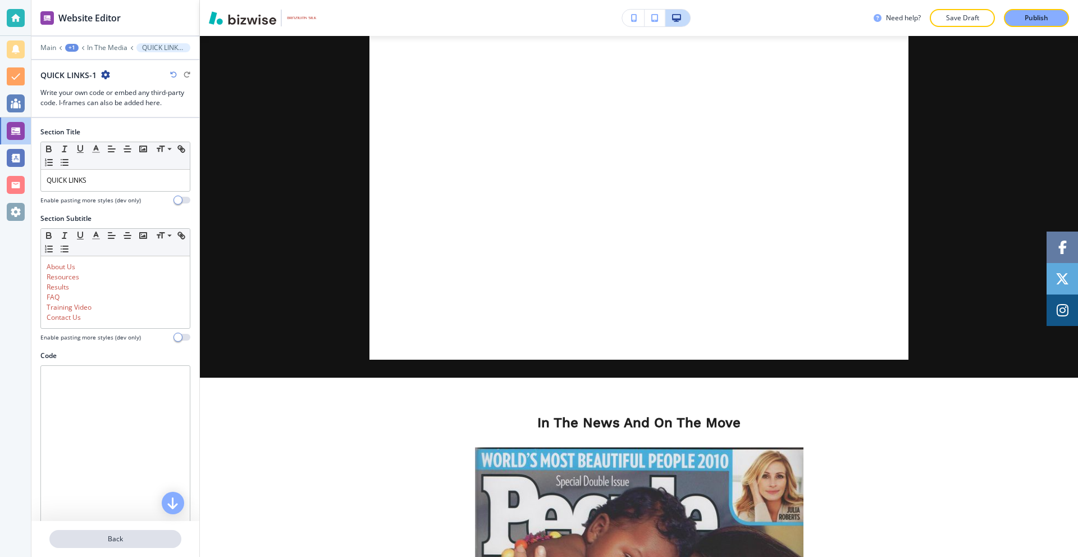
click at [92, 543] on p "Back" at bounding box center [116, 539] width 130 height 10
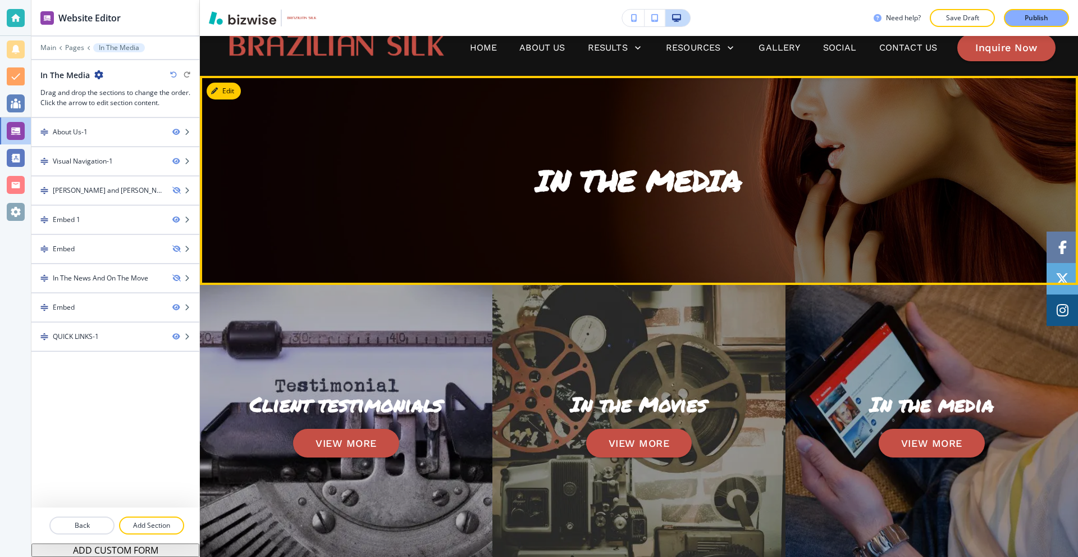
scroll to position [0, 0]
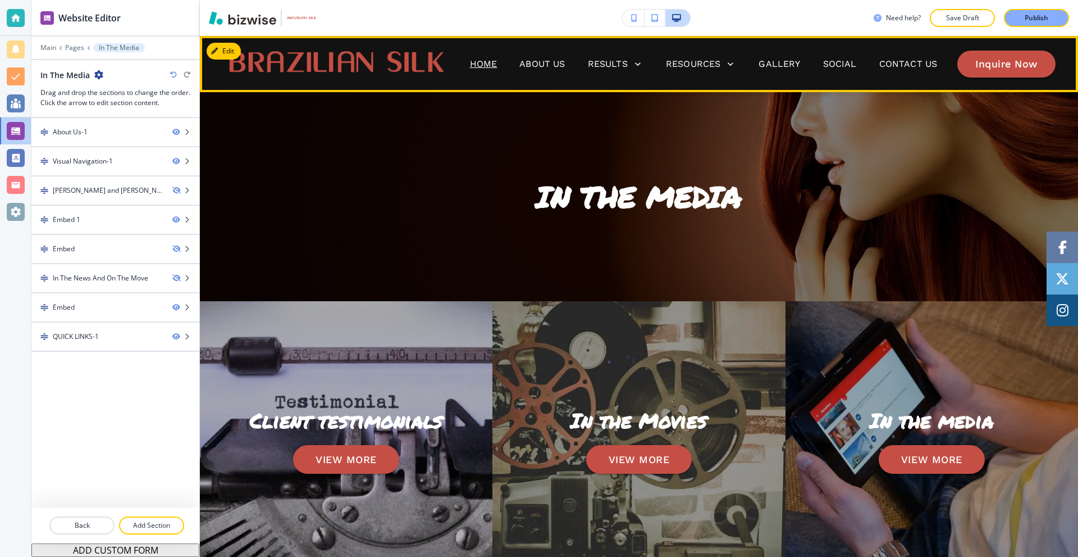
click at [486, 66] on p "Home" at bounding box center [484, 63] width 28 height 13
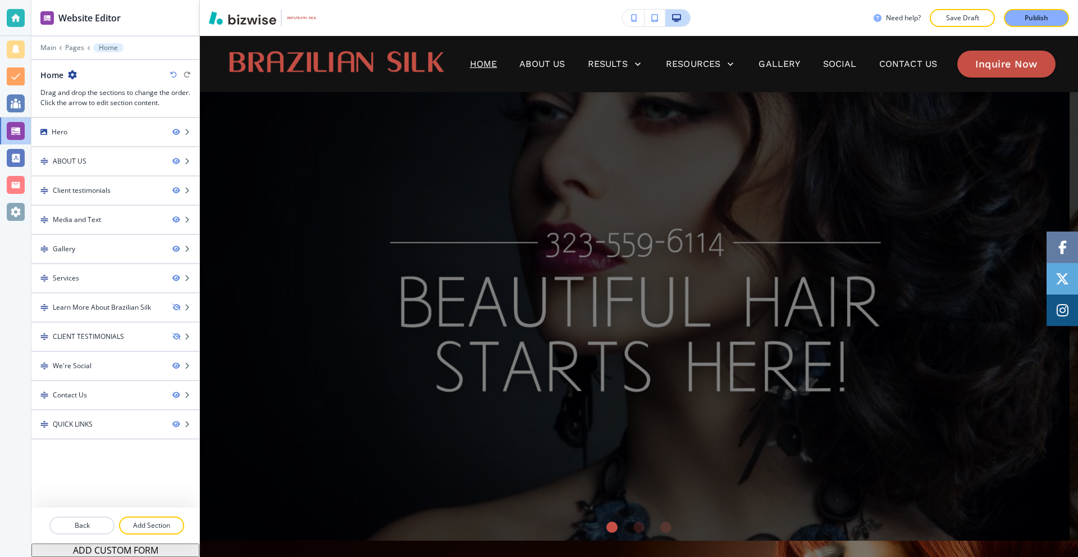
click at [116, 552] on button "ADD CUSTOM FORM" at bounding box center [115, 549] width 168 height 13
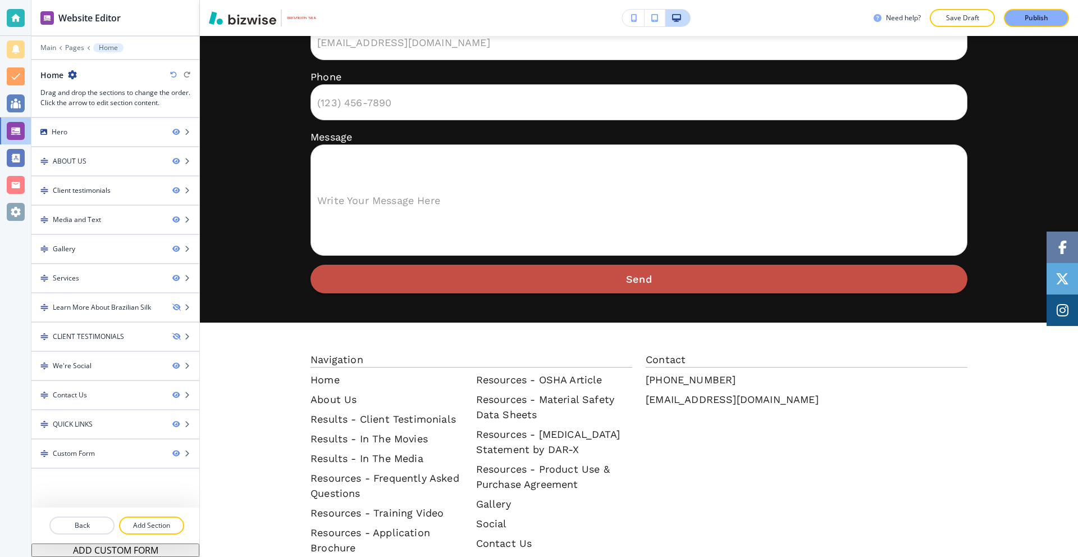
scroll to position [3595, 0]
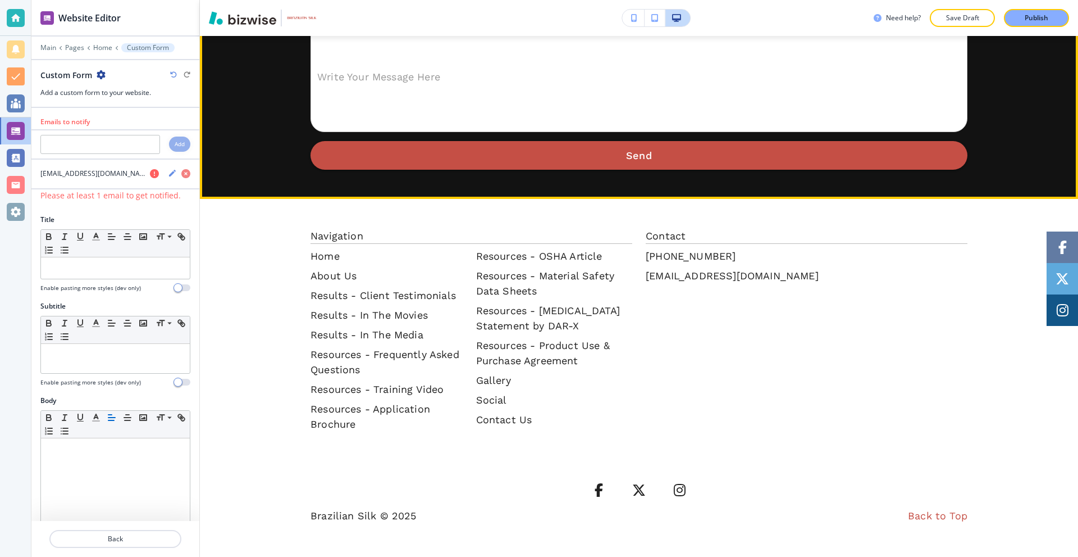
scroll to position [3739, 0]
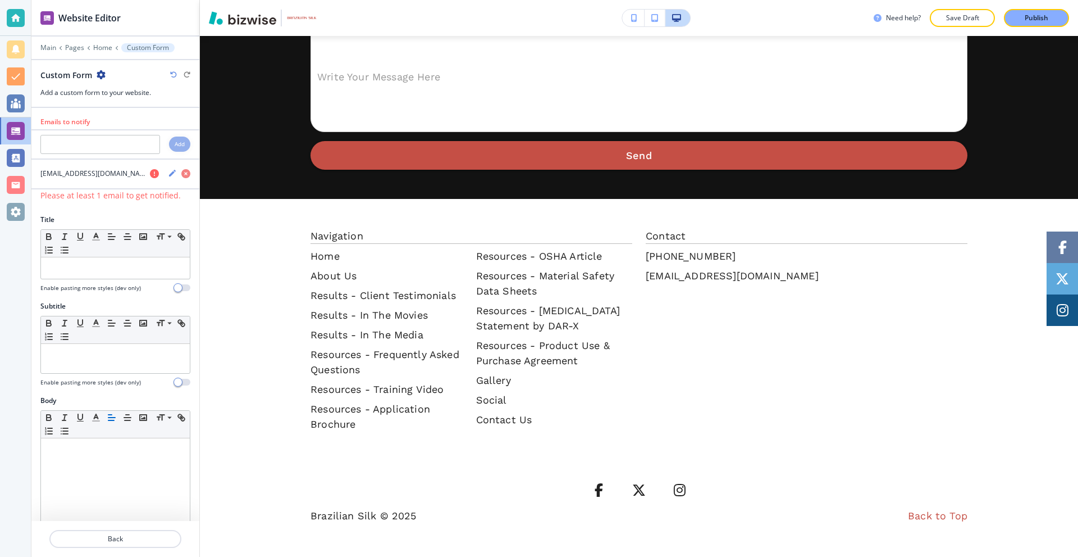
click at [105, 75] on icon "button" at bounding box center [101, 74] width 9 height 9
click at [124, 129] on p "Delete Section" at bounding box center [131, 134] width 57 height 10
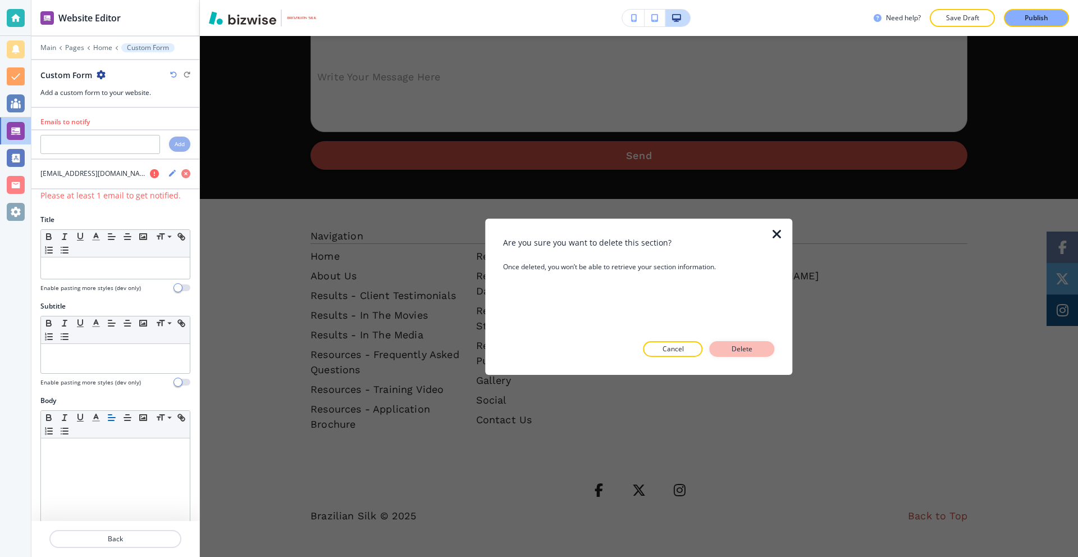
click at [762, 355] on button "Delete" at bounding box center [742, 349] width 65 height 16
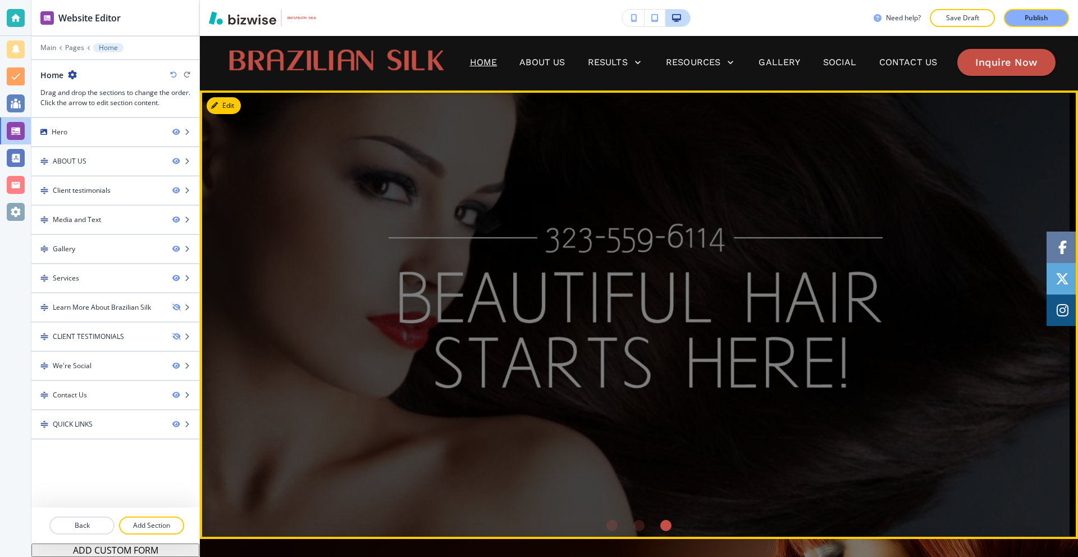
scroll to position [0, 0]
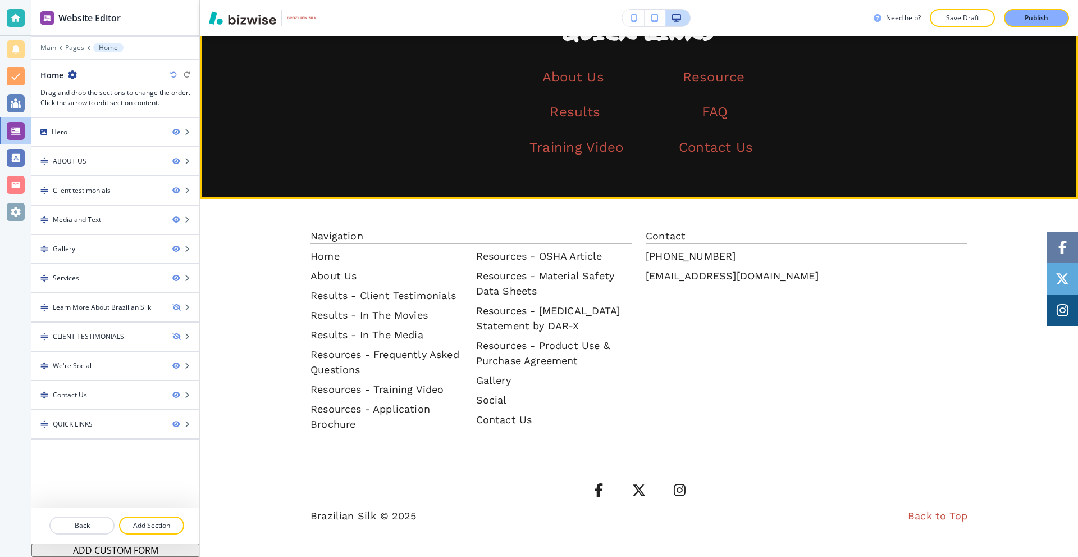
click at [225, 14] on button "Edit This Section" at bounding box center [245, 5] width 76 height 17
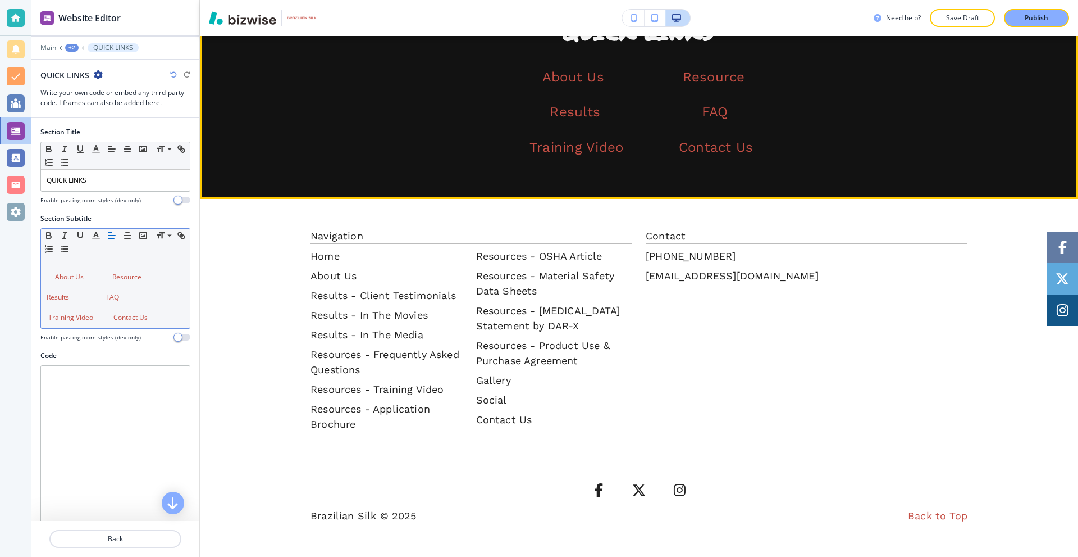
scroll to position [3530, 0]
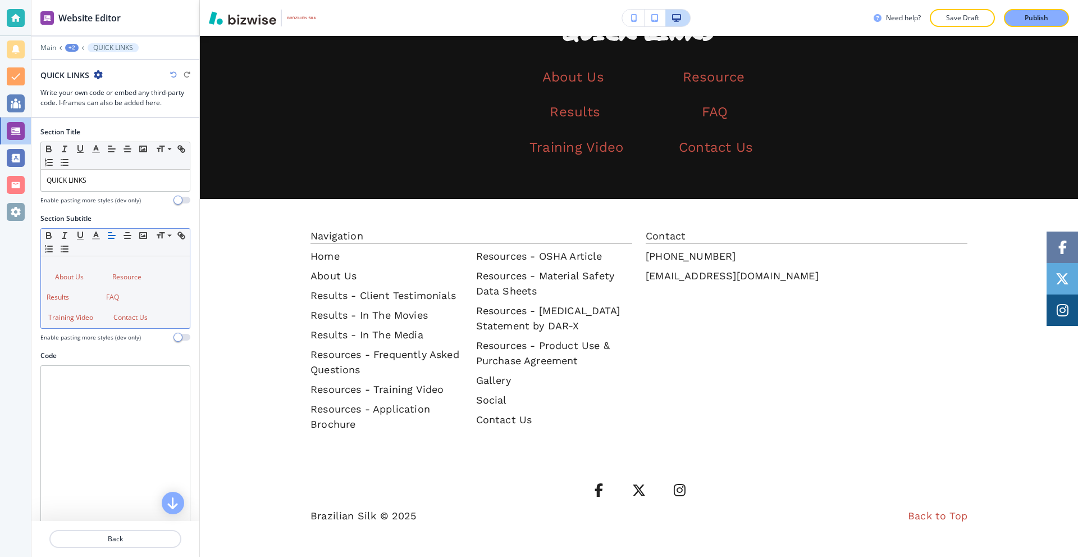
click at [132, 290] on p at bounding box center [116, 287] width 138 height 10
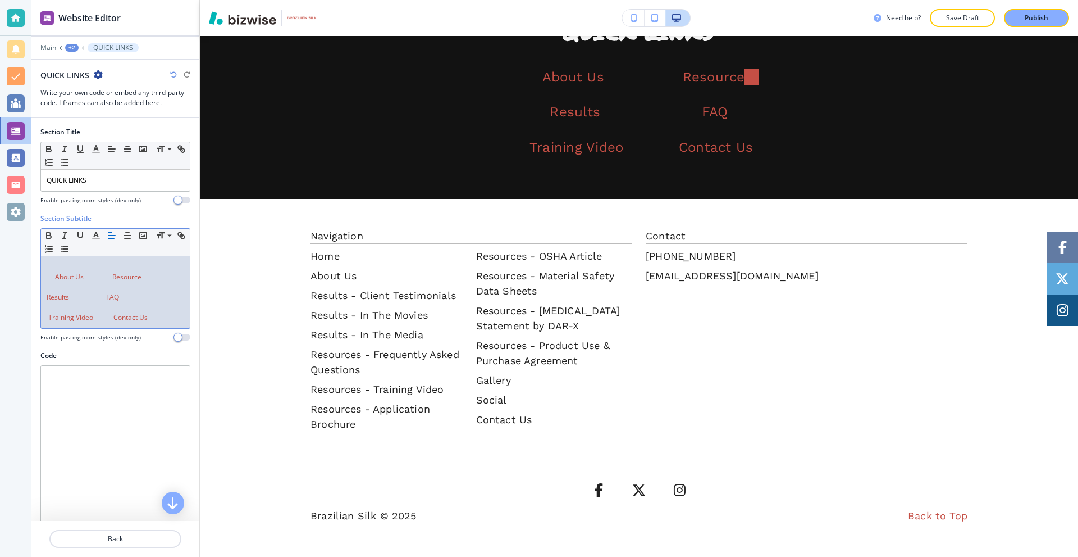
scroll to position [0, 0]
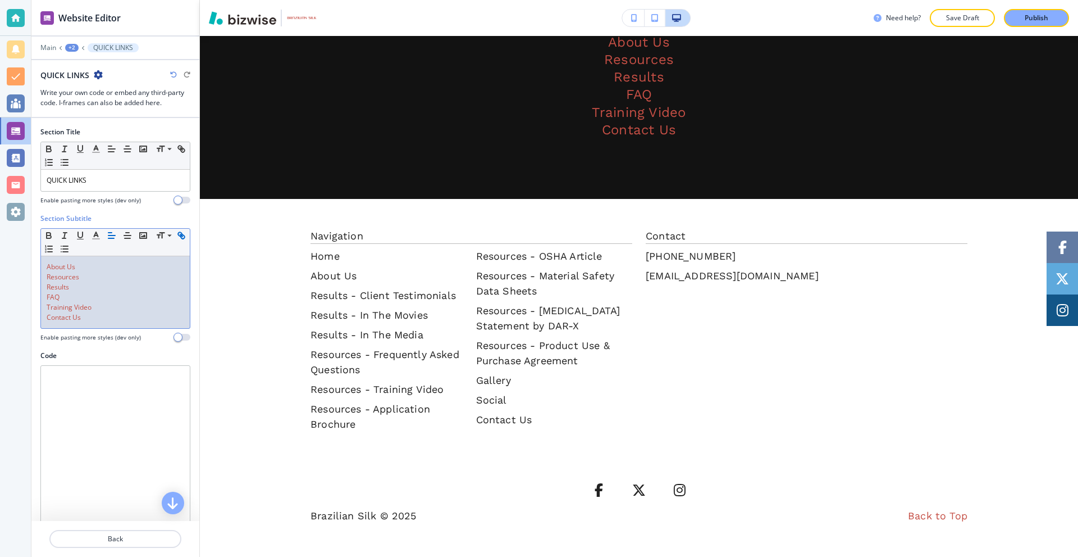
click at [138, 313] on p "Contact Us" at bounding box center [116, 317] width 138 height 10
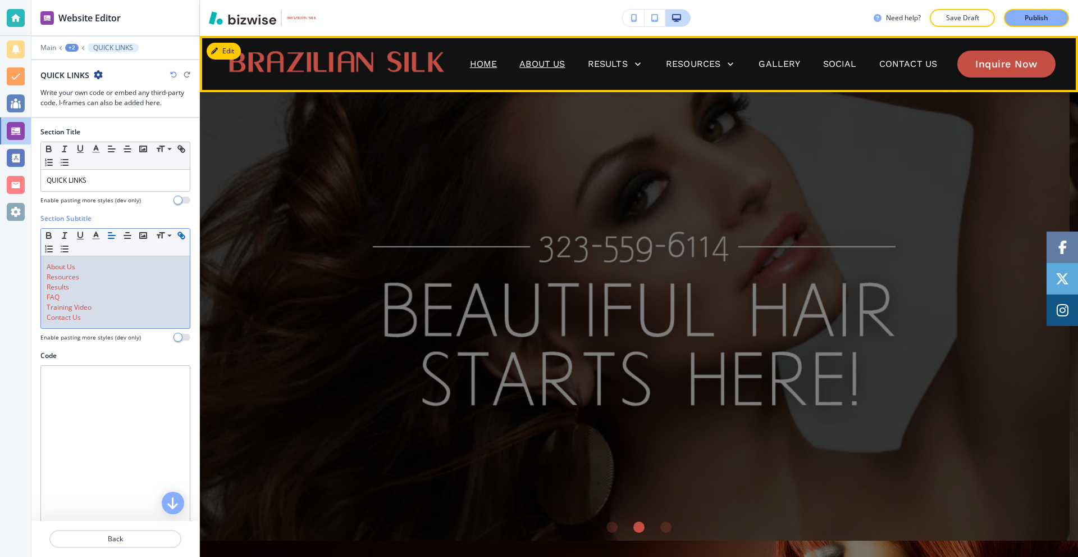
click at [523, 59] on p "About Us" at bounding box center [542, 63] width 45 height 13
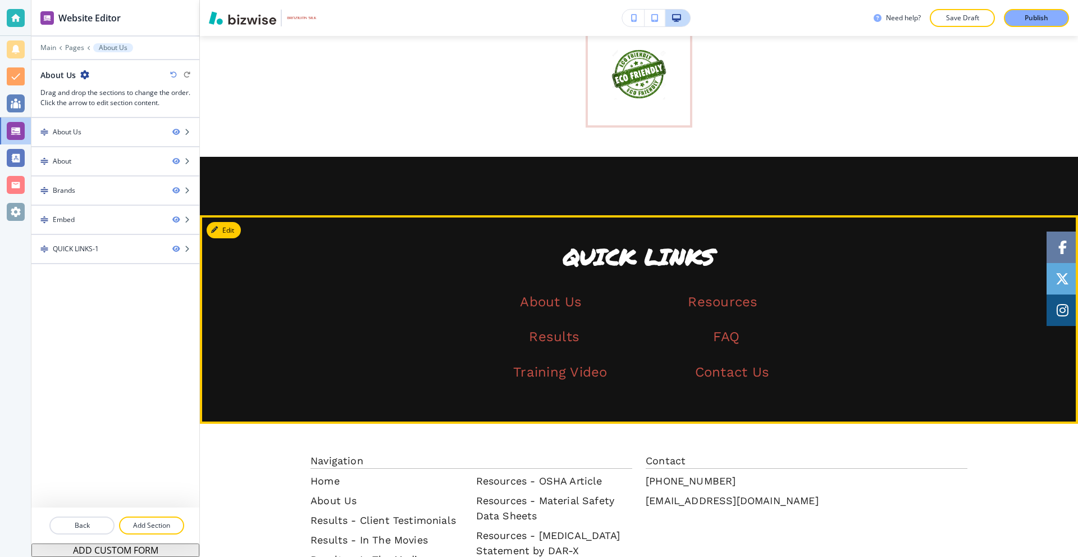
click at [213, 230] on icon "button" at bounding box center [214, 229] width 7 height 7
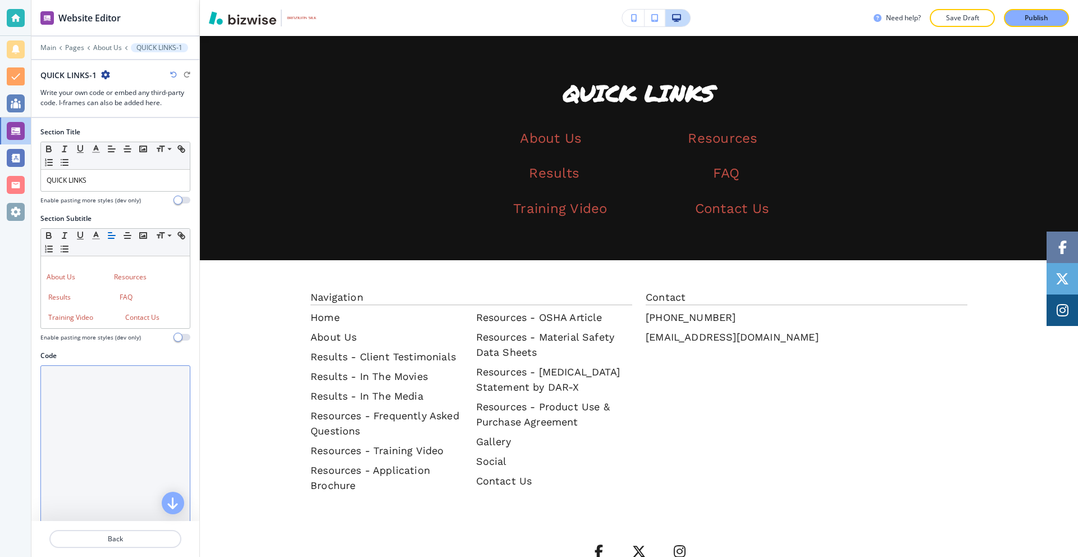
scroll to position [927, 0]
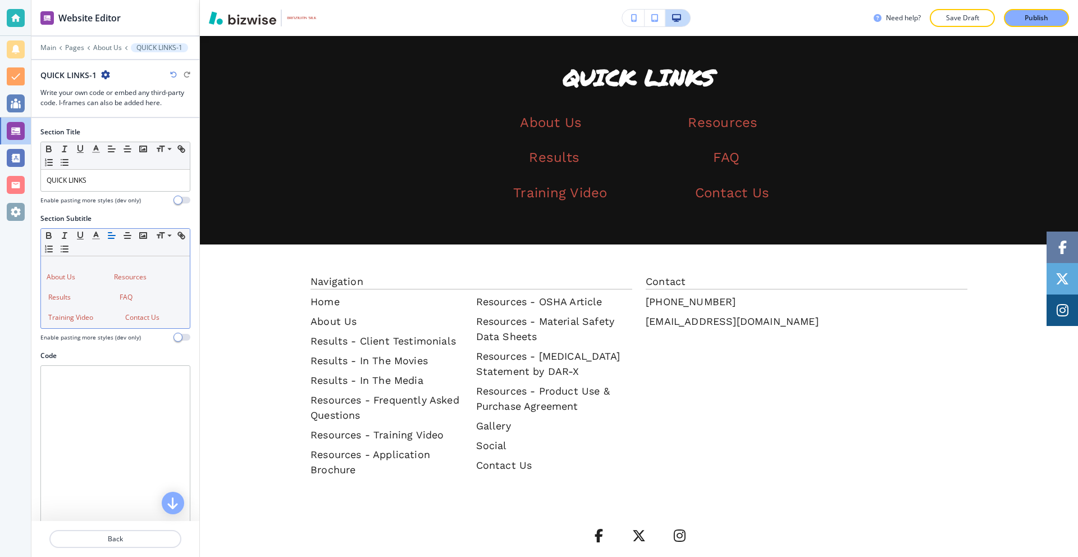
click at [120, 300] on link at bounding box center [95, 297] width 49 height 10
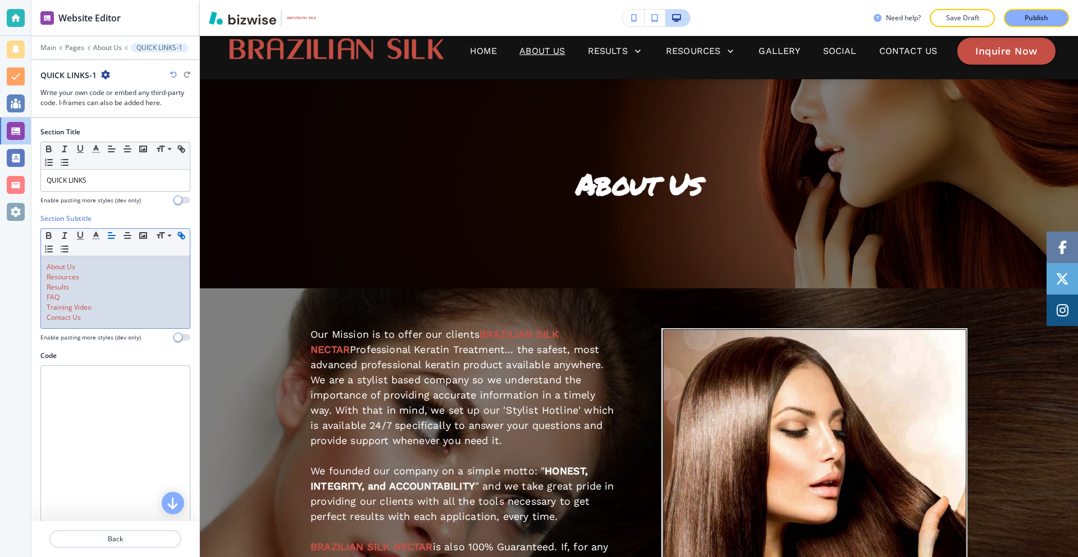
scroll to position [0, 0]
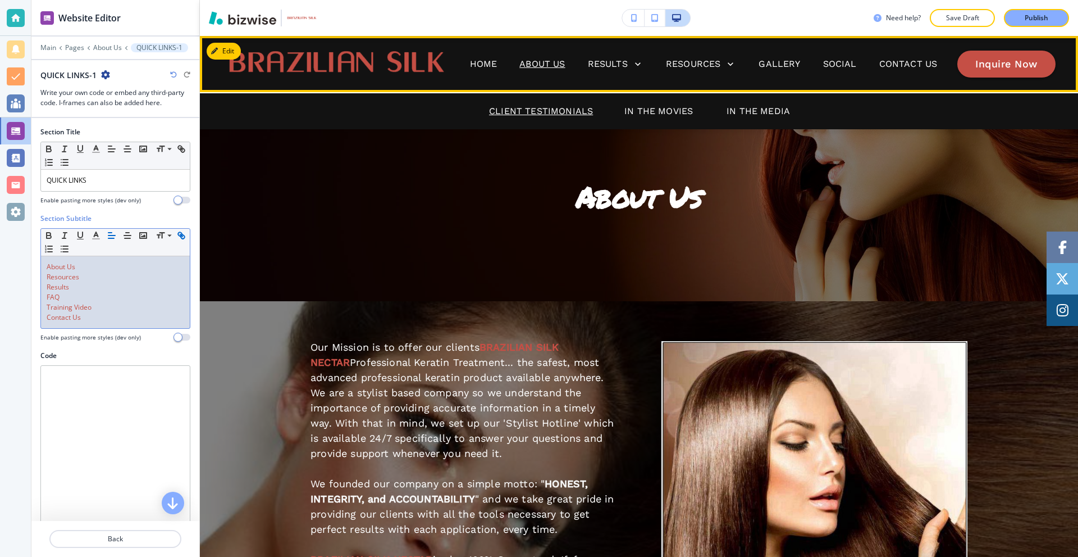
click at [563, 108] on p "Client Testimonials" at bounding box center [541, 110] width 104 height 13
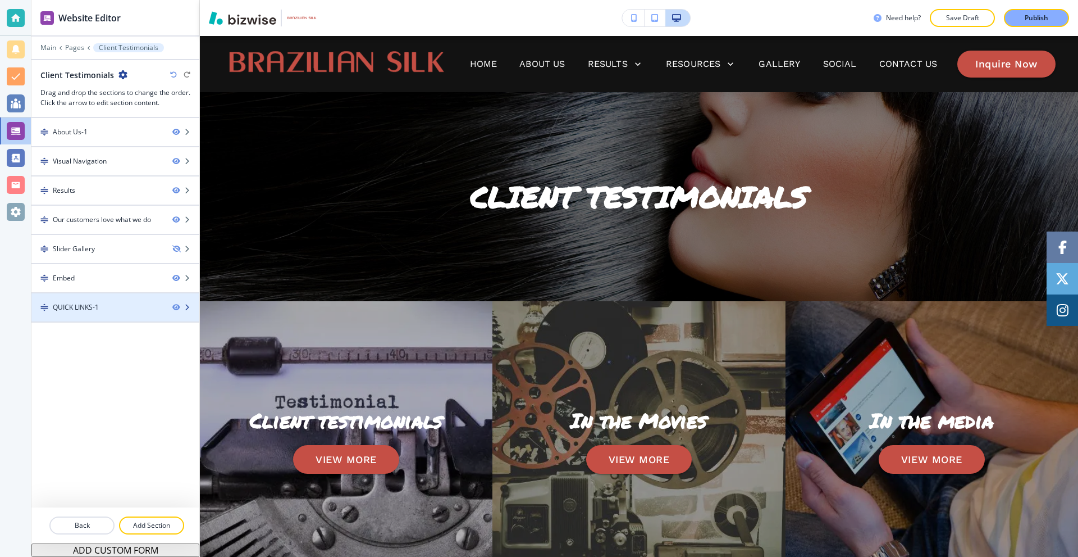
click at [104, 308] on div "QUICK LINKS-1" at bounding box center [97, 307] width 132 height 10
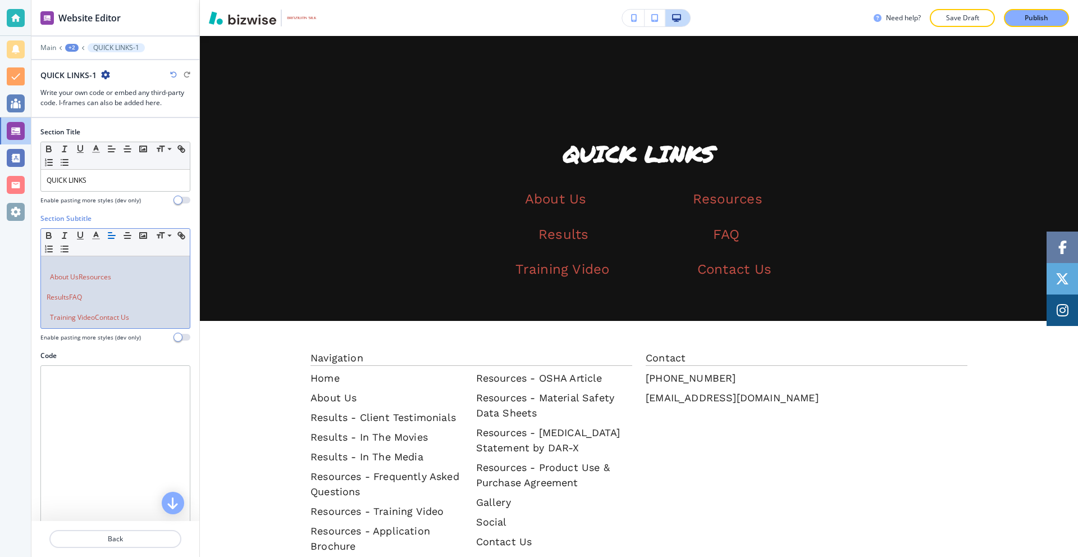
click at [115, 311] on p at bounding box center [116, 307] width 138 height 10
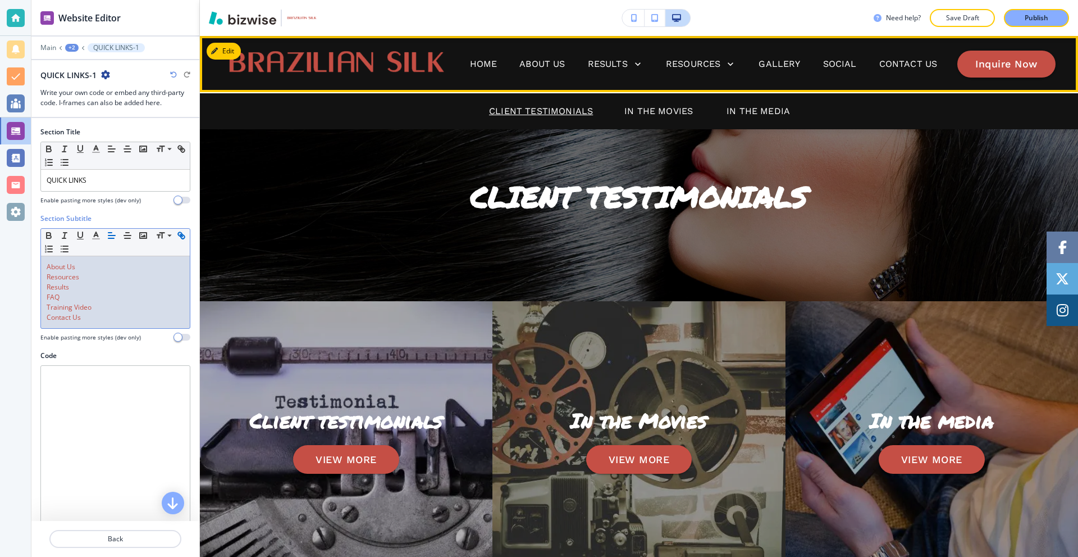
click at [634, 119] on div "Client Testimonials In The Movies In The Media" at bounding box center [639, 110] width 878 height 37
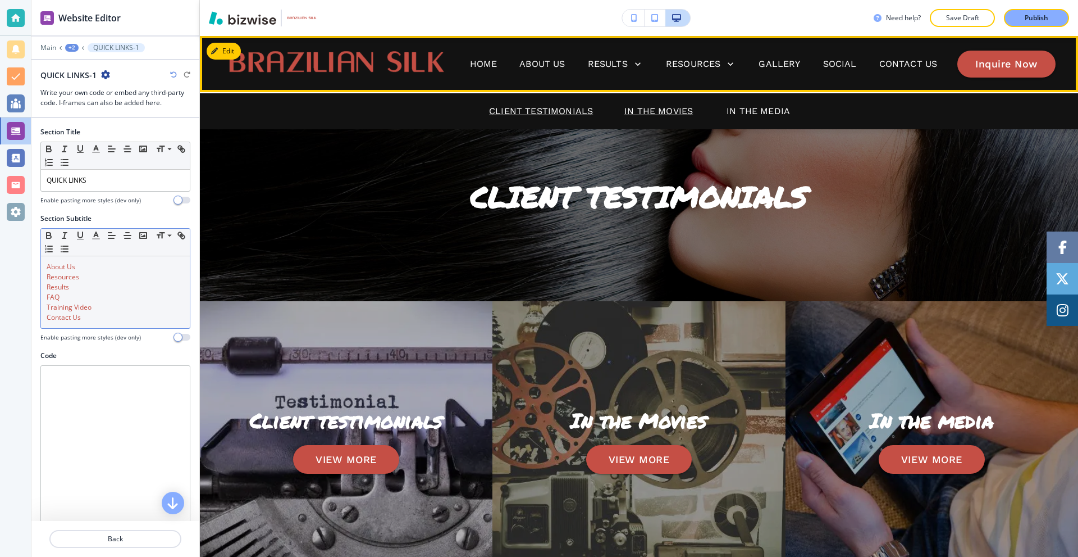
click at [640, 114] on p "In The Movies" at bounding box center [659, 110] width 69 height 13
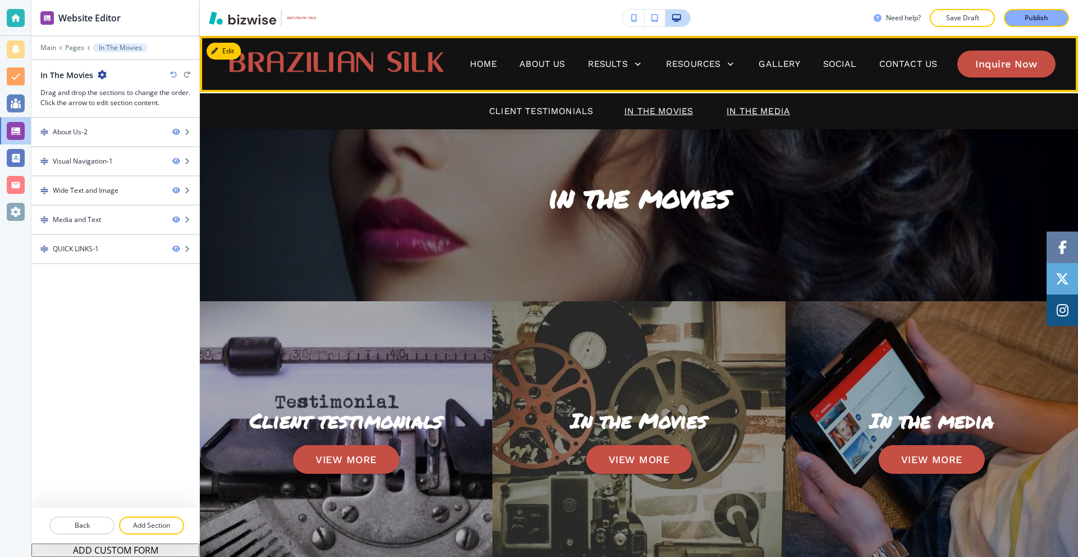
click at [764, 110] on p "In The Media" at bounding box center [758, 110] width 63 height 13
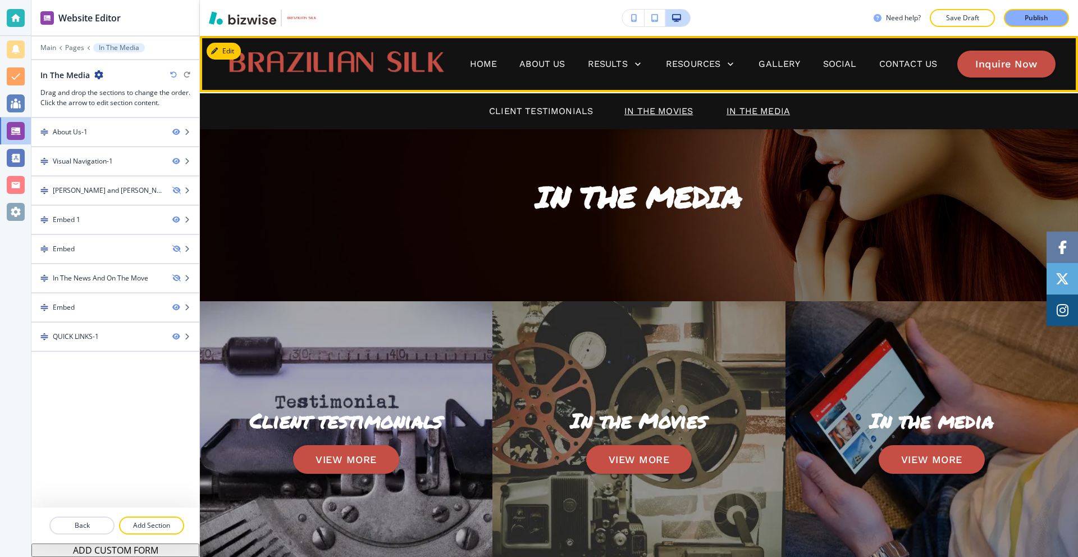
click at [657, 106] on p "In The Movies" at bounding box center [659, 110] width 69 height 13
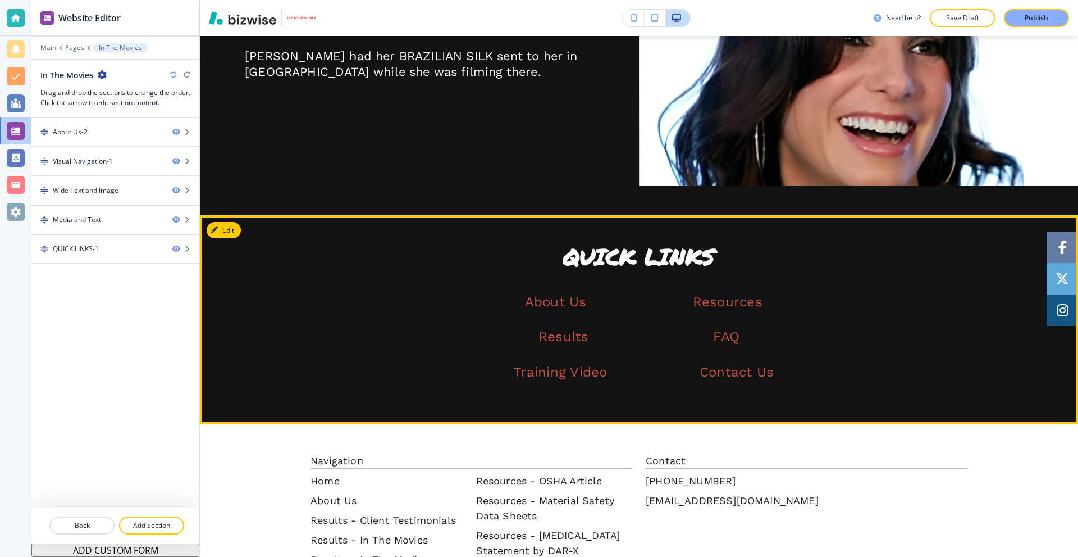
click at [230, 231] on button "Edit" at bounding box center [224, 230] width 34 height 17
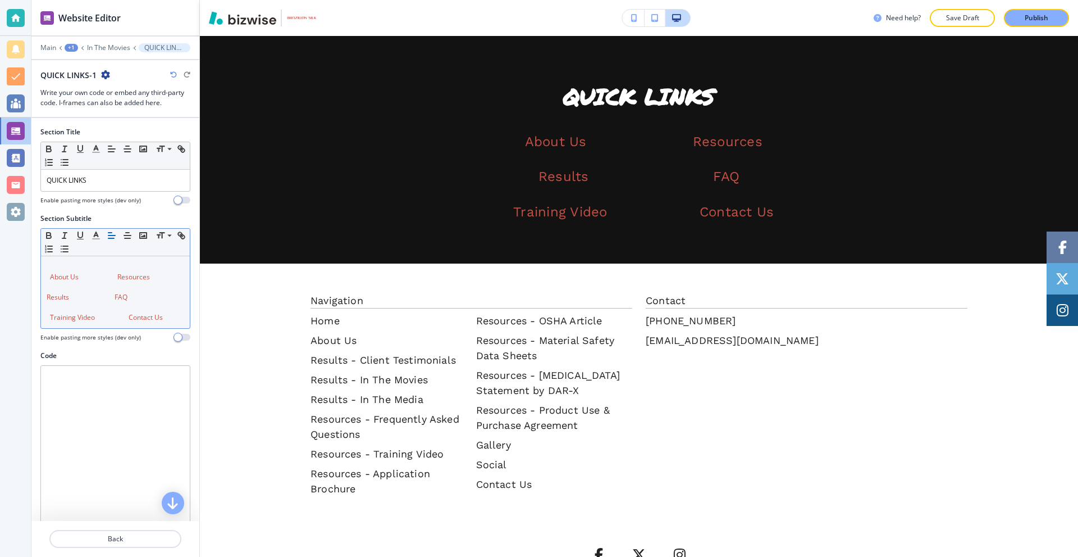
scroll to position [1223, 0]
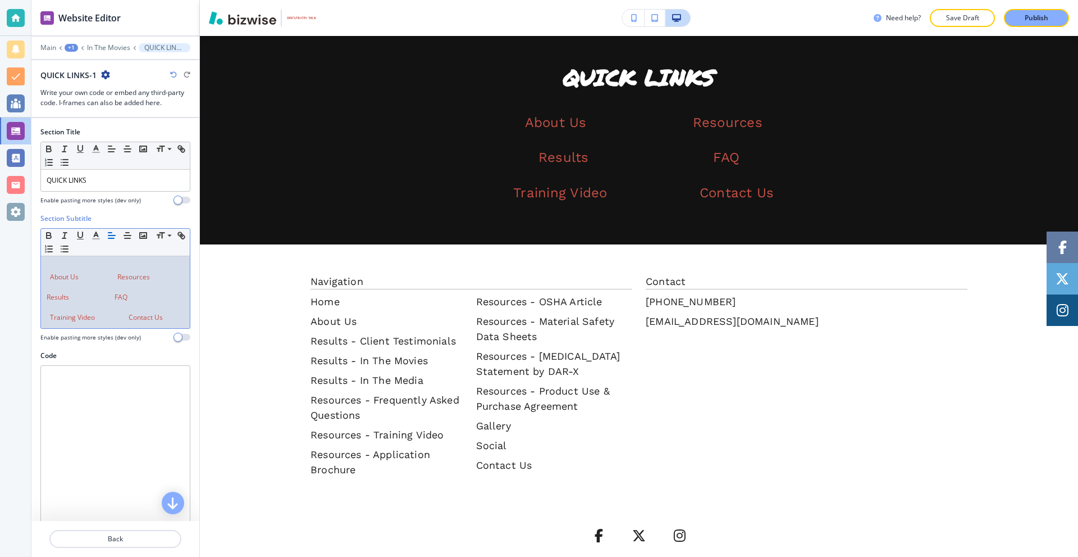
click at [104, 302] on p at bounding box center [116, 307] width 138 height 10
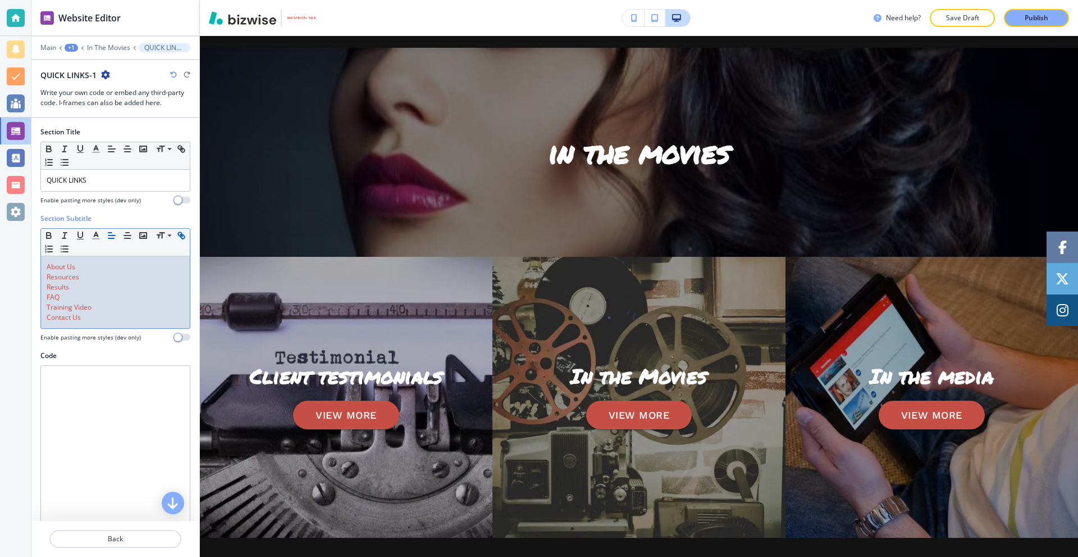
scroll to position [0, 0]
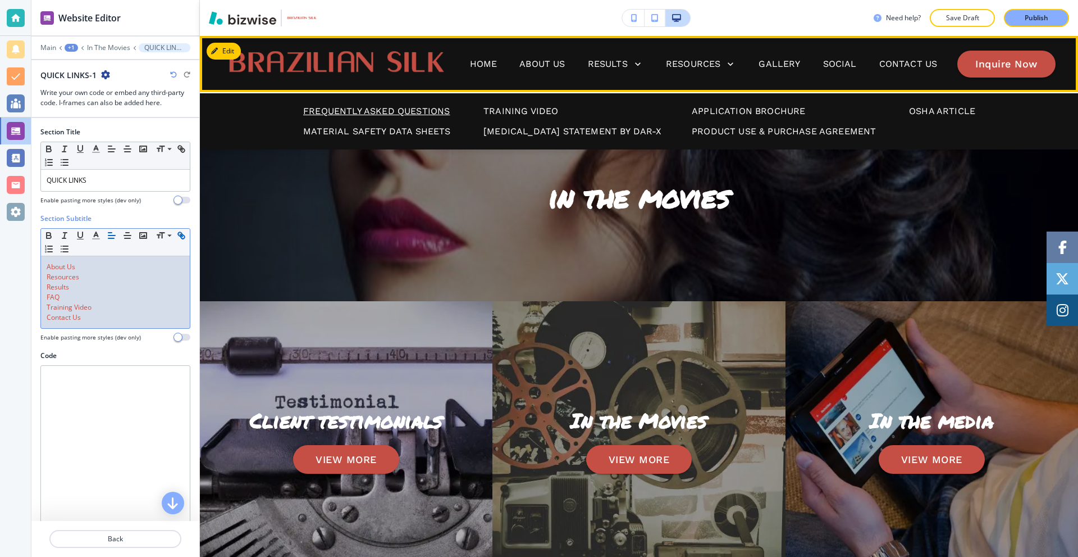
click at [388, 108] on p "Frequently Asked Questions" at bounding box center [376, 110] width 147 height 13
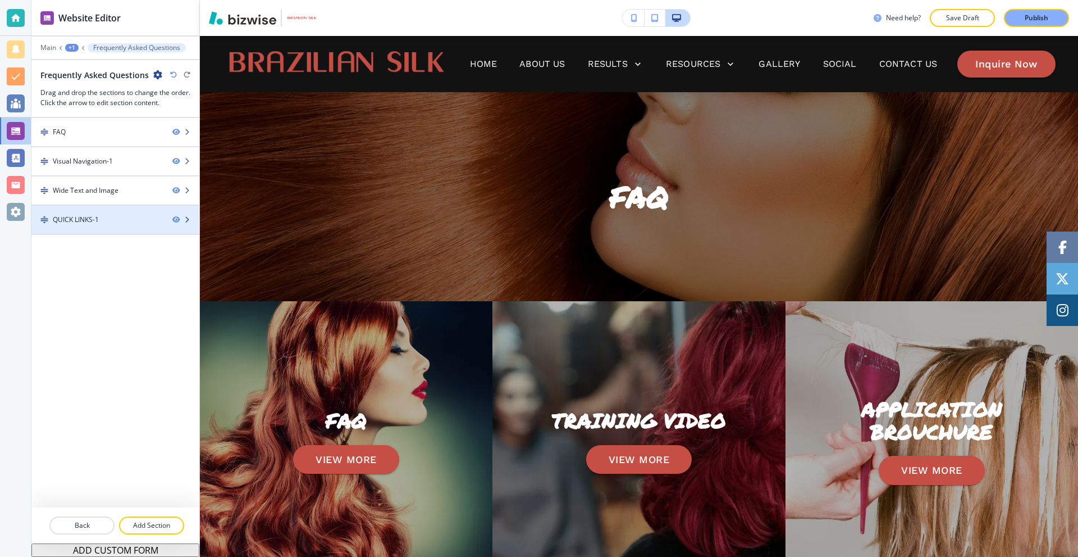
click at [107, 217] on div "QUICK LINKS-1" at bounding box center [97, 220] width 132 height 10
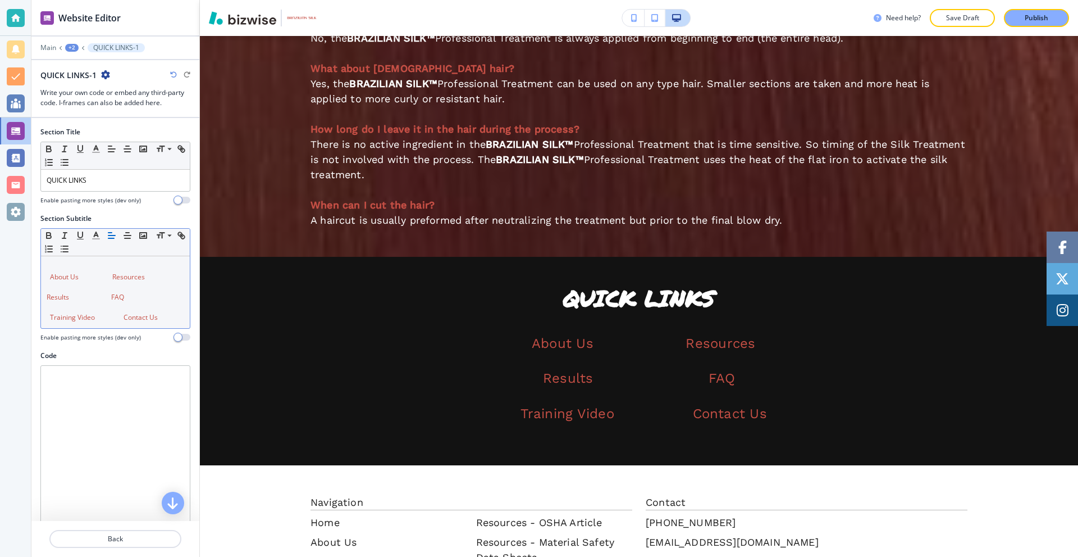
click at [110, 298] on link at bounding box center [90, 297] width 42 height 10
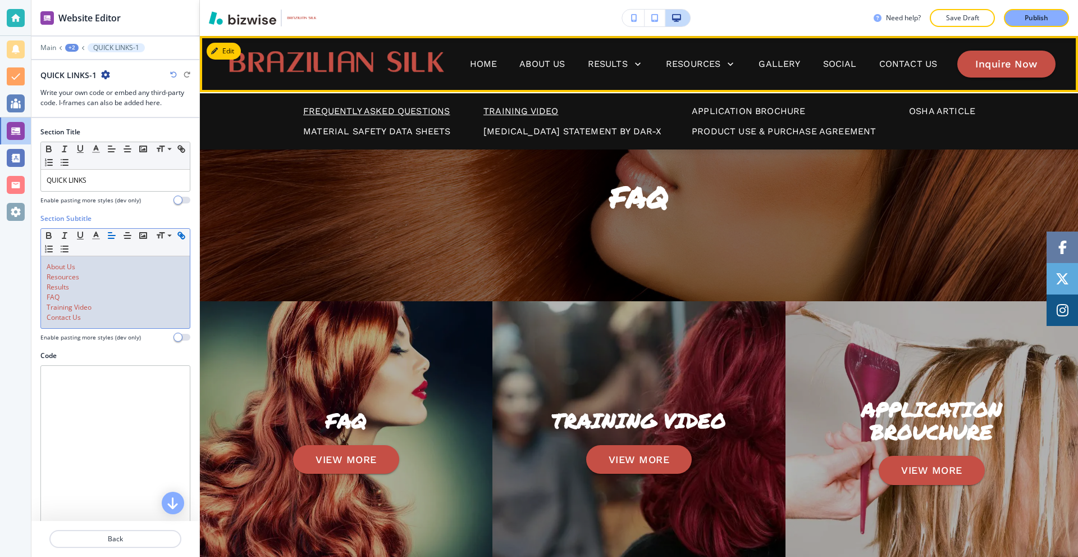
click at [502, 113] on p "Training Video" at bounding box center [521, 110] width 75 height 13
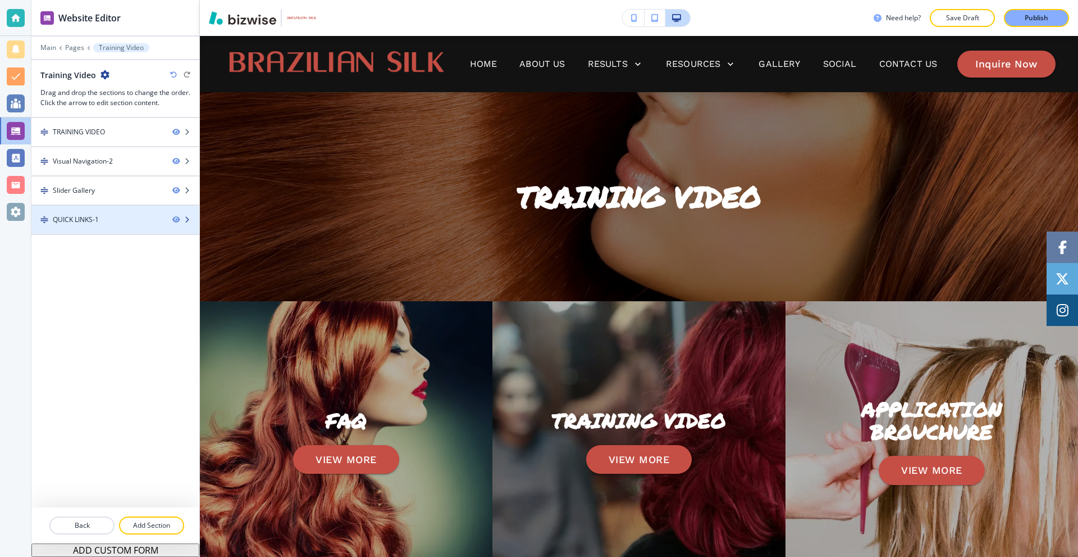
click at [112, 221] on div "QUICK LINKS-1" at bounding box center [97, 220] width 132 height 10
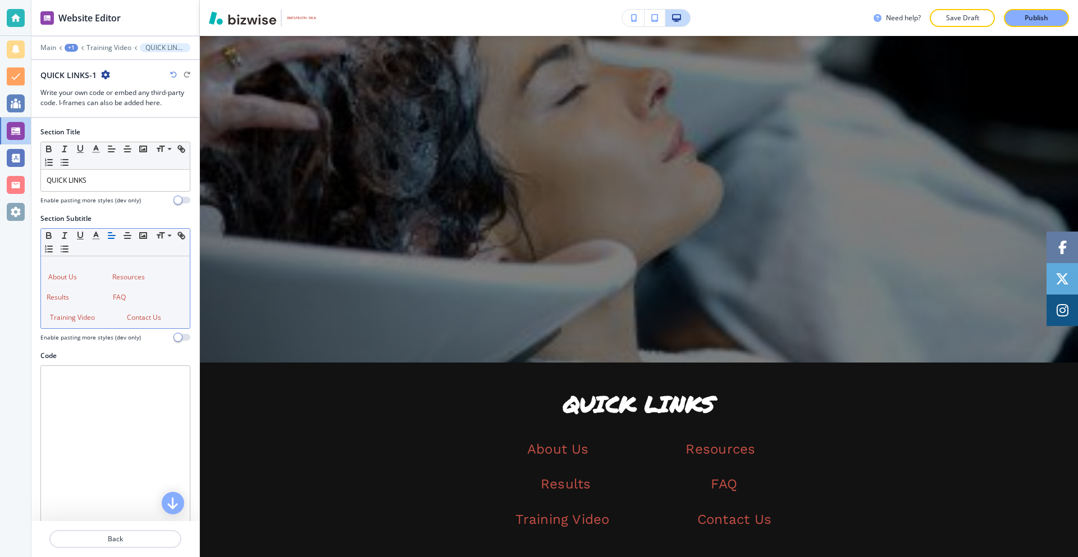
click at [109, 281] on p "About Us Resources" at bounding box center [116, 277] width 138 height 10
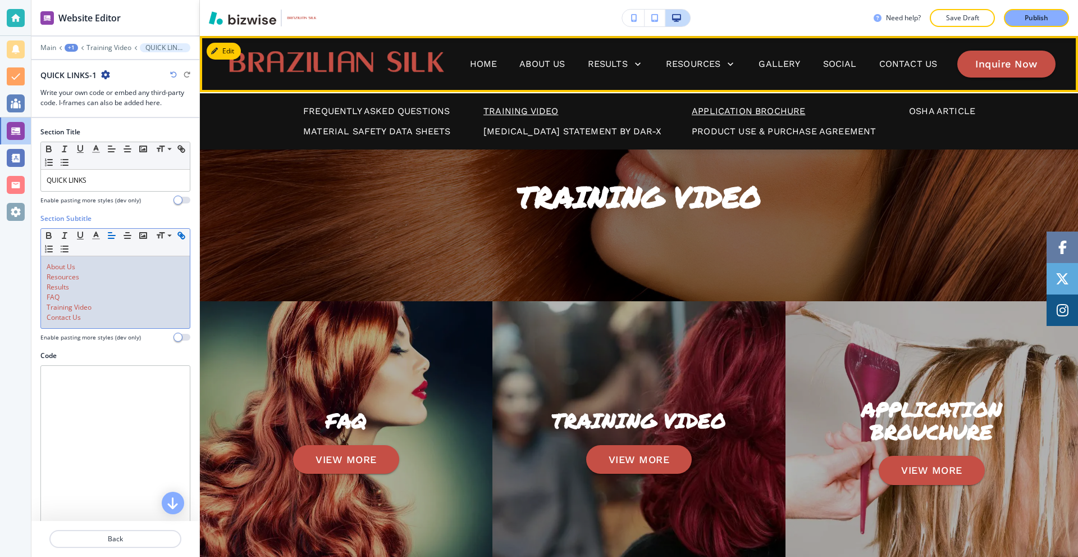
click at [718, 105] on p "Application Brochure" at bounding box center [748, 110] width 113 height 13
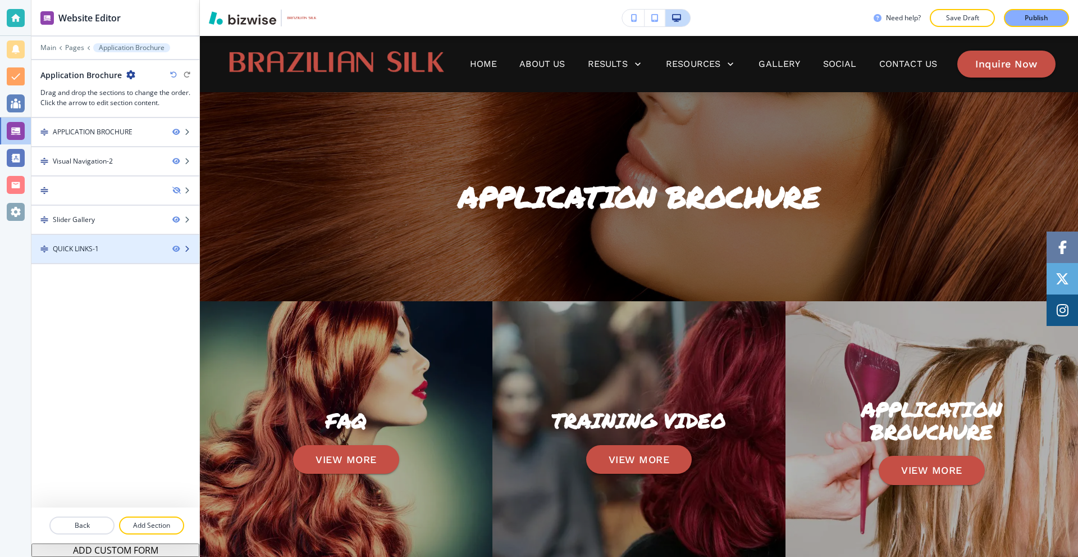
click at [112, 256] on div at bounding box center [115, 258] width 168 height 9
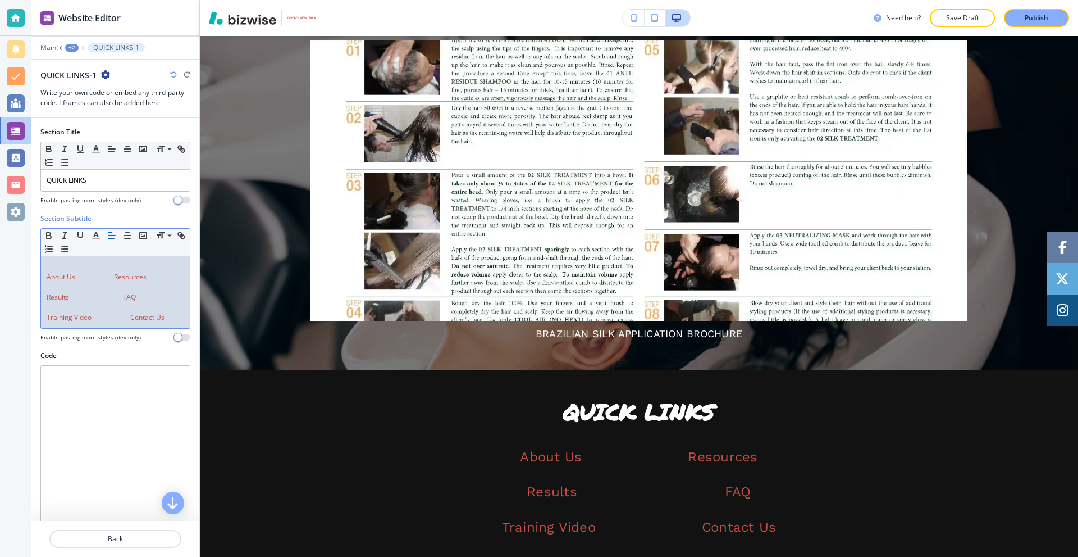
click at [119, 277] on link "Resources" at bounding box center [130, 277] width 33 height 10
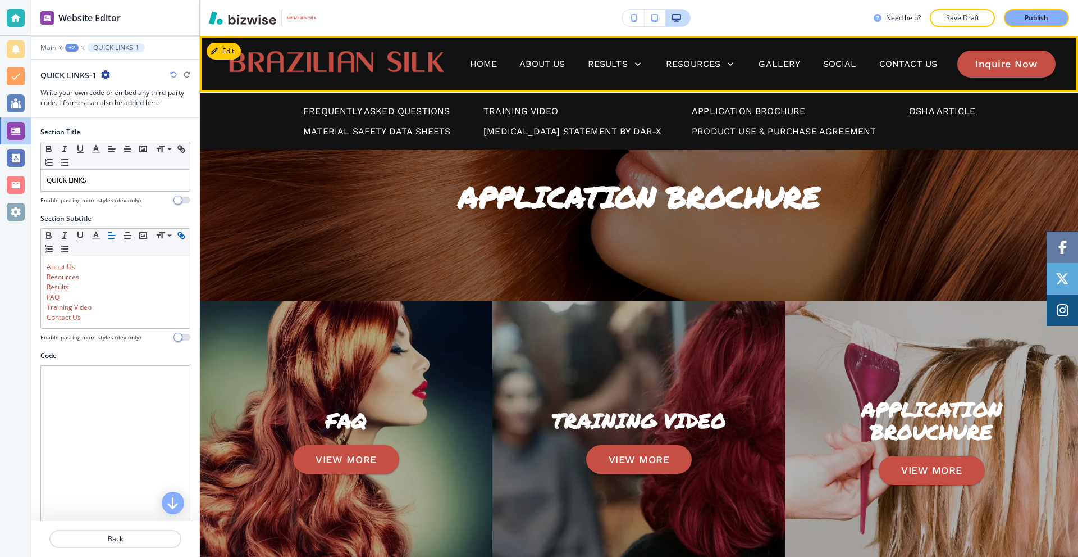
click at [913, 110] on p "OSHA Article" at bounding box center [942, 110] width 66 height 13
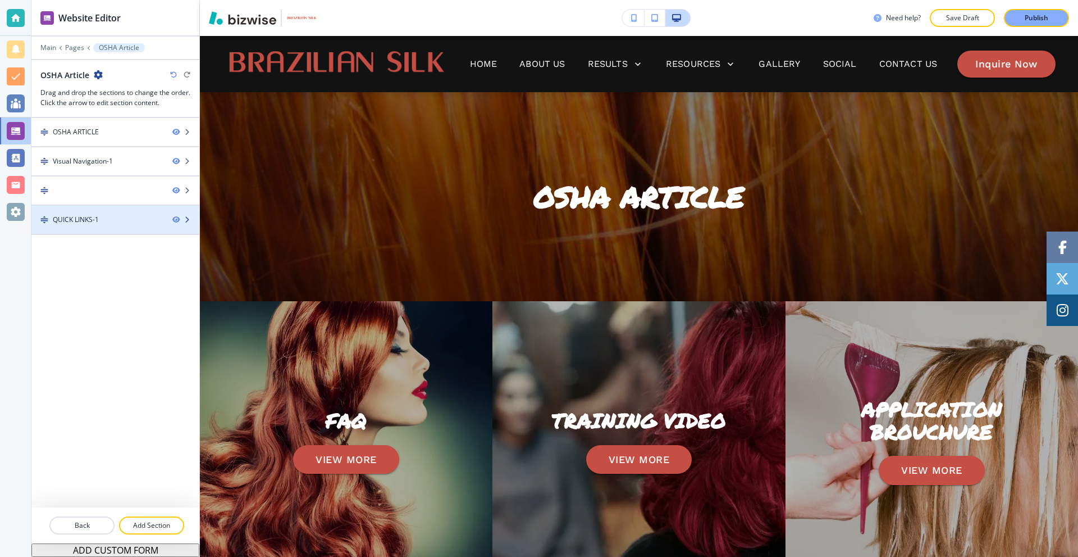
click at [93, 222] on div "QUICK LINKS-1" at bounding box center [76, 220] width 46 height 10
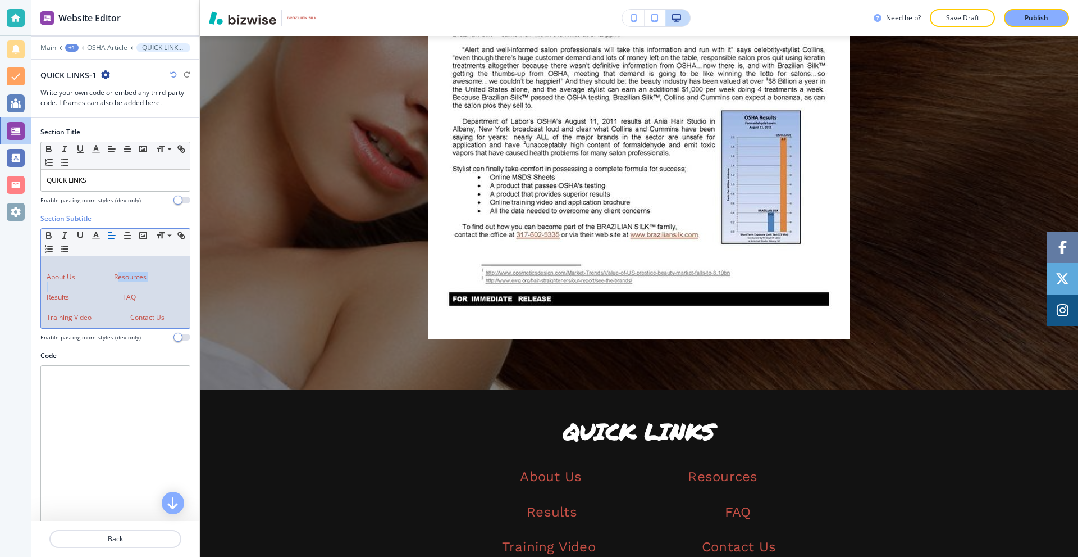
click at [119, 282] on div "About Us Resources Results FAQ Training Video Contact Us" at bounding box center [115, 292] width 149 height 72
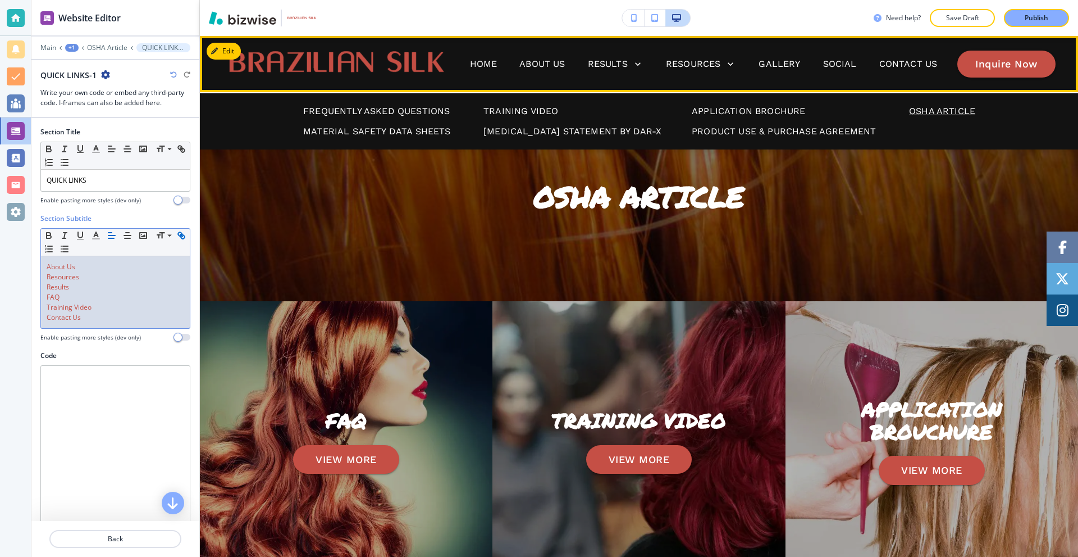
click at [366, 138] on div "Frequently Asked Questions Training Video Application Brochure OSHA Article Mat…" at bounding box center [639, 120] width 878 height 57
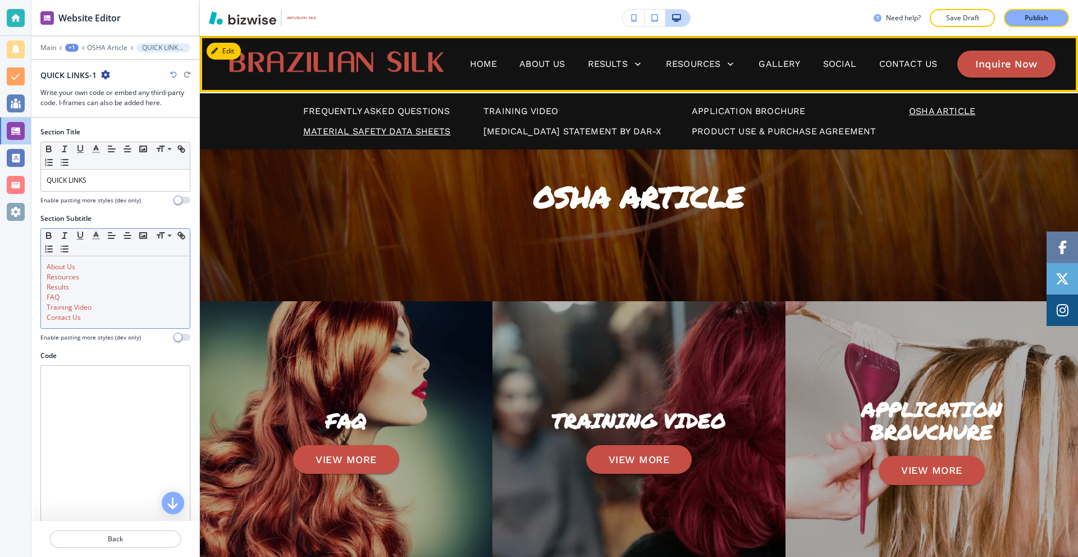
click at [367, 131] on p "Material Safety Data Sheets" at bounding box center [377, 131] width 148 height 13
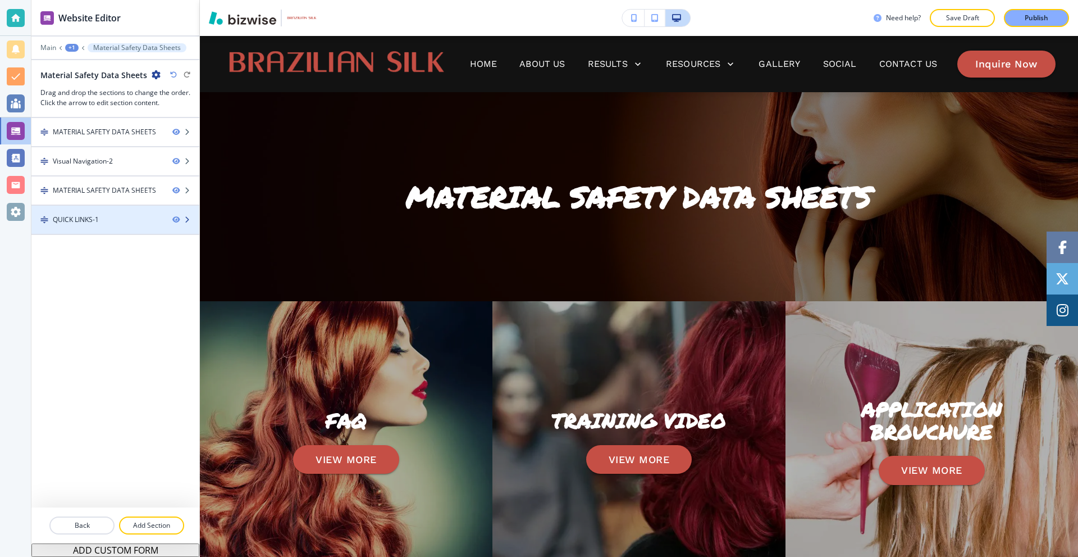
click at [104, 225] on div at bounding box center [115, 229] width 168 height 9
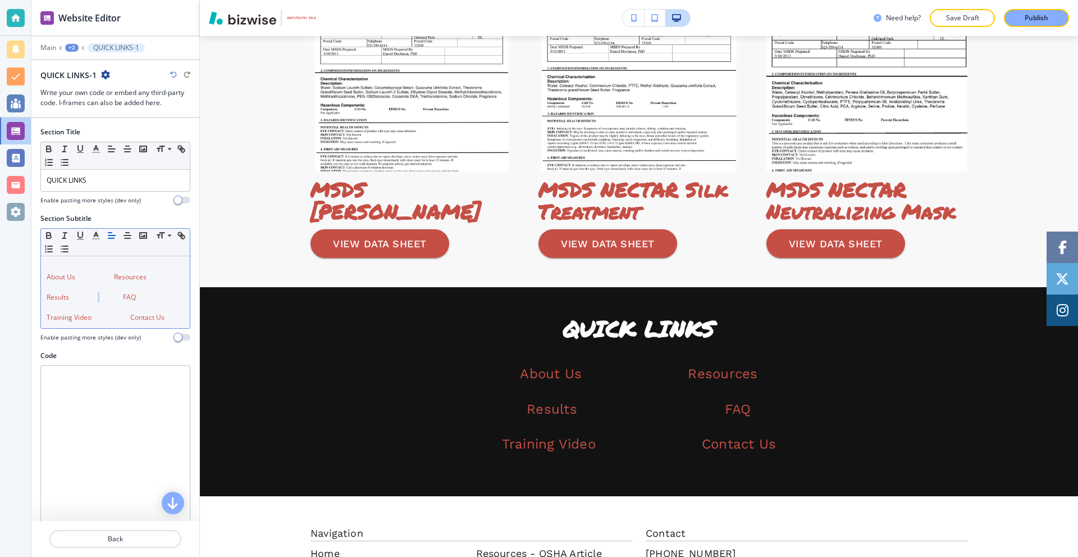
click at [102, 295] on link at bounding box center [96, 297] width 54 height 10
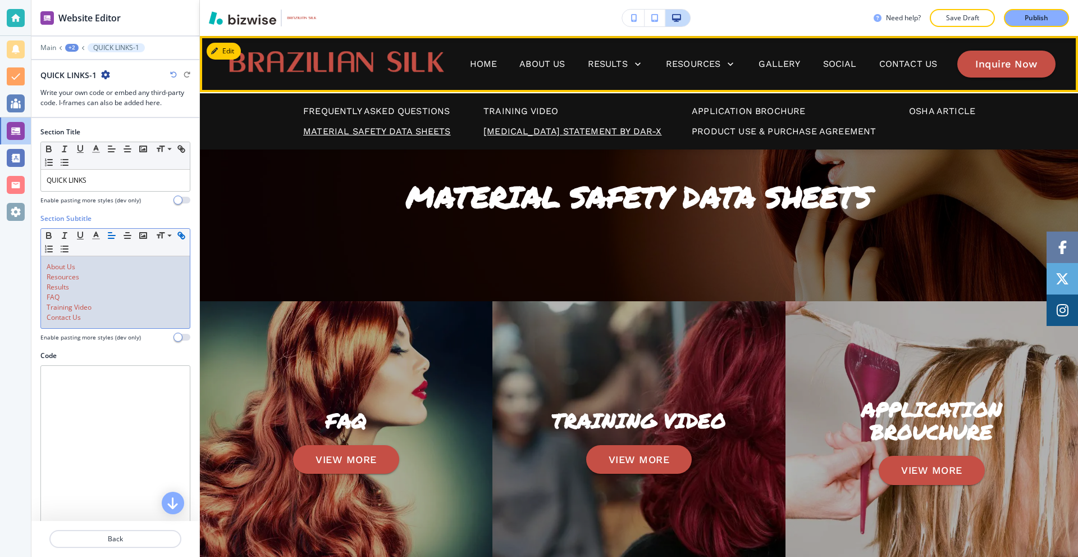
click at [495, 131] on p "[MEDICAL_DATA] Statement by DAR-X" at bounding box center [573, 131] width 179 height 13
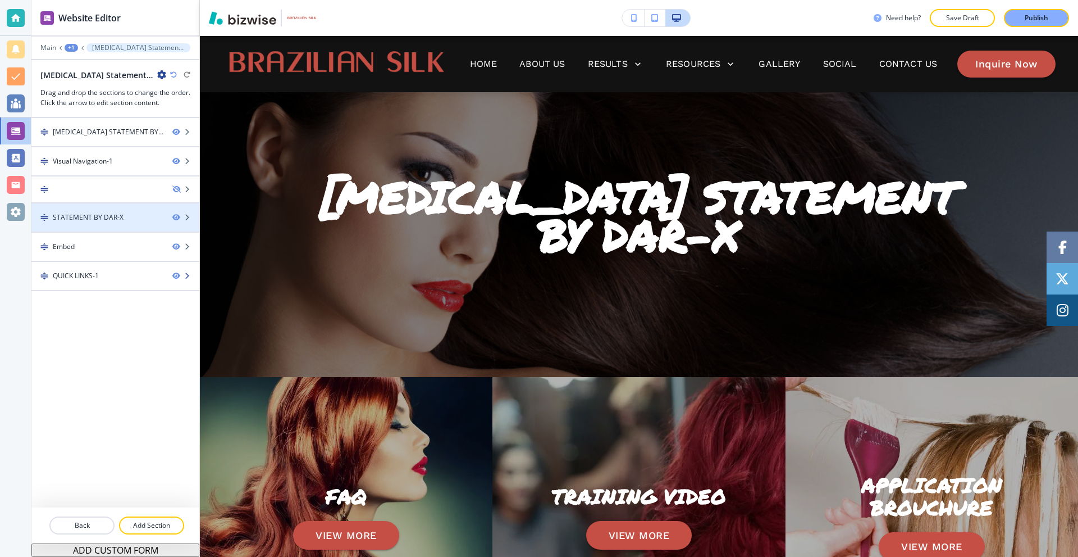
click at [98, 285] on div at bounding box center [115, 285] width 168 height 9
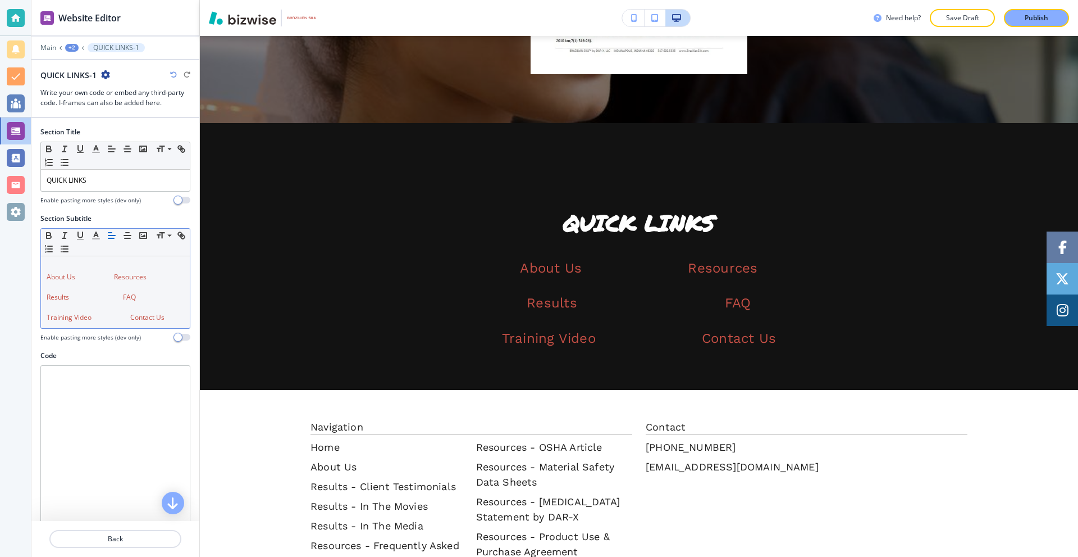
click at [102, 294] on link at bounding box center [96, 297] width 54 height 10
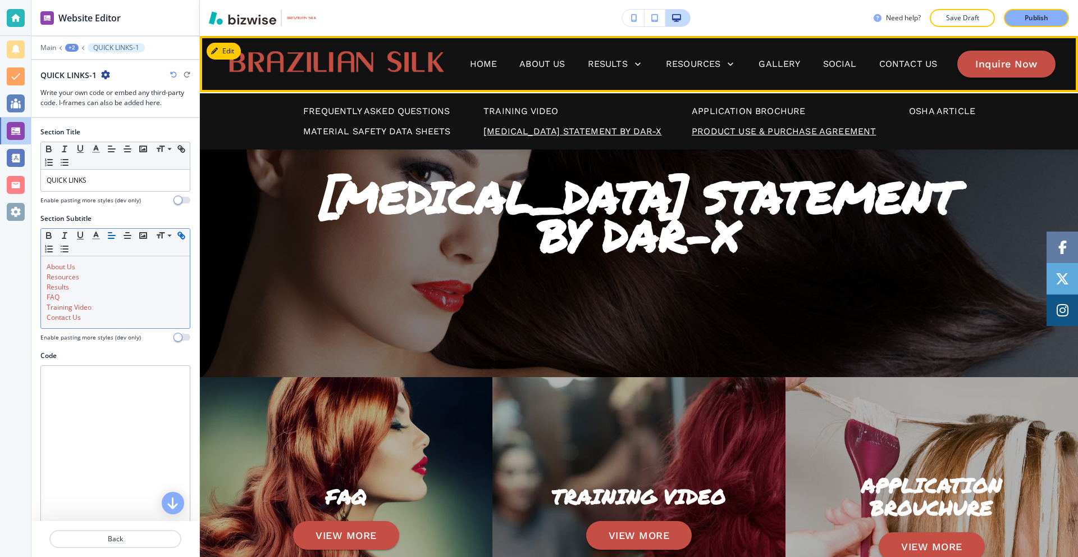
click at [723, 135] on p "Product Use & Purchase Agreement" at bounding box center [784, 131] width 184 height 13
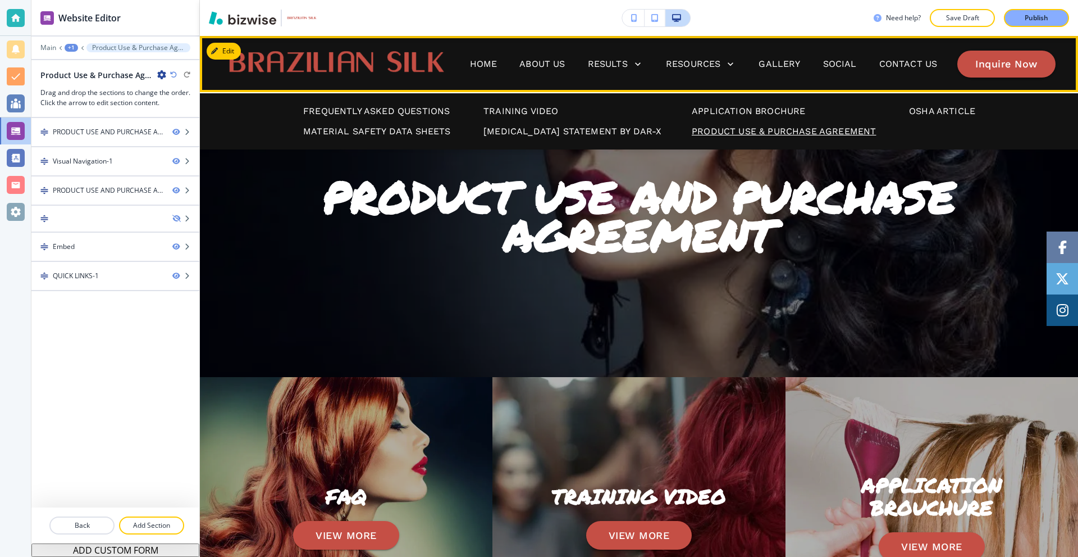
click at [735, 130] on p "Product Use & Purchase Agreement" at bounding box center [784, 131] width 184 height 13
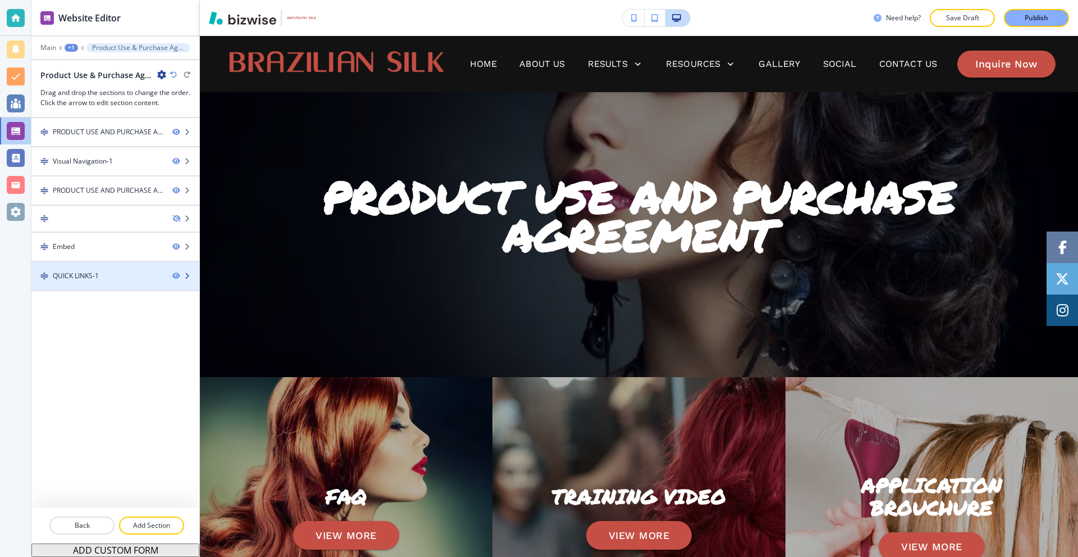
click at [102, 274] on div "QUICK LINKS-1" at bounding box center [97, 276] width 132 height 10
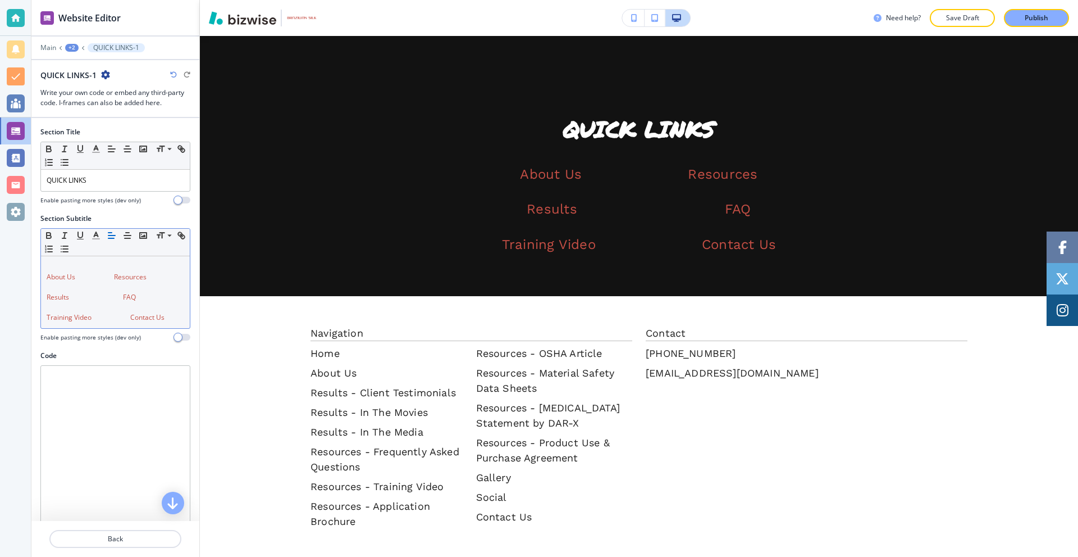
click at [126, 283] on p at bounding box center [116, 287] width 138 height 10
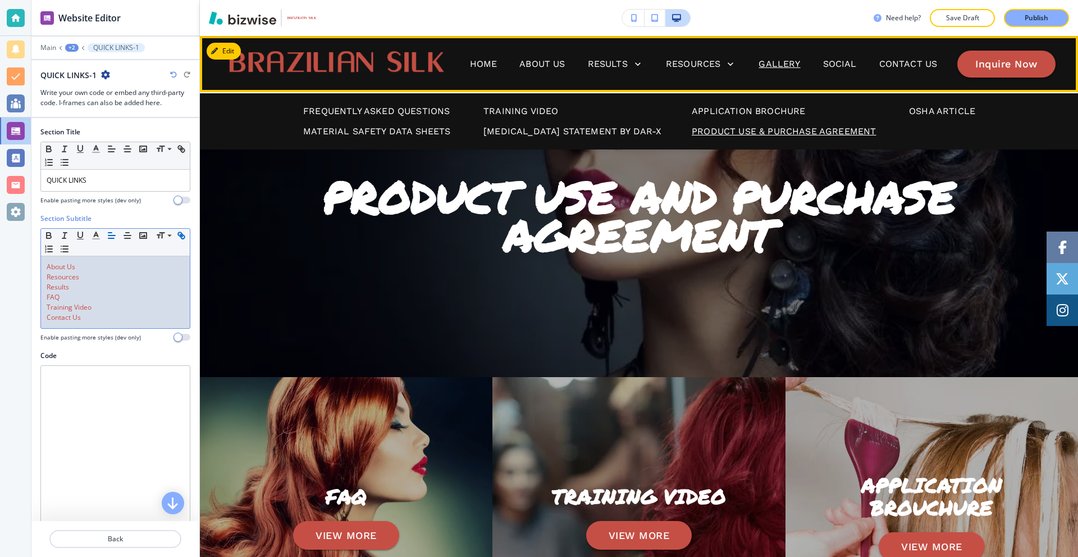
click at [790, 60] on p "Gallery" at bounding box center [780, 63] width 42 height 13
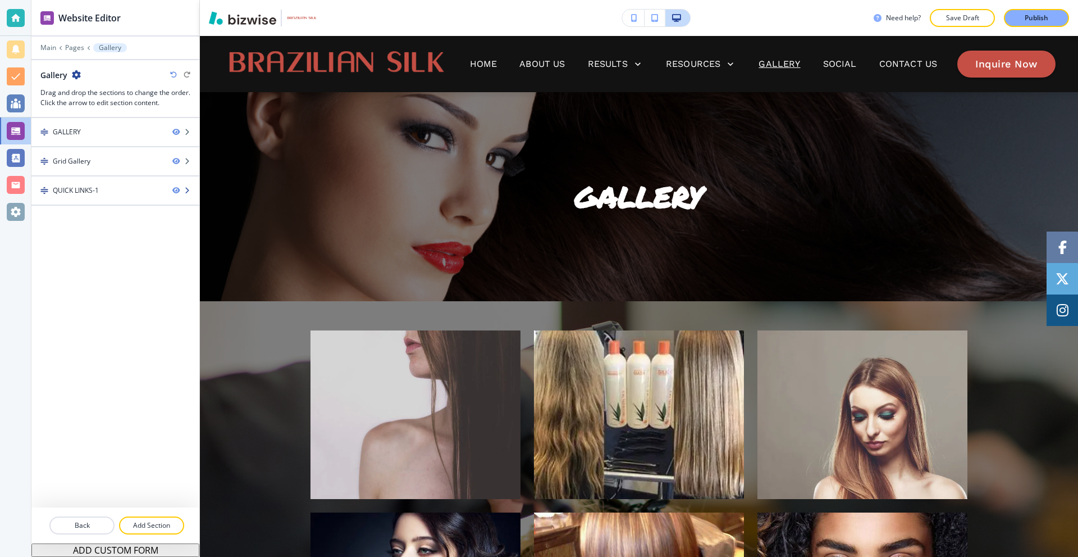
click at [103, 203] on div at bounding box center [115, 199] width 168 height 9
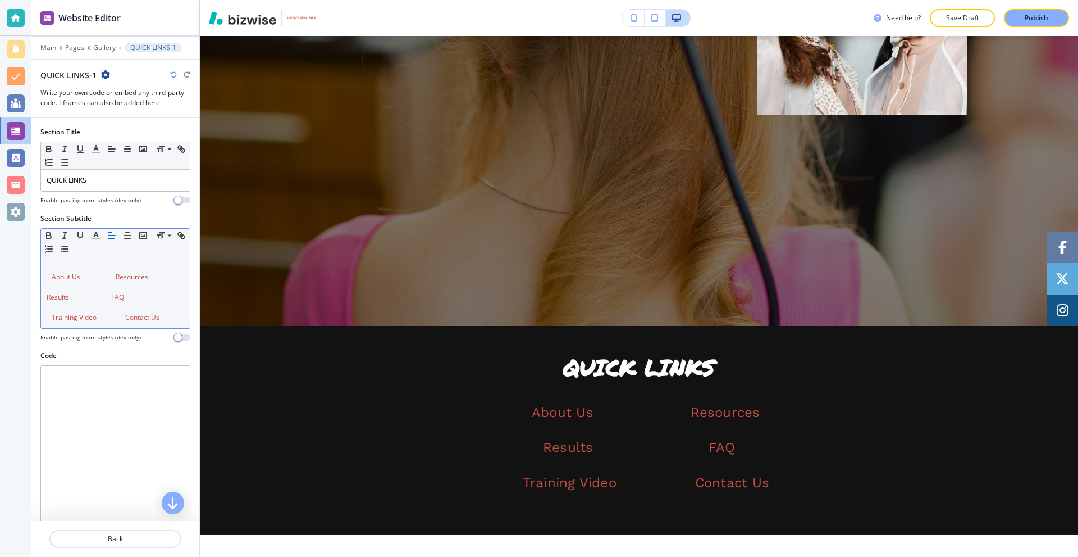
click at [103, 299] on link at bounding box center [90, 297] width 42 height 10
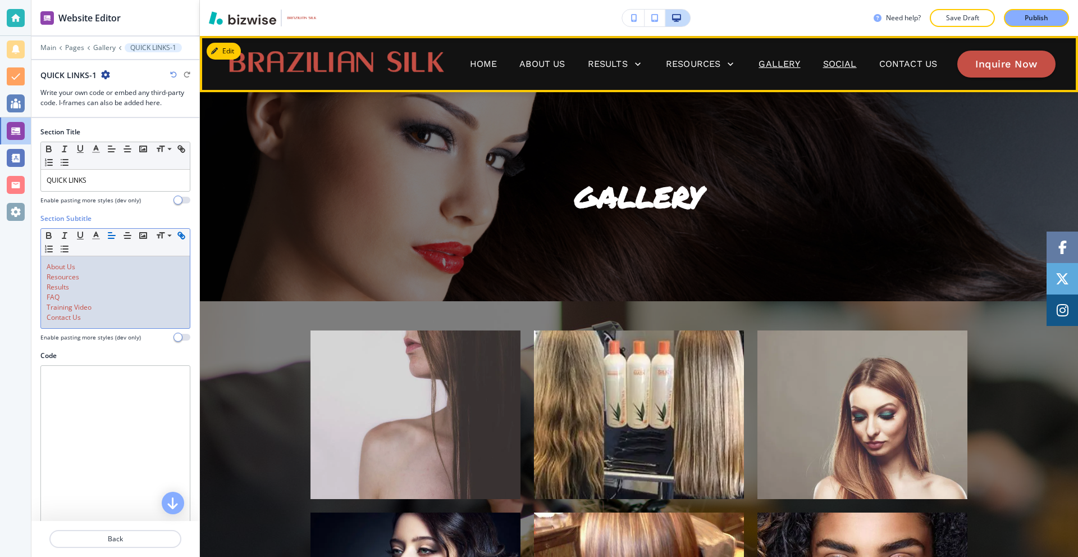
click at [826, 60] on p "Social" at bounding box center [840, 63] width 34 height 13
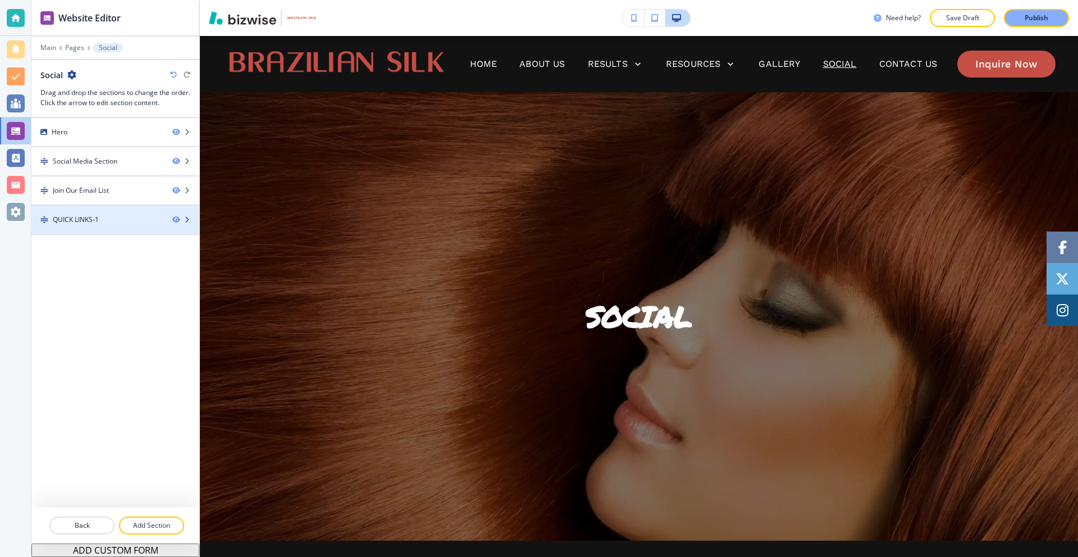
click at [117, 216] on div "QUICK LINKS-1" at bounding box center [97, 220] width 132 height 10
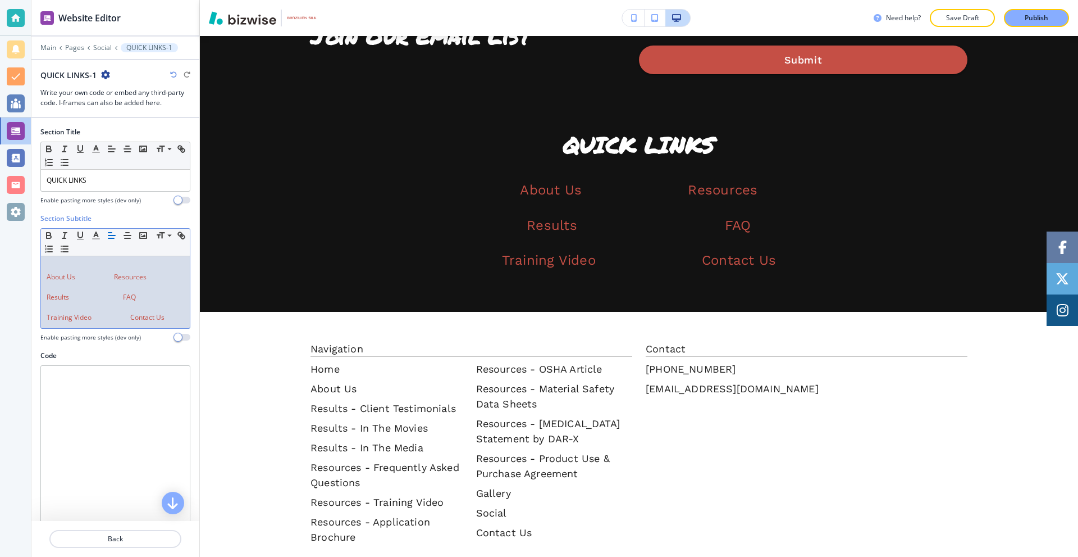
click at [107, 267] on p at bounding box center [116, 267] width 138 height 10
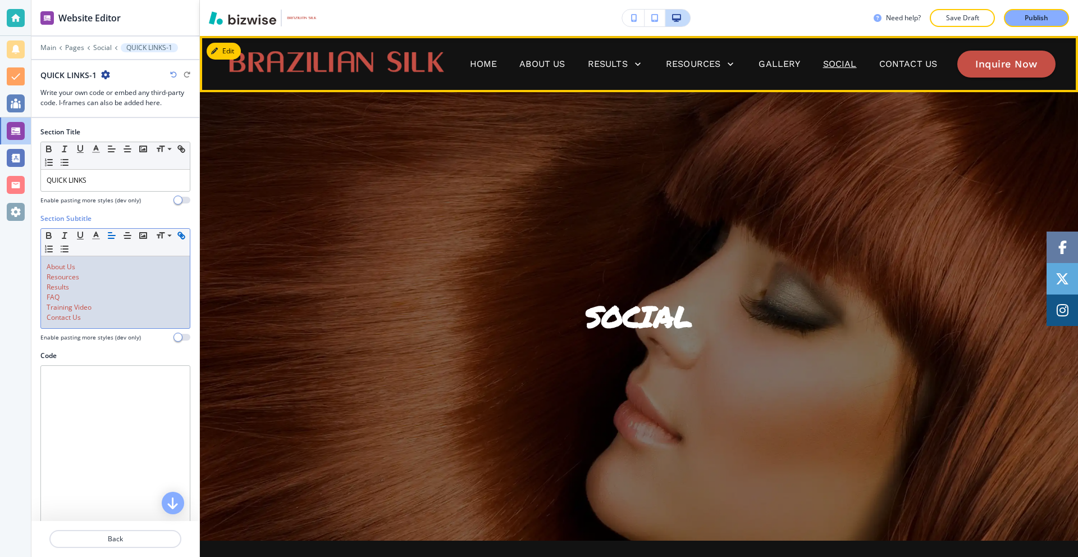
click at [880, 65] on p "Contact Us" at bounding box center [909, 63] width 58 height 13
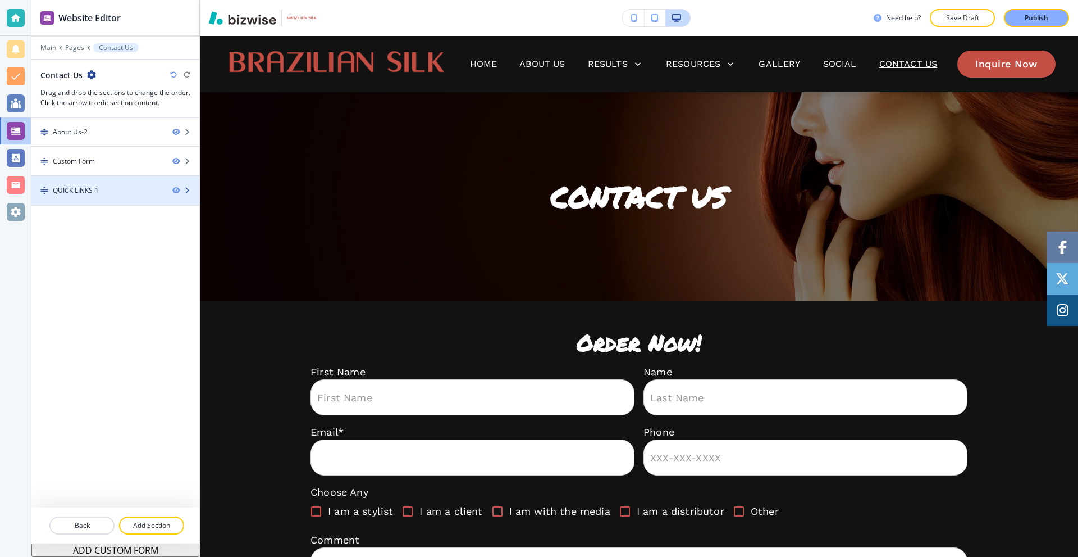
click at [98, 194] on div "QUICK LINKS-1" at bounding box center [76, 190] width 46 height 10
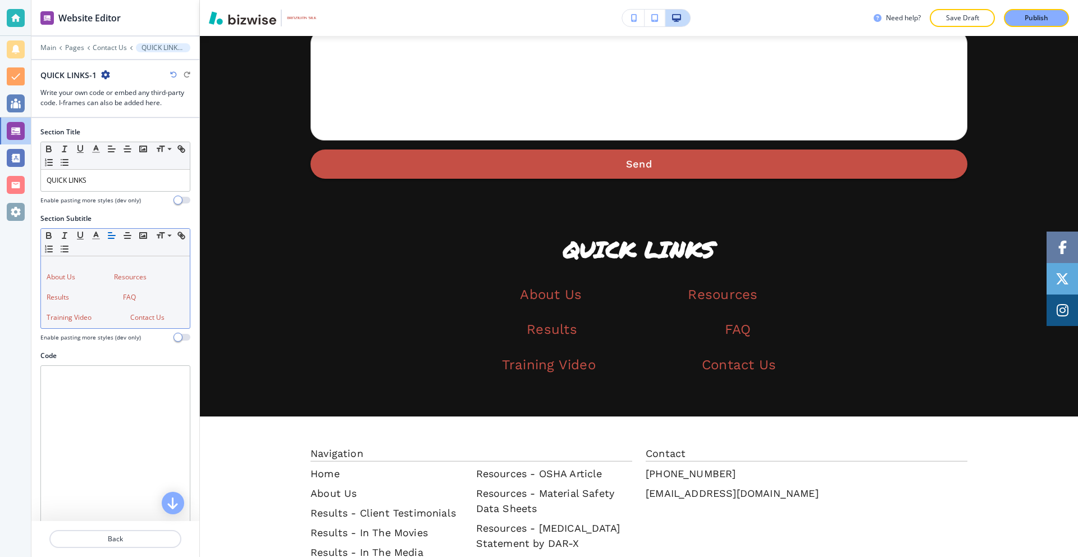
click at [108, 285] on p at bounding box center [116, 287] width 138 height 10
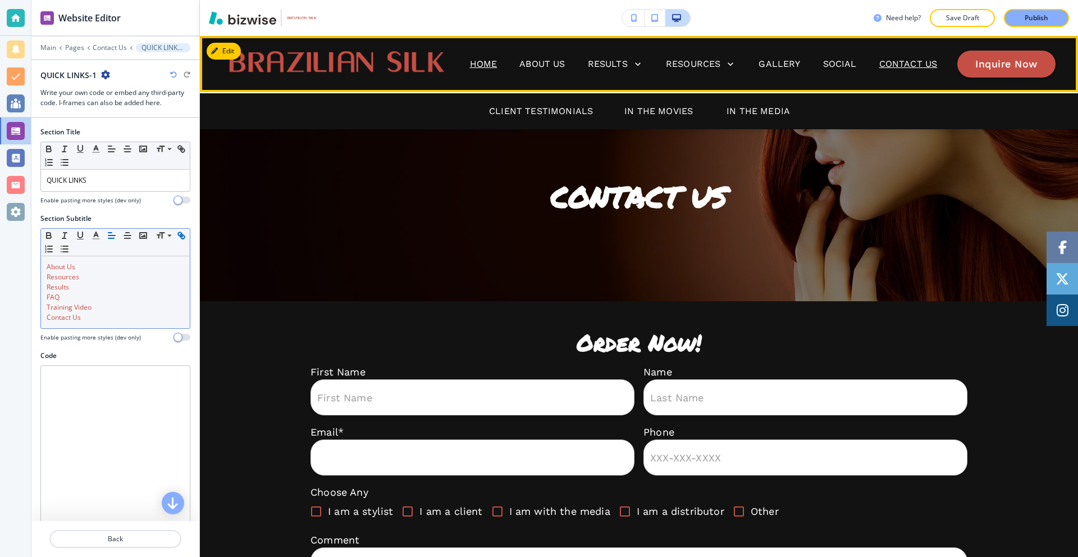
click at [485, 60] on p "Home" at bounding box center [484, 63] width 28 height 13
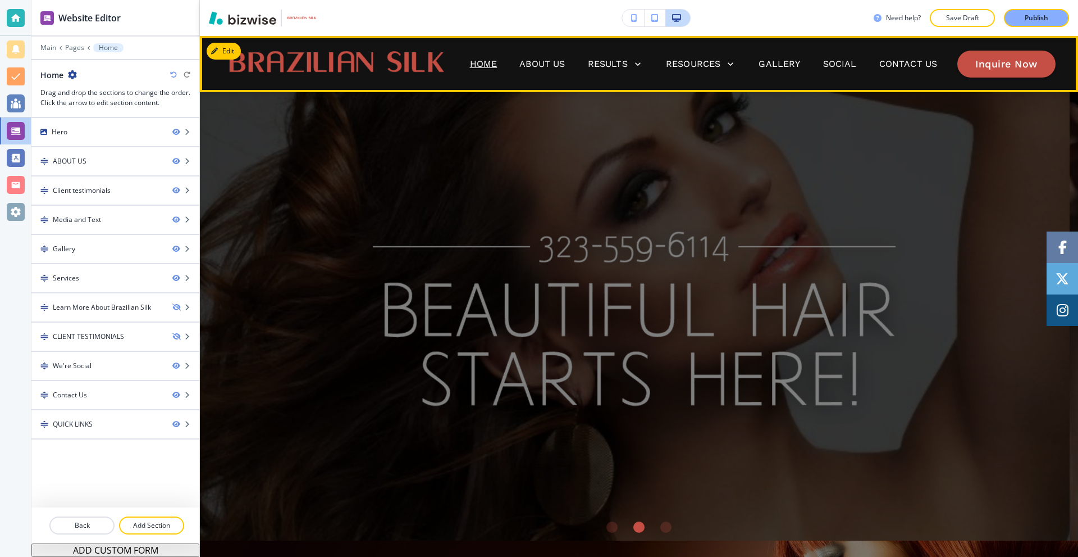
click at [483, 62] on p "Home" at bounding box center [484, 63] width 28 height 13
click at [534, 69] on p "About Us" at bounding box center [542, 63] width 45 height 13
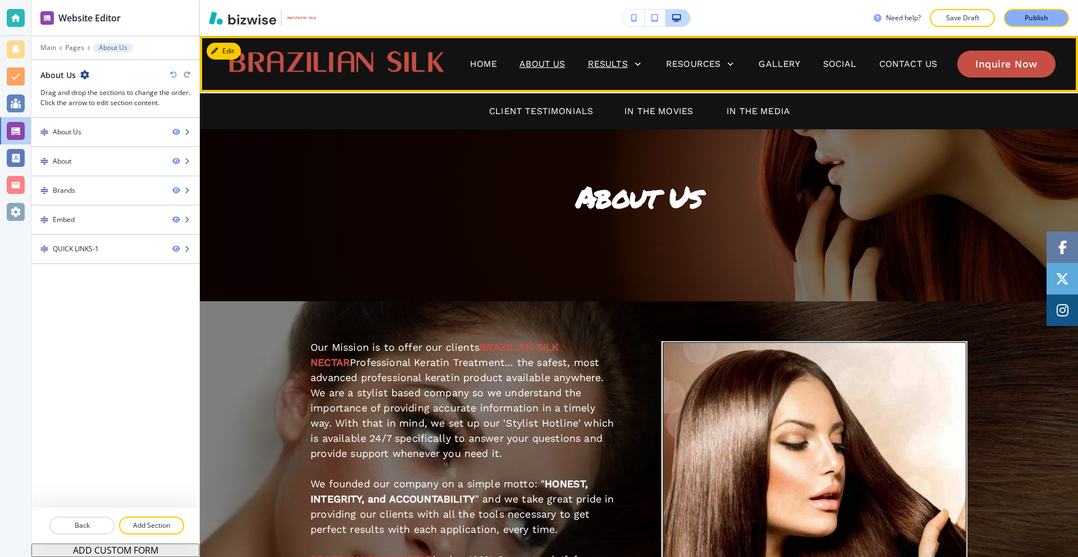
click at [601, 61] on p "Results" at bounding box center [608, 63] width 40 height 13
click at [677, 64] on p "Resources" at bounding box center [693, 63] width 55 height 13
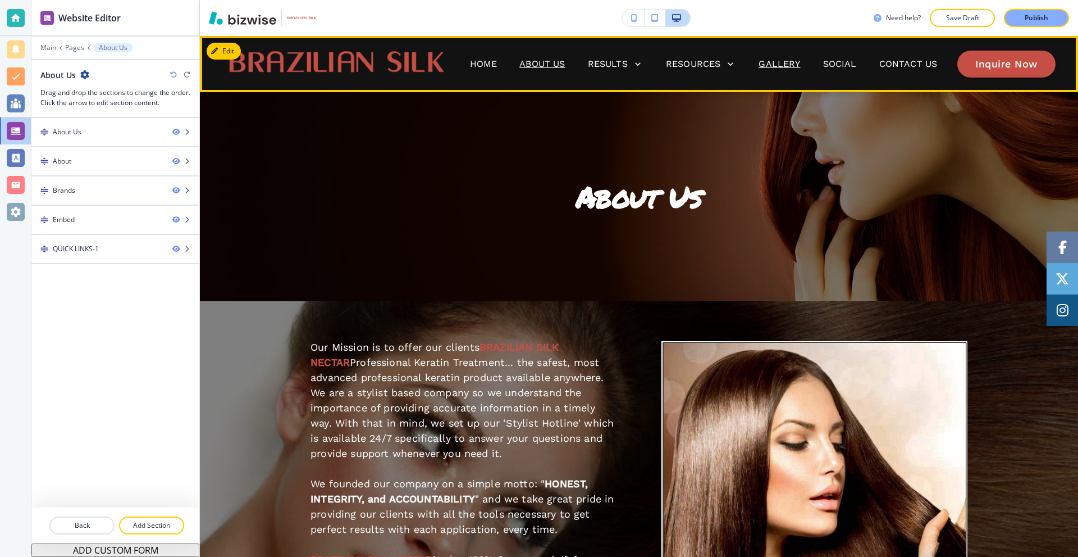
click at [776, 63] on p "Gallery" at bounding box center [780, 63] width 42 height 13
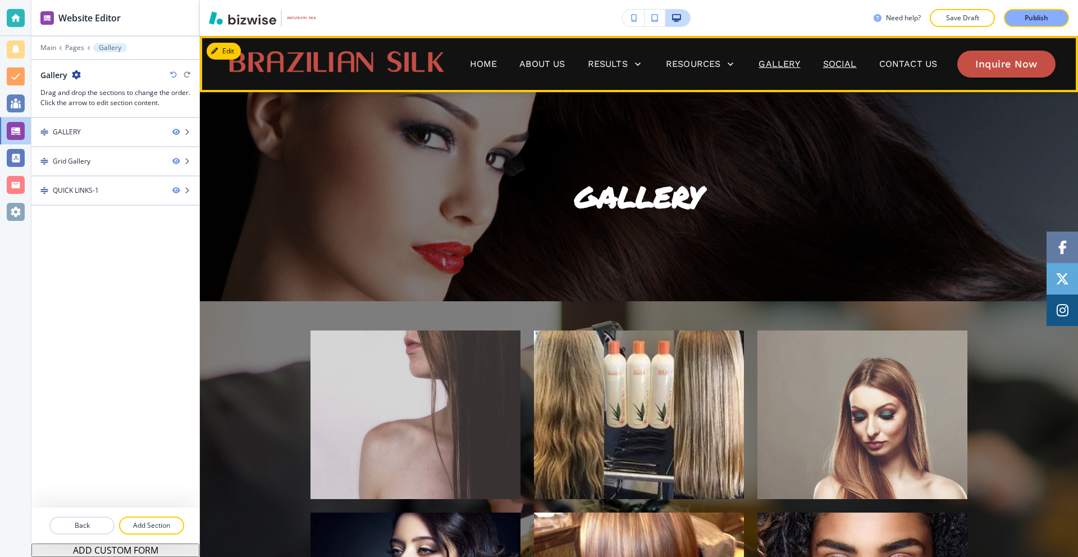
click at [827, 62] on p "Social" at bounding box center [840, 63] width 34 height 13
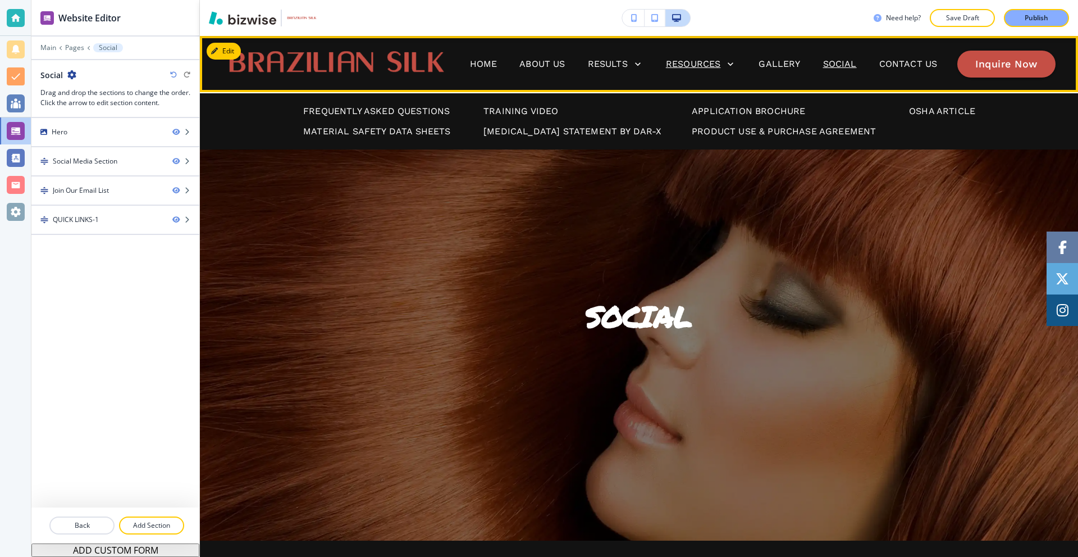
click at [707, 65] on p "Resources" at bounding box center [693, 63] width 55 height 13
click at [708, 108] on p "Application Brochure" at bounding box center [748, 110] width 113 height 13
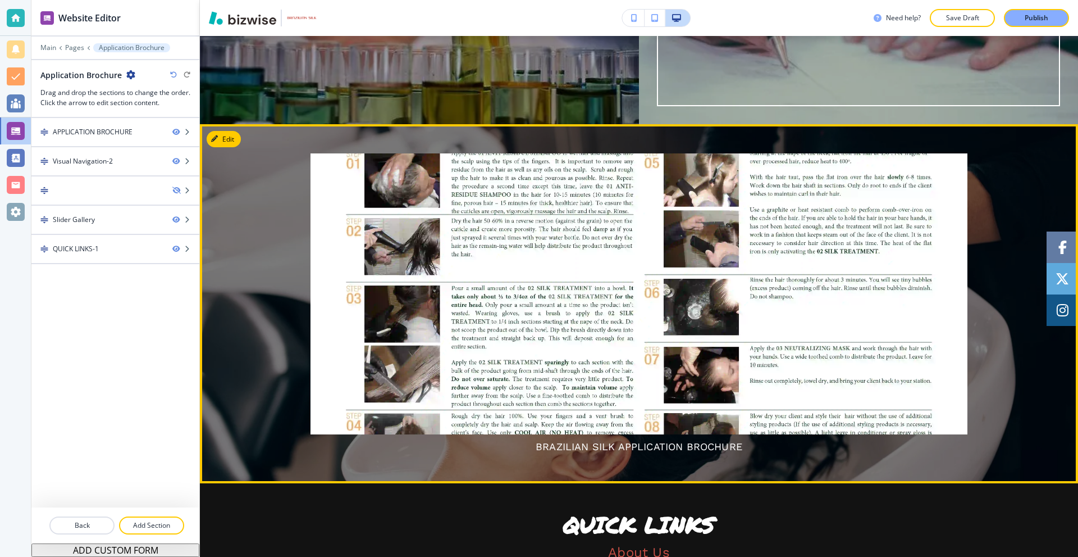
scroll to position [786, 0]
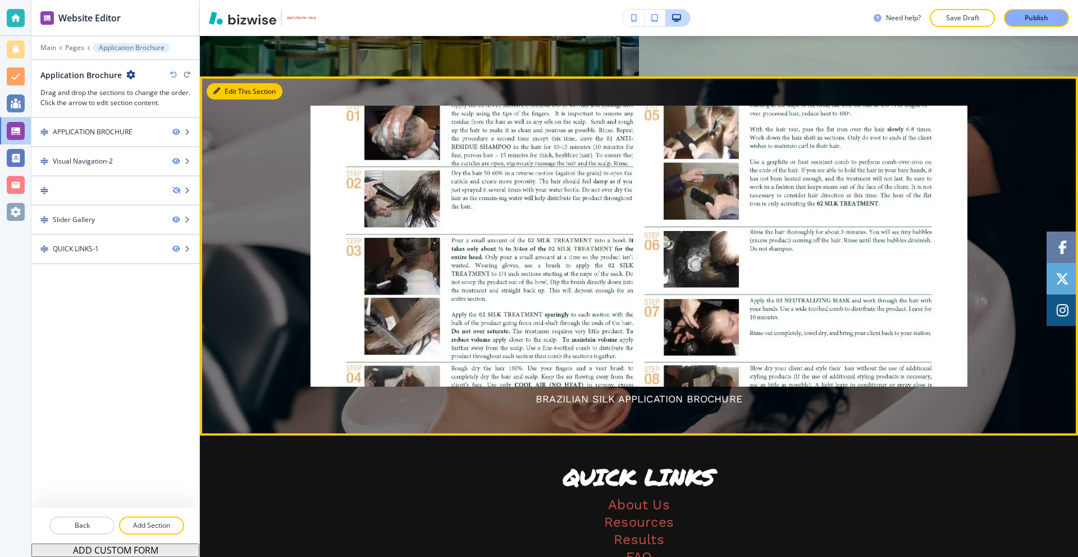
click at [233, 86] on button "Edit This Section" at bounding box center [245, 91] width 76 height 17
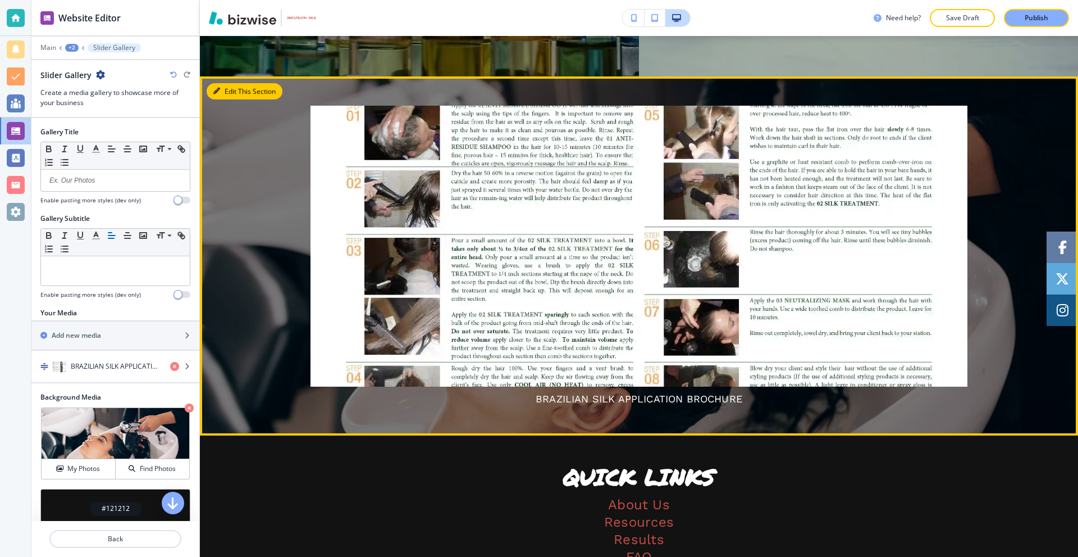
scroll to position [827, 0]
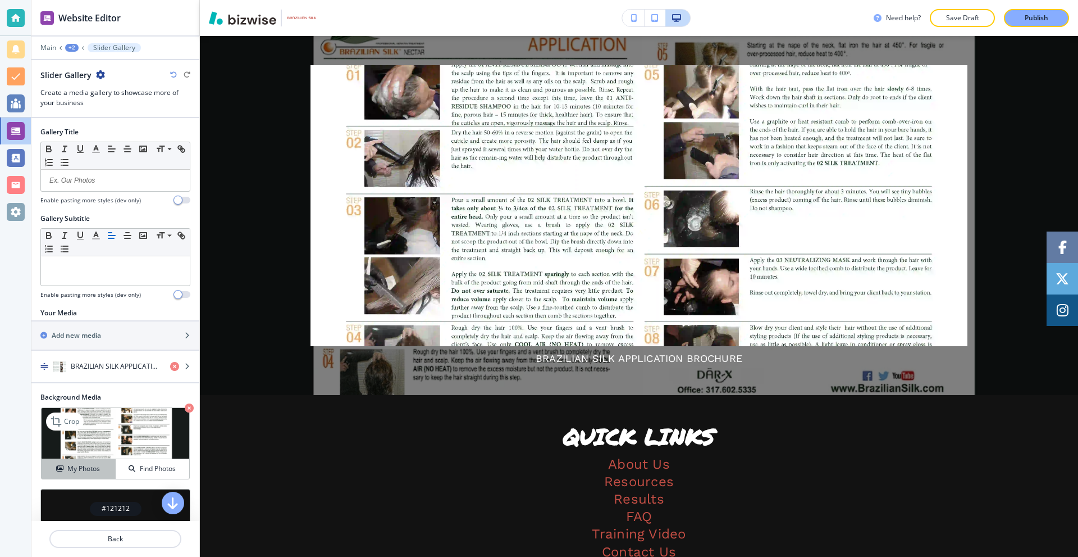
click at [89, 466] on h4 "My Photos" at bounding box center [83, 468] width 33 height 10
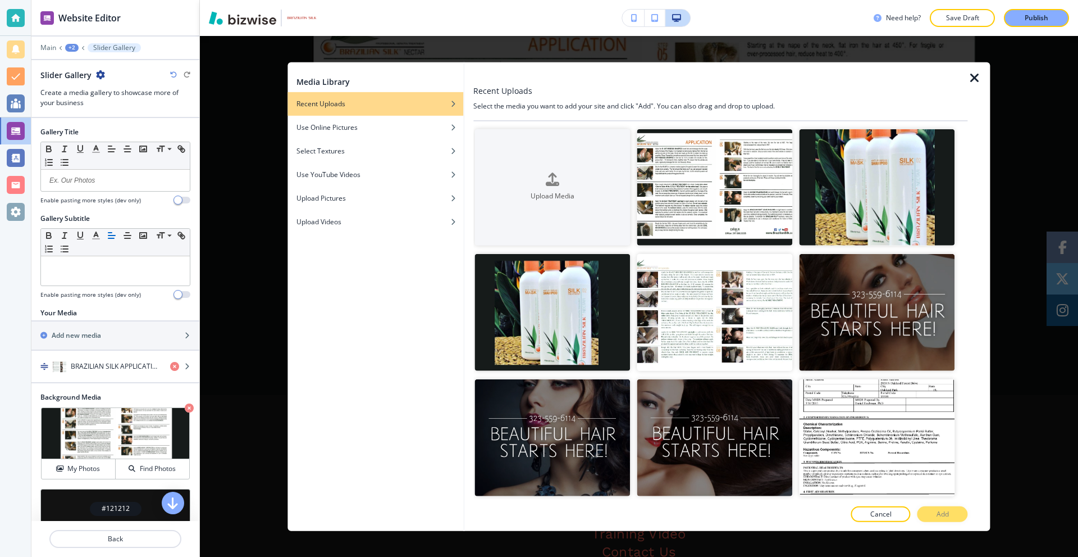
click at [886, 78] on div at bounding box center [720, 73] width 494 height 22
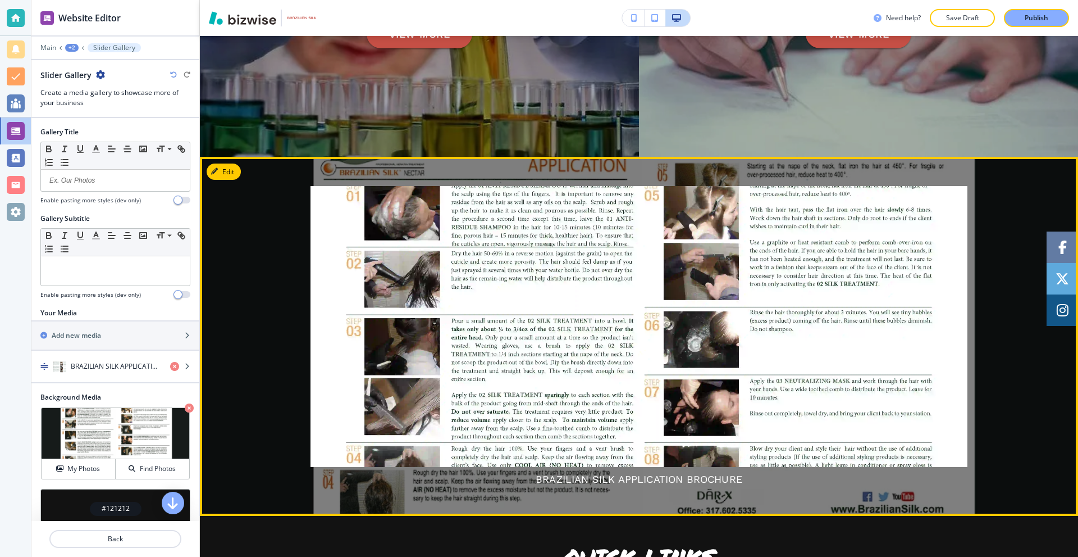
scroll to position [771, 0]
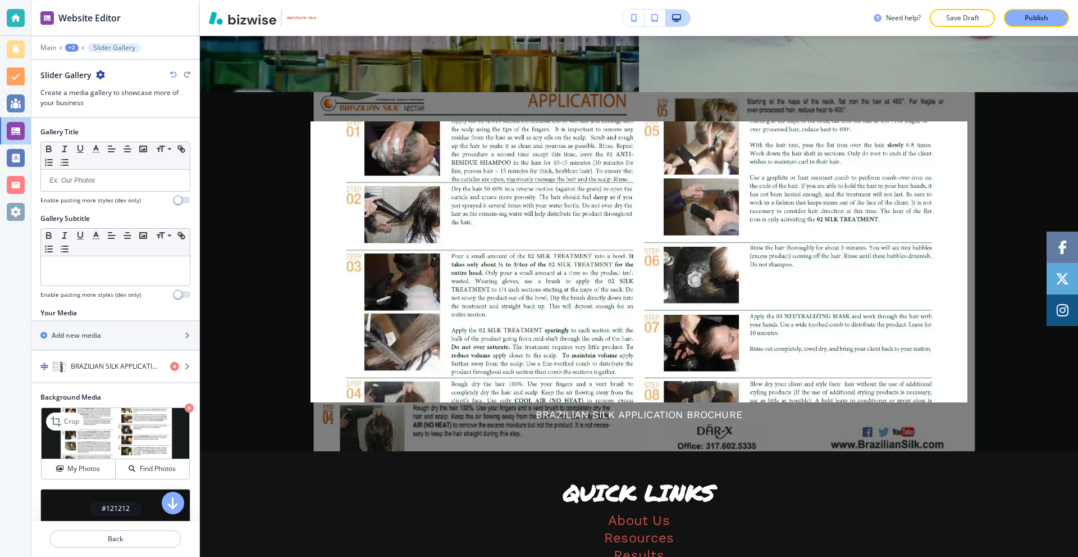
click at [185, 407] on icon "button" at bounding box center [189, 407] width 9 height 9
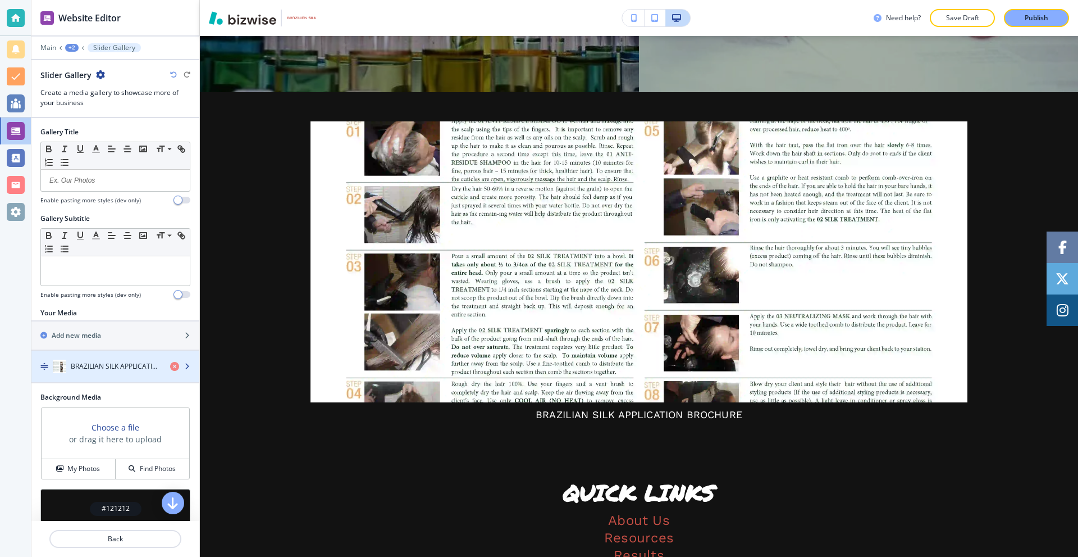
click at [117, 367] on h4 "BRAZILIAN SILK APPLICATION BROCHURE" at bounding box center [116, 366] width 90 height 10
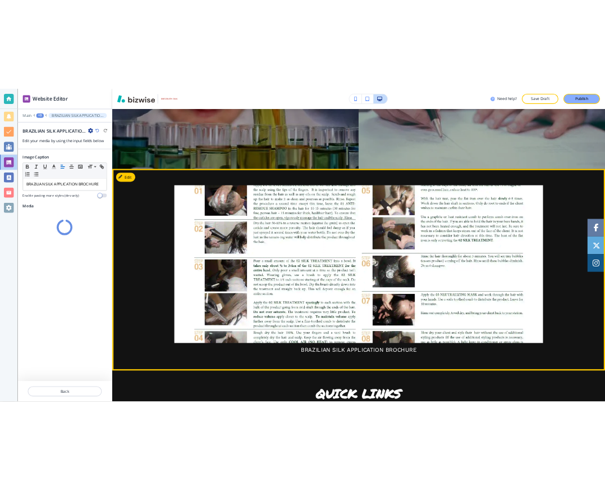
scroll to position [744, 0]
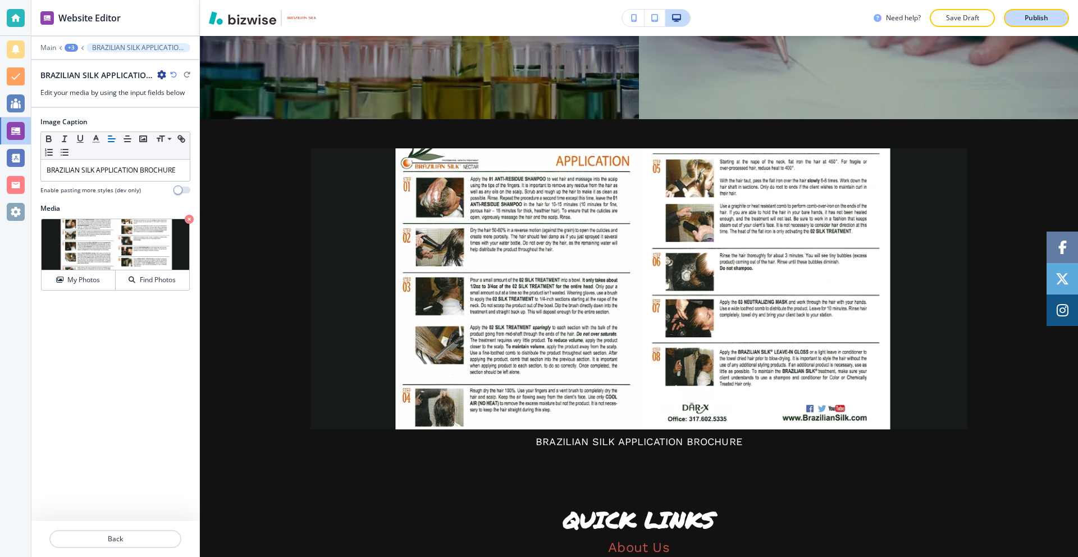
click at [1021, 12] on button "Publish" at bounding box center [1036, 18] width 65 height 18
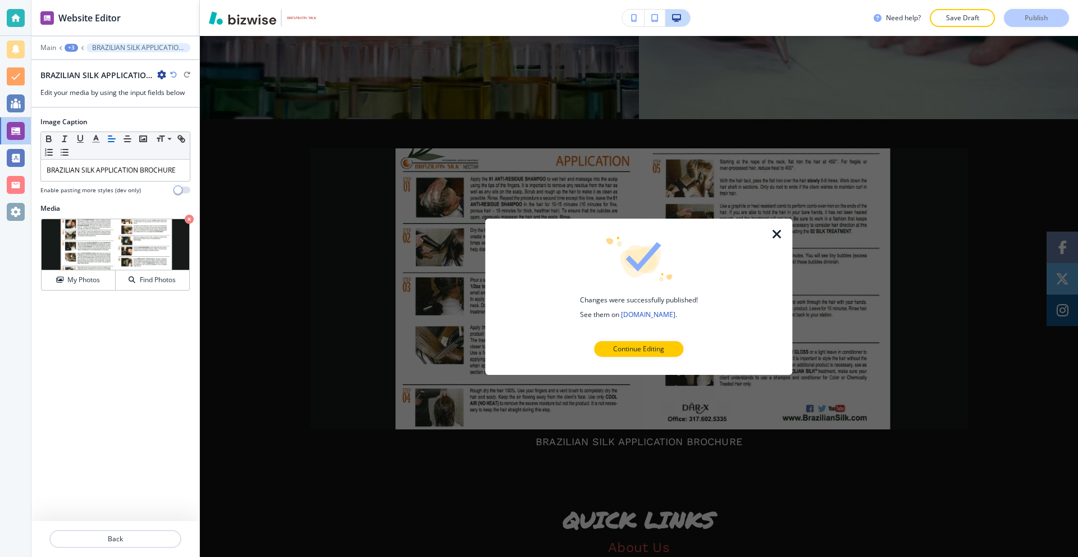
click at [780, 230] on icon "button" at bounding box center [777, 233] width 13 height 13
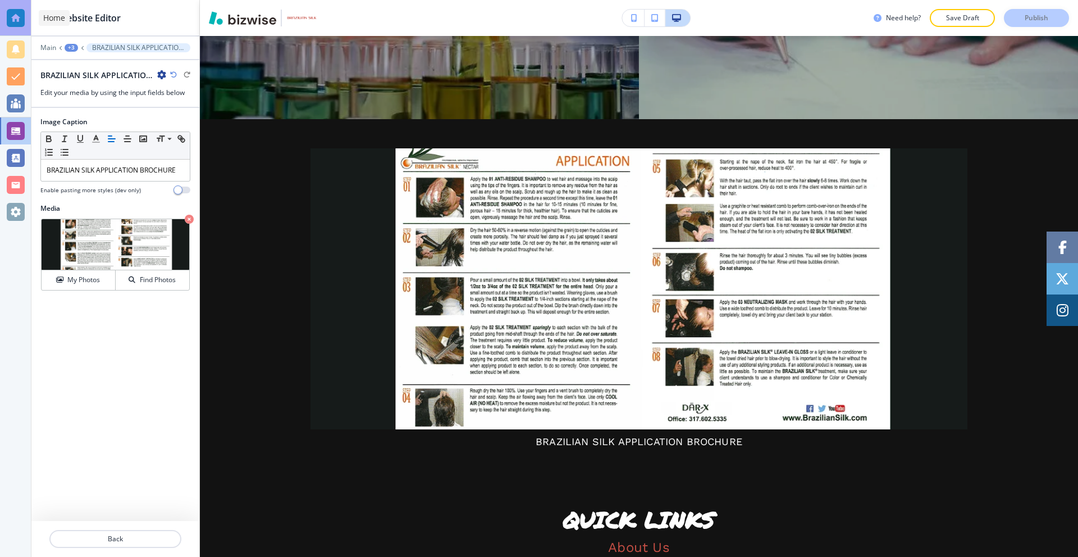
click at [14, 20] on div at bounding box center [16, 18] width 18 height 18
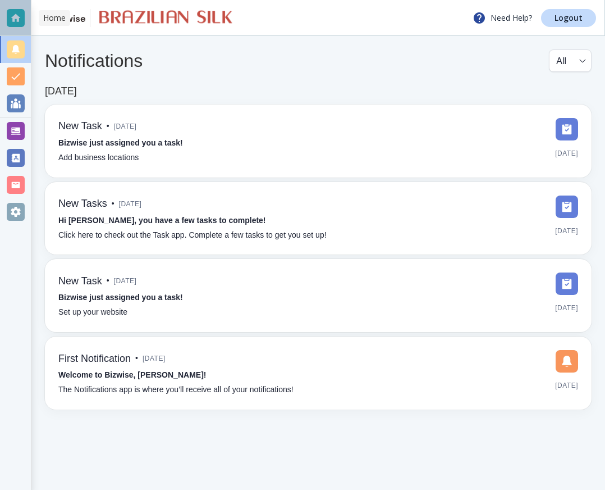
click at [13, 15] on div at bounding box center [16, 18] width 18 height 18
click at [563, 24] on link "Logout" at bounding box center [568, 18] width 55 height 18
